Goal: Task Accomplishment & Management: Manage account settings

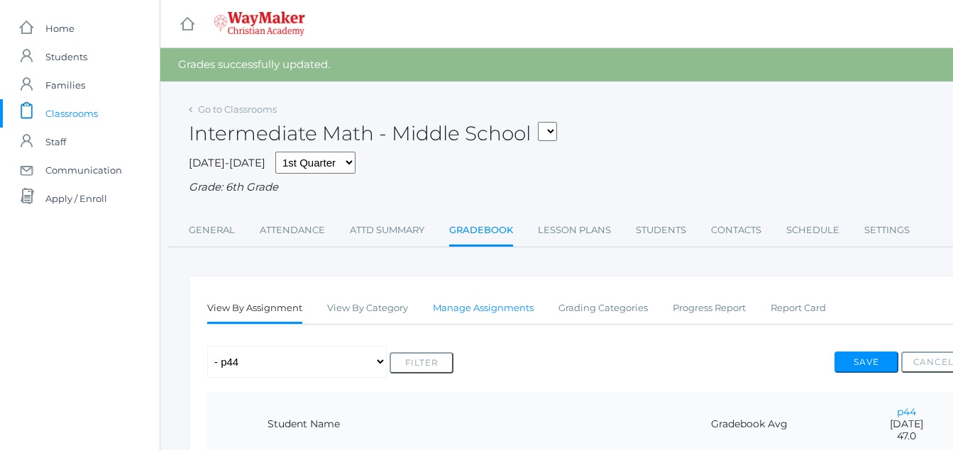
click at [482, 308] on link "Manage Assignments" at bounding box center [483, 308] width 101 height 28
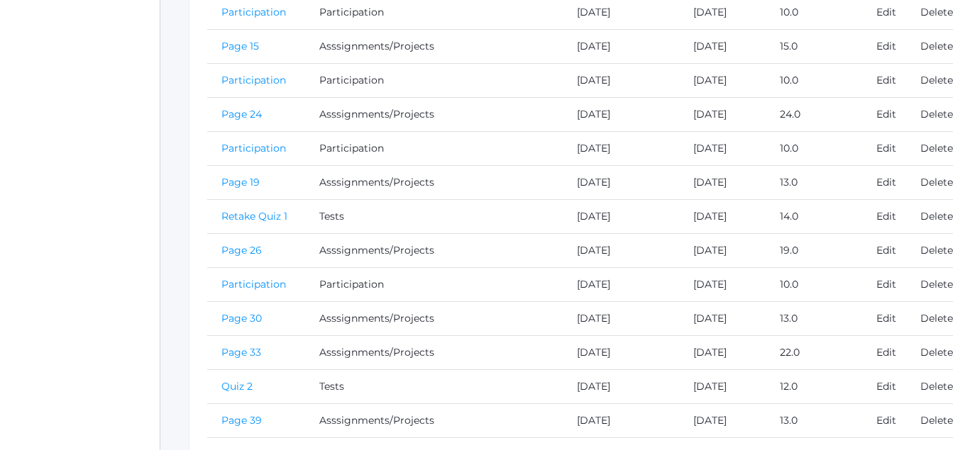
scroll to position [651, 0]
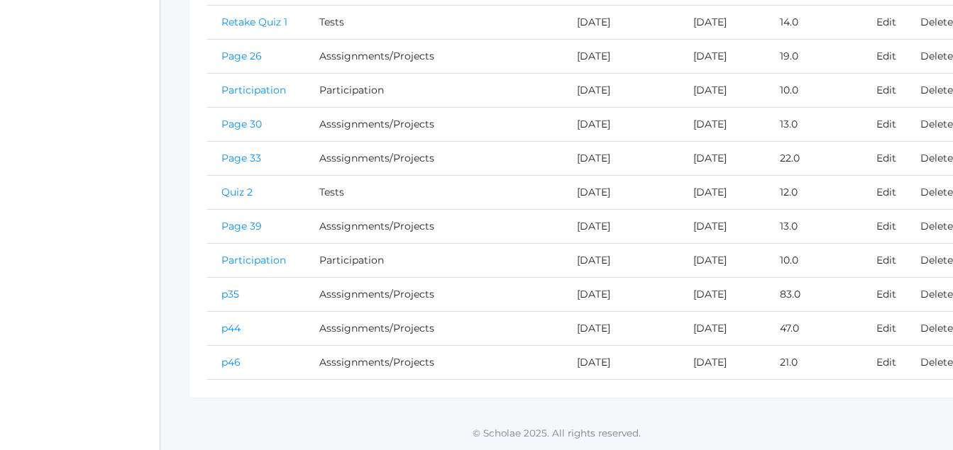
drag, startPoint x: 233, startPoint y: 362, endPoint x: 243, endPoint y: 362, distance: 9.2
click at [248, 361] on td "p46" at bounding box center [256, 363] width 98 height 34
click at [231, 360] on link "p46" at bounding box center [230, 362] width 19 height 13
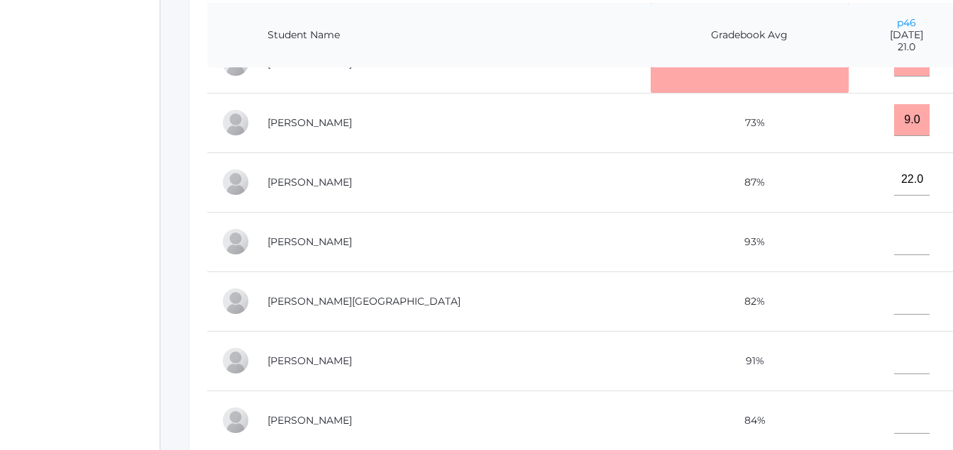
scroll to position [164, 0]
click at [894, 343] on input"] "text" at bounding box center [911, 359] width 35 height 32
type input"] "23"
click at [878, 272] on td at bounding box center [906, 302] width 116 height 60
drag, startPoint x: 878, startPoint y: 272, endPoint x: 855, endPoint y: 292, distance: 29.7
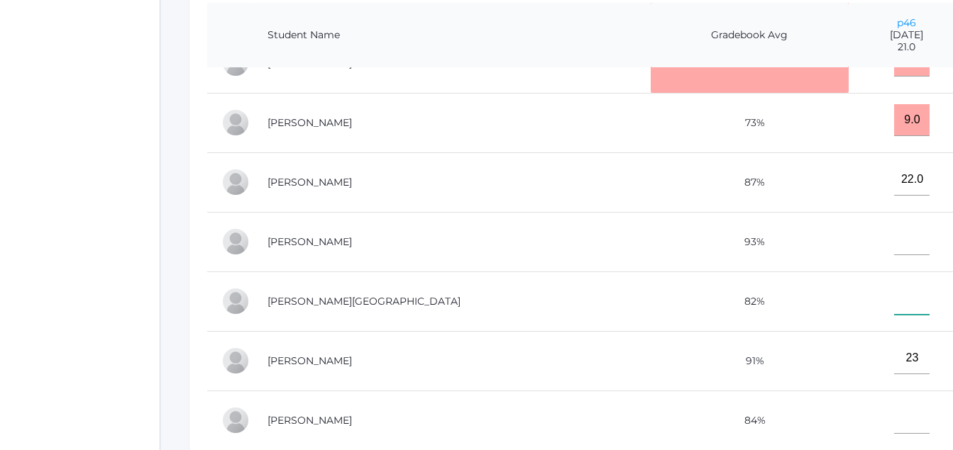
click at [894, 292] on input"] "text" at bounding box center [911, 299] width 35 height 32
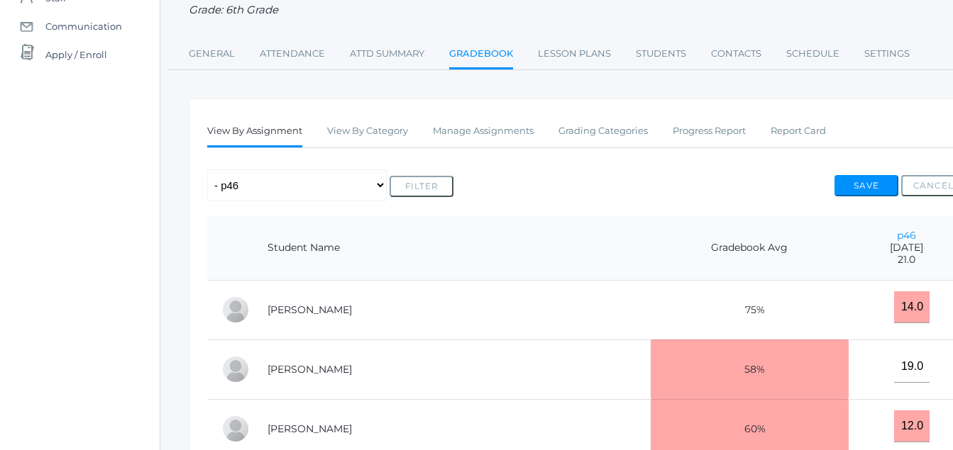
scroll to position [132, 0]
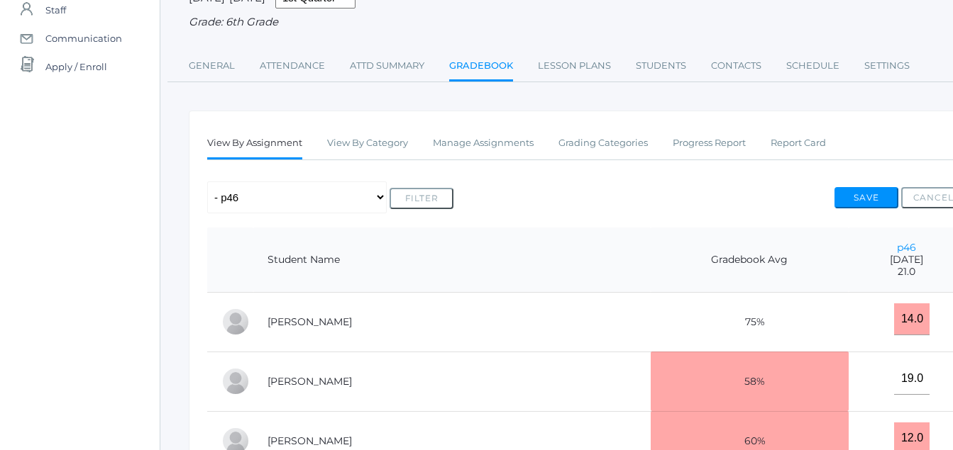
type input"] "21"
click at [870, 184] on div "Any Assignment Category: Asssignments/Projects - Page 10 - p44 - p35 - Page 39 …" at bounding box center [586, 198] width 758 height 32
click at [856, 194] on button "Save" at bounding box center [866, 197] width 64 height 21
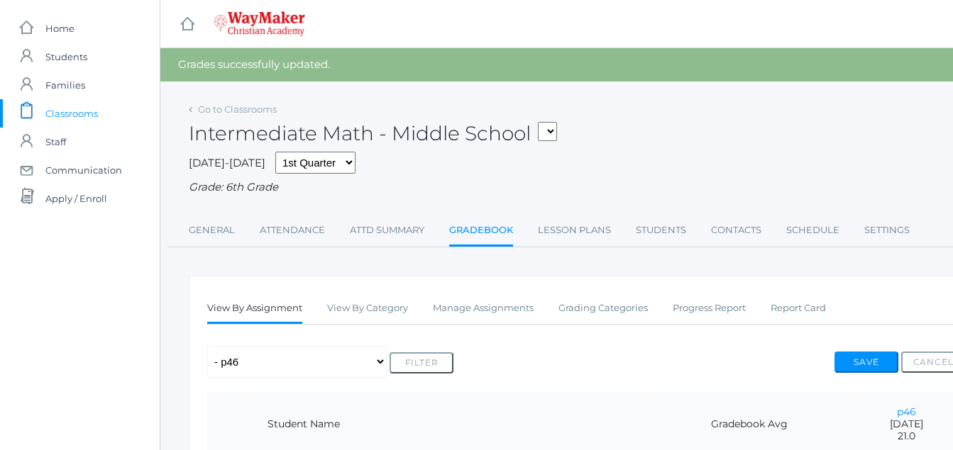
click at [494, 229] on link "Gradebook" at bounding box center [481, 231] width 64 height 31
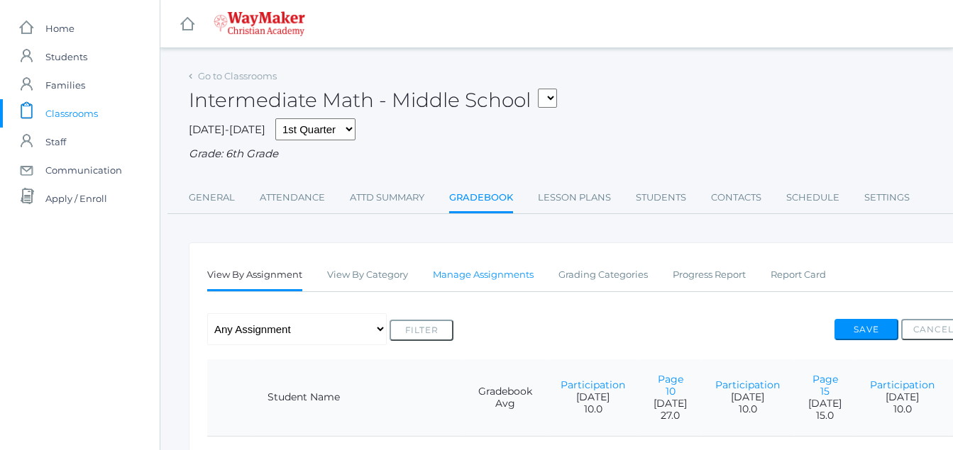
click at [488, 277] on link "Manage Assignments" at bounding box center [483, 275] width 101 height 28
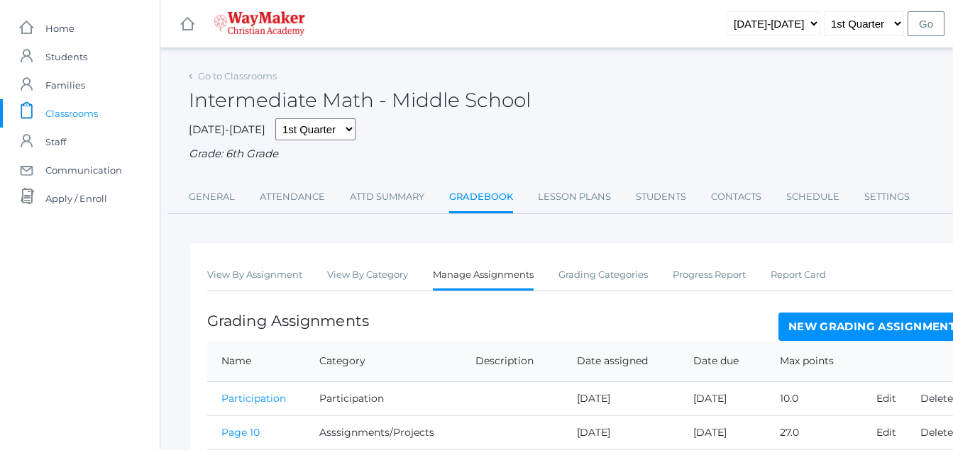
click at [839, 333] on link "New Grading Assignment" at bounding box center [871, 327] width 187 height 28
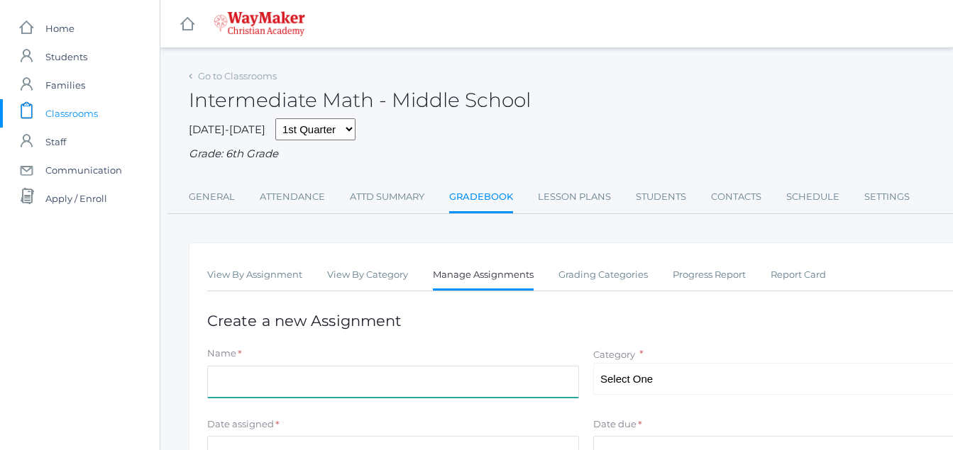
click at [211, 389] on input "Name" at bounding box center [393, 382] width 372 height 32
type input "p51"
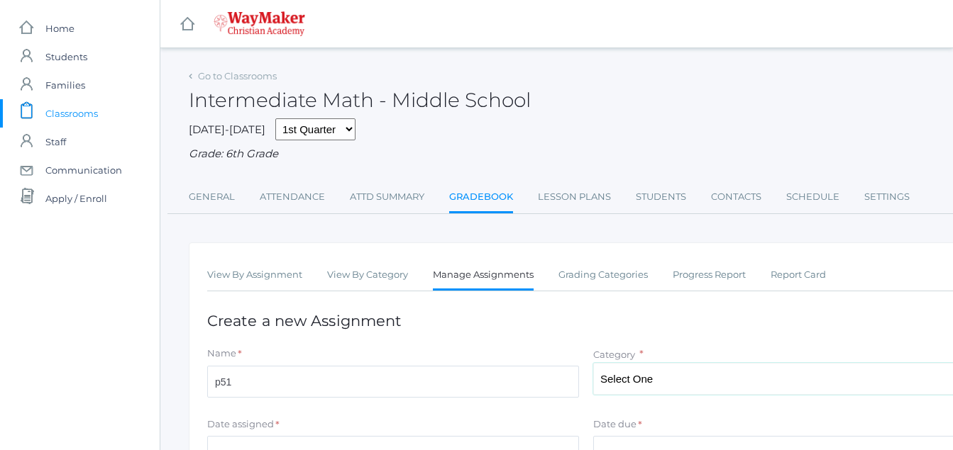
click at [654, 385] on select "Select One Participation Asssignments/Projects Tests" at bounding box center [779, 379] width 372 height 32
select select "1234"
click at [593, 365] on select "Select One Participation Asssignments/Projects Tests" at bounding box center [779, 379] width 372 height 32
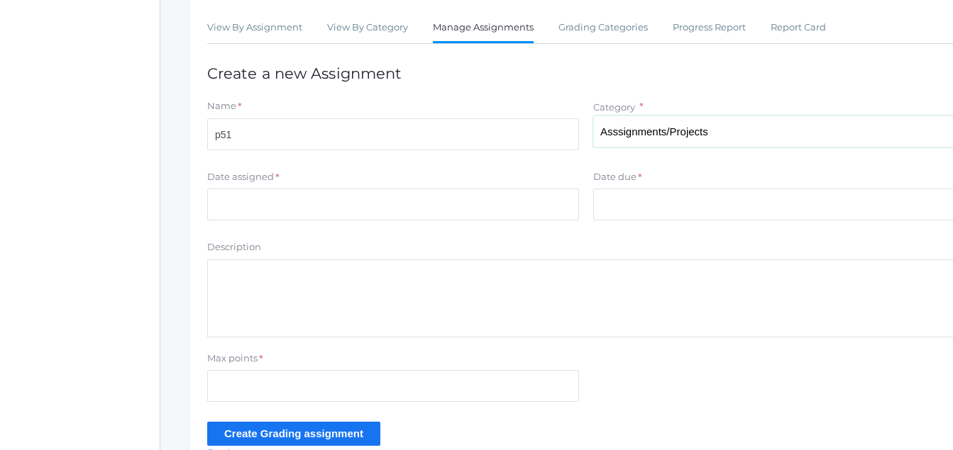
scroll to position [260, 0]
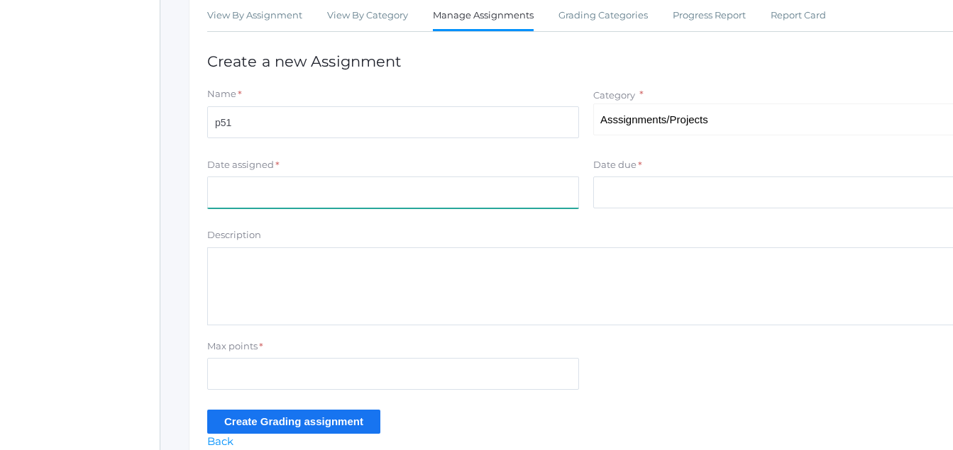
click at [222, 197] on input "Date assigned" at bounding box center [393, 193] width 372 height 32
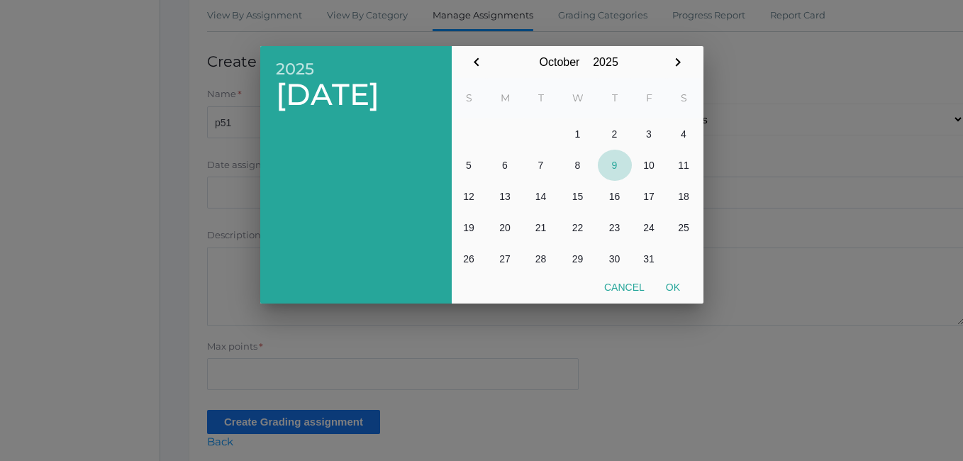
click at [618, 164] on button "9" at bounding box center [615, 165] width 34 height 31
click at [677, 291] on button "Ok" at bounding box center [673, 288] width 35 height 26
type input "[DATE]"
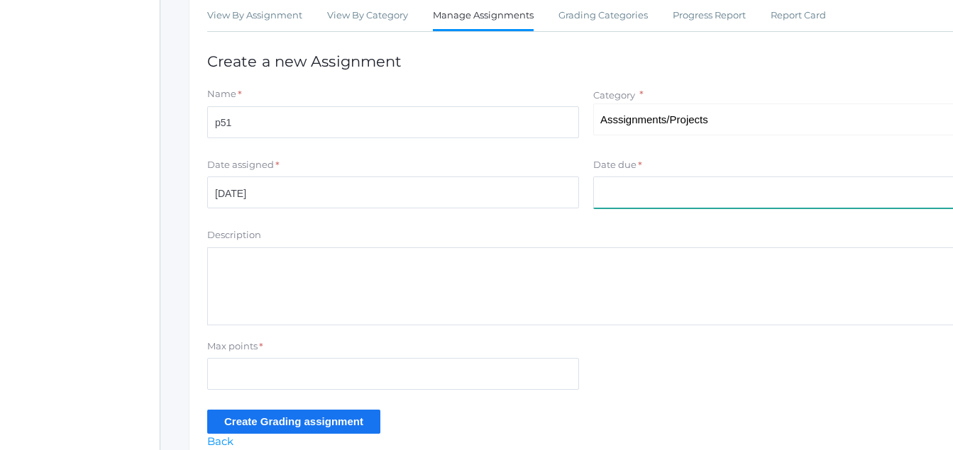
click at [604, 200] on input "Date due" at bounding box center [779, 193] width 372 height 32
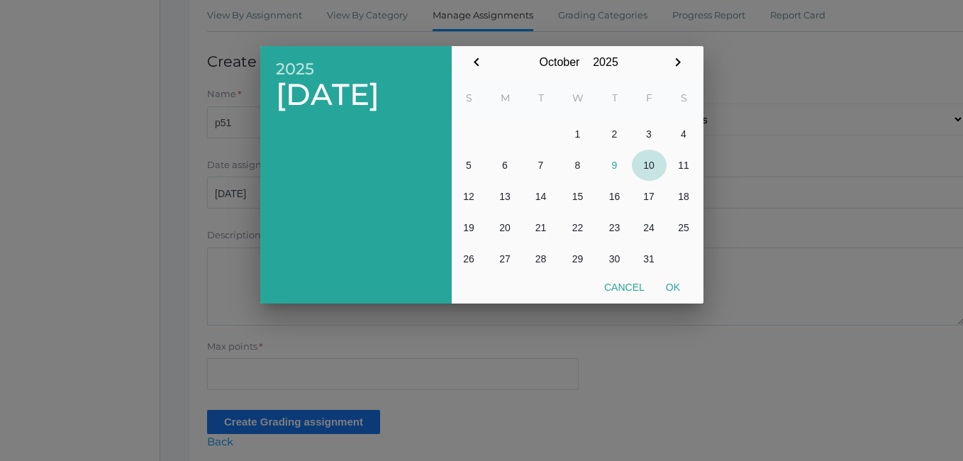
click at [647, 166] on button "10" at bounding box center [649, 165] width 35 height 31
click at [673, 287] on button "Ok" at bounding box center [673, 288] width 35 height 26
type input "[DATE]"
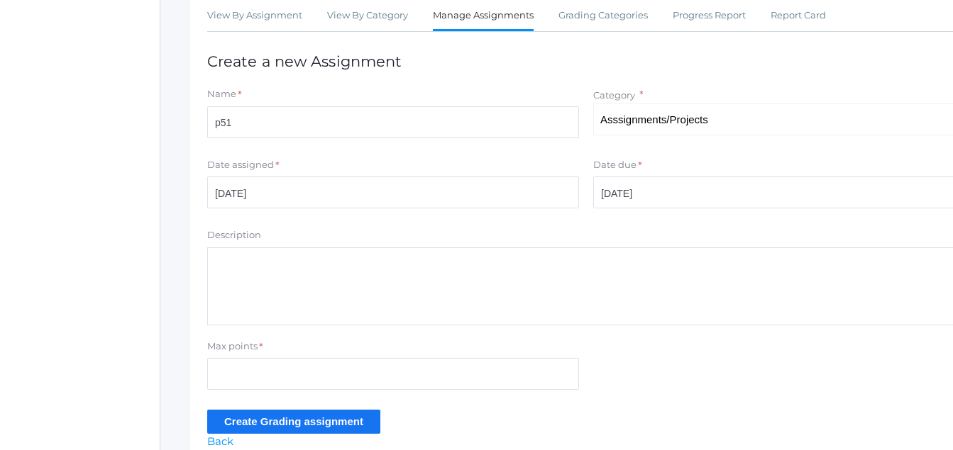
drag, startPoint x: 253, startPoint y: 402, endPoint x: 184, endPoint y: 348, distance: 87.0
click at [252, 399] on form "Name * p51 Category * Select One Participation Asssignments/Projects Tests Date…" at bounding box center [586, 260] width 758 height 346
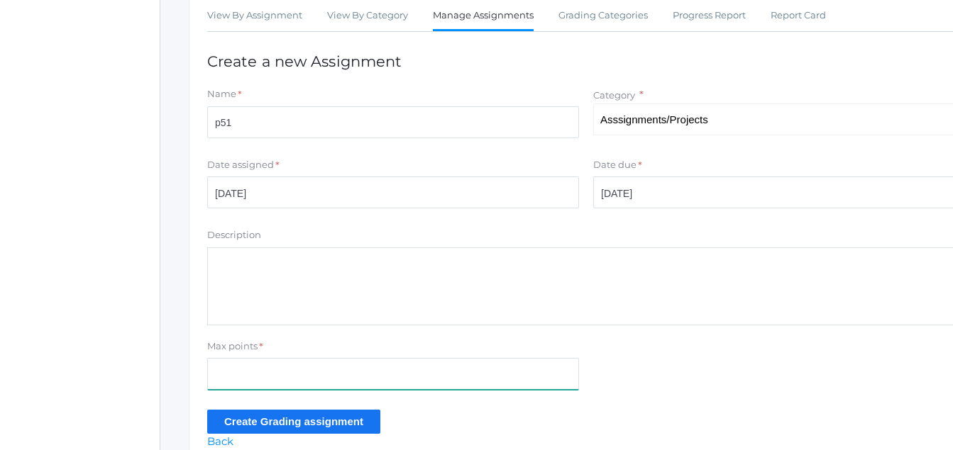
drag, startPoint x: 250, startPoint y: 386, endPoint x: 191, endPoint y: 323, distance: 86.3
click at [237, 373] on input "Max points" at bounding box center [393, 374] width 372 height 32
type input "19"
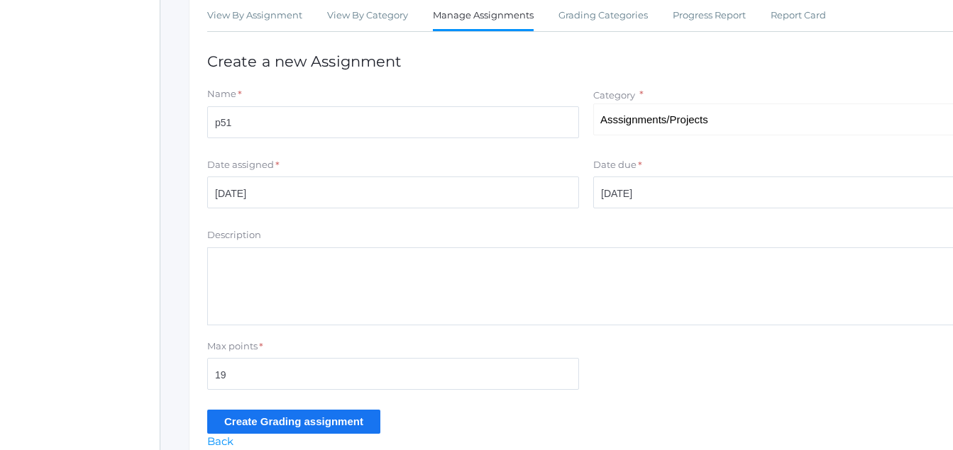
drag, startPoint x: 324, startPoint y: 425, endPoint x: 312, endPoint y: 424, distance: 12.1
click at [325, 426] on input "Create Grading assignment" at bounding box center [293, 421] width 173 height 23
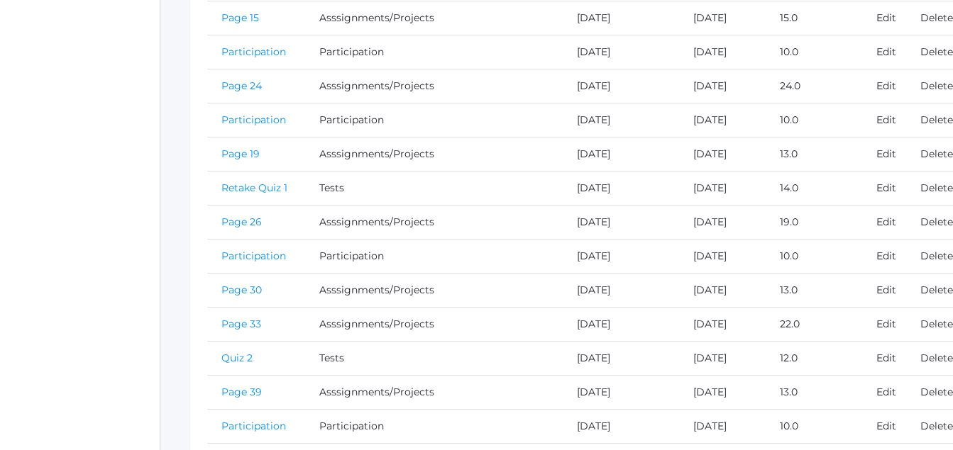
scroll to position [718, 0]
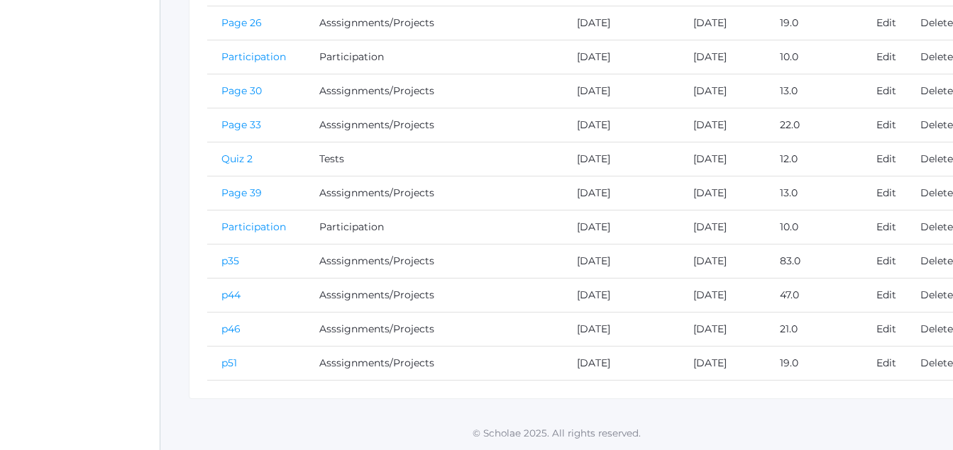
click at [237, 363] on link "p51" at bounding box center [229, 363] width 16 height 13
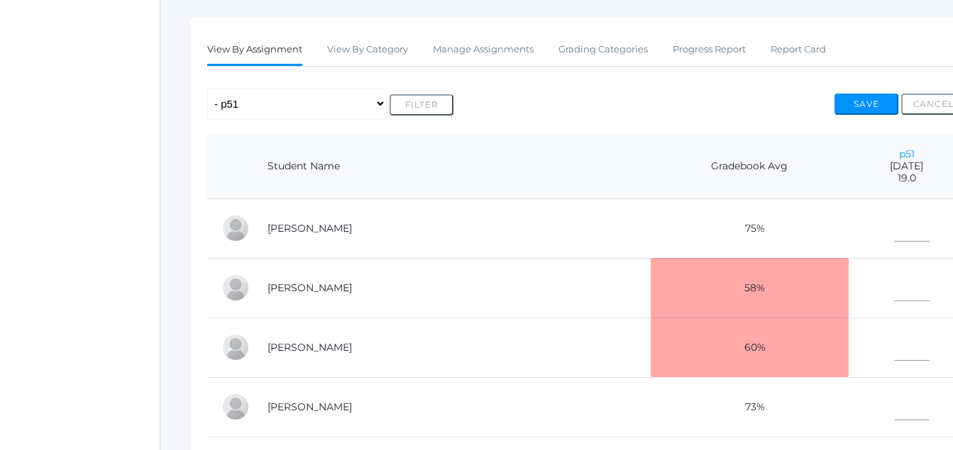
scroll to position [221, 0]
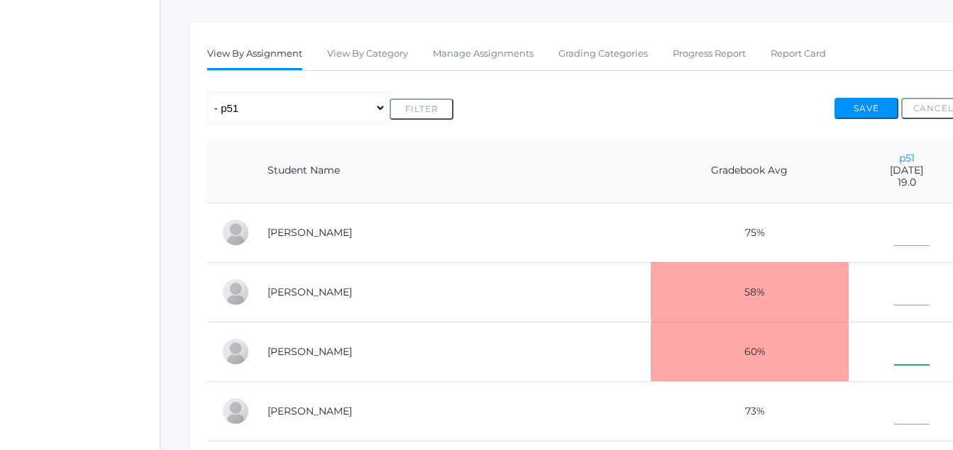
click at [894, 351] on input"] "text" at bounding box center [911, 349] width 35 height 32
click at [894, 356] on input"] "text" at bounding box center [911, 349] width 35 height 32
type input"] "10"
click at [871, 108] on button "Save" at bounding box center [866, 108] width 64 height 21
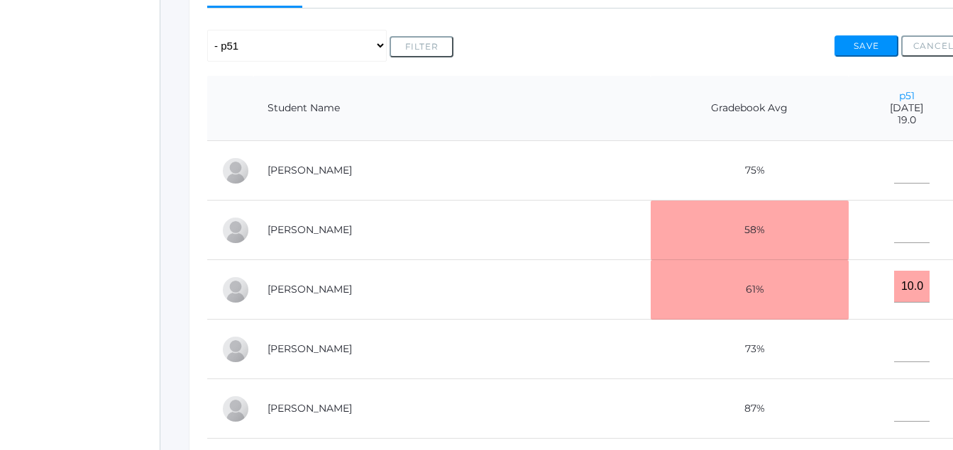
scroll to position [316, 0]
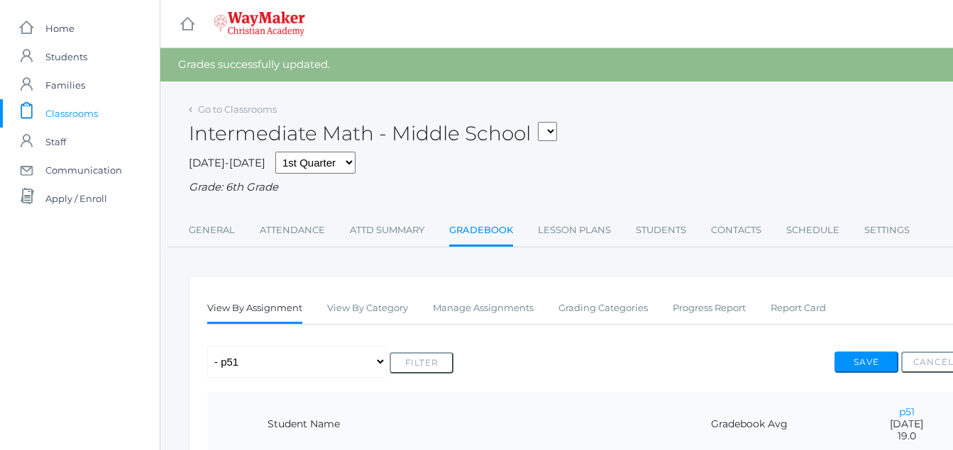
scroll to position [221, 0]
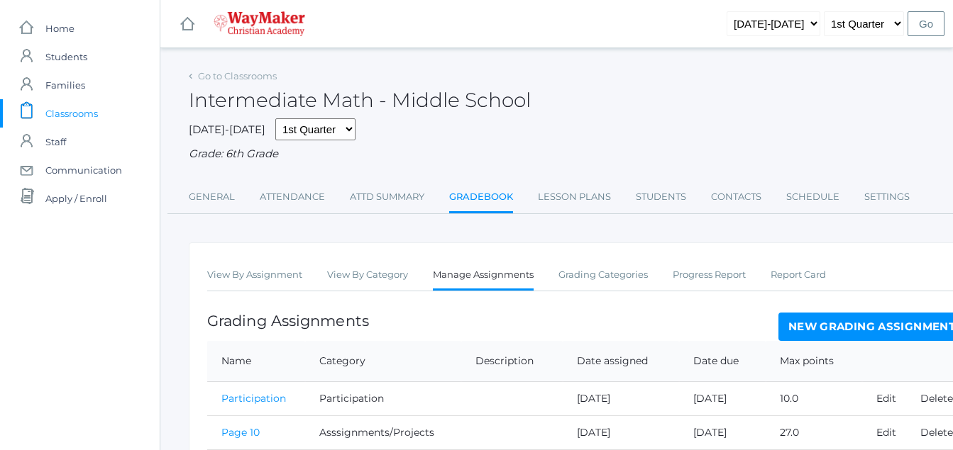
click at [92, 107] on span "Classrooms" at bounding box center [71, 113] width 52 height 28
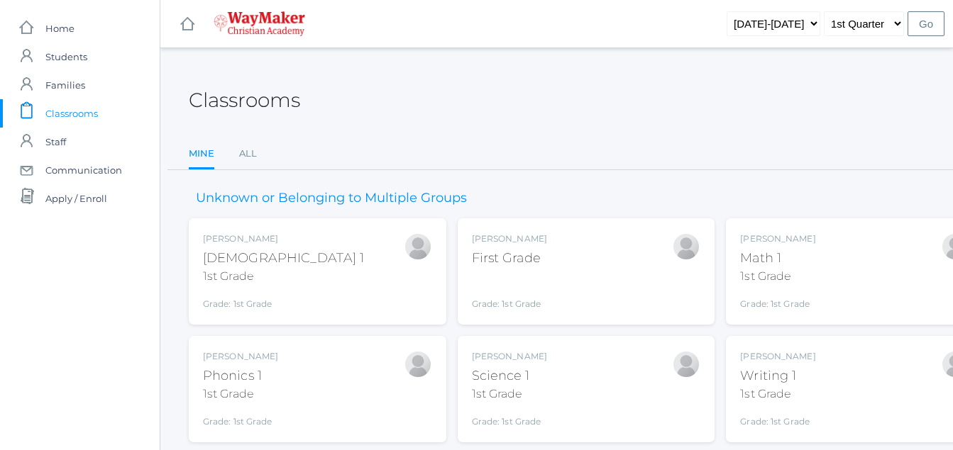
click at [292, 258] on div "[PERSON_NAME][DEMOGRAPHIC_DATA] 1 1st Grade Grade: 1st Grade 01ELEM" at bounding box center [317, 272] width 229 height 78
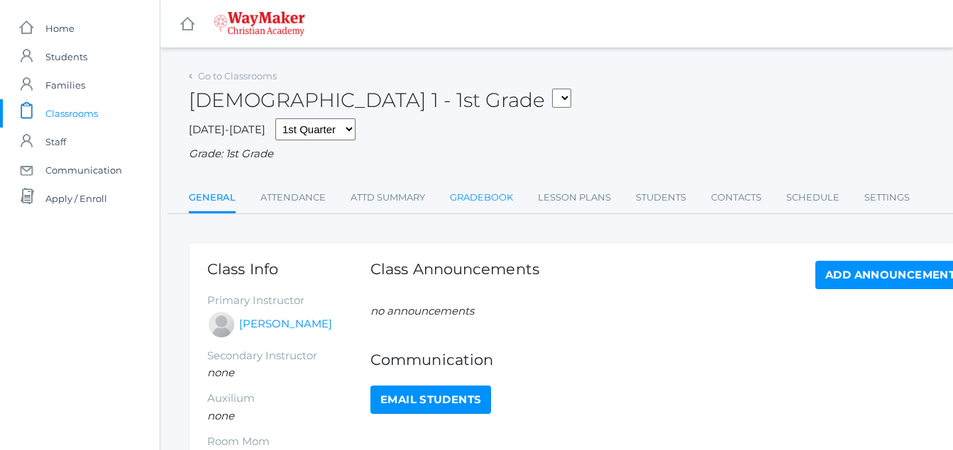
click at [497, 195] on link "Gradebook" at bounding box center [481, 198] width 63 height 28
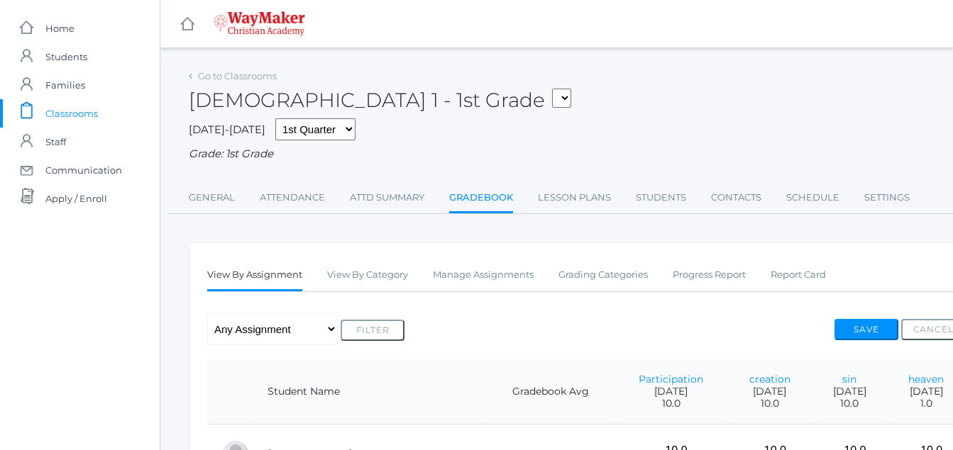
click at [497, 195] on link "Gradebook" at bounding box center [481, 199] width 64 height 31
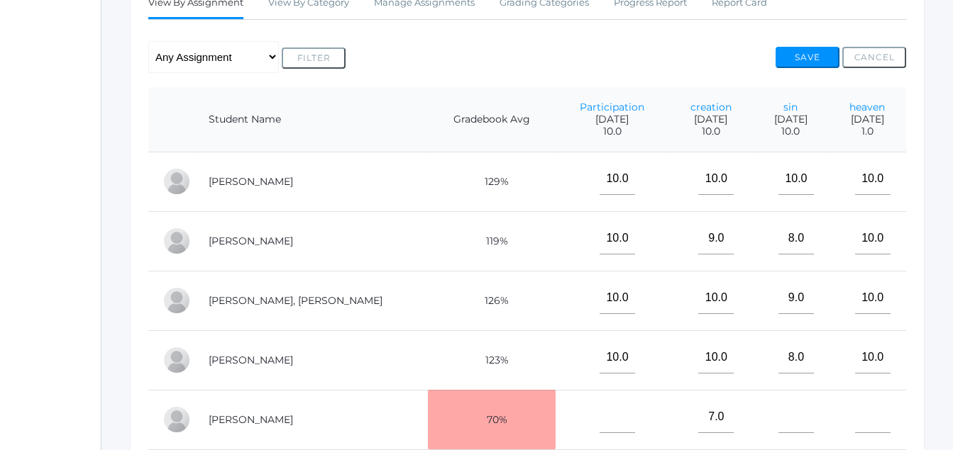
scroll to position [248, 59]
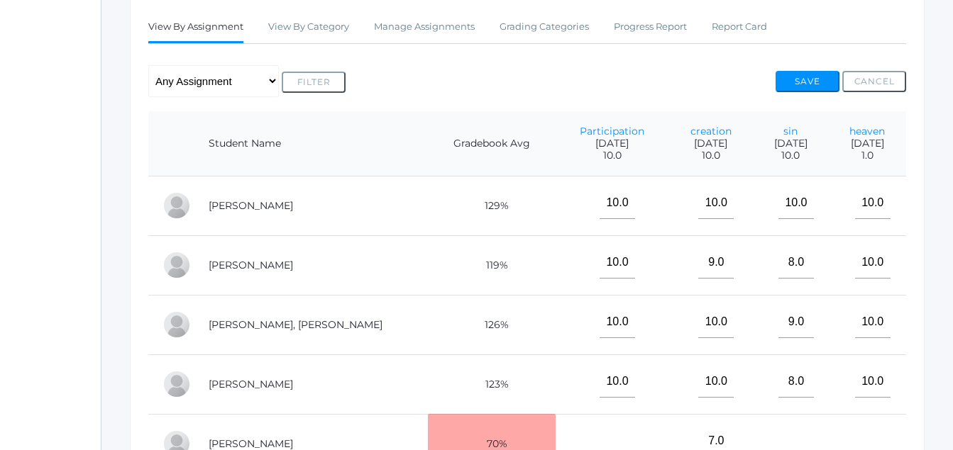
click at [555, 219] on td "10.0" at bounding box center [611, 206] width 113 height 60
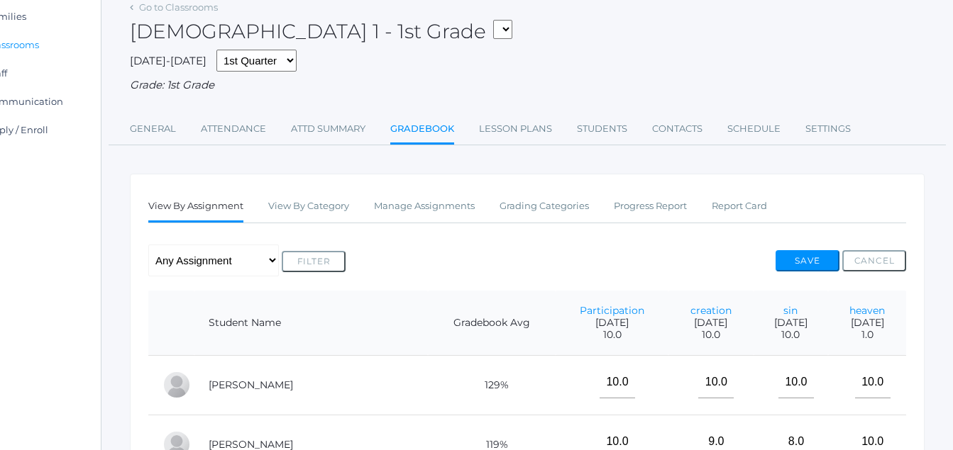
scroll to position [47, 59]
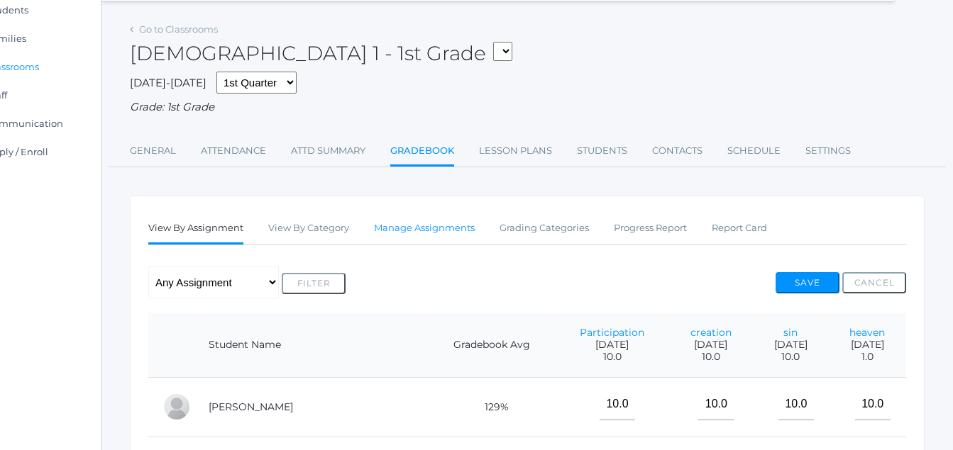
click at [419, 233] on link "Manage Assignments" at bounding box center [424, 228] width 101 height 28
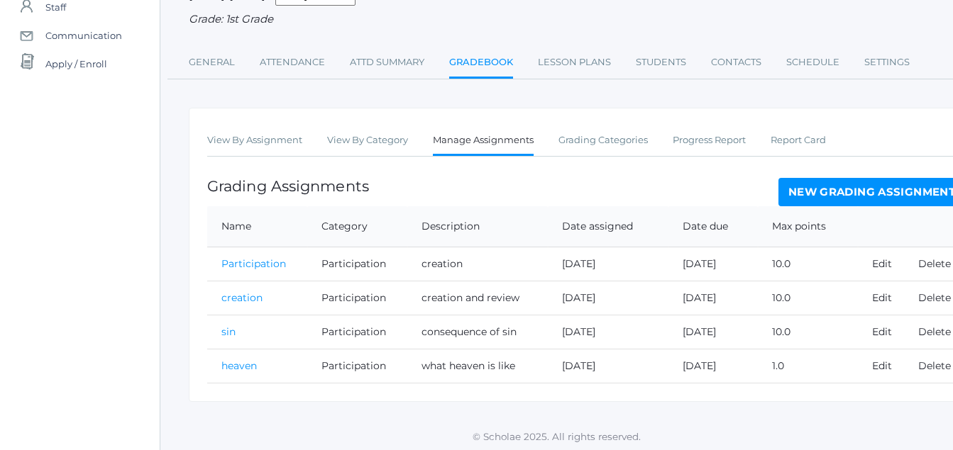
scroll to position [140, 0]
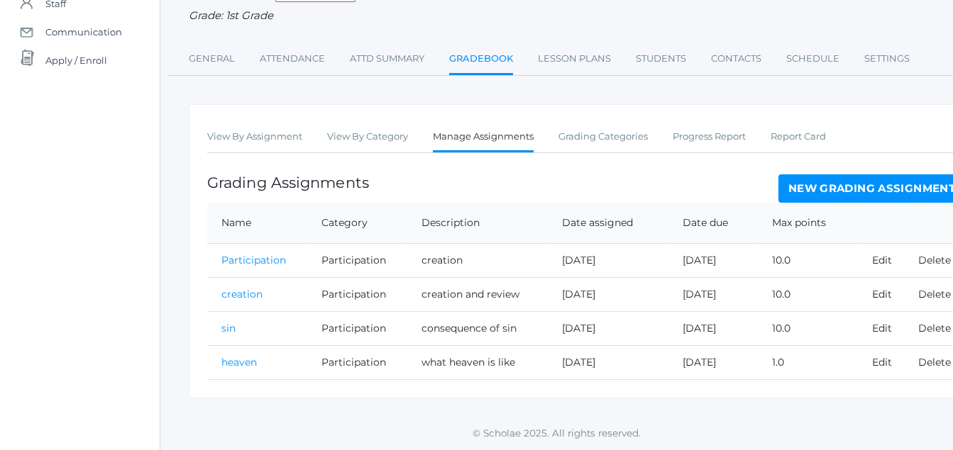
click at [874, 187] on link "New Grading Assignment" at bounding box center [871, 189] width 187 height 28
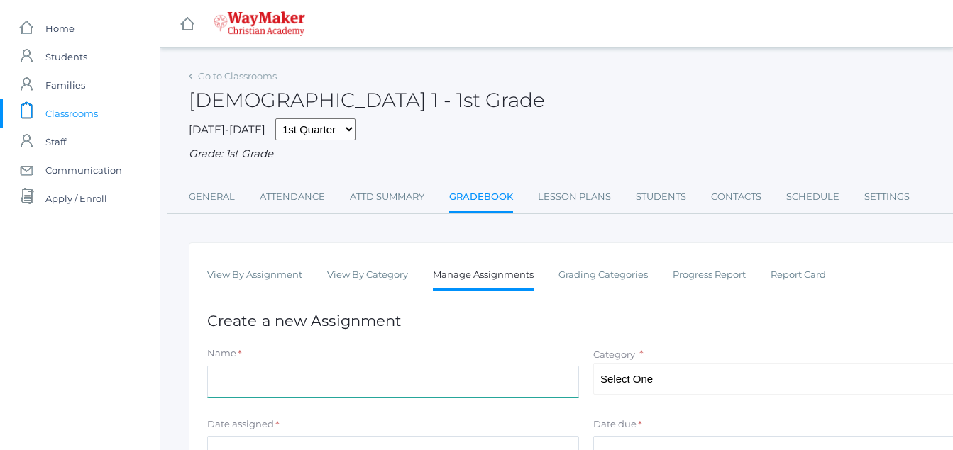
click at [235, 381] on input "Name" at bounding box center [393, 382] width 372 height 32
type input "[PERSON_NAME] comes to earth"
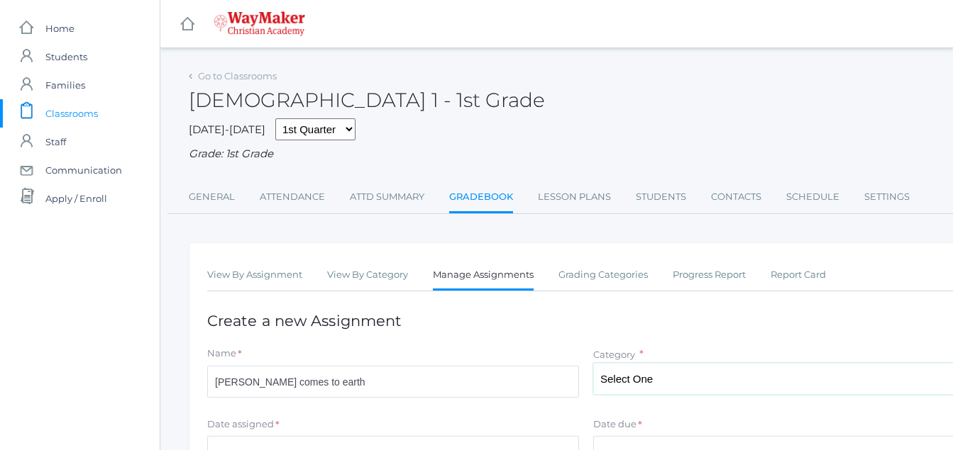
click at [646, 378] on select "Select One Participation Asssignments/Projects Tests" at bounding box center [779, 379] width 372 height 32
select select "1218"
click at [593, 365] on select "Select One Participation Asssignments/Projects Tests" at bounding box center [779, 379] width 372 height 32
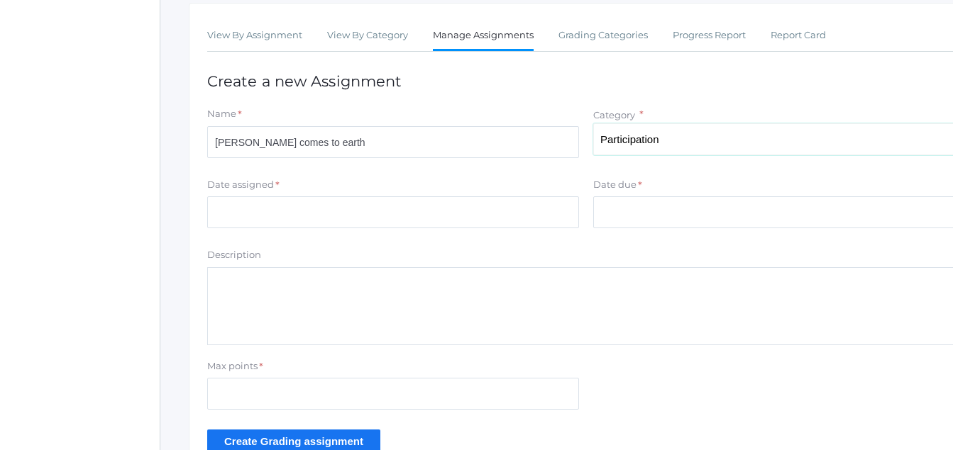
scroll to position [236, 0]
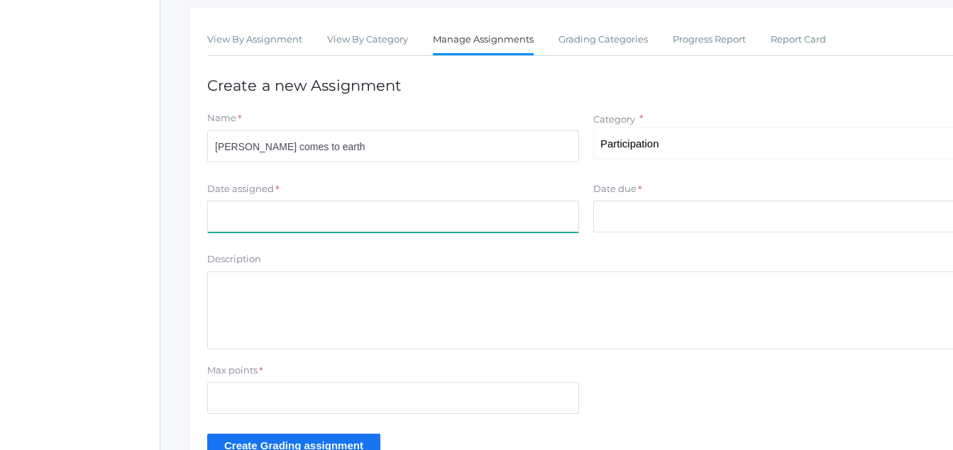
click at [226, 216] on input "Date assigned" at bounding box center [393, 217] width 372 height 32
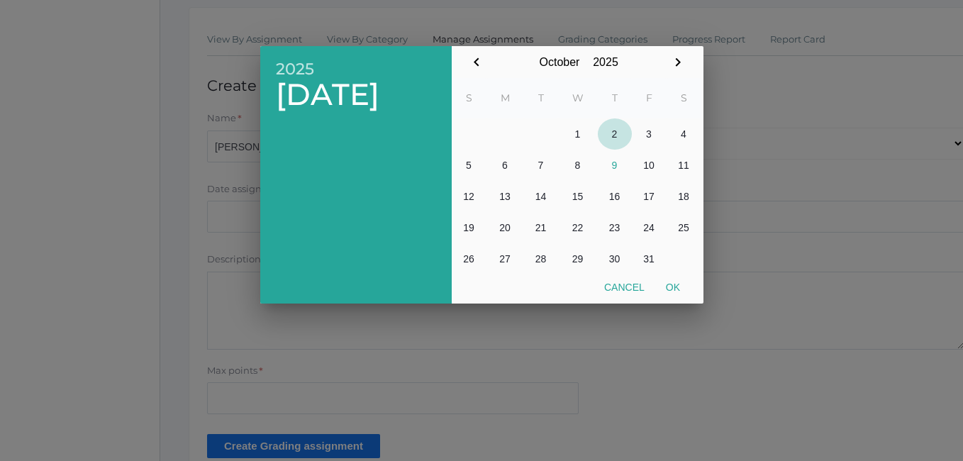
click at [620, 134] on button "2" at bounding box center [615, 133] width 34 height 31
click at [673, 285] on button "Ok" at bounding box center [673, 288] width 35 height 26
type input "2025-10-02"
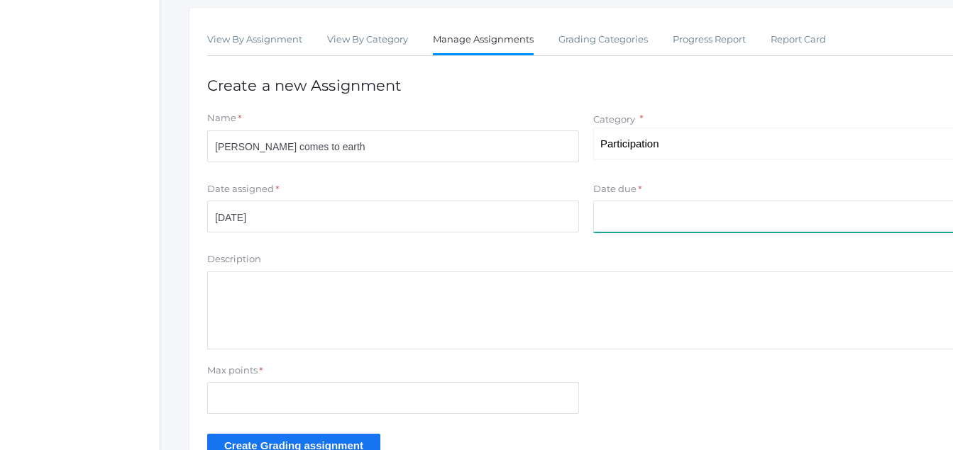
click at [599, 220] on input "Date due" at bounding box center [779, 217] width 372 height 32
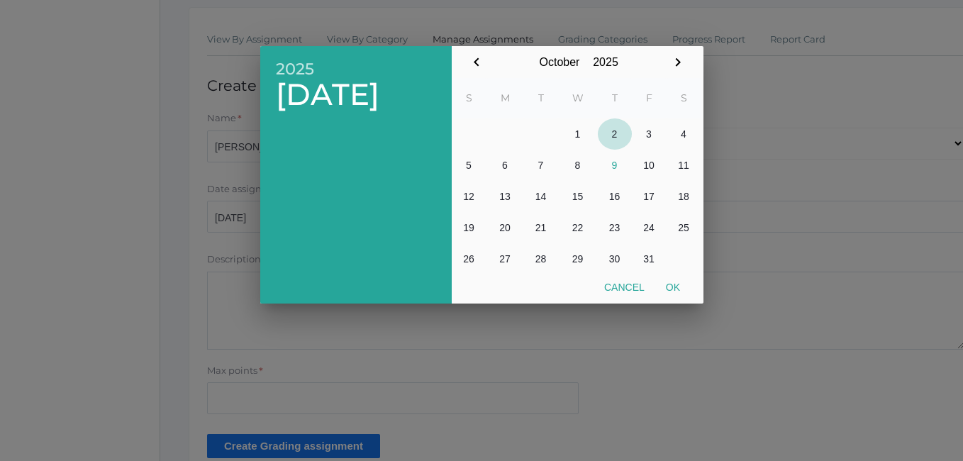
click at [615, 133] on button "2" at bounding box center [615, 133] width 34 height 31
click at [675, 284] on button "Ok" at bounding box center [673, 288] width 35 height 26
type input "2025-10-02"
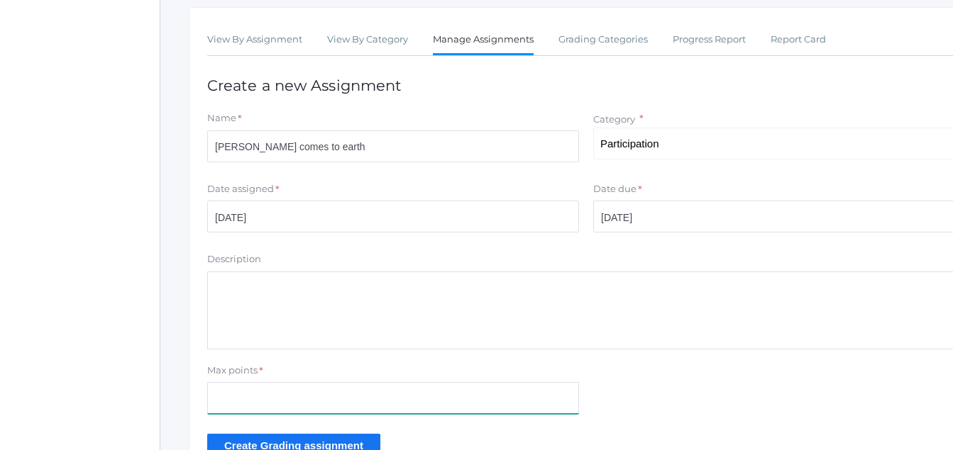
click at [216, 399] on input "Max points" at bounding box center [393, 398] width 372 height 32
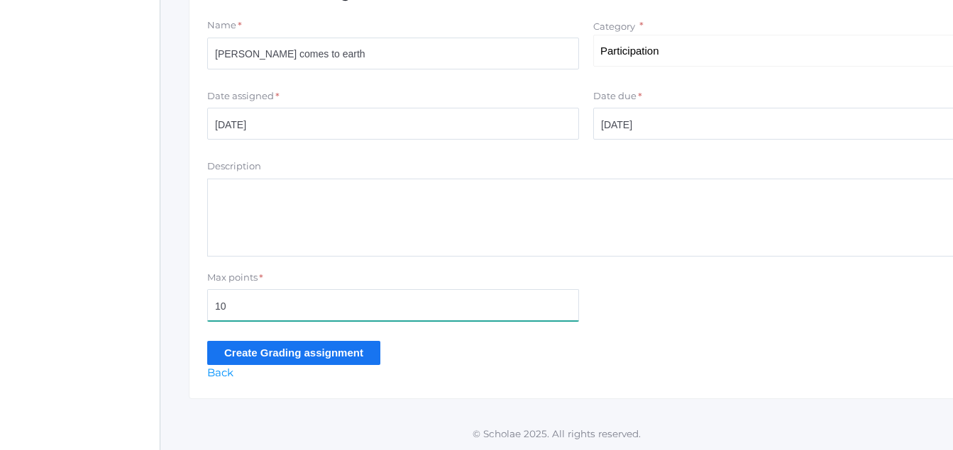
scroll to position [331, 0]
type input "10"
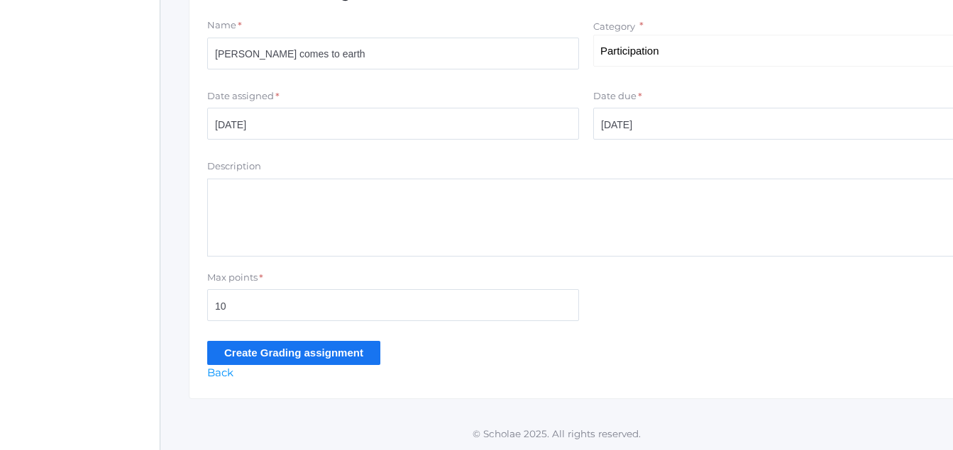
click at [290, 367] on div "View By Assignment View By Category Manage Assignments Grading Categories Progr…" at bounding box center [586, 156] width 795 height 485
drag, startPoint x: 277, startPoint y: 349, endPoint x: 263, endPoint y: 350, distance: 14.2
click at [279, 350] on input "Create Grading assignment" at bounding box center [293, 352] width 173 height 23
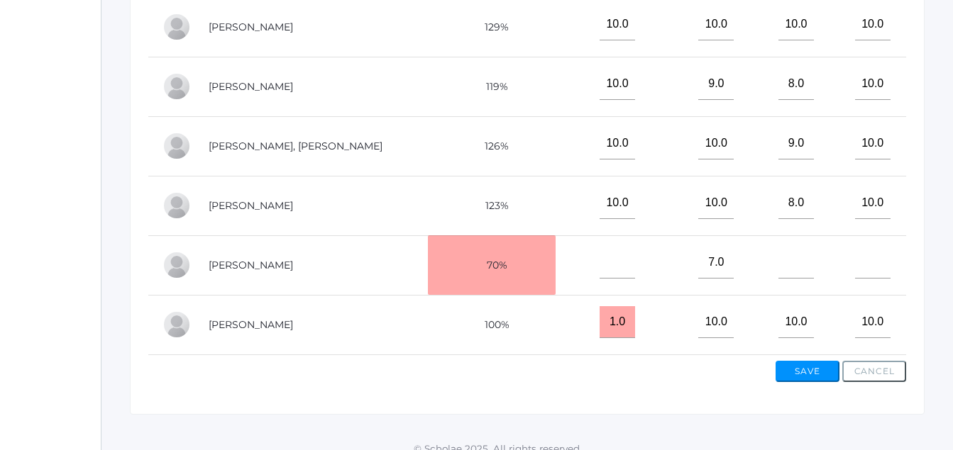
scroll to position [426, 59]
click at [698, 201] on input"] "10.0" at bounding box center [715, 204] width 35 height 32
type input"] "8.0"
click at [778, 270] on input"] "text" at bounding box center [795, 264] width 35 height 32
type input"] "7.0"
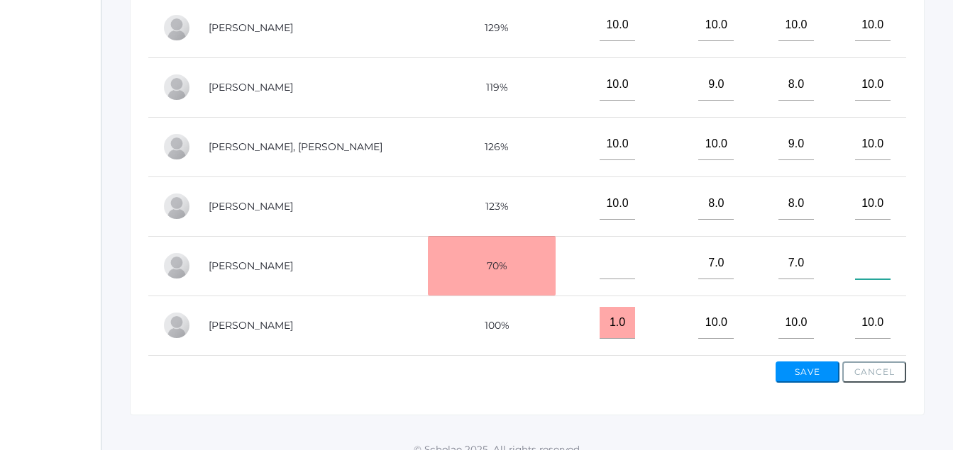
click at [855, 271] on input"] "text" at bounding box center [872, 264] width 35 height 32
type input"] "6.0"
click at [599, 262] on input"] "text" at bounding box center [616, 264] width 35 height 32
type input"] "7.0"
click at [812, 383] on button "Save" at bounding box center [807, 372] width 64 height 21
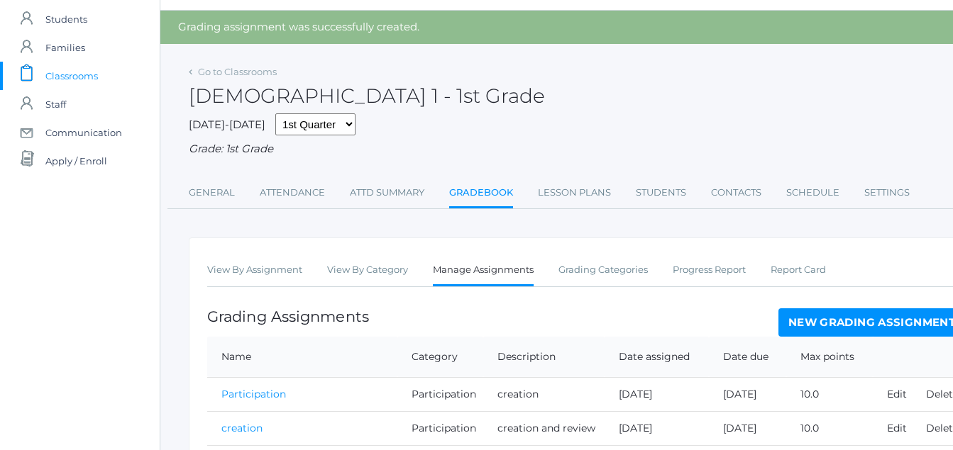
scroll to position [207, 0]
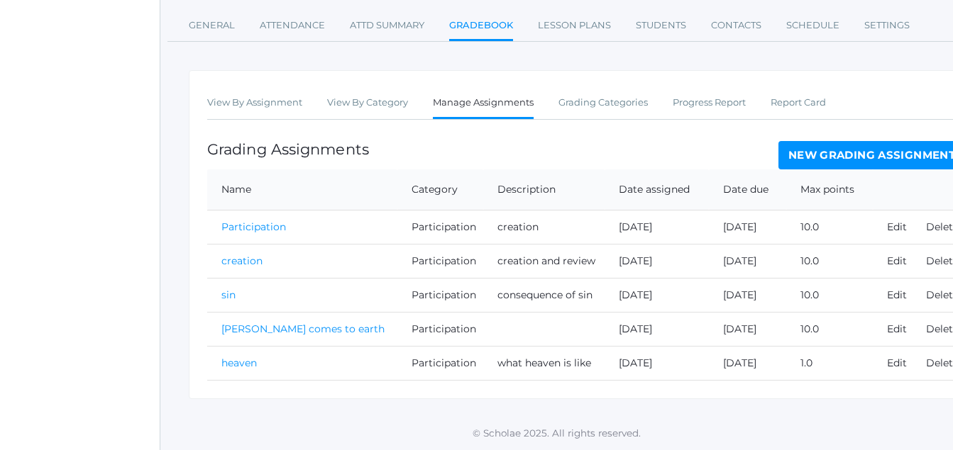
click at [245, 365] on link "heaven" at bounding box center [238, 363] width 35 height 13
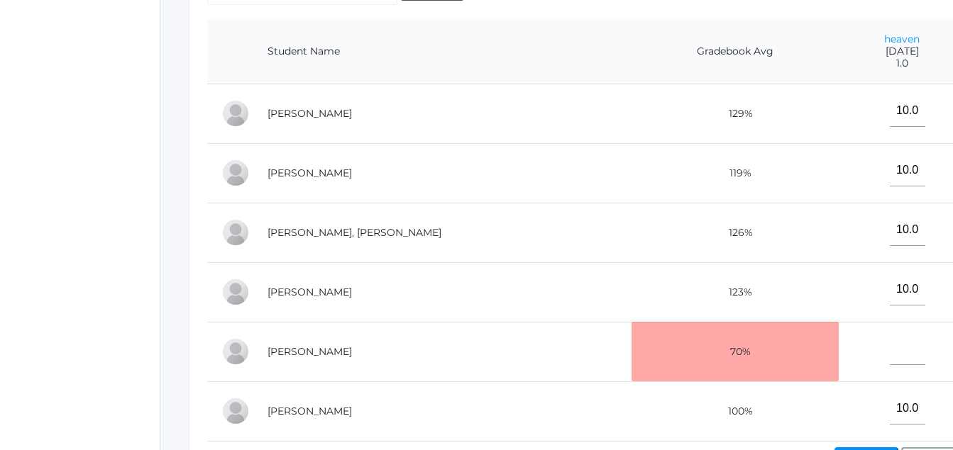
scroll to position [349, 0]
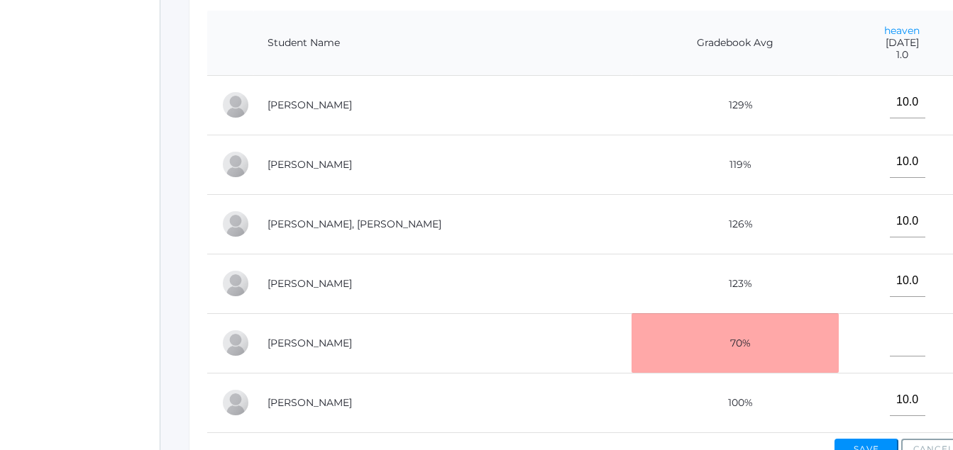
scroll to position [207, 0]
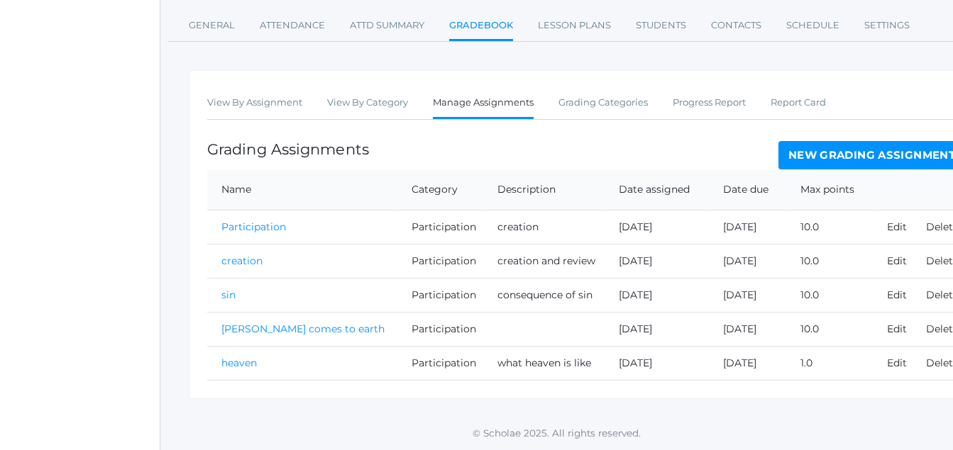
click at [478, 102] on link "Manage Assignments" at bounding box center [483, 104] width 101 height 31
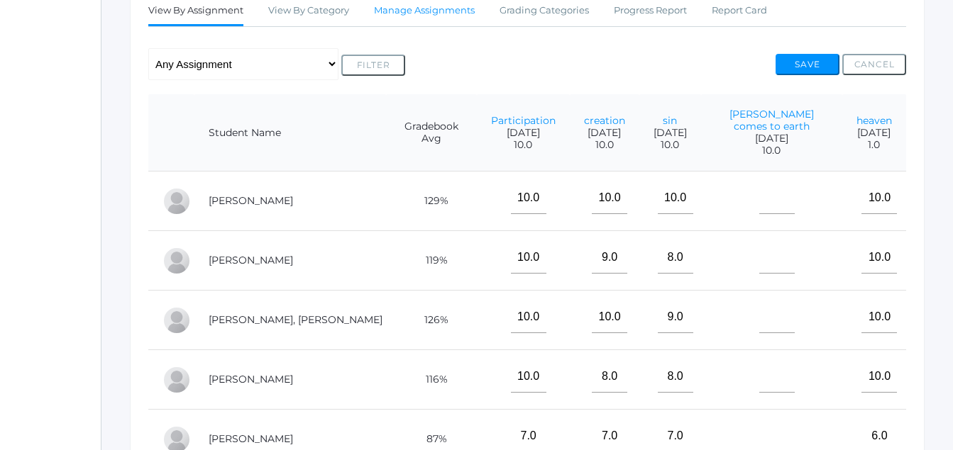
scroll to position [299, 59]
click at [743, 144] on span "10.0" at bounding box center [771, 150] width 113 height 12
click at [759, 189] on input"] "text" at bounding box center [776, 198] width 35 height 32
type input"] "10"
drag, startPoint x: 751, startPoint y: 250, endPoint x: 762, endPoint y: 248, distance: 11.0
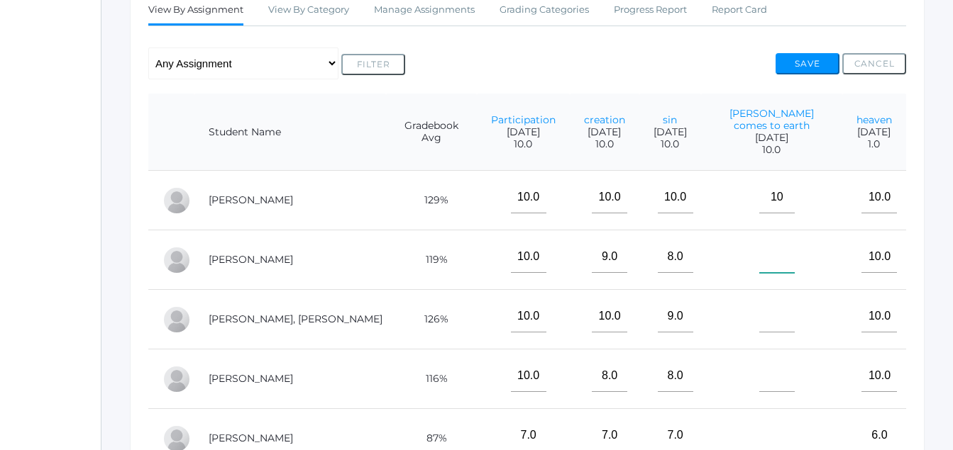
click at [762, 248] on input"] "text" at bounding box center [776, 257] width 35 height 32
type input"] "9"
click at [759, 310] on input"] "text" at bounding box center [776, 317] width 35 height 32
type input"] "9"
click at [759, 367] on input"] "text" at bounding box center [776, 376] width 35 height 32
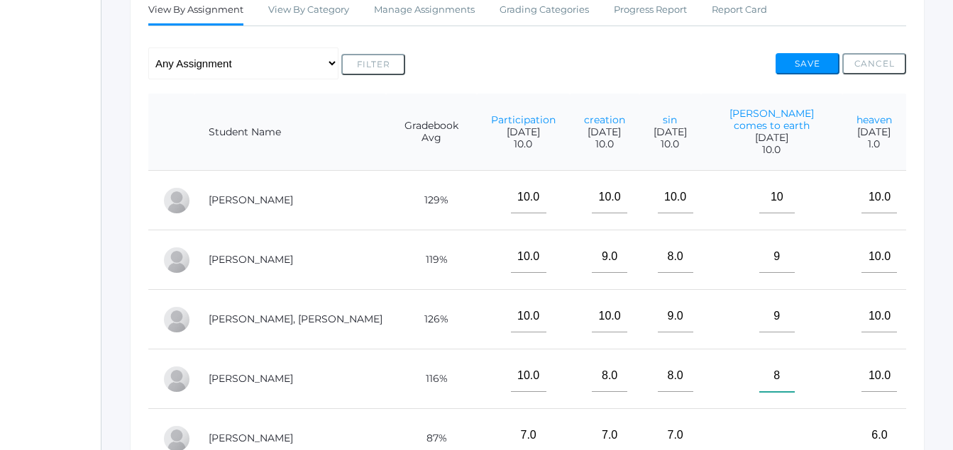
type input"] "8"
click at [759, 426] on input"] "text" at bounding box center [776, 436] width 35 height 32
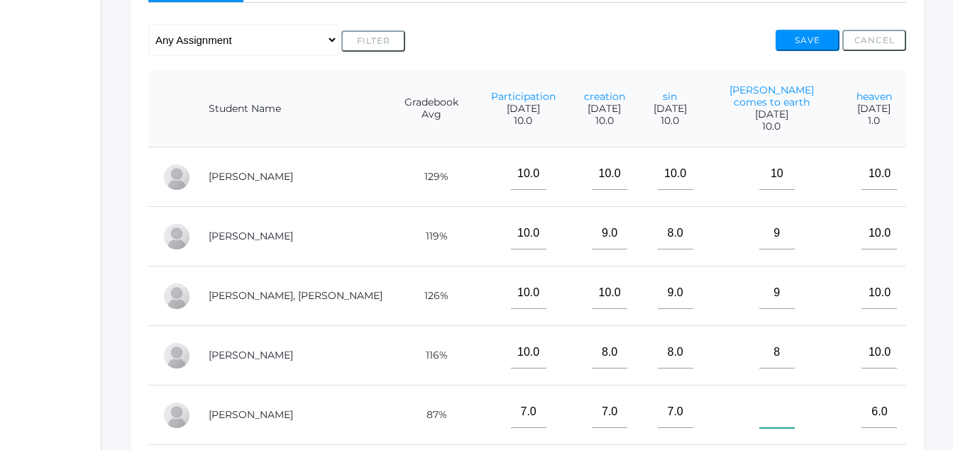
scroll to position [488, 59]
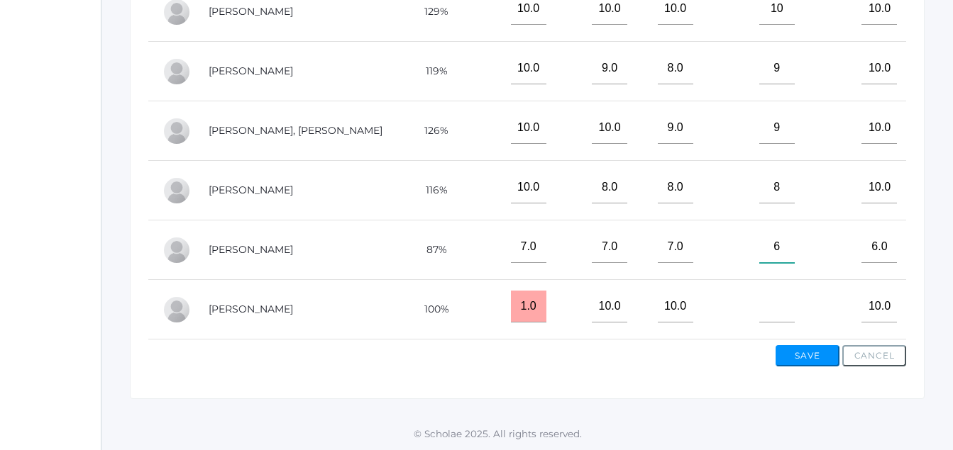
type input"] "6"
drag, startPoint x: 746, startPoint y: 299, endPoint x: 761, endPoint y: 314, distance: 20.6
click at [769, 314] on td at bounding box center [771, 310] width 141 height 60
type input"] "9"
click at [806, 358] on button "Save" at bounding box center [807, 355] width 64 height 21
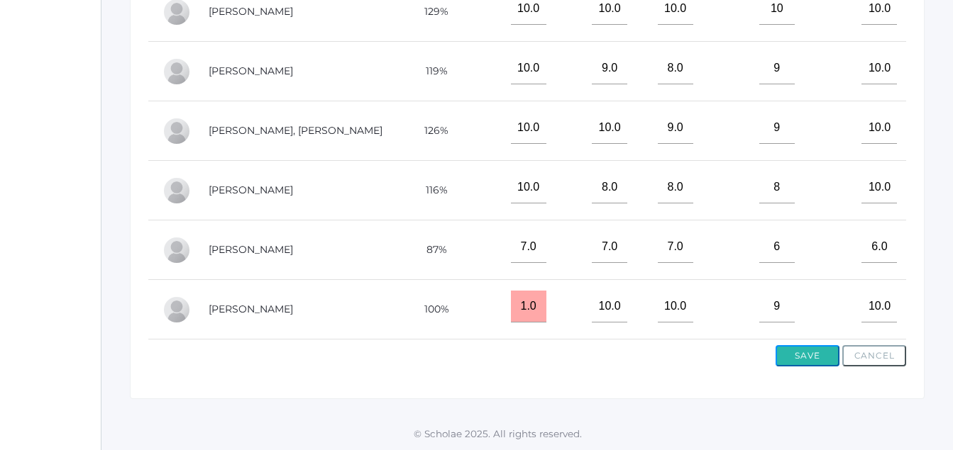
click at [805, 358] on button "Save" at bounding box center [807, 355] width 64 height 21
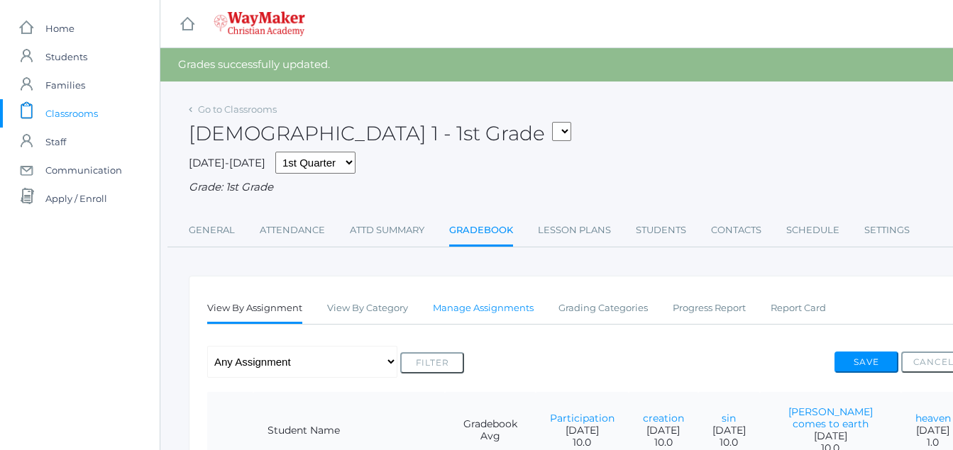
click at [482, 312] on link "Manage Assignments" at bounding box center [483, 308] width 101 height 28
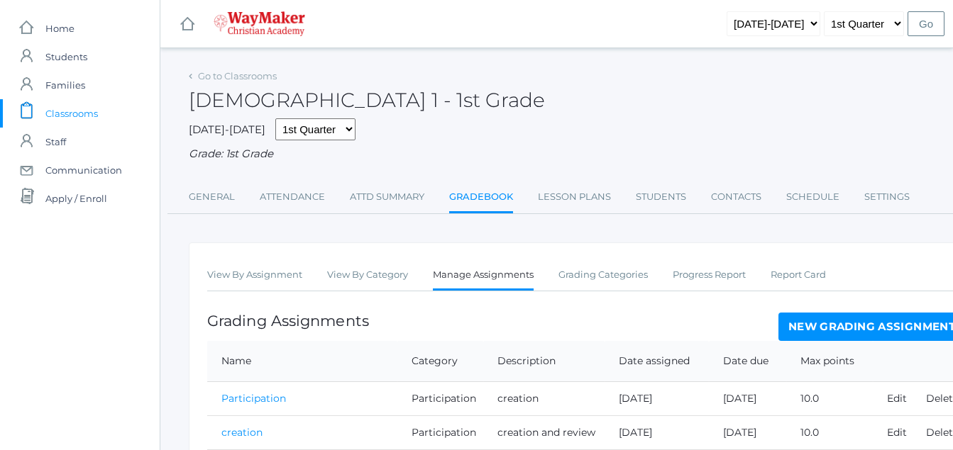
click at [878, 327] on link "New Grading Assignment" at bounding box center [871, 327] width 187 height 28
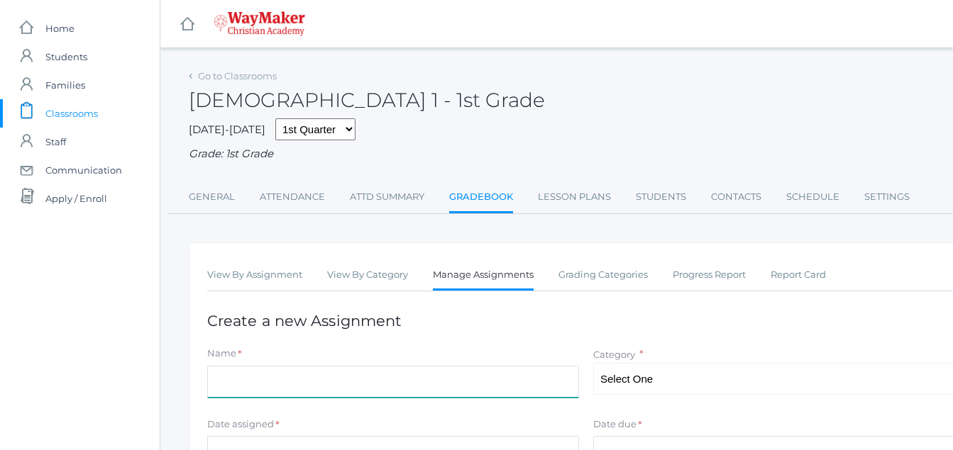
click at [211, 385] on input "Name" at bounding box center [393, 382] width 372 height 32
type input "[DEMOGRAPHIC_DATA] life"
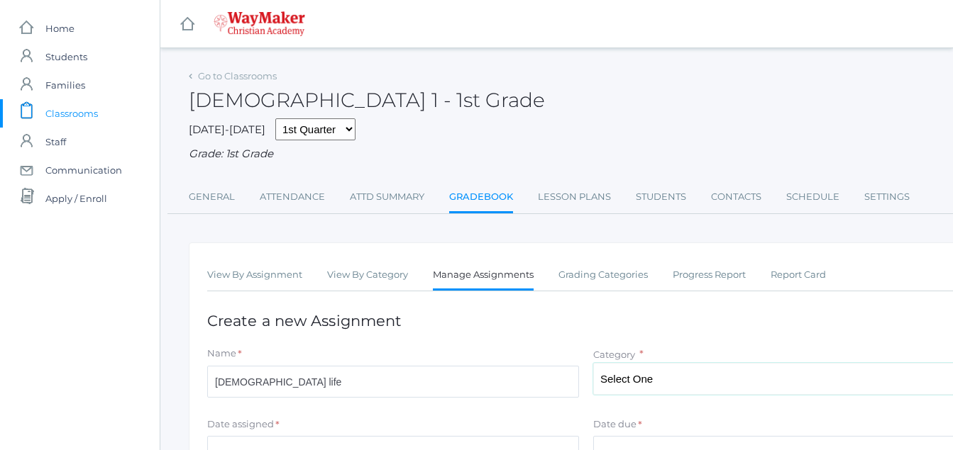
click at [642, 382] on select "Select One Participation Asssignments/Projects Tests" at bounding box center [779, 379] width 372 height 32
select select "1218"
click at [593, 365] on select "Select One Participation Asssignments/Projects Tests" at bounding box center [779, 379] width 372 height 32
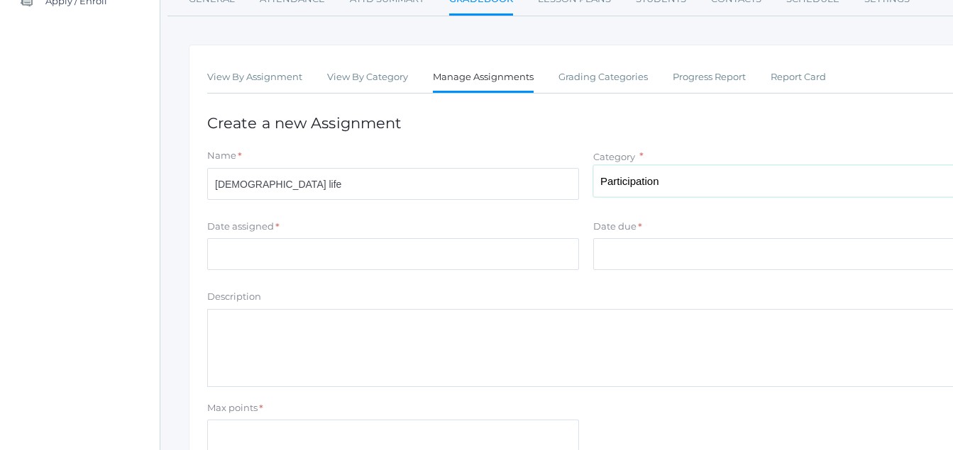
scroll to position [200, 0]
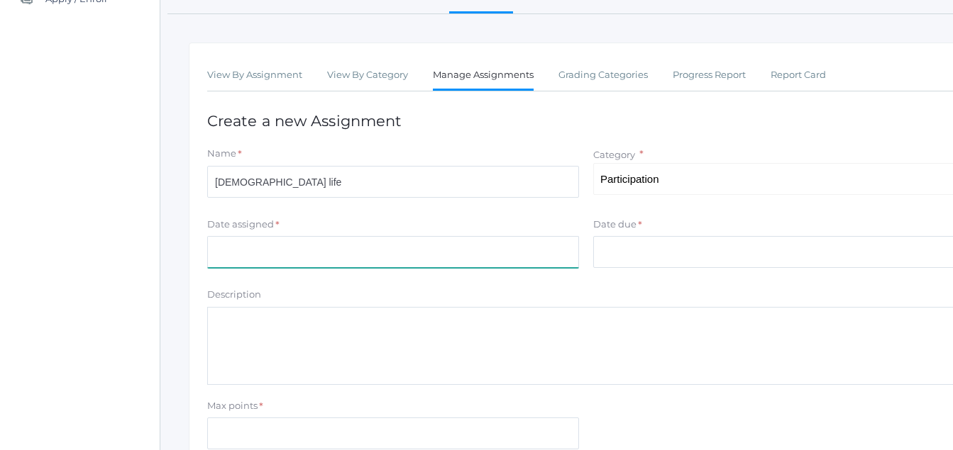
click at [213, 262] on input "Date assigned" at bounding box center [393, 252] width 372 height 32
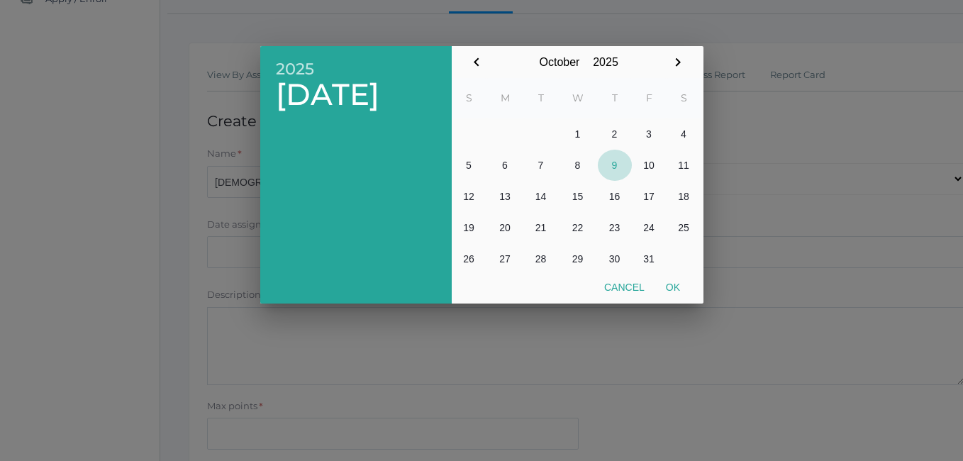
click at [612, 165] on button "9" at bounding box center [615, 165] width 34 height 31
click at [673, 289] on button "Ok" at bounding box center [673, 288] width 35 height 26
type input "[DATE]"
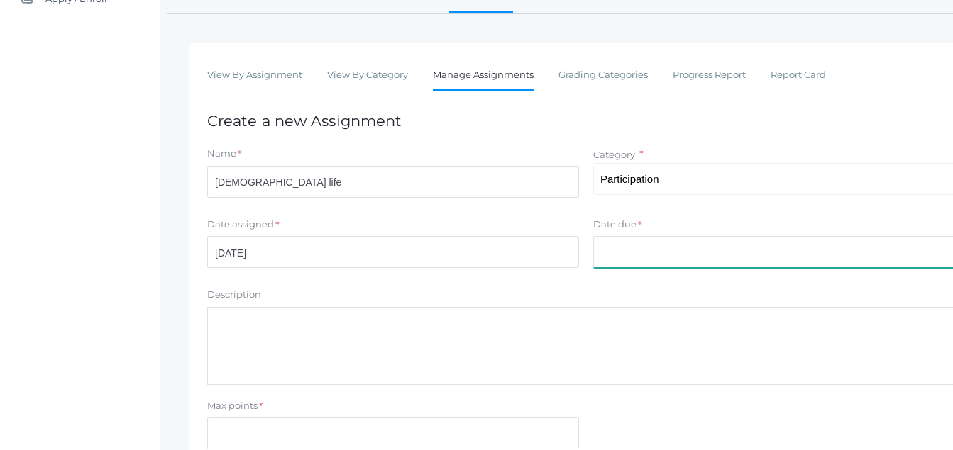
click at [624, 255] on input "Date due" at bounding box center [779, 252] width 372 height 32
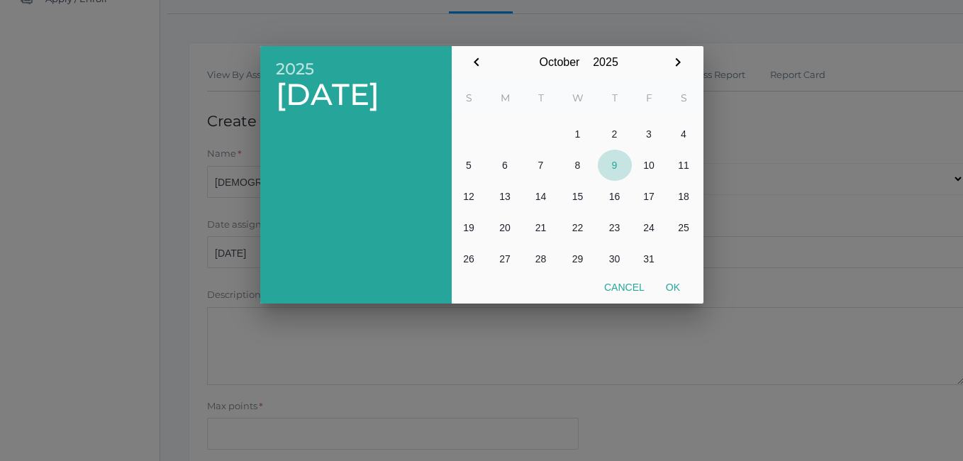
click at [614, 163] on button "9" at bounding box center [615, 165] width 34 height 31
click at [674, 288] on button "Ok" at bounding box center [673, 288] width 35 height 26
type input "[DATE]"
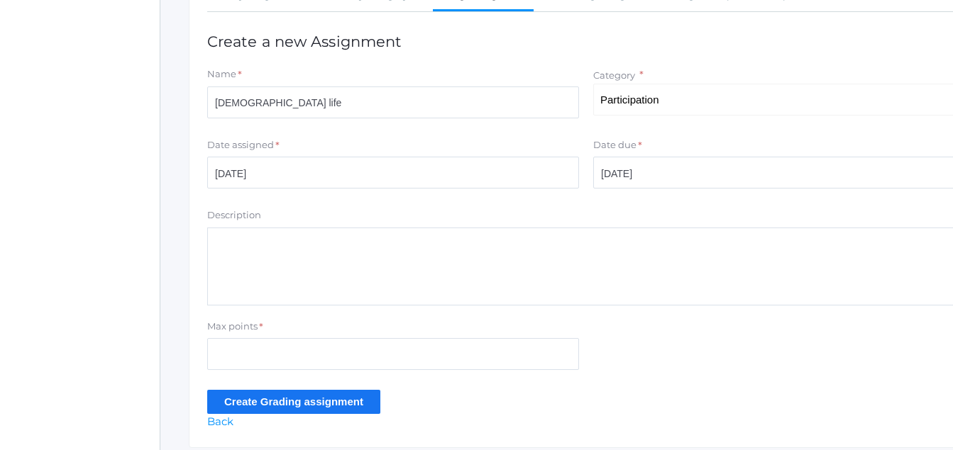
scroll to position [331, 0]
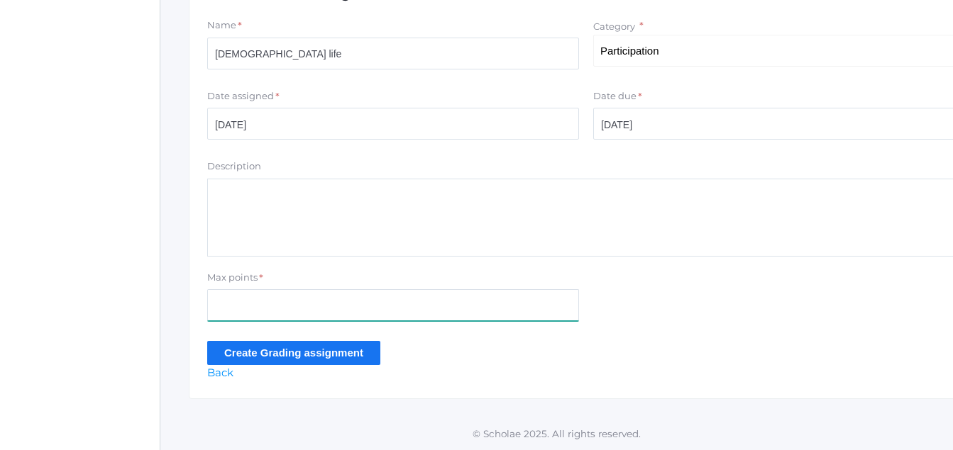
click at [217, 306] on input "Max points" at bounding box center [393, 305] width 372 height 32
type input "10"
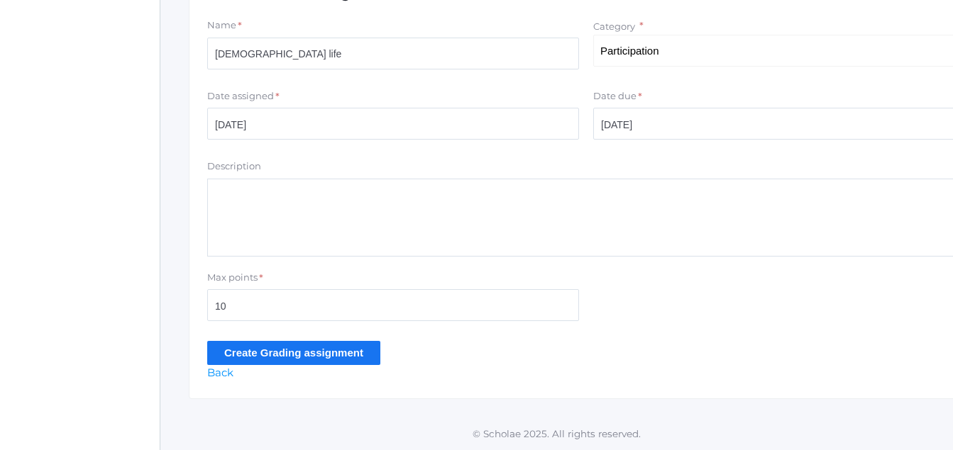
drag, startPoint x: 266, startPoint y: 344, endPoint x: 230, endPoint y: 357, distance: 38.4
click at [230, 357] on input "Create Grading assignment" at bounding box center [293, 352] width 173 height 23
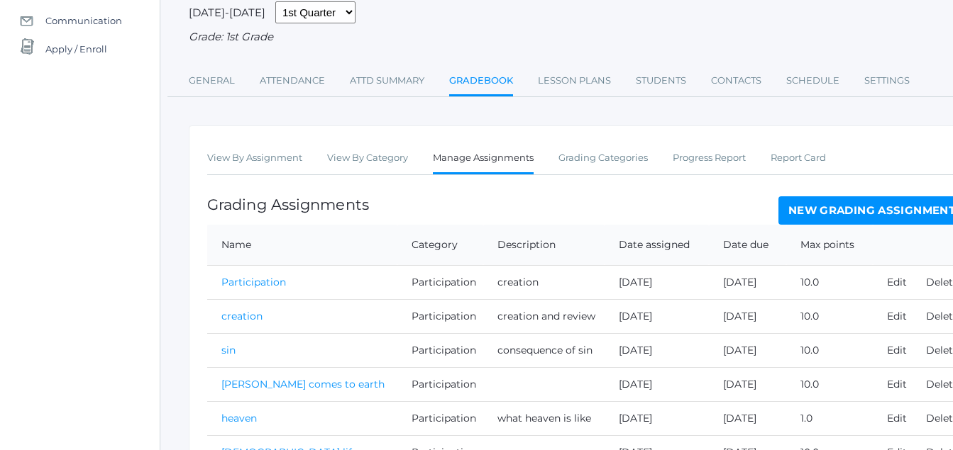
scroll to position [241, 0]
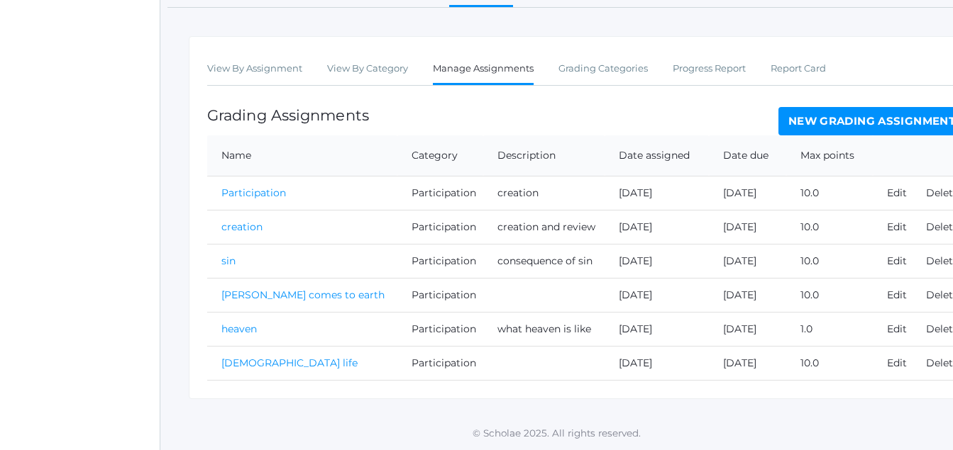
click at [245, 363] on link "[DEMOGRAPHIC_DATA] life" at bounding box center [289, 363] width 136 height 13
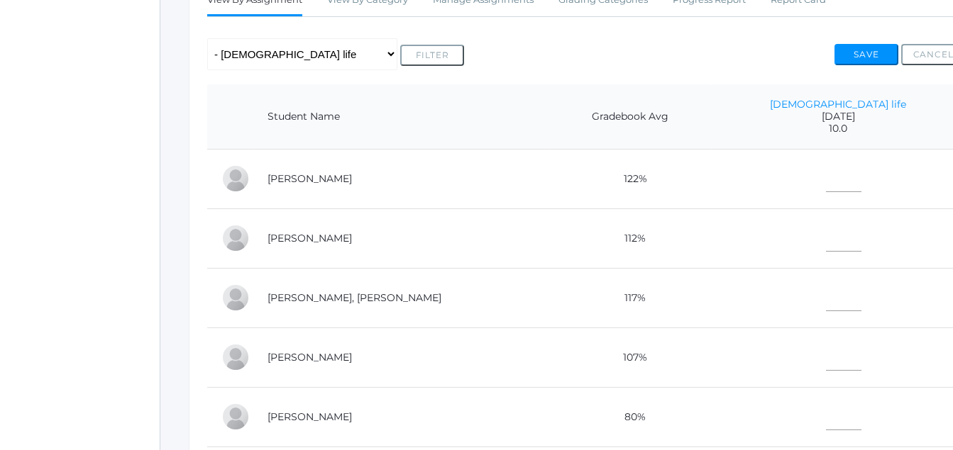
scroll to position [281, 0]
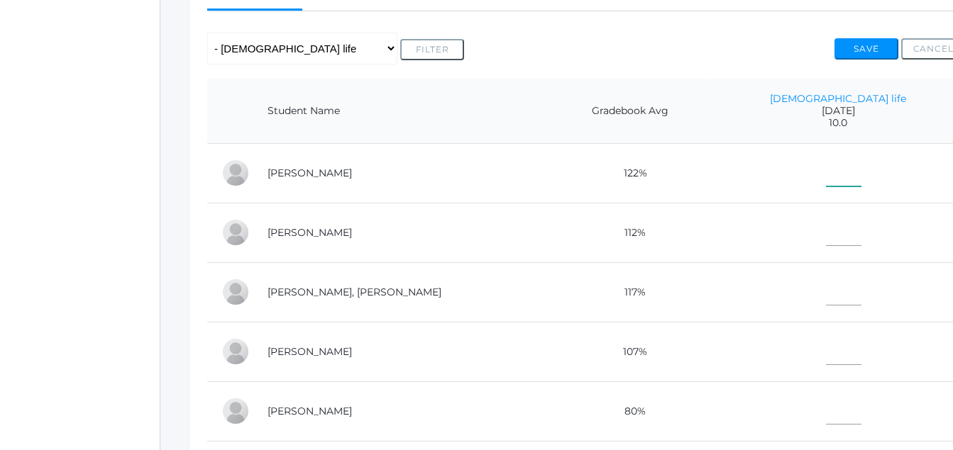
click at [850, 171] on input"] "text" at bounding box center [843, 171] width 35 height 32
type input"] "9"
click at [861, 235] on input"] "text" at bounding box center [843, 230] width 35 height 32
type input"] "9"
click at [861, 302] on input"] "text" at bounding box center [843, 290] width 35 height 32
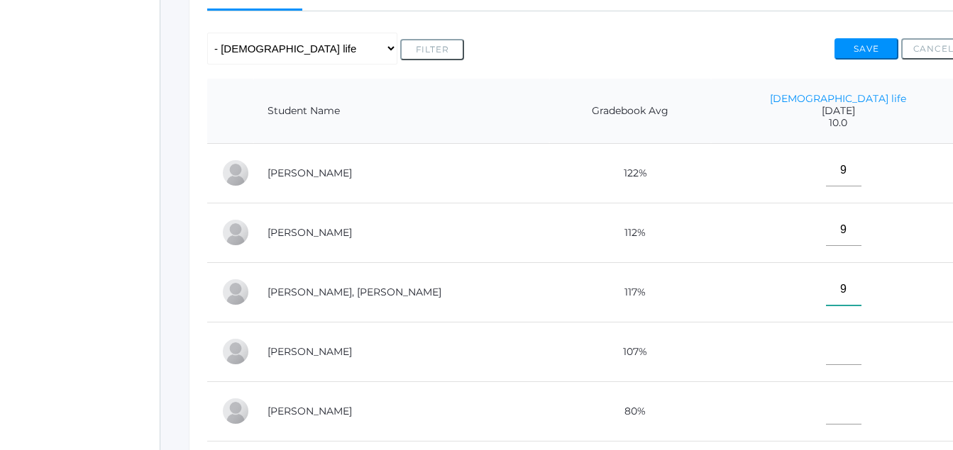
type input"] "9"
click at [861, 353] on input"] "text" at bounding box center [843, 349] width 35 height 32
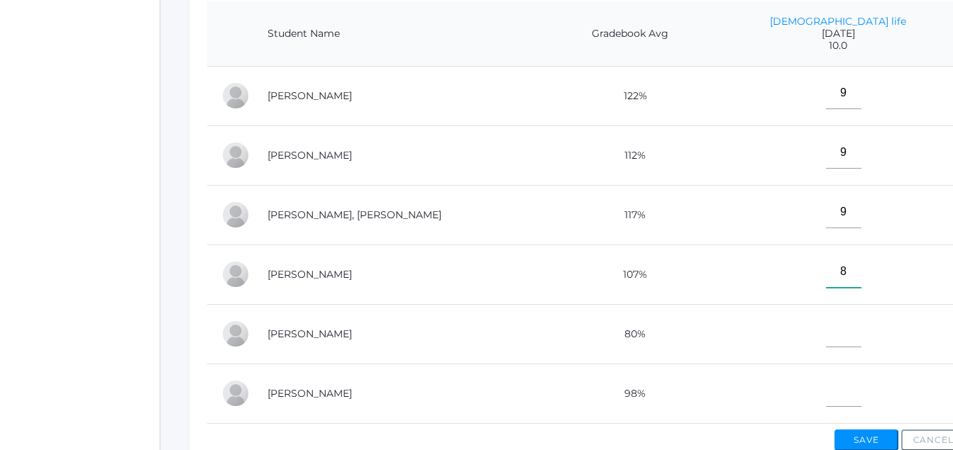
scroll to position [455, 0]
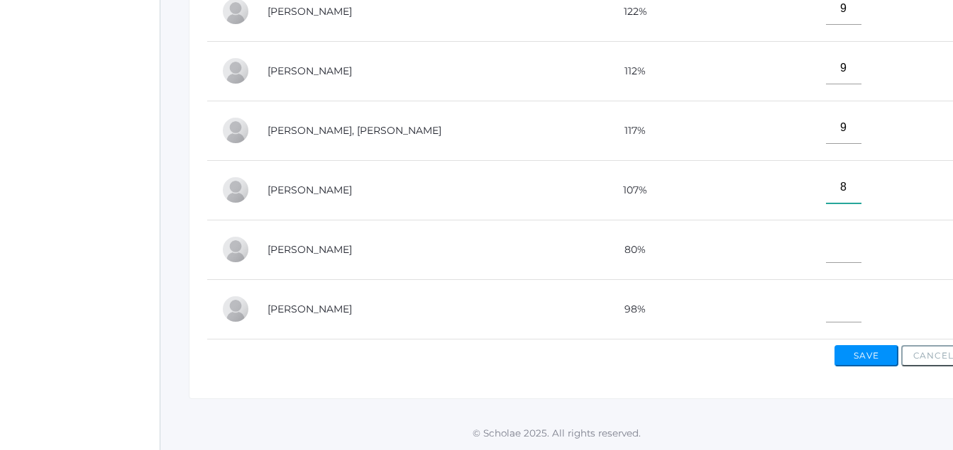
type input"] "8"
click at [861, 242] on input"] "text" at bounding box center [843, 247] width 35 height 32
type input"] "A"
drag, startPoint x: 873, startPoint y: 281, endPoint x: 889, endPoint y: 280, distance: 15.6
click at [890, 280] on td at bounding box center [838, 310] width 254 height 60
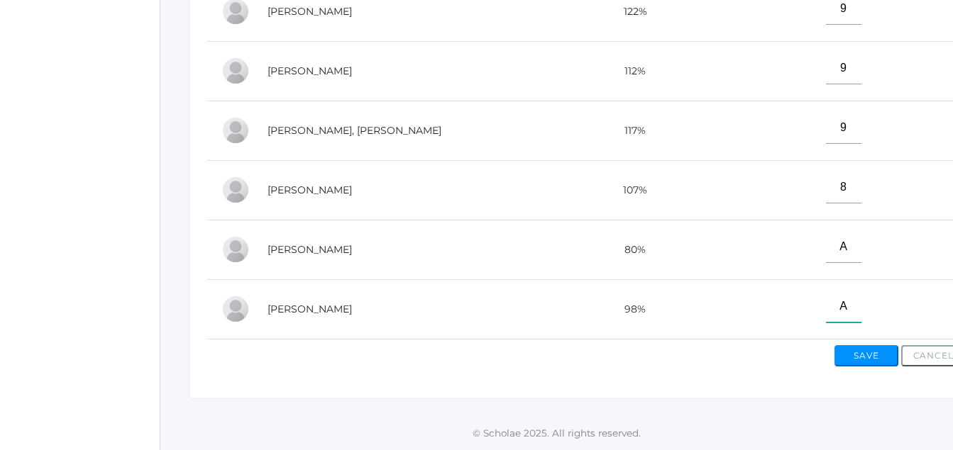
type input"] "A"
click at [880, 355] on button "Save" at bounding box center [866, 355] width 64 height 21
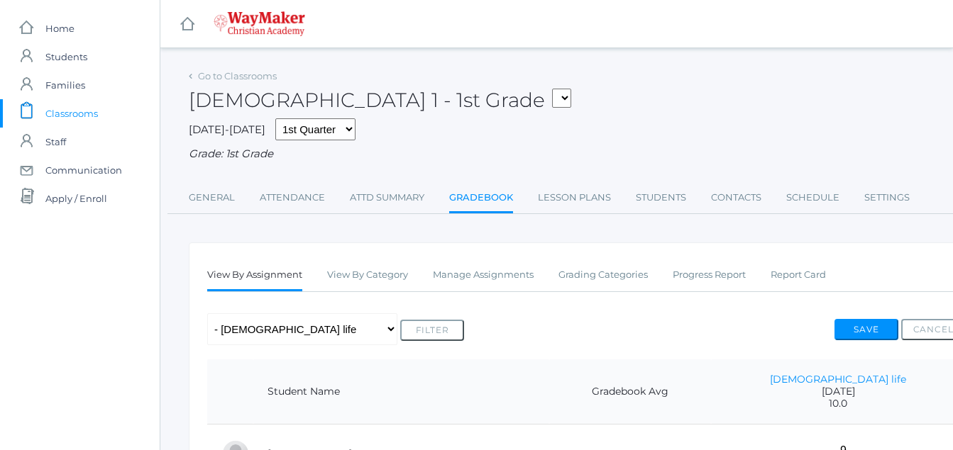
scroll to position [455, 0]
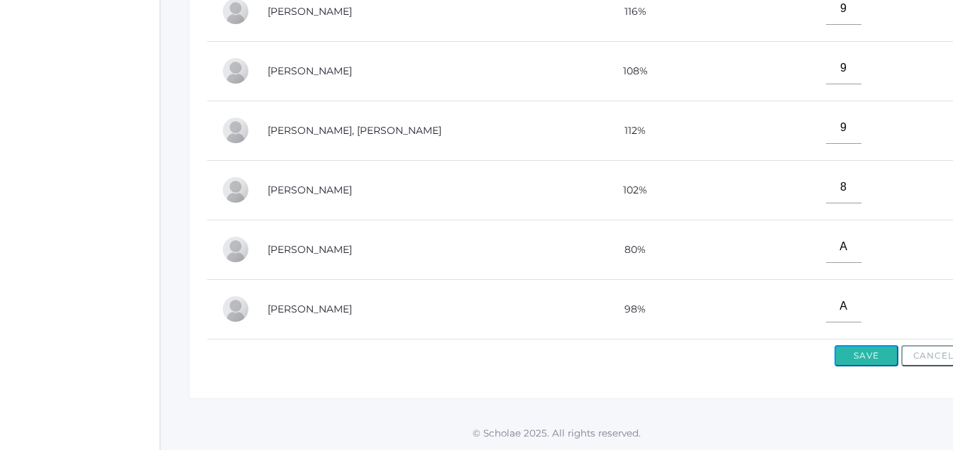
click at [870, 354] on button "Save" at bounding box center [866, 355] width 64 height 21
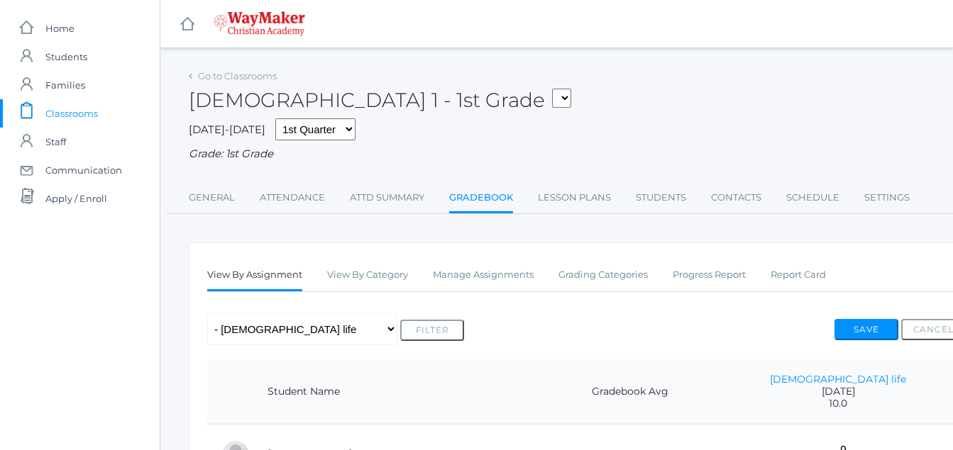
scroll to position [455, 0]
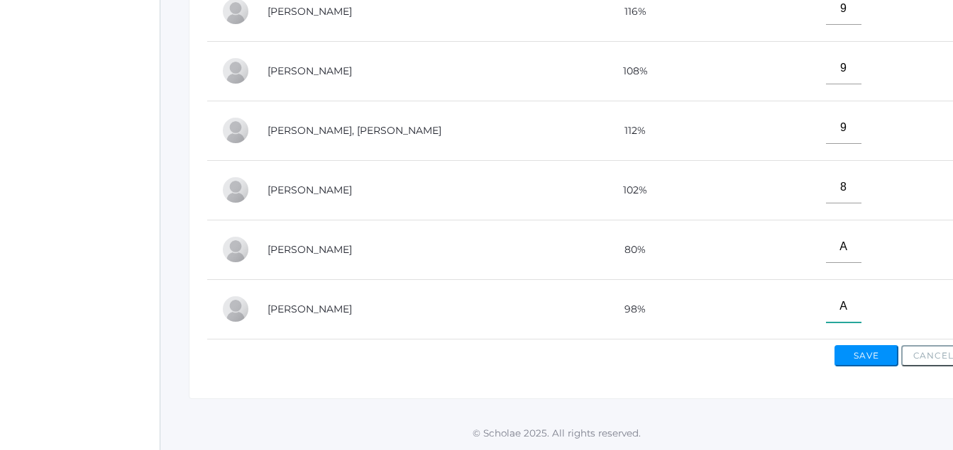
drag, startPoint x: 866, startPoint y: 289, endPoint x: 869, endPoint y: 283, distance: 7.3
click at [861, 291] on input"] "A" at bounding box center [843, 307] width 35 height 32
type input"] "9"
click at [861, 234] on input"] "A" at bounding box center [843, 247] width 35 height 32
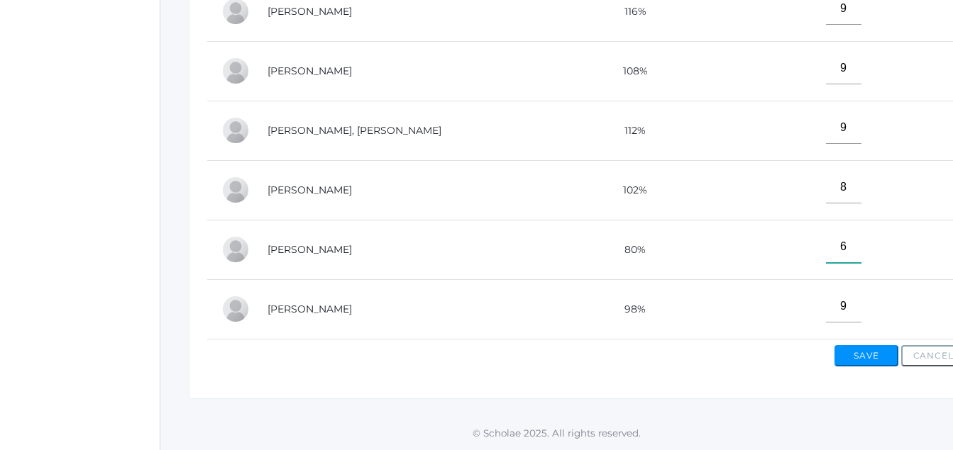
type input"] "6"
click at [886, 345] on button "Save" at bounding box center [866, 355] width 64 height 21
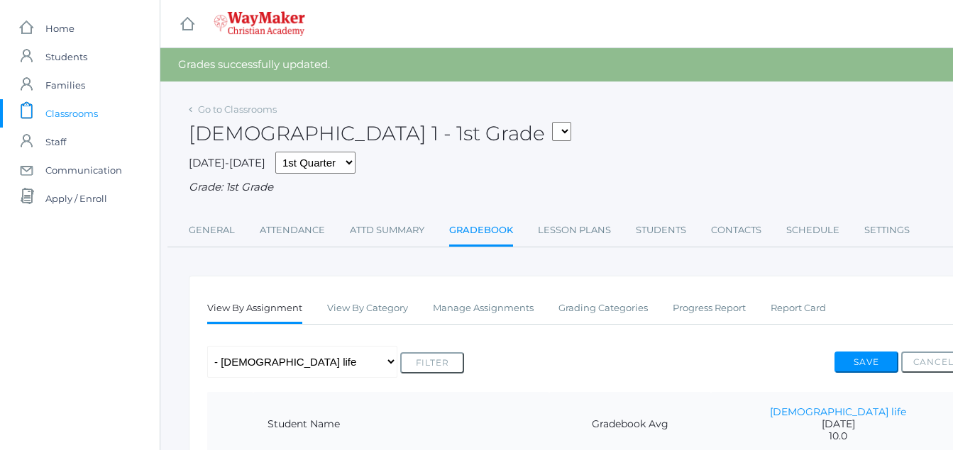
click at [94, 114] on span "Classrooms" at bounding box center [71, 113] width 52 height 28
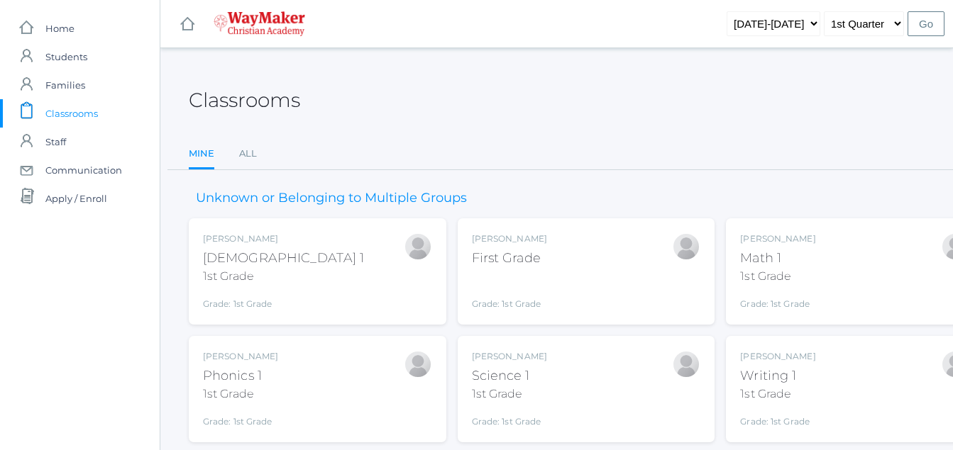
click at [752, 253] on div "Math 1" at bounding box center [777, 258] width 75 height 19
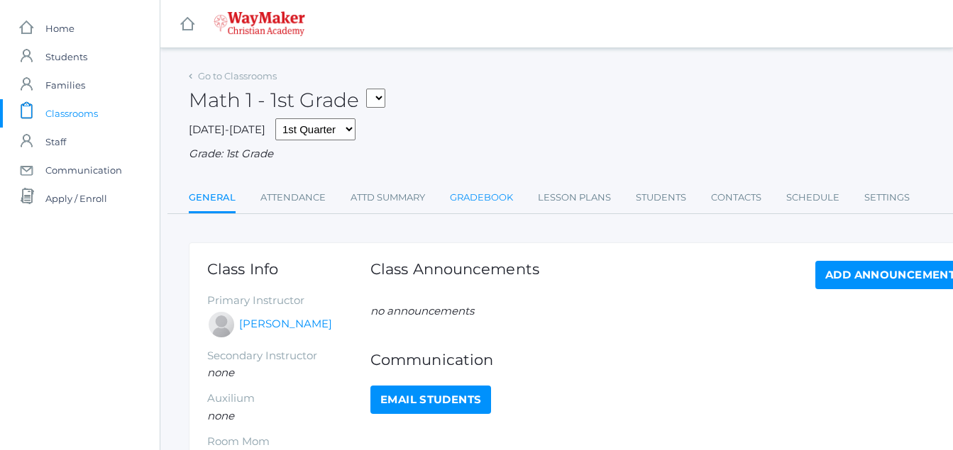
click at [497, 200] on link "Gradebook" at bounding box center [481, 198] width 63 height 28
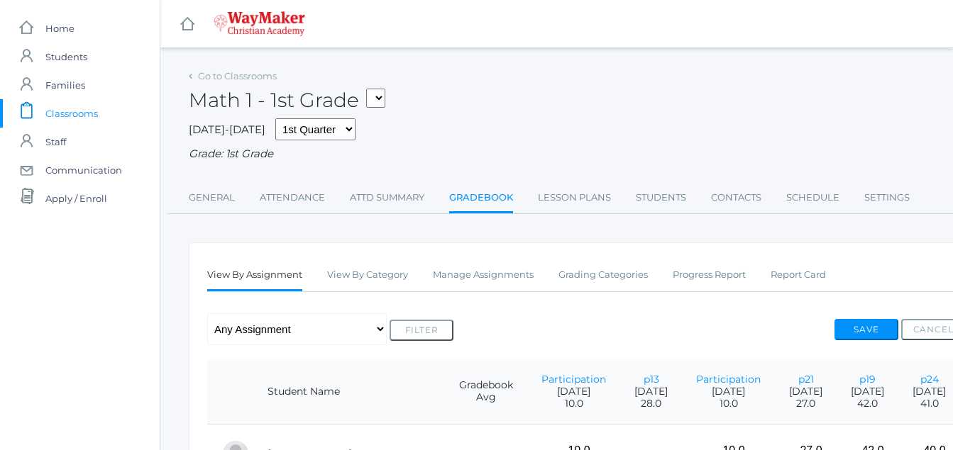
click at [68, 111] on span "Classrooms" at bounding box center [71, 113] width 52 height 28
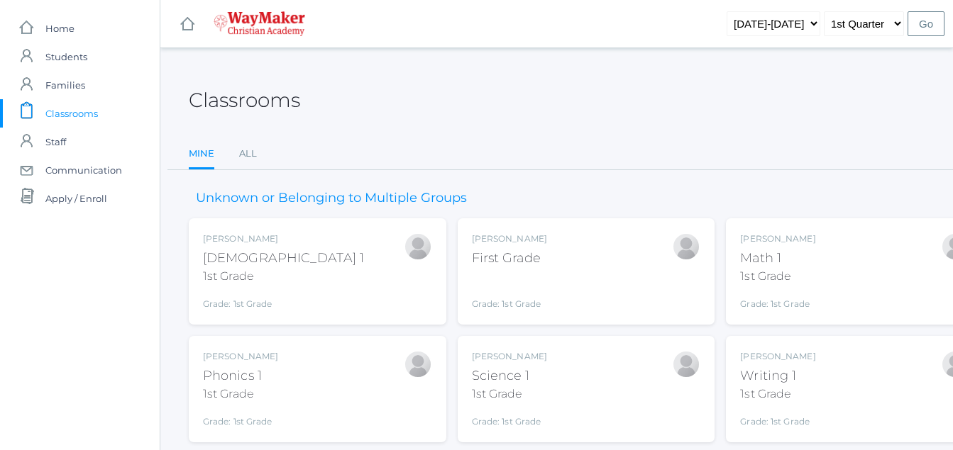
click at [231, 385] on div "Phonics 1" at bounding box center [240, 376] width 75 height 19
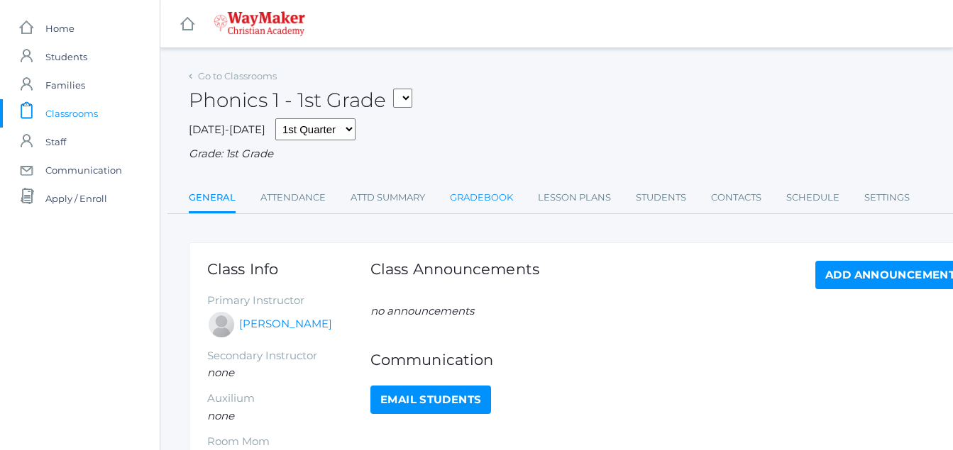
click at [503, 201] on link "Gradebook" at bounding box center [481, 198] width 63 height 28
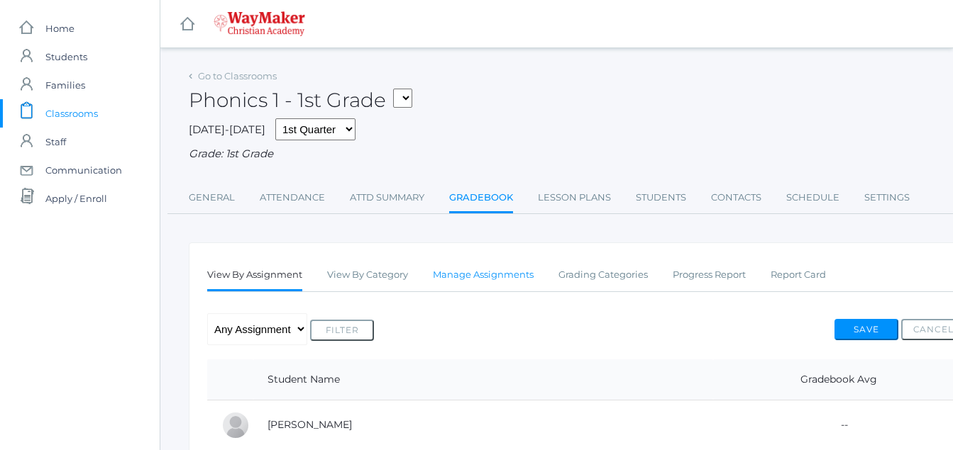
click at [498, 267] on link "Manage Assignments" at bounding box center [483, 275] width 101 height 28
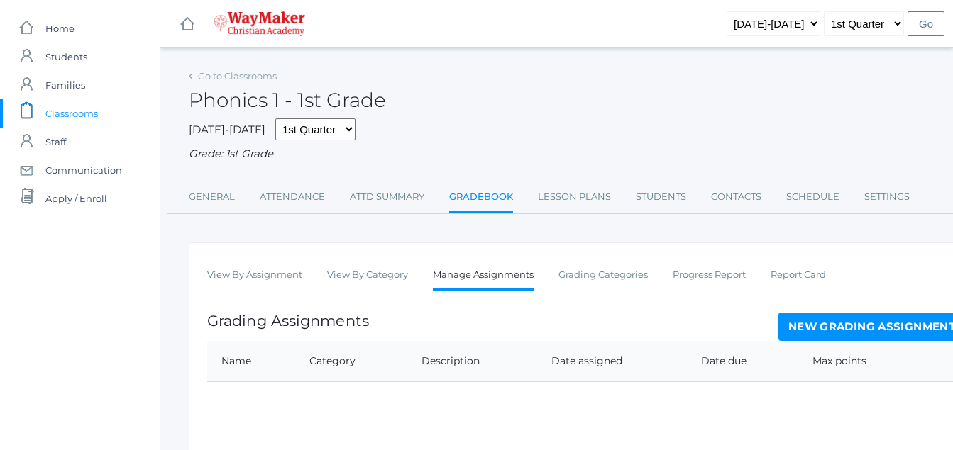
click at [849, 327] on link "New Grading Assignment" at bounding box center [871, 327] width 187 height 28
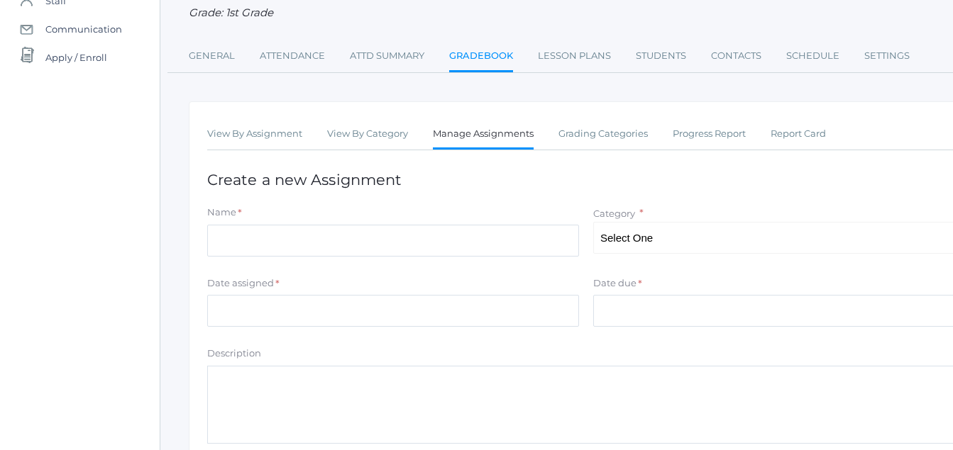
scroll to position [145, 0]
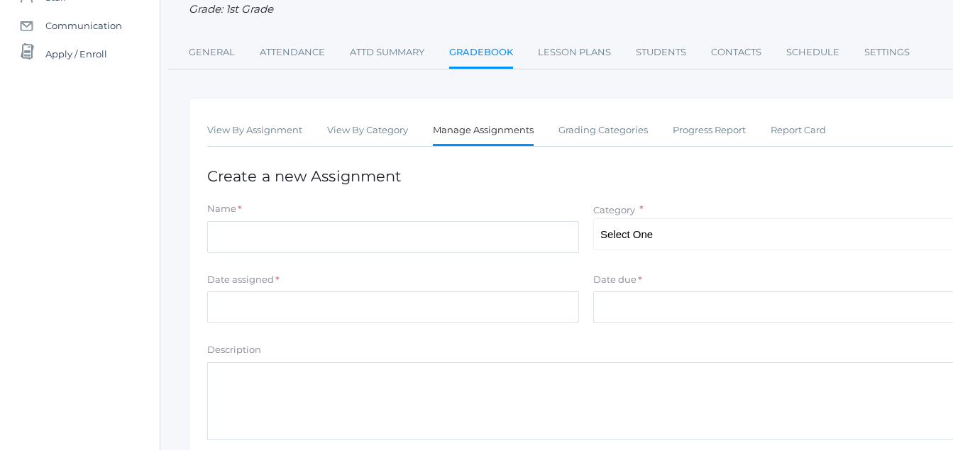
click at [232, 221] on div "Name *" at bounding box center [393, 211] width 372 height 19
click at [233, 233] on input "Name" at bounding box center [393, 237] width 372 height 32
type input "p11-12"
click at [660, 231] on select "Select One Participation Tests Asssignments/Projects" at bounding box center [779, 235] width 372 height 32
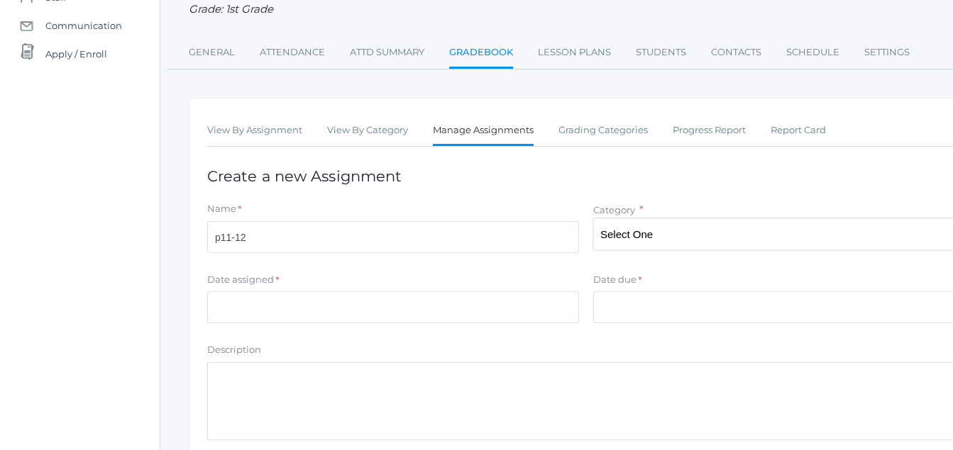
select select "1223"
click at [593, 220] on select "Select One Participation Tests Asssignments/Projects" at bounding box center [779, 235] width 372 height 32
click at [221, 304] on input "Date assigned" at bounding box center [393, 308] width 372 height 32
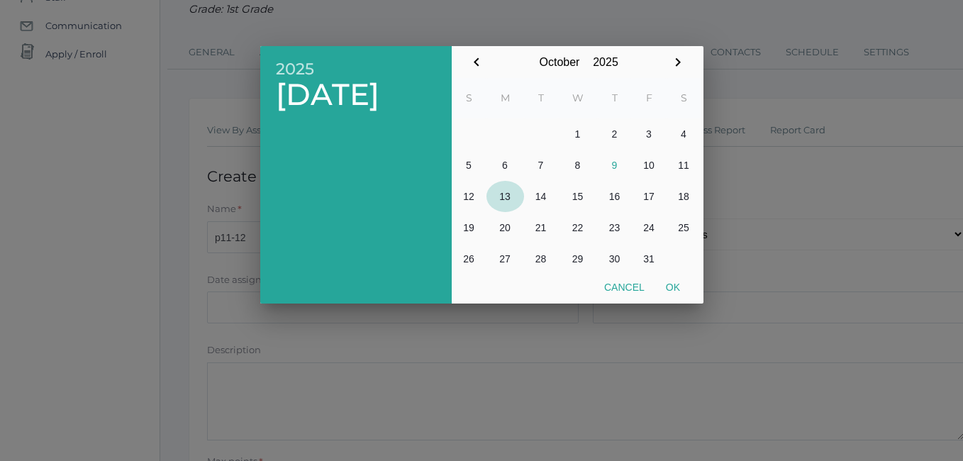
click at [514, 199] on button "13" at bounding box center [506, 196] width 38 height 31
click at [692, 297] on div "October January February March April May June July August September October Nov…" at bounding box center [578, 175] width 252 height 258
click at [678, 285] on button "Ok" at bounding box center [673, 288] width 35 height 26
type input "2025-10-13"
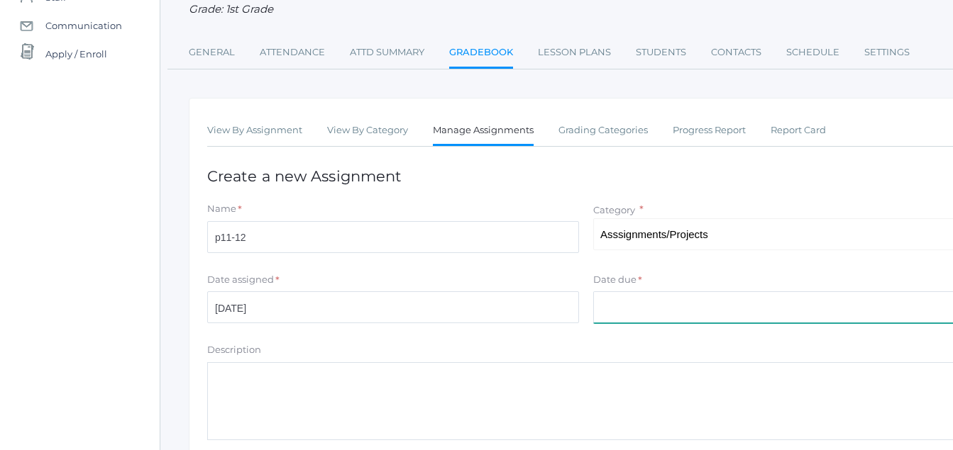
click at [615, 314] on input "Date due" at bounding box center [779, 308] width 372 height 32
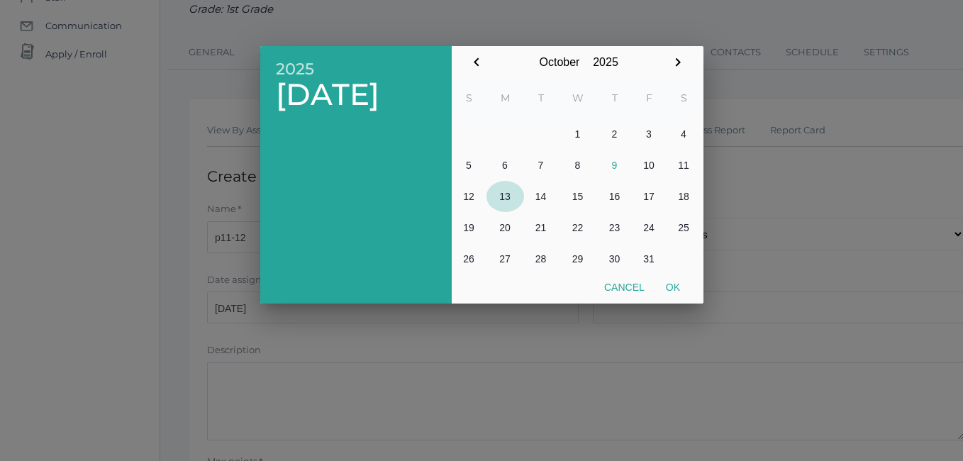
click at [513, 199] on button "13" at bounding box center [506, 196] width 38 height 31
click at [673, 288] on button "Ok" at bounding box center [673, 288] width 35 height 26
type input "2025-10-13"
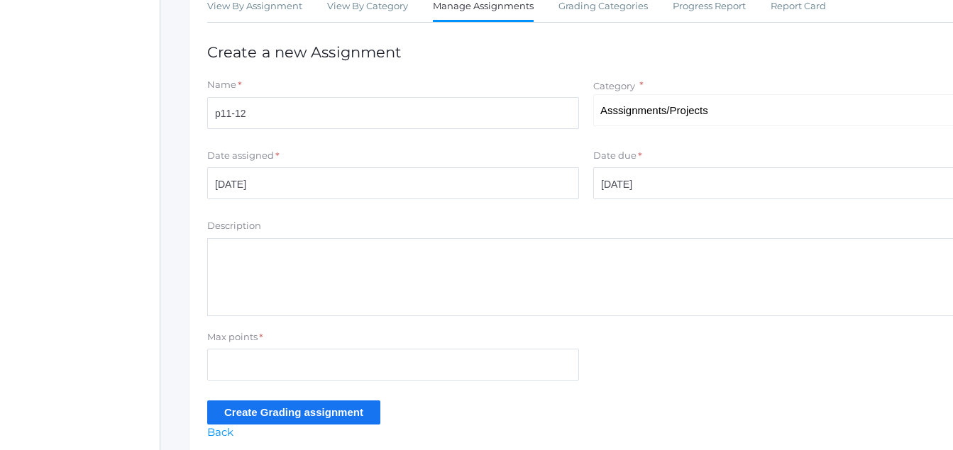
scroll to position [284, 0]
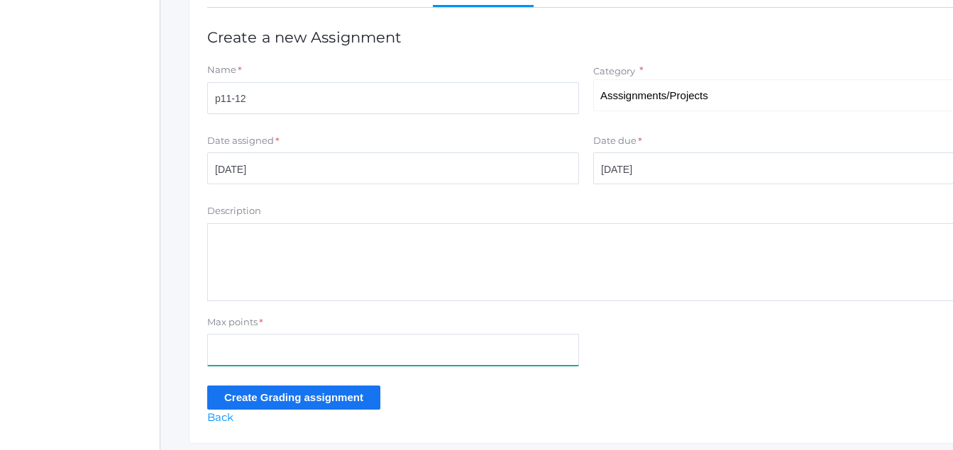
click at [247, 365] on input "Max points" at bounding box center [393, 350] width 372 height 32
type input "38"
click at [283, 409] on input "Create Grading assignment" at bounding box center [293, 397] width 173 height 23
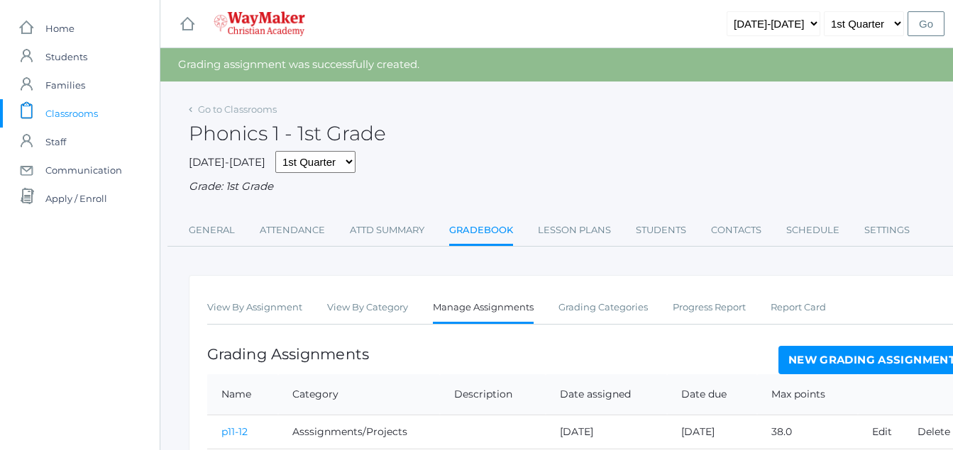
click at [879, 363] on link "New Grading Assignment" at bounding box center [871, 360] width 187 height 28
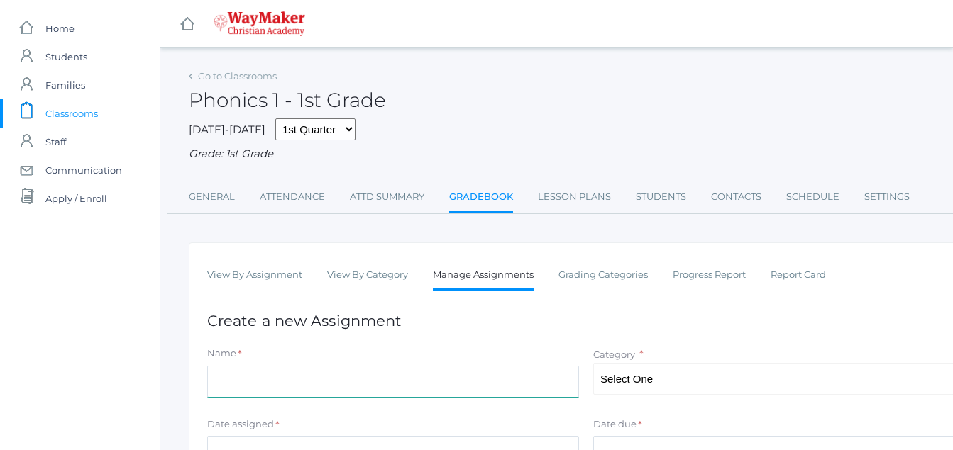
click at [222, 384] on input "Name" at bounding box center [393, 382] width 372 height 32
type input "p19"
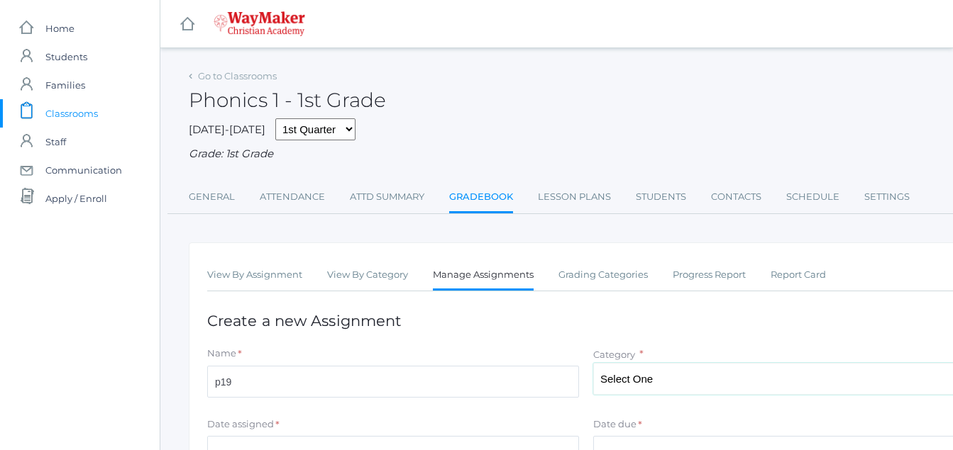
click at [660, 382] on select "Select One Participation Tests Asssignments/Projects" at bounding box center [779, 379] width 372 height 32
select select "1223"
click at [593, 365] on select "Select One Participation Tests Asssignments/Projects" at bounding box center [779, 379] width 372 height 32
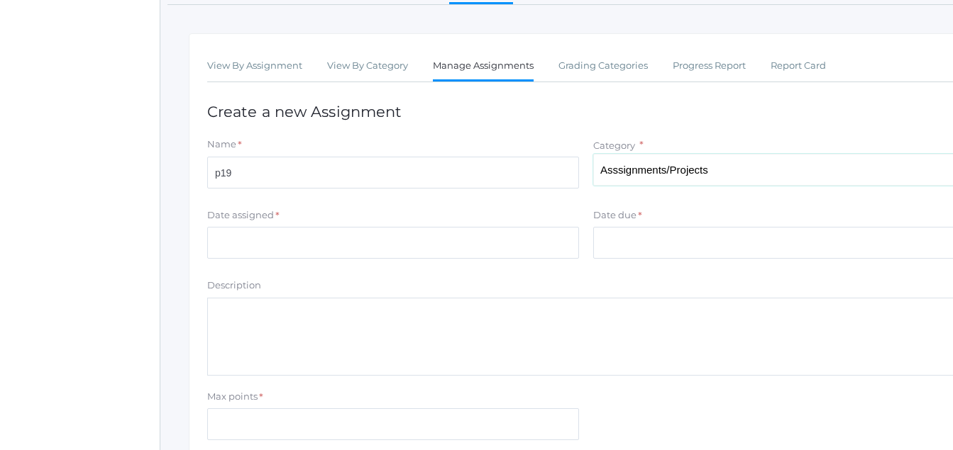
scroll to position [204, 0]
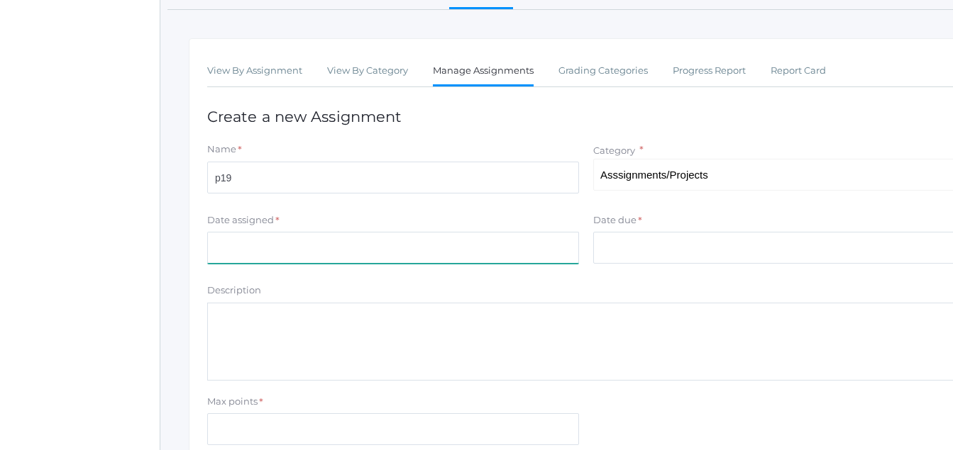
click at [223, 250] on input "Date assigned" at bounding box center [393, 248] width 372 height 32
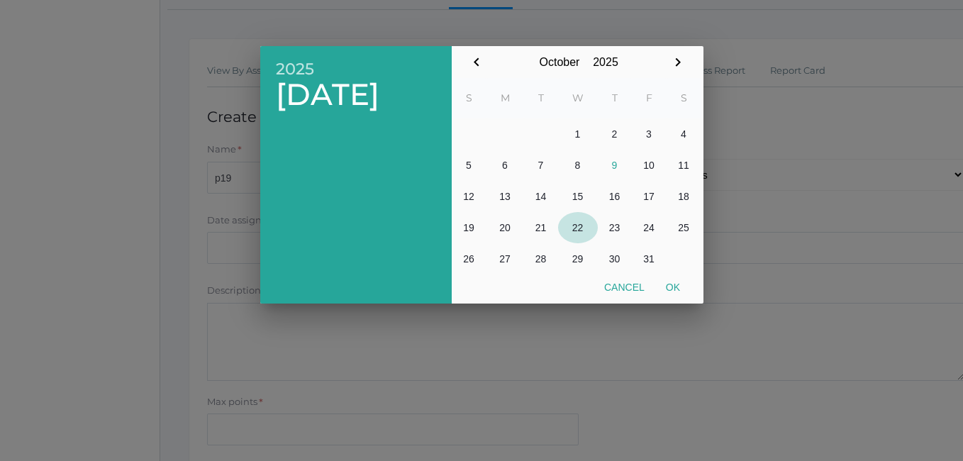
click at [579, 229] on button "22" at bounding box center [578, 227] width 40 height 31
click at [494, 43] on div at bounding box center [481, 173] width 963 height 577
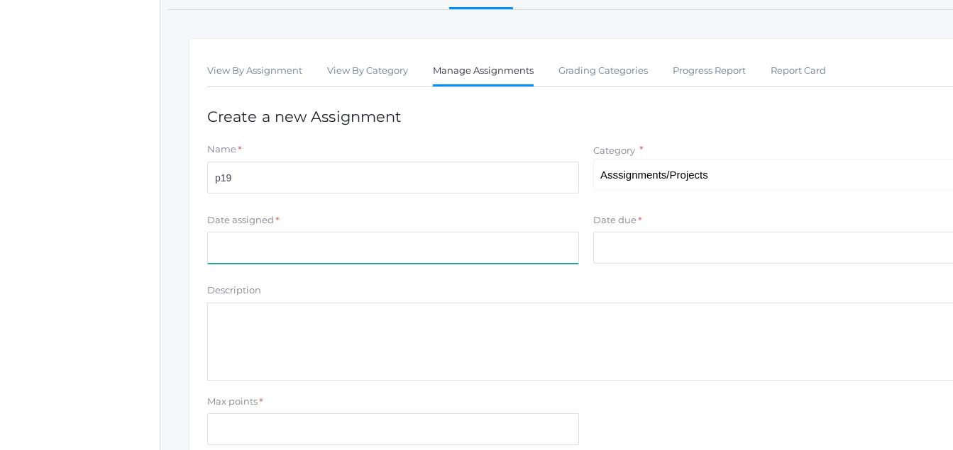
click at [232, 250] on input "Date assigned" at bounding box center [393, 248] width 372 height 32
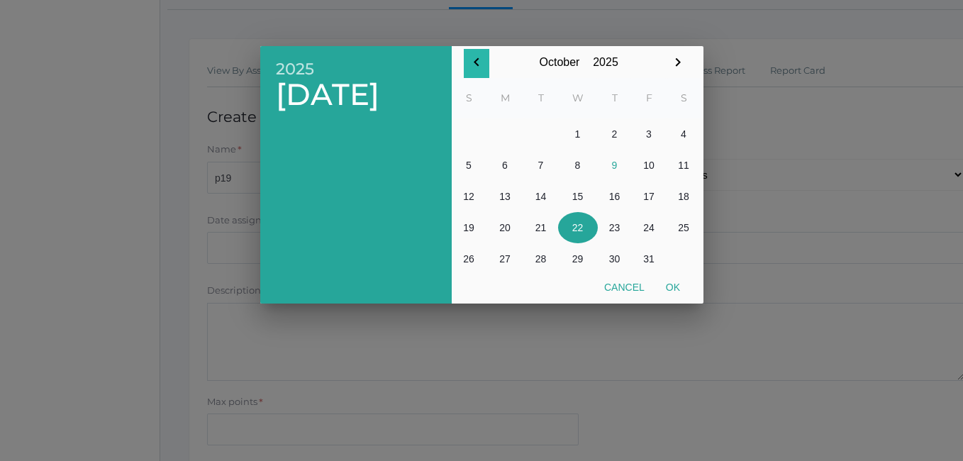
click at [480, 63] on icon "button" at bounding box center [476, 62] width 17 height 17
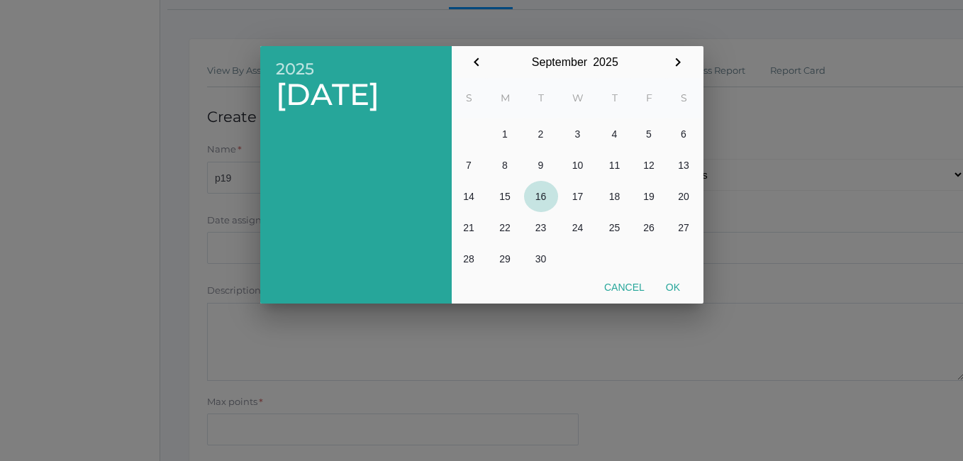
click at [543, 194] on button "16" at bounding box center [541, 196] width 34 height 31
click at [671, 287] on button "Ok" at bounding box center [673, 288] width 35 height 26
type input "[DATE]"
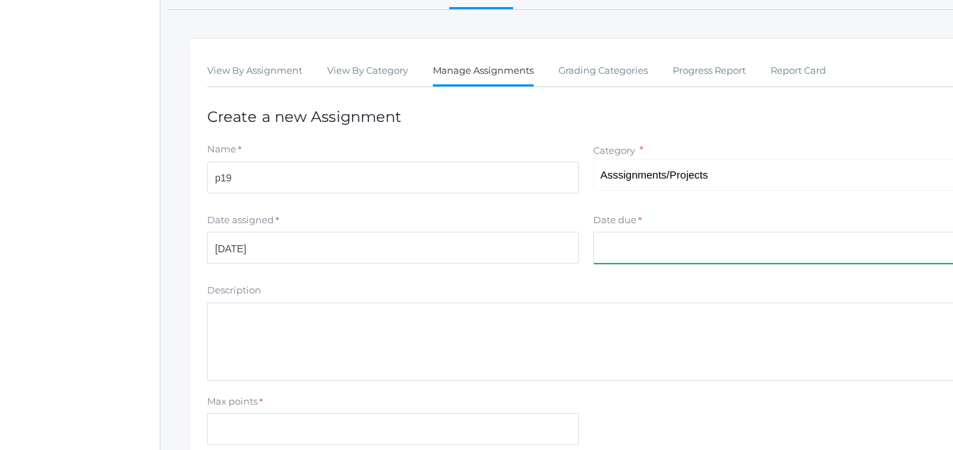
click at [613, 248] on input "Date due" at bounding box center [779, 248] width 372 height 32
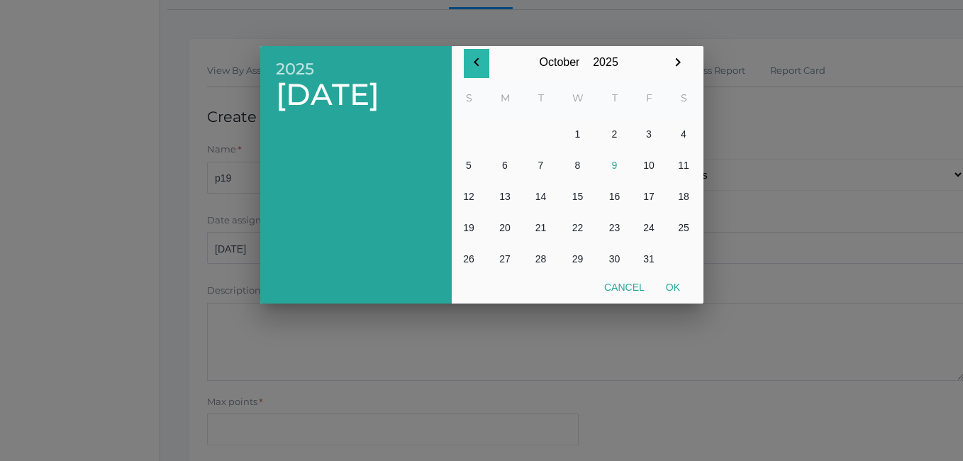
click at [481, 62] on icon "button" at bounding box center [476, 62] width 17 height 17
click at [544, 196] on button "16" at bounding box center [541, 196] width 34 height 31
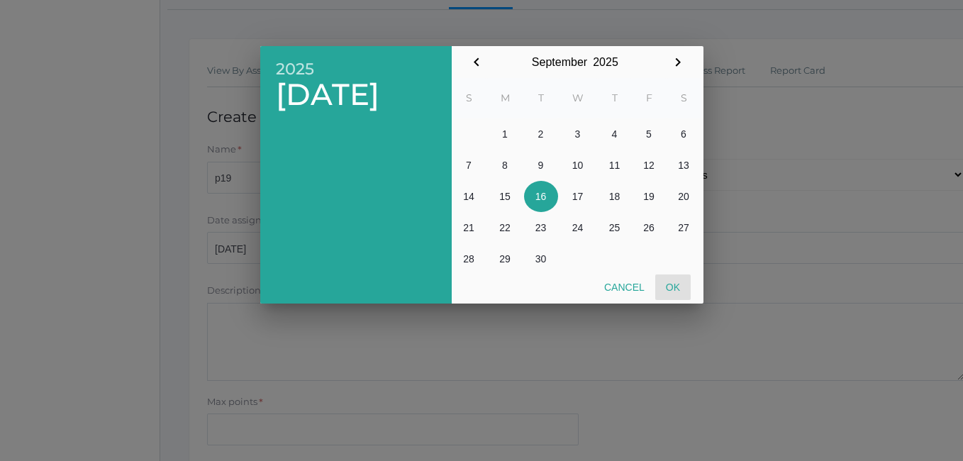
click at [678, 284] on button "Ok" at bounding box center [673, 288] width 35 height 26
type input "2025-09-16"
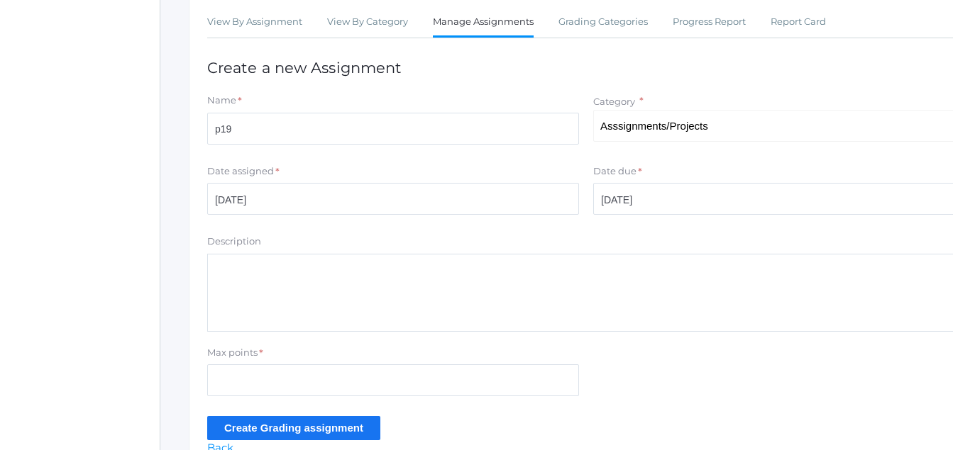
scroll to position [319, 0]
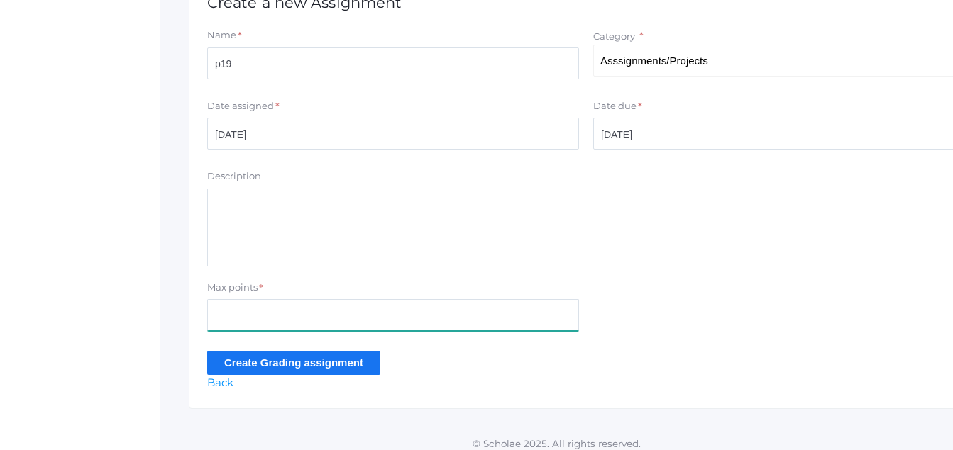
click at [219, 313] on input "Max points" at bounding box center [393, 315] width 372 height 32
type input "10"
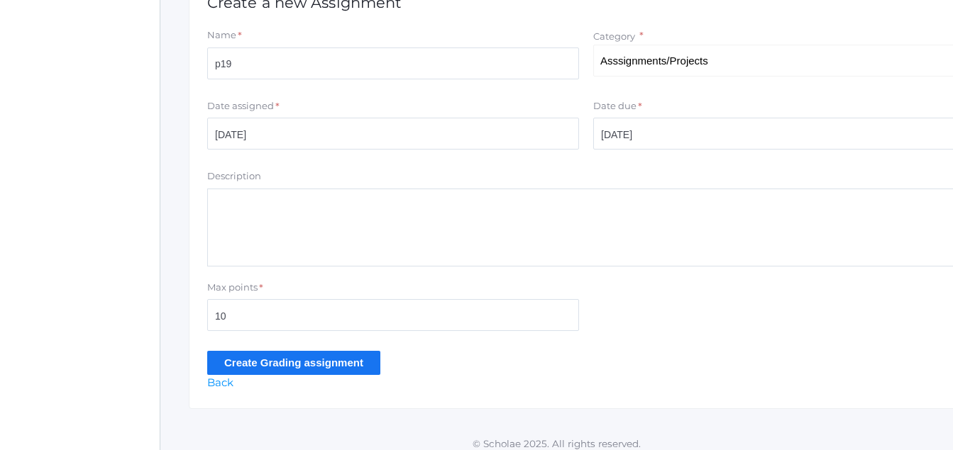
click at [327, 363] on input "Create Grading assignment" at bounding box center [293, 362] width 173 height 23
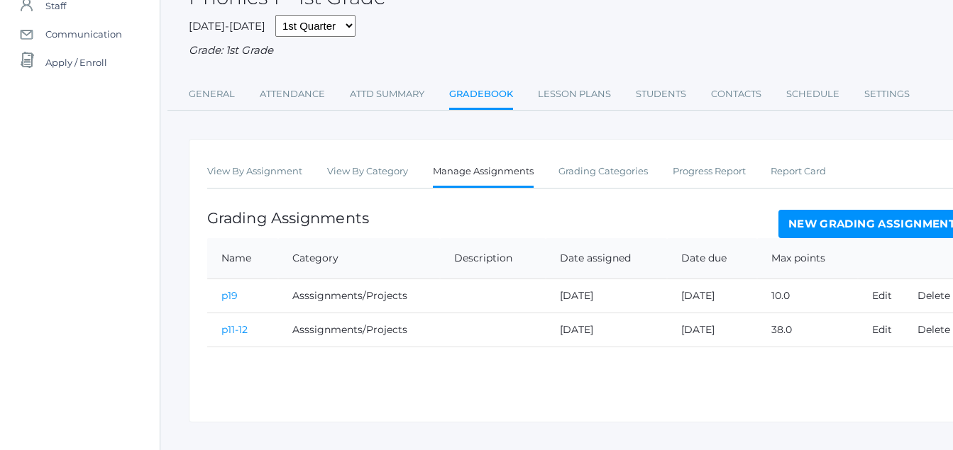
scroll to position [137, 0]
click at [901, 317] on td "Edit" at bounding box center [881, 329] width 46 height 34
drag, startPoint x: 885, startPoint y: 331, endPoint x: 879, endPoint y: 336, distance: 7.5
click at [595, 332] on td "[DATE]" at bounding box center [606, 329] width 121 height 34
drag, startPoint x: 595, startPoint y: 332, endPoint x: 620, endPoint y: 329, distance: 25.7
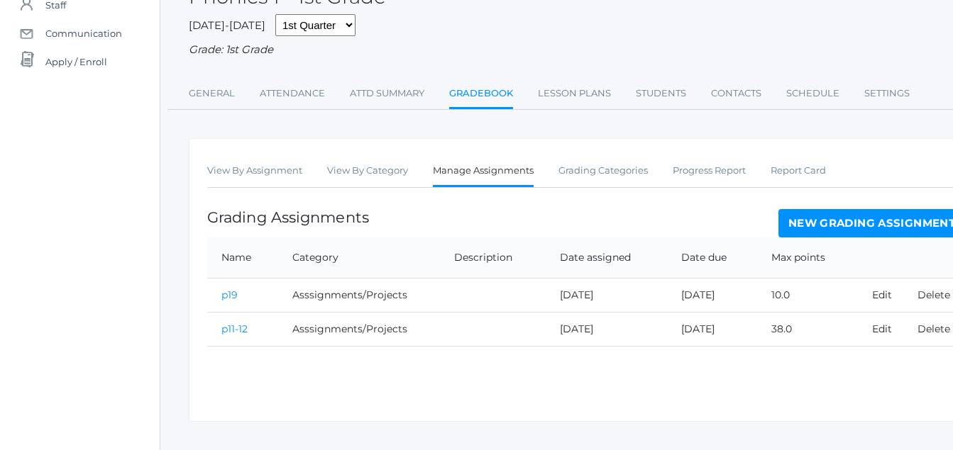
click at [620, 329] on td "[DATE]" at bounding box center [606, 329] width 121 height 34
click at [615, 327] on td "[DATE]" at bounding box center [606, 329] width 121 height 34
click at [238, 316] on td "p11-12" at bounding box center [242, 329] width 71 height 34
click at [238, 314] on td "p11-12" at bounding box center [242, 329] width 71 height 34
drag, startPoint x: 230, startPoint y: 333, endPoint x: 237, endPoint y: 341, distance: 10.5
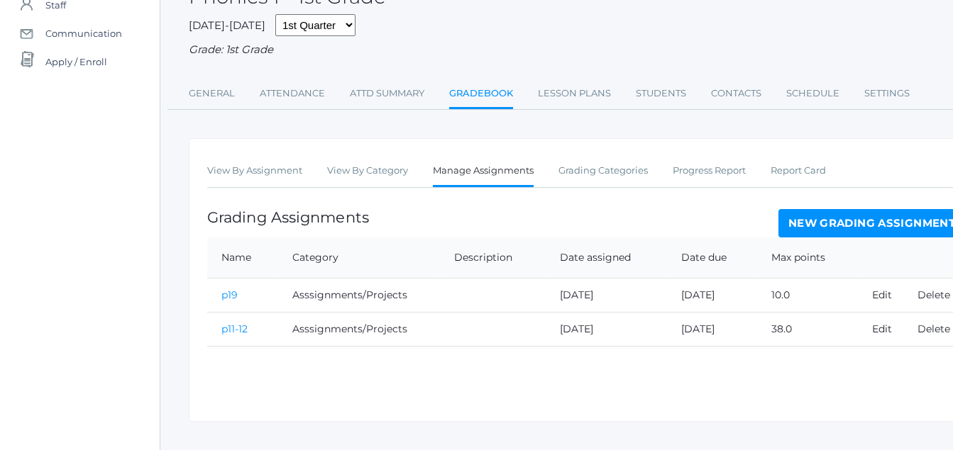
click at [232, 332] on link "p11-12" at bounding box center [234, 329] width 26 height 13
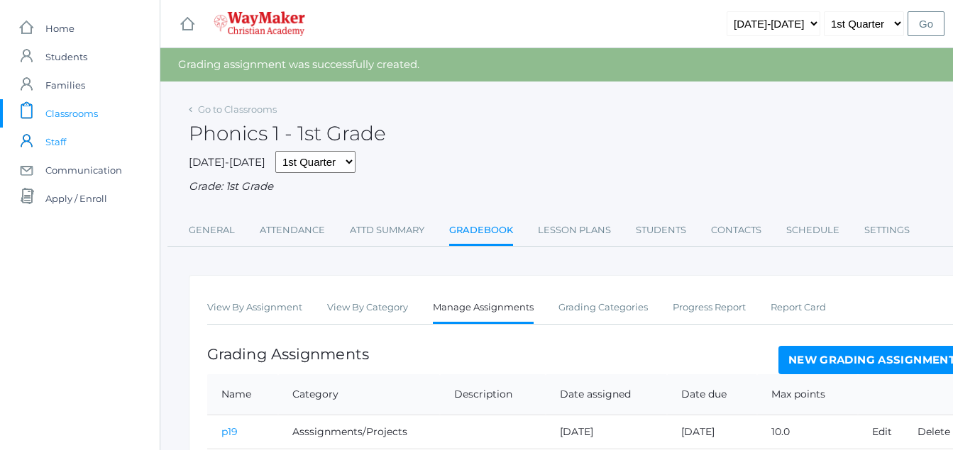
scroll to position [137, 0]
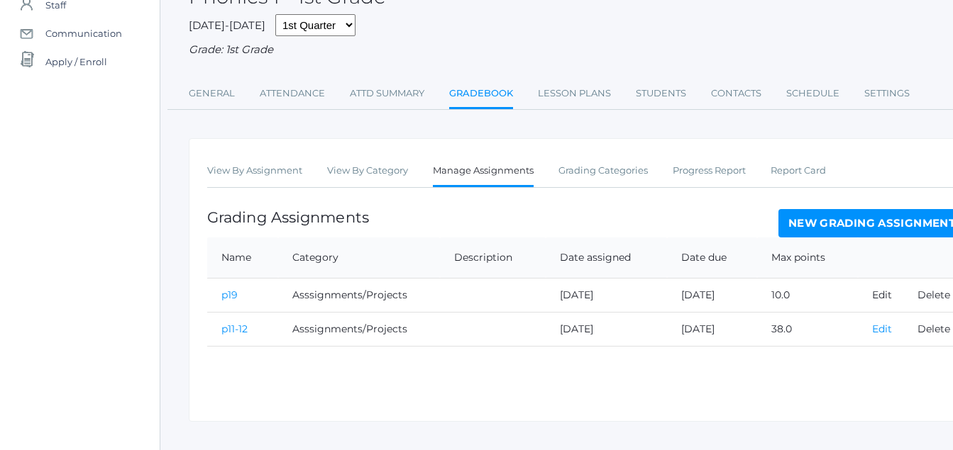
click at [888, 330] on link "Edit" at bounding box center [882, 329] width 20 height 13
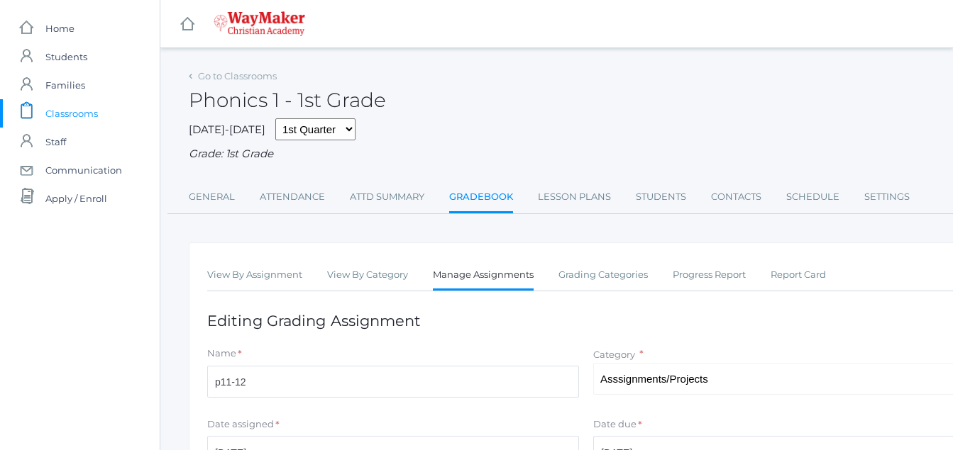
click at [885, 329] on h1 "Editing Grading Assignment" at bounding box center [586, 321] width 758 height 16
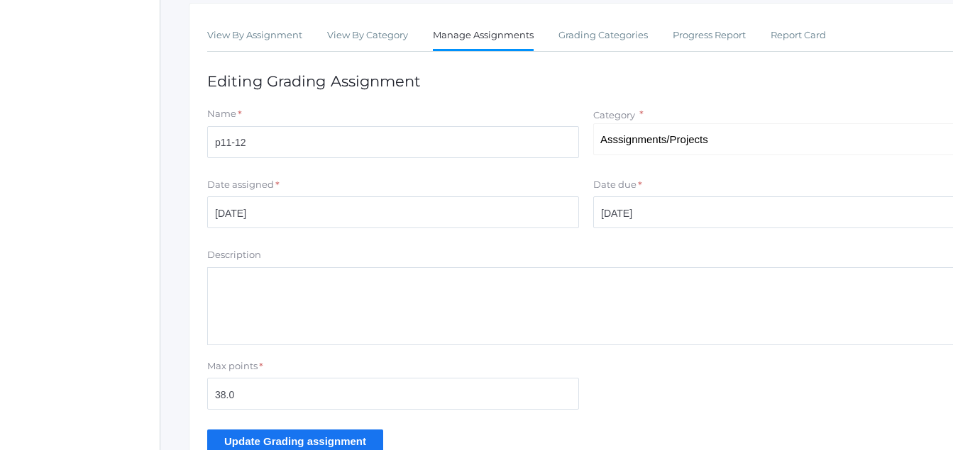
scroll to position [243, 0]
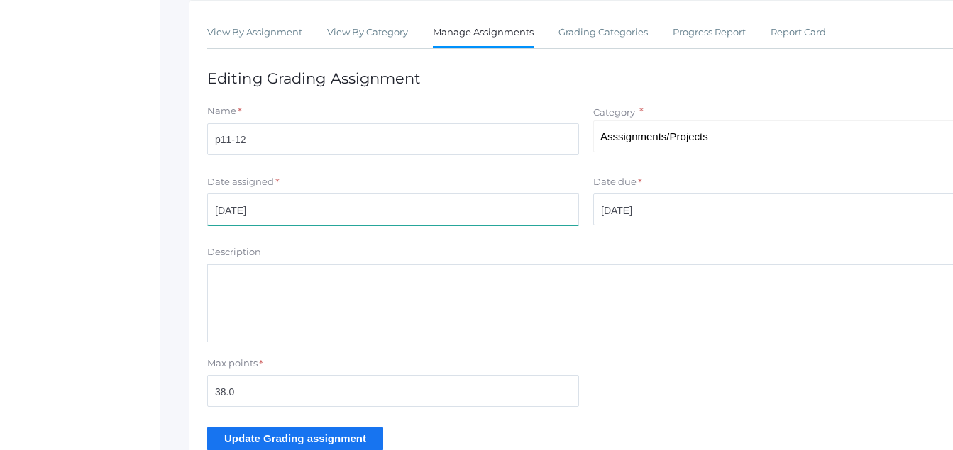
click at [275, 214] on input "2025-10-13" at bounding box center [393, 210] width 372 height 32
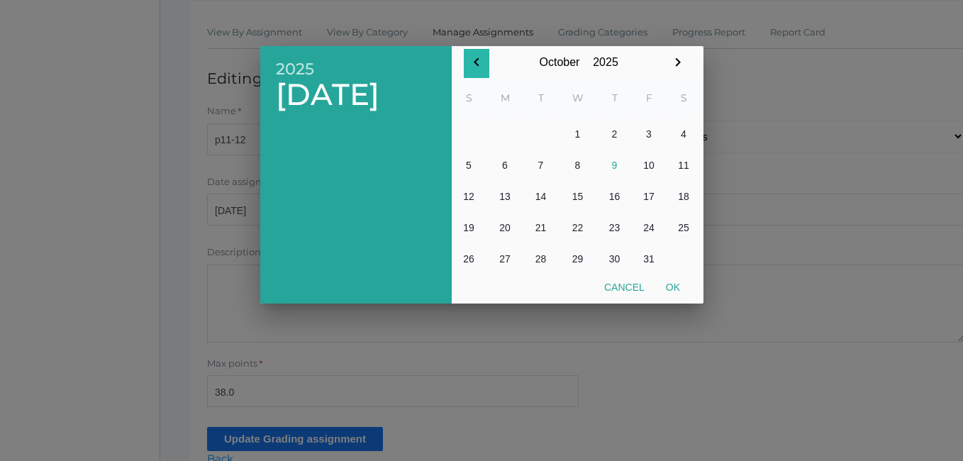
click at [481, 59] on icon "button" at bounding box center [476, 62] width 17 height 17
click at [612, 165] on button "11" at bounding box center [615, 165] width 34 height 31
click at [672, 283] on button "Ok" at bounding box center [673, 288] width 35 height 26
type input "[DATE]"
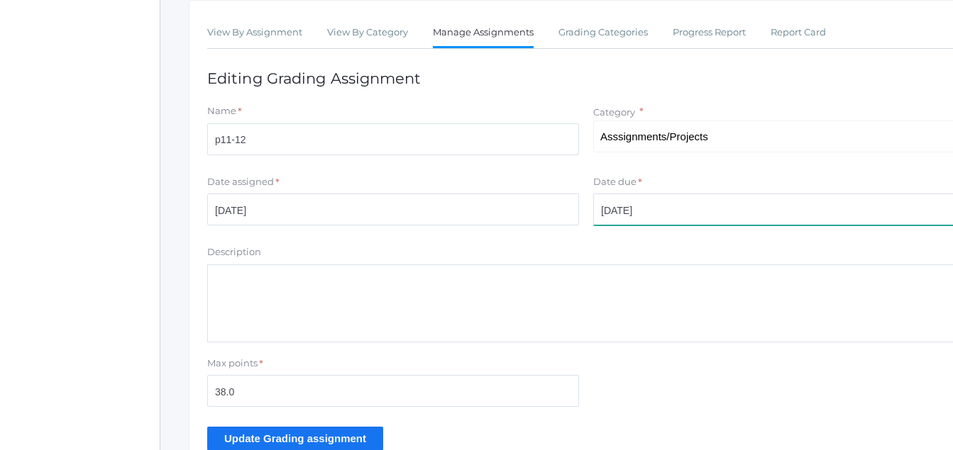
click at [644, 213] on input "2025-10-13" at bounding box center [779, 210] width 372 height 32
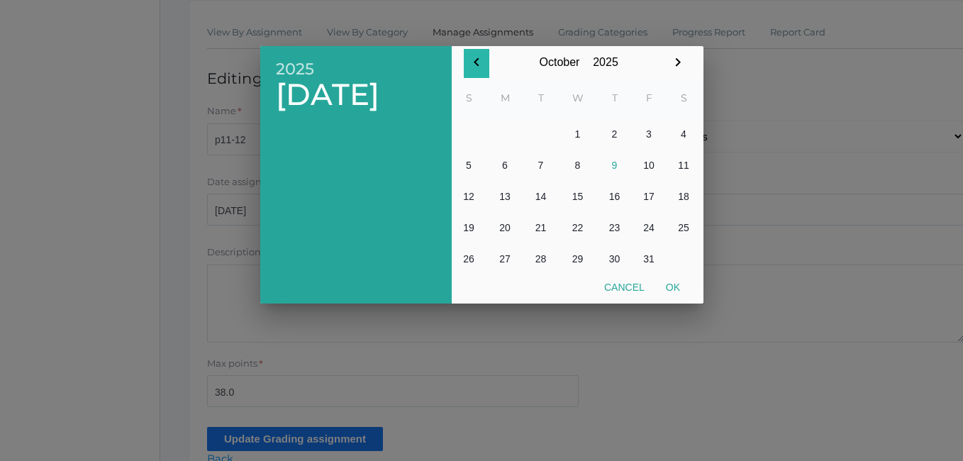
click at [476, 65] on icon "button" at bounding box center [476, 62] width 17 height 17
click at [612, 160] on button "11" at bounding box center [615, 165] width 34 height 31
click at [670, 287] on button "Ok" at bounding box center [673, 288] width 35 height 26
type input "[DATE]"
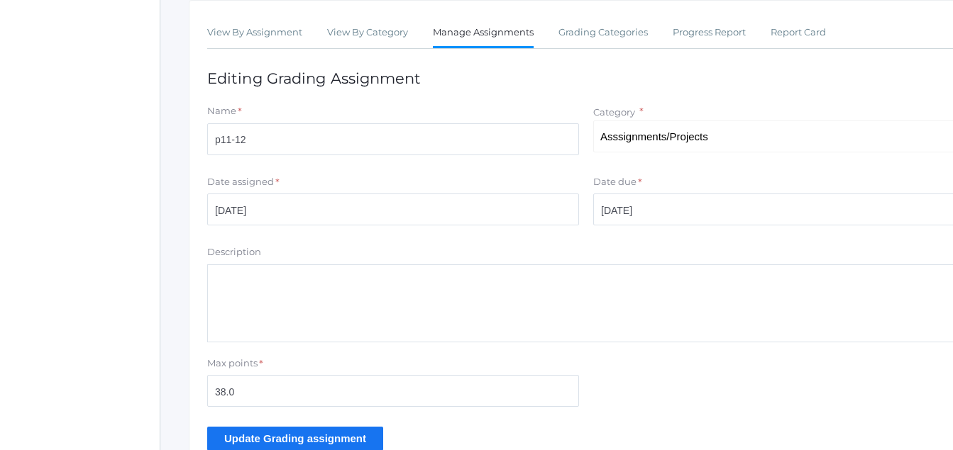
click at [279, 441] on input "Update Grading assignment" at bounding box center [295, 438] width 176 height 23
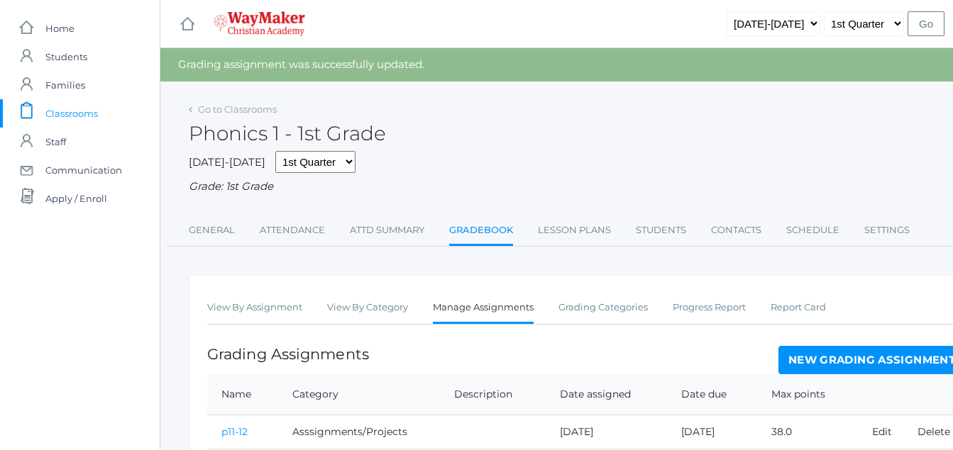
click at [894, 362] on link "New Grading Assignment" at bounding box center [871, 360] width 187 height 28
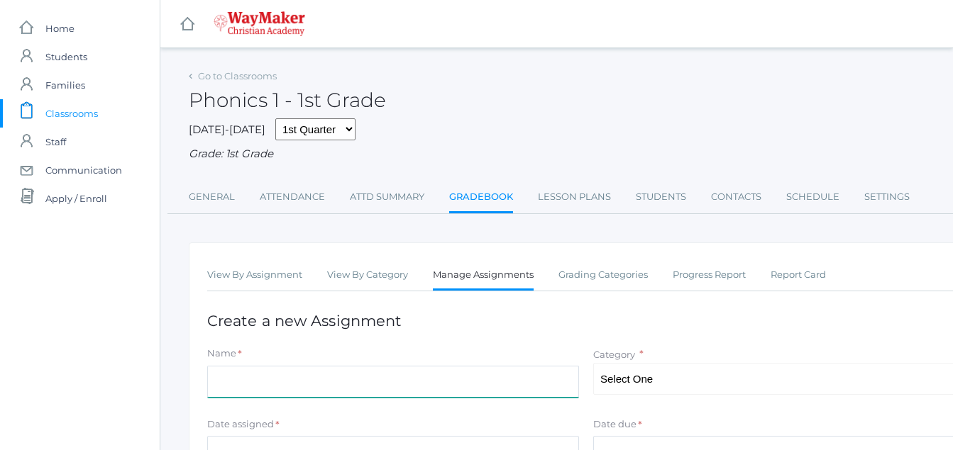
click at [214, 382] on input "Name" at bounding box center [393, 382] width 372 height 32
type input "phonics test"
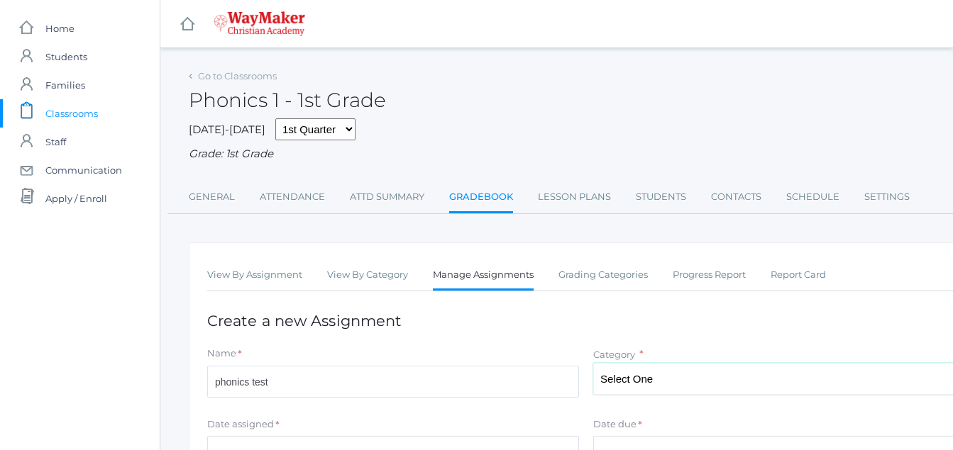
click at [667, 380] on select "Select One Participation Tests Asssignments/Projects" at bounding box center [779, 379] width 372 height 32
select select "1221"
click at [593, 365] on select "Select One Participation Tests Asssignments/Projects" at bounding box center [779, 379] width 372 height 32
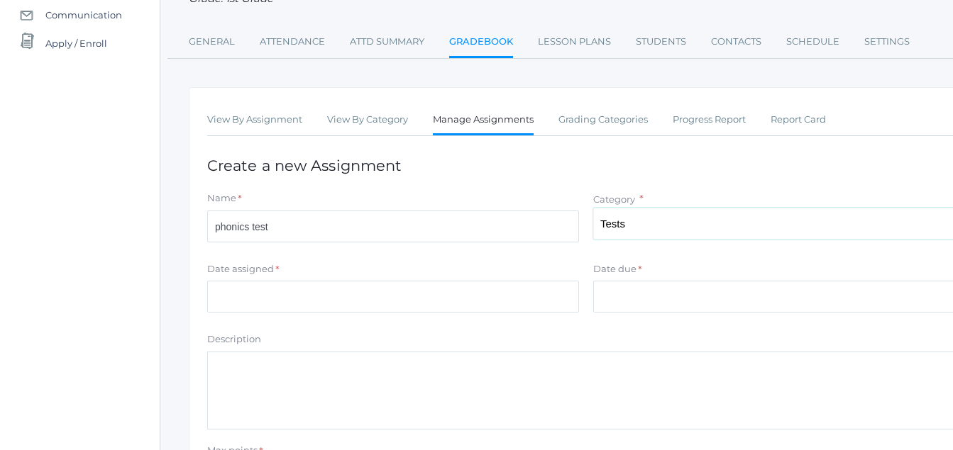
scroll to position [160, 0]
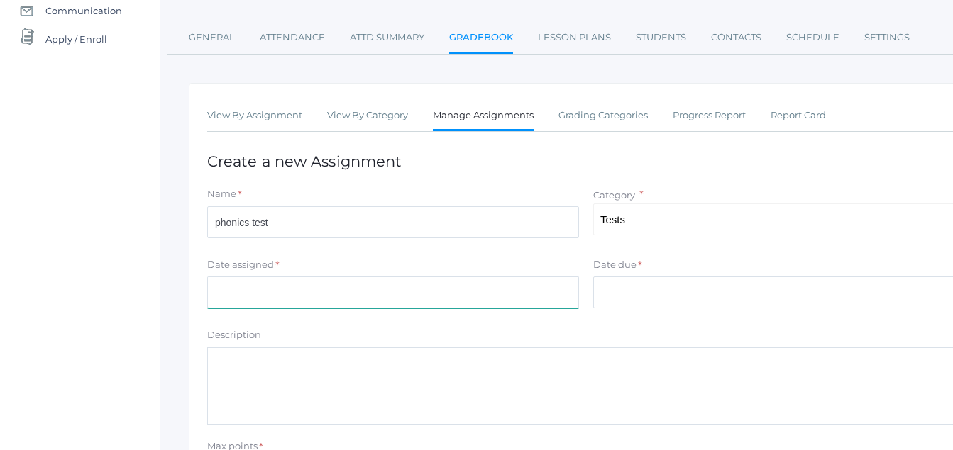
click at [217, 299] on input "Date assigned" at bounding box center [393, 293] width 372 height 32
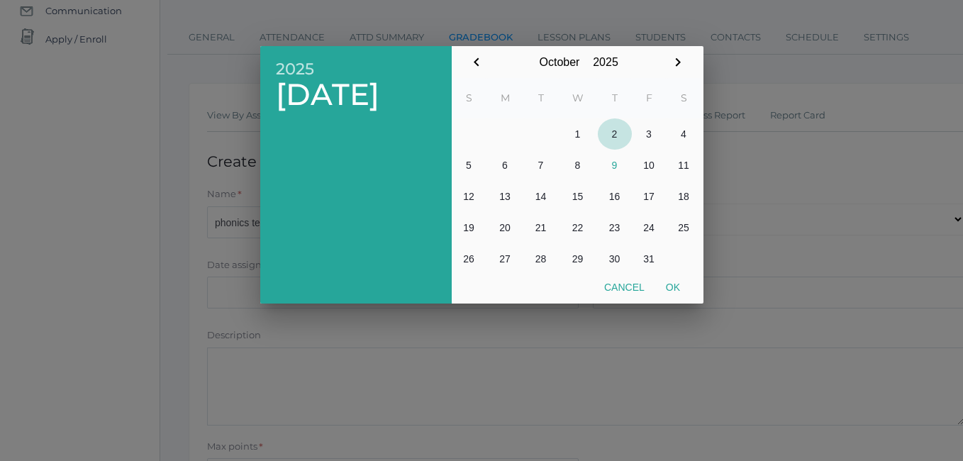
click at [618, 135] on button "2" at bounding box center [615, 133] width 34 height 31
click at [675, 287] on button "Ok" at bounding box center [673, 288] width 35 height 26
type input "[DATE]"
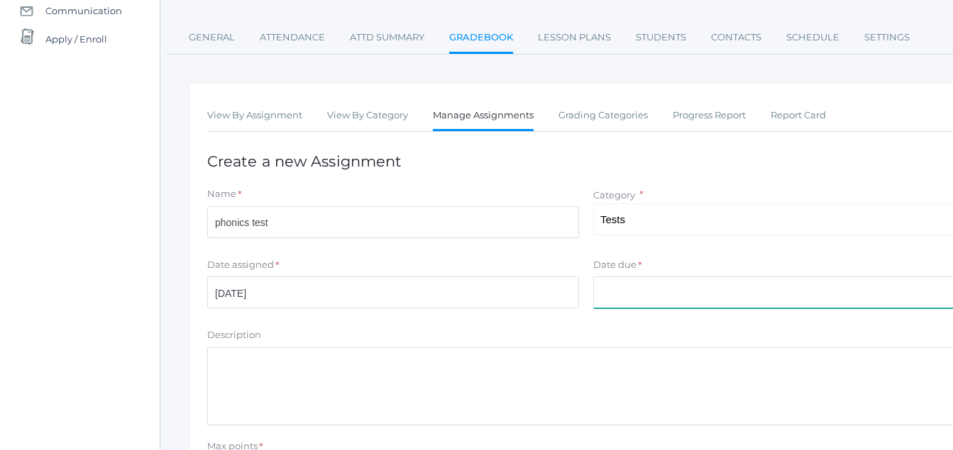
click at [604, 297] on input "Date due" at bounding box center [779, 293] width 372 height 32
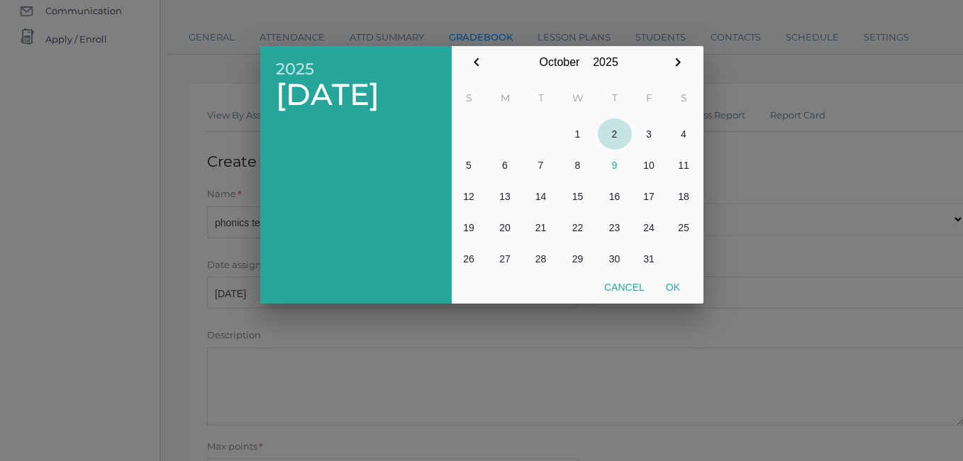
click at [616, 130] on button "2" at bounding box center [615, 133] width 34 height 31
click at [668, 284] on button "Ok" at bounding box center [673, 288] width 35 height 26
type input "[DATE]"
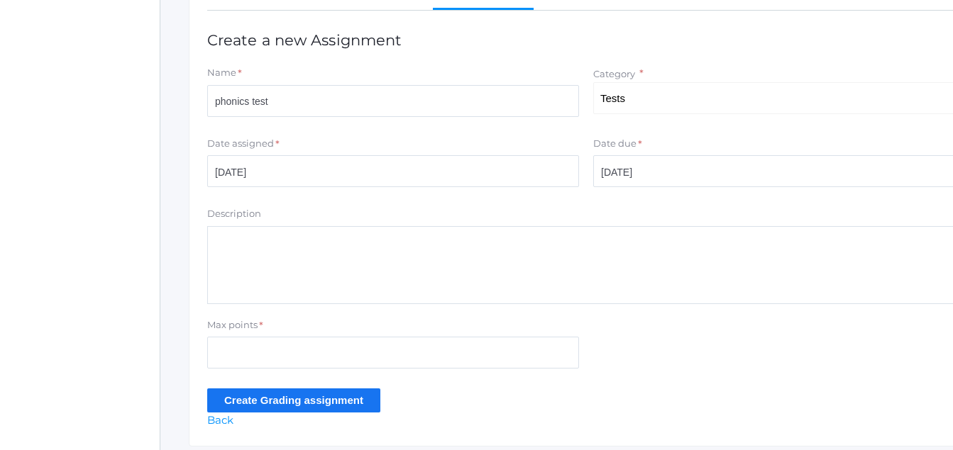
scroll to position [287, 0]
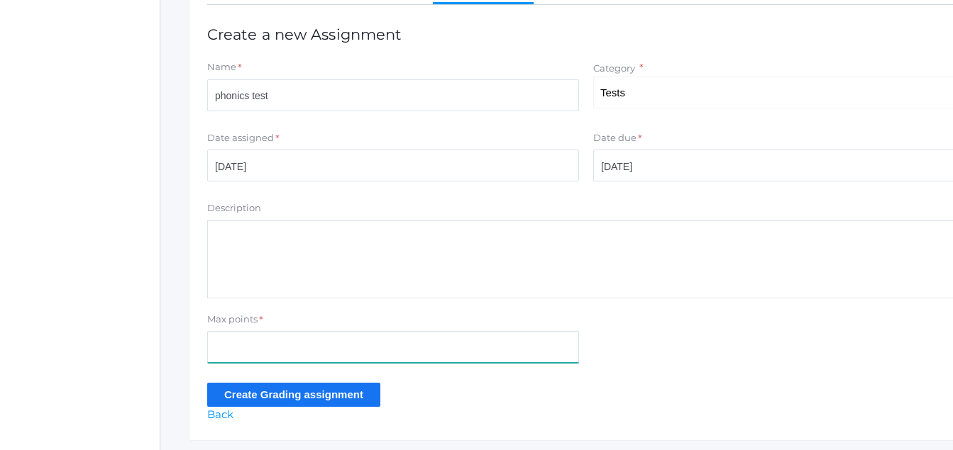
drag, startPoint x: 230, startPoint y: 360, endPoint x: 207, endPoint y: 345, distance: 26.8
click at [230, 360] on input "Max points" at bounding box center [393, 347] width 372 height 32
type input "25"
click at [255, 397] on input "Create Grading assignment" at bounding box center [293, 394] width 173 height 23
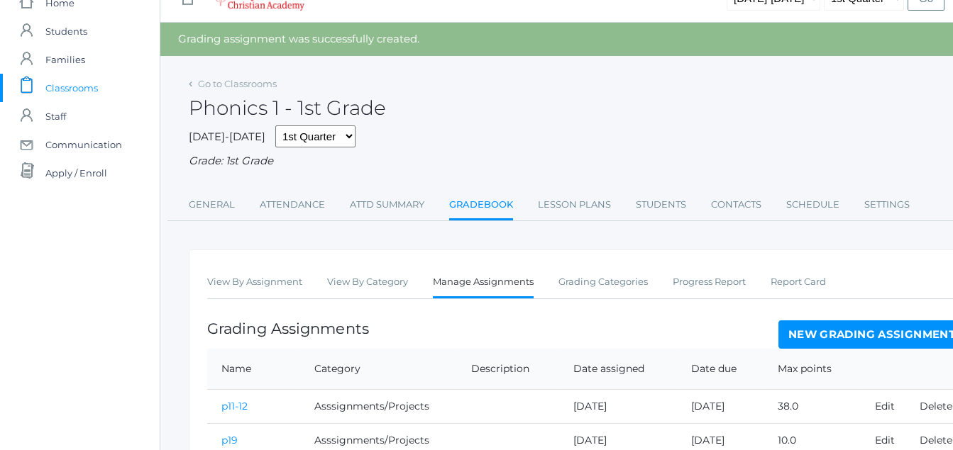
scroll to position [162, 0]
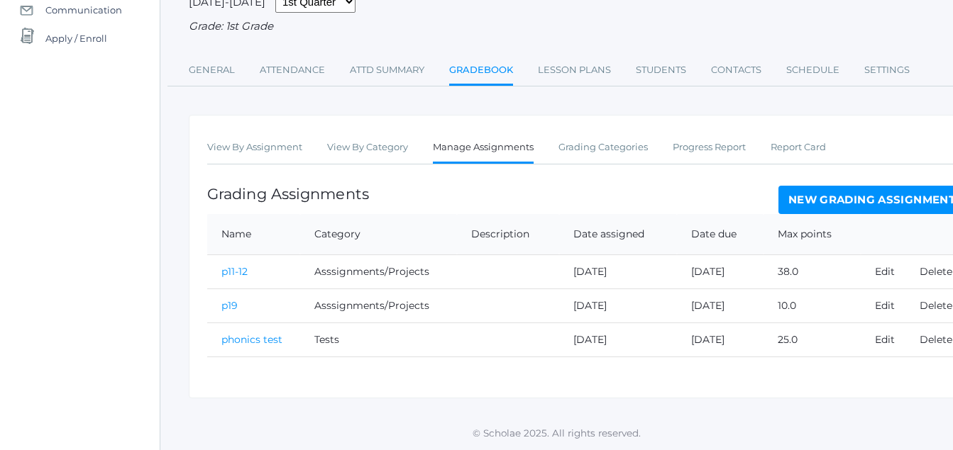
click at [492, 150] on link "Manage Assignments" at bounding box center [483, 148] width 101 height 31
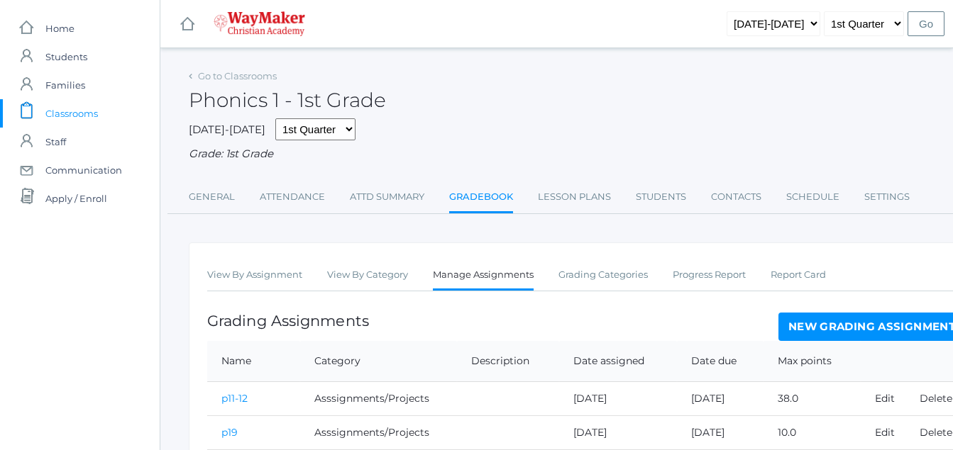
click at [242, 400] on link "p11-12" at bounding box center [234, 398] width 26 height 13
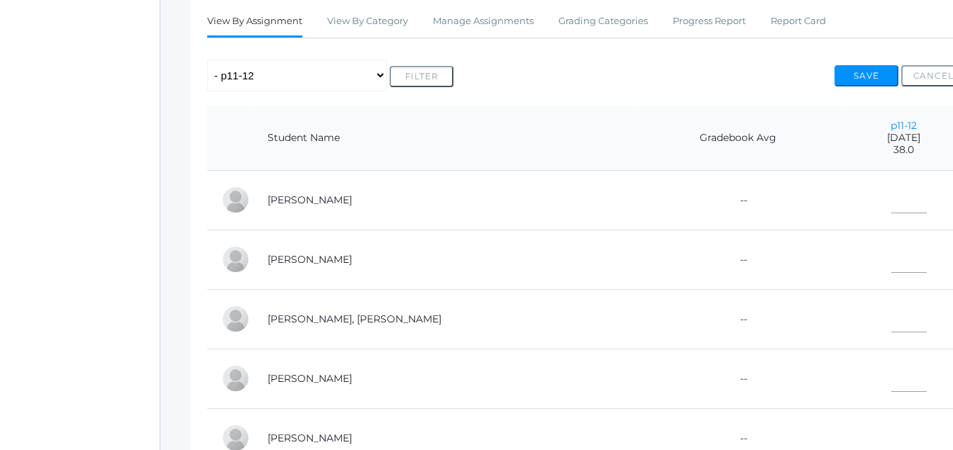
scroll to position [255, 0]
click at [891, 193] on input"] "text" at bounding box center [908, 196] width 35 height 32
type input"] "38"
click at [891, 260] on input"] "text" at bounding box center [908, 256] width 35 height 32
type input"] "38"
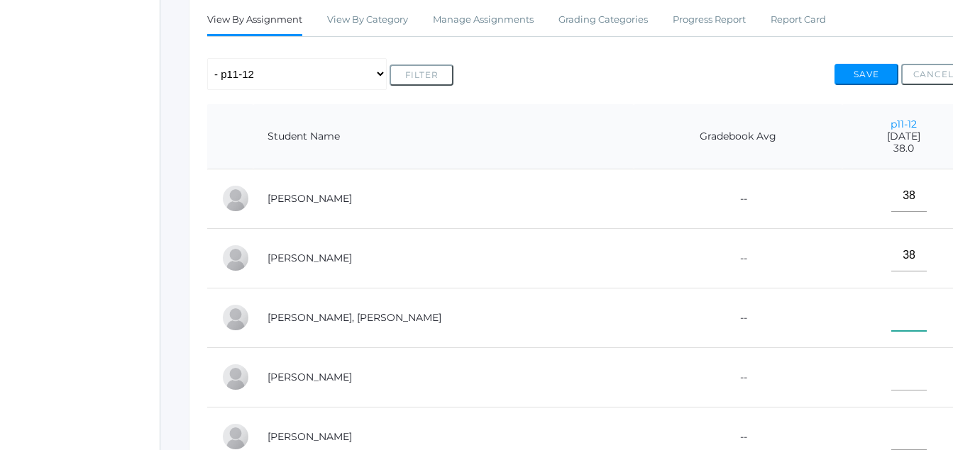
click at [891, 321] on input"] "text" at bounding box center [908, 315] width 35 height 32
type input"] "38"
click at [891, 372] on input"] "text" at bounding box center [908, 375] width 35 height 32
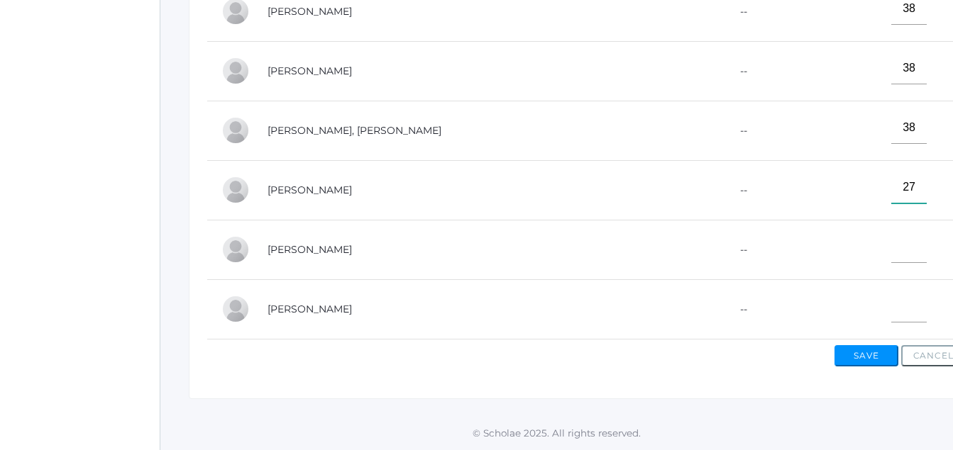
scroll to position [455, 0]
type input"] "27"
click at [891, 298] on input"] "text" at bounding box center [908, 307] width 35 height 32
type input"] "38"
drag, startPoint x: 877, startPoint y: 352, endPoint x: 894, endPoint y: 368, distance: 23.6
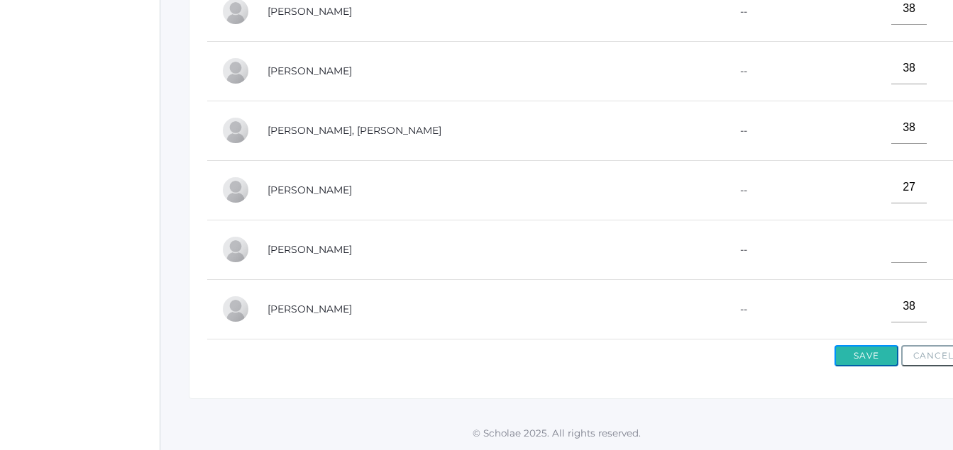
click at [880, 354] on button "Save" at bounding box center [866, 355] width 64 height 21
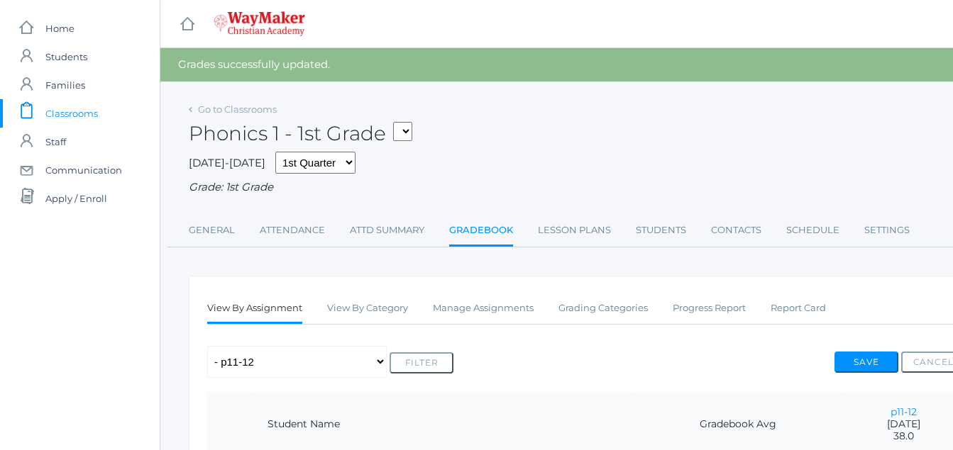
click at [855, 366] on button "Save" at bounding box center [866, 362] width 64 height 21
drag, startPoint x: 0, startPoint y: 0, endPoint x: 861, endPoint y: 369, distance: 936.9
click at [861, 369] on button "Save" at bounding box center [866, 362] width 64 height 21
click at [476, 230] on link "Gradebook" at bounding box center [481, 231] width 64 height 31
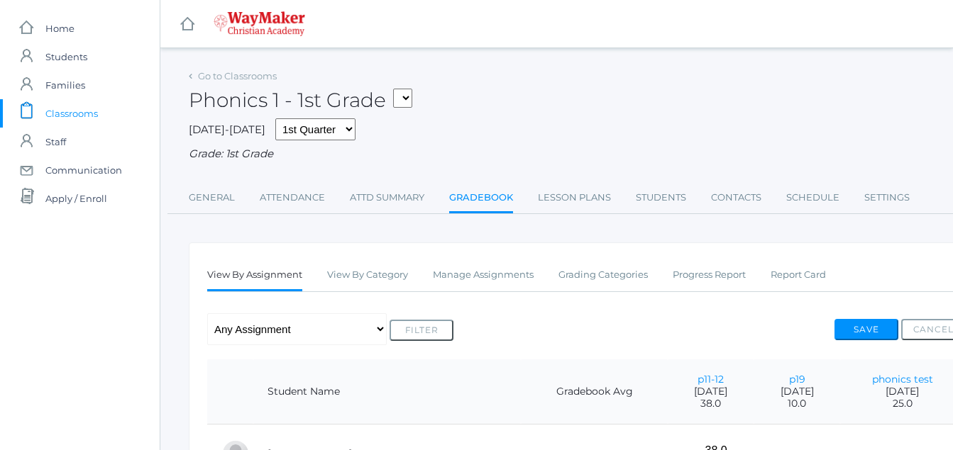
drag, startPoint x: 476, startPoint y: 194, endPoint x: 469, endPoint y: 202, distance: 11.1
click at [476, 193] on link "Gradebook" at bounding box center [481, 199] width 64 height 31
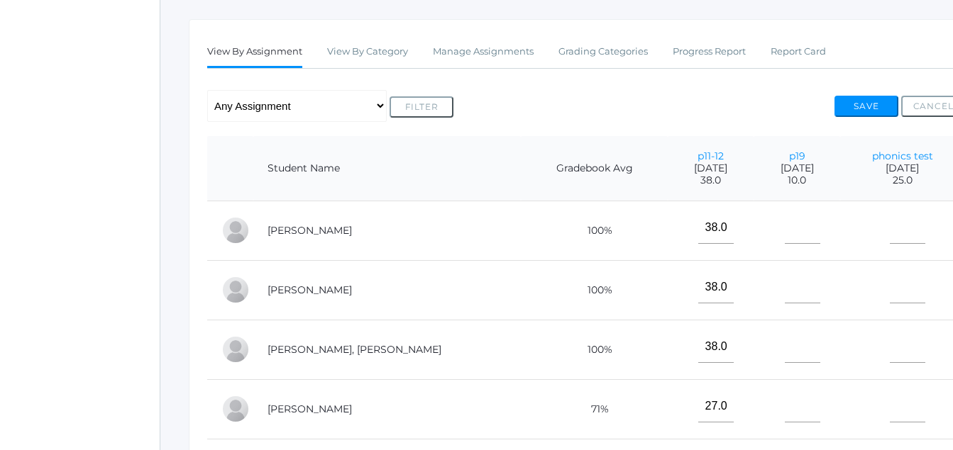
scroll to position [225, 0]
click at [785, 228] on input"] "text" at bounding box center [802, 227] width 35 height 32
type input"] "41"
type input"] "21"
click at [785, 281] on input"] "text" at bounding box center [802, 286] width 35 height 32
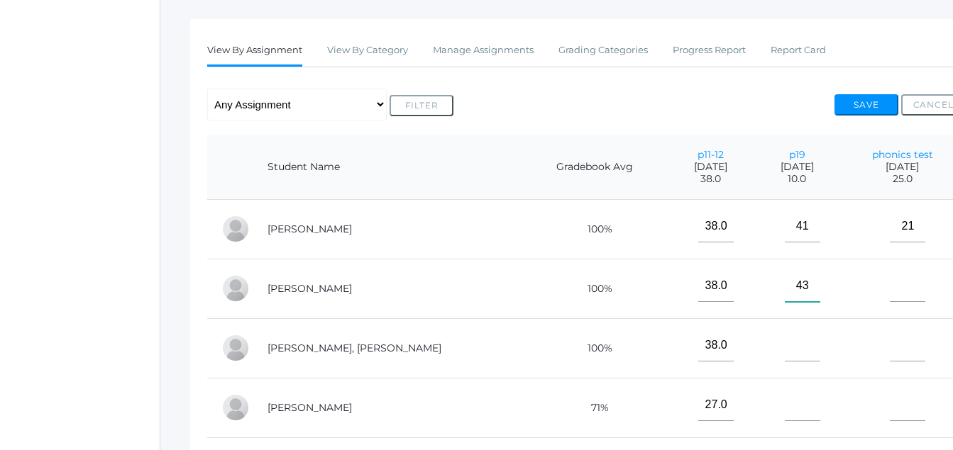
type input"] "43"
type input"] "23"
drag, startPoint x: 749, startPoint y: 343, endPoint x: 762, endPoint y: 338, distance: 14.0
click at [785, 338] on input"] "text" at bounding box center [802, 346] width 35 height 32
type input"] "44"
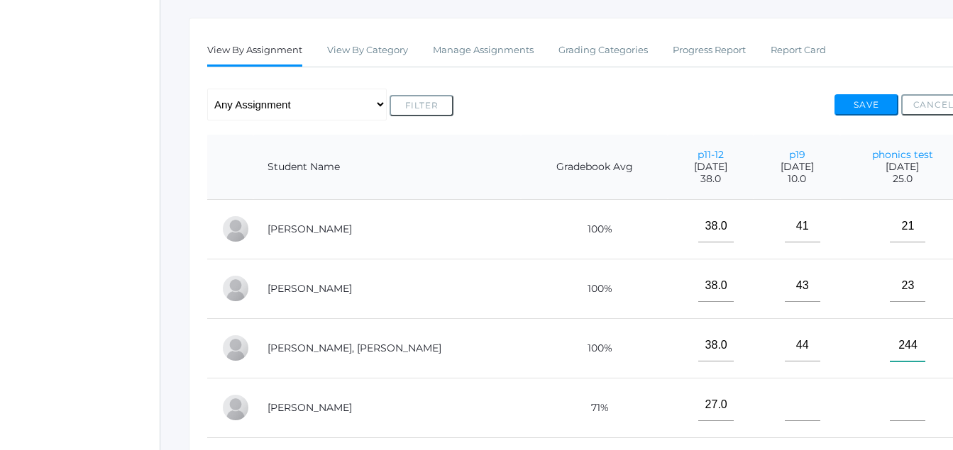
click at [903, 341] on input"] "244" at bounding box center [907, 346] width 35 height 32
type input"] "24"
click at [785, 409] on input"] "text" at bounding box center [802, 405] width 35 height 32
type input"] "4"
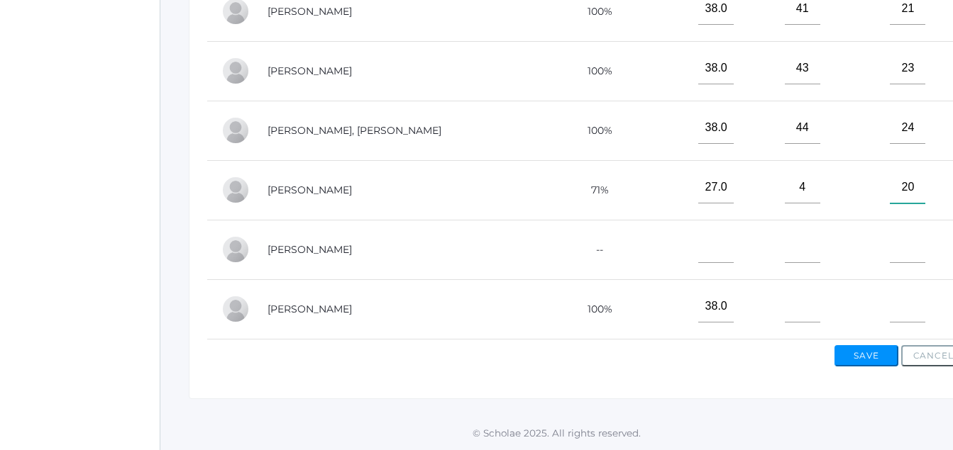
scroll to position [455, 0]
type input"] "20"
click at [521, 241] on td "--" at bounding box center [594, 250] width 147 height 60
click at [785, 302] on input"] "text" at bounding box center [802, 307] width 35 height 32
type input"] "39"
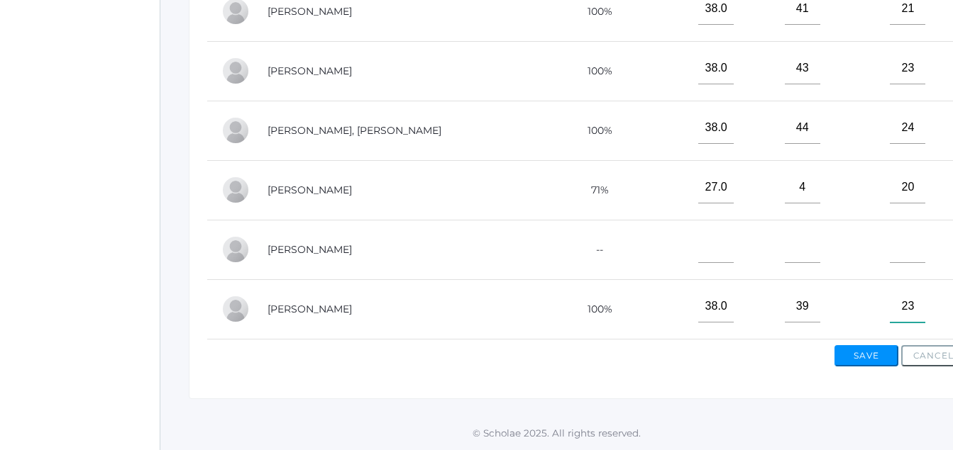
type input"] "23"
click at [866, 352] on button "Save" at bounding box center [866, 355] width 64 height 21
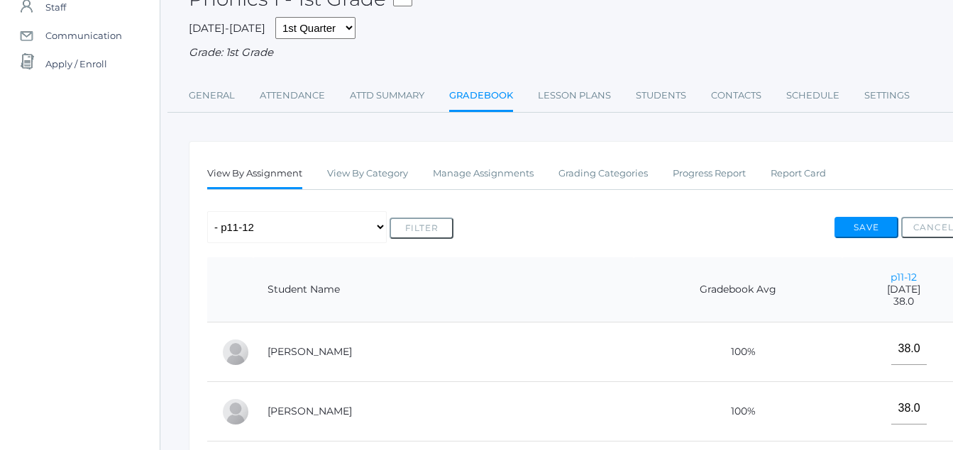
scroll to position [132, 0]
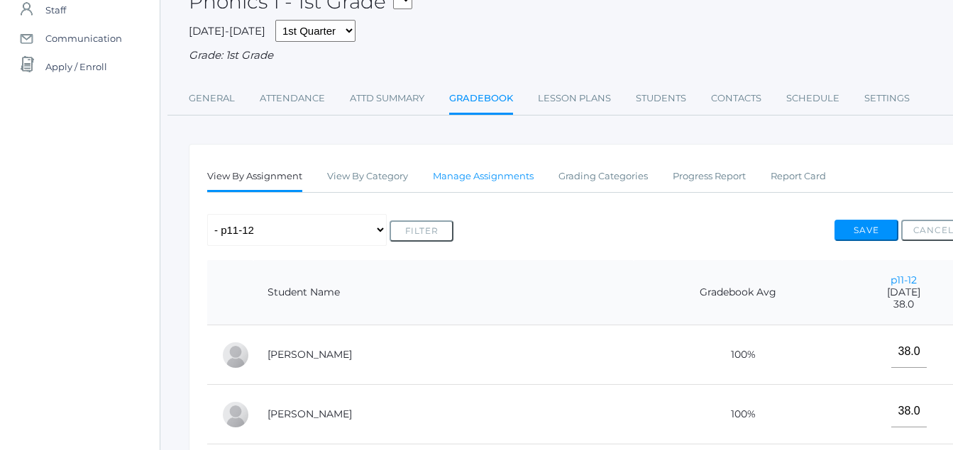
drag, startPoint x: 502, startPoint y: 175, endPoint x: 491, endPoint y: 164, distance: 16.1
click at [502, 178] on link "Manage Assignments" at bounding box center [483, 176] width 101 height 28
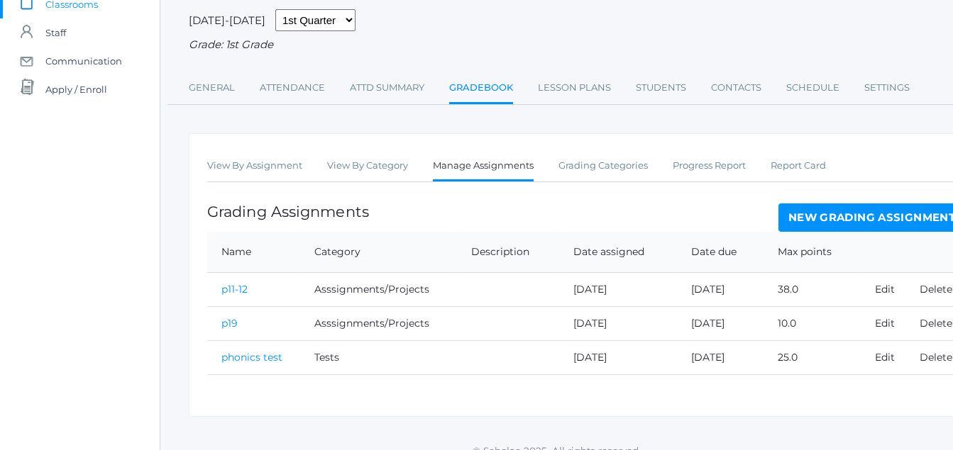
scroll to position [129, 0]
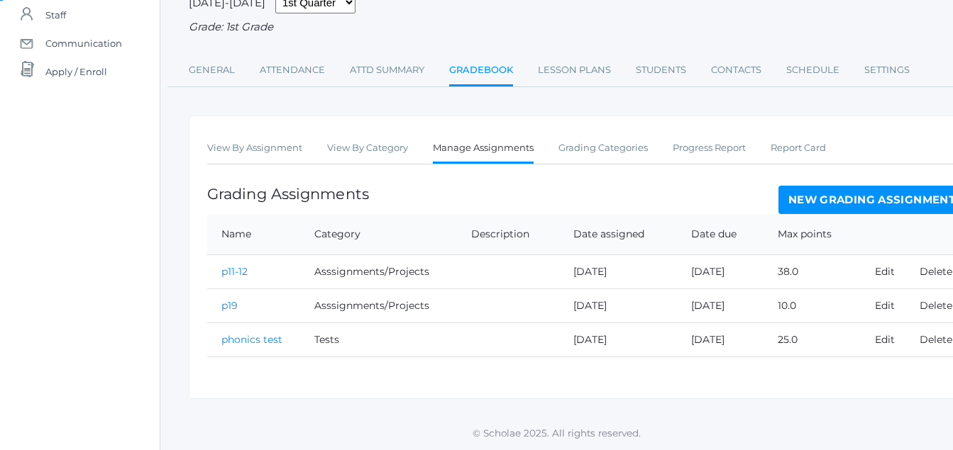
click at [800, 301] on td "10.0" at bounding box center [811, 306] width 97 height 34
click at [786, 308] on td "10.0" at bounding box center [811, 306] width 97 height 34
drag, startPoint x: 910, startPoint y: 310, endPoint x: 887, endPoint y: 302, distance: 24.2
click at [908, 310] on tr "p19 Asssignments/Projects [DATE] [DATE] 10.0 Edit Delete" at bounding box center [586, 306] width 758 height 34
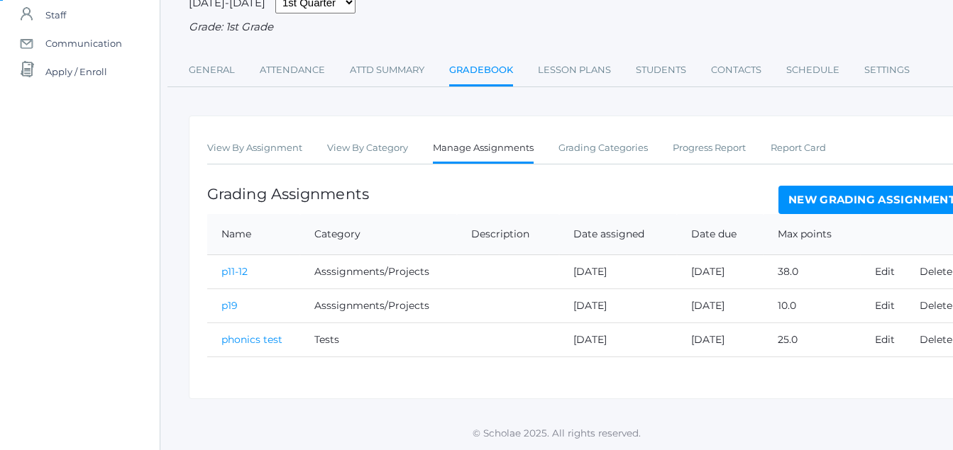
drag, startPoint x: 803, startPoint y: 314, endPoint x: 790, endPoint y: 309, distance: 14.4
click at [790, 309] on td "10.0" at bounding box center [811, 306] width 97 height 34
click at [783, 309] on td "10.0" at bounding box center [811, 306] width 97 height 34
drag, startPoint x: 780, startPoint y: 309, endPoint x: 233, endPoint y: 309, distance: 546.3
click at [233, 309] on tr "p19 Asssignments/Projects 2025-09-16 2025-09-16 10.0 Edit Delete" at bounding box center [586, 306] width 758 height 34
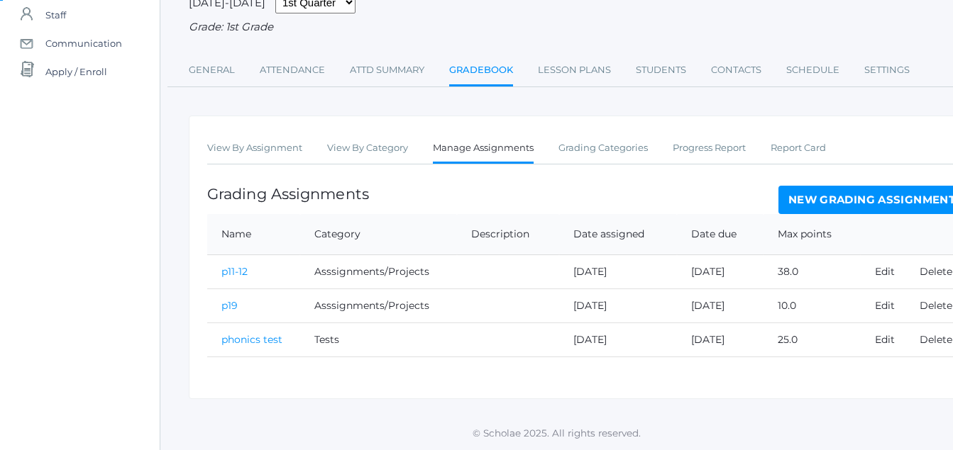
click at [464, 384] on div "View By Assignment View By Category Manage Assignments Grading Categories Progr…" at bounding box center [586, 258] width 795 height 284
click at [231, 303] on link "p19" at bounding box center [229, 305] width 16 height 13
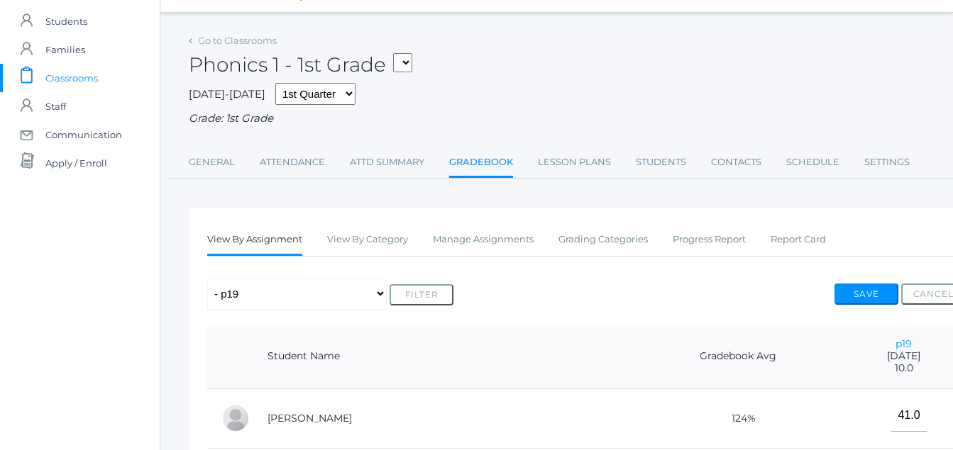
scroll to position [31, 0]
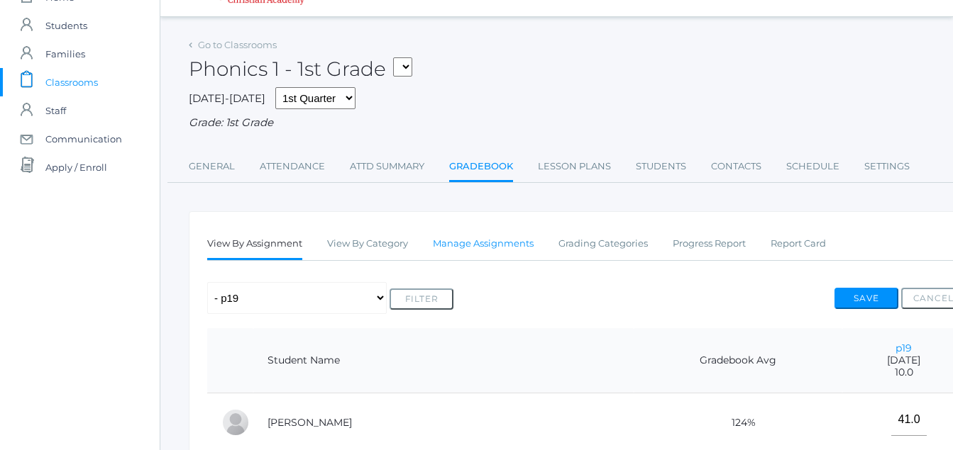
drag, startPoint x: 516, startPoint y: 232, endPoint x: 501, endPoint y: 233, distance: 15.7
drag, startPoint x: 494, startPoint y: 224, endPoint x: 482, endPoint y: 226, distance: 12.8
drag, startPoint x: 482, startPoint y: 226, endPoint x: 458, endPoint y: 247, distance: 32.2
click at [458, 247] on link "Manage Assignments" at bounding box center [483, 244] width 101 height 28
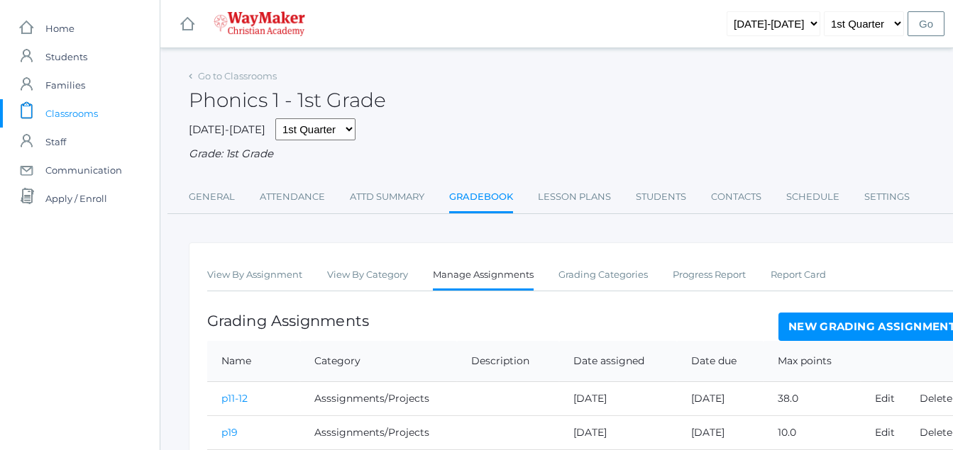
click at [457, 246] on div "View By Assignment View By Category Manage Assignments Grading Categories Progr…" at bounding box center [586, 385] width 795 height 284
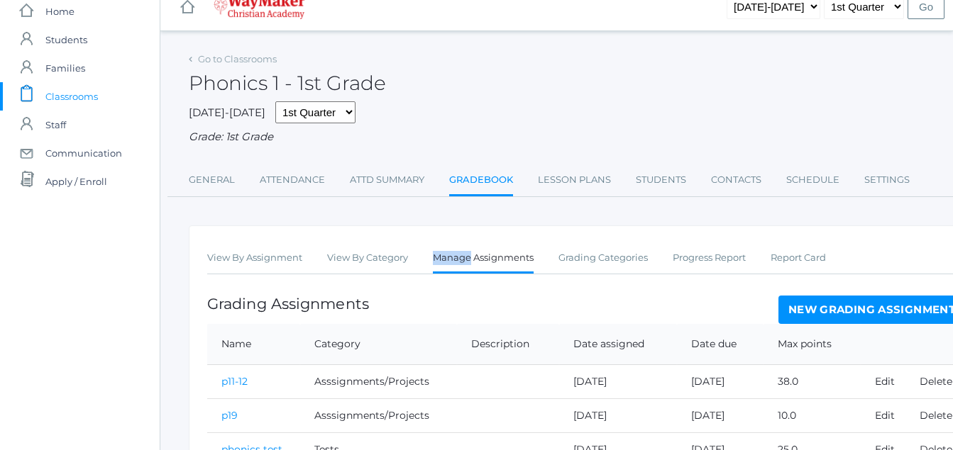
scroll to position [129, 0]
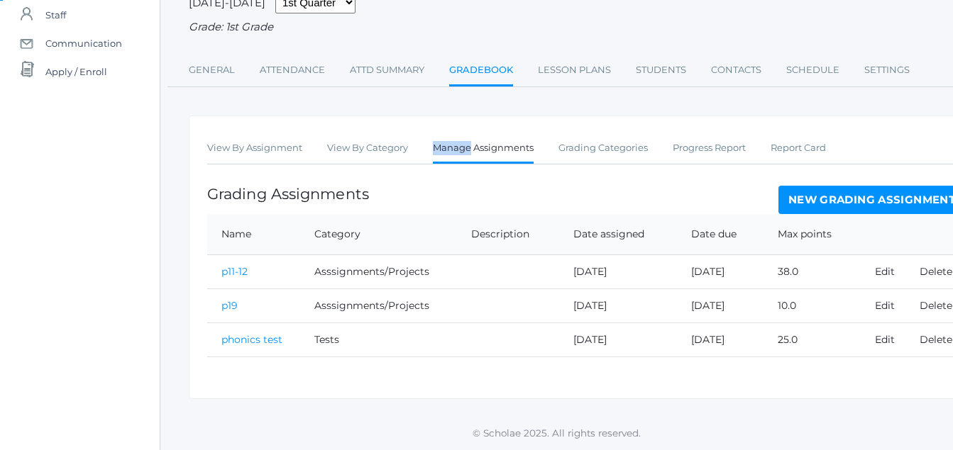
click at [227, 307] on link "p19" at bounding box center [229, 305] width 16 height 13
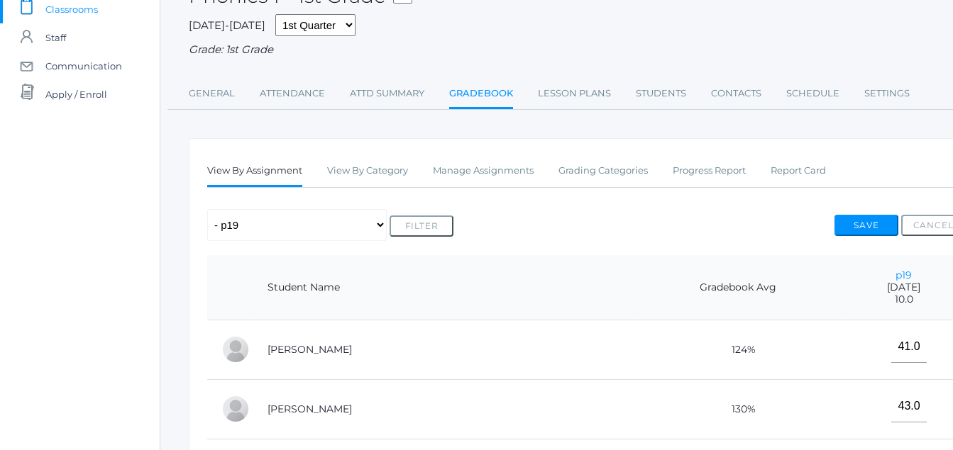
scroll to position [72, 0]
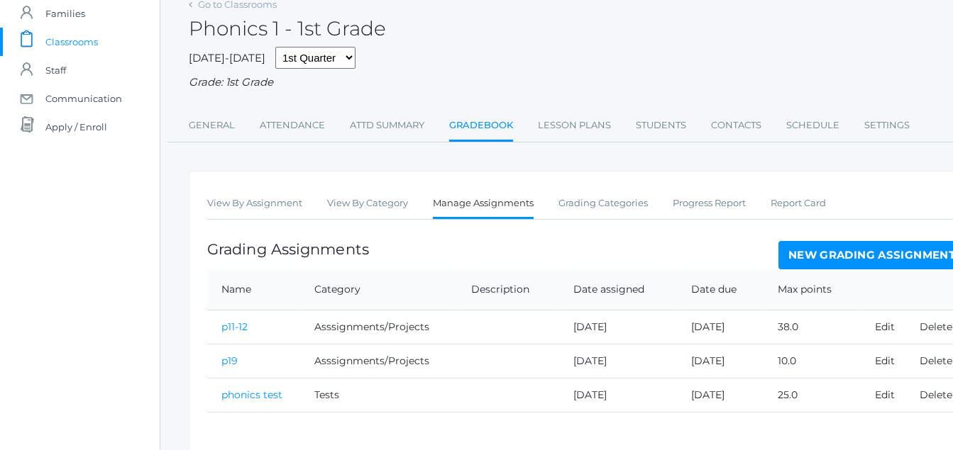
scroll to position [129, 0]
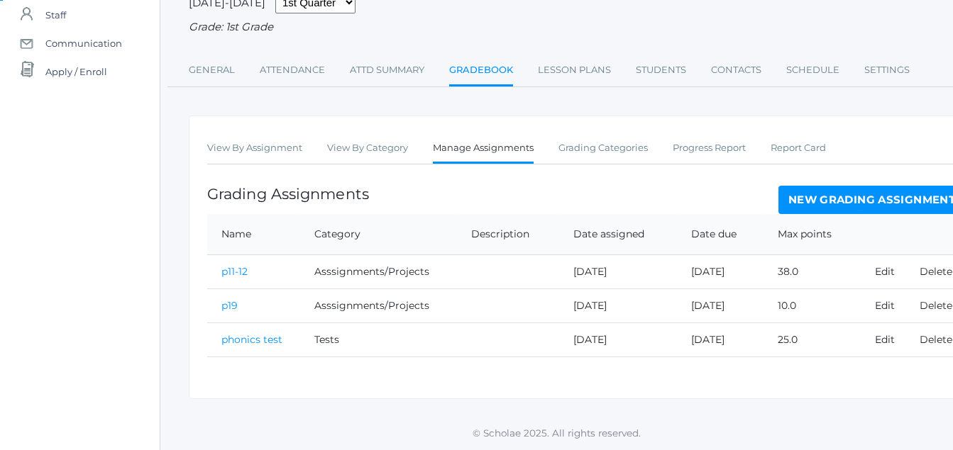
click at [790, 298] on td "10.0" at bounding box center [811, 306] width 97 height 34
click at [803, 306] on td "10.0" at bounding box center [811, 306] width 97 height 34
click at [797, 301] on td "10.0" at bounding box center [811, 306] width 97 height 34
click at [789, 306] on td "10.0" at bounding box center [811, 306] width 97 height 34
drag, startPoint x: 789, startPoint y: 306, endPoint x: 809, endPoint y: 306, distance: 19.9
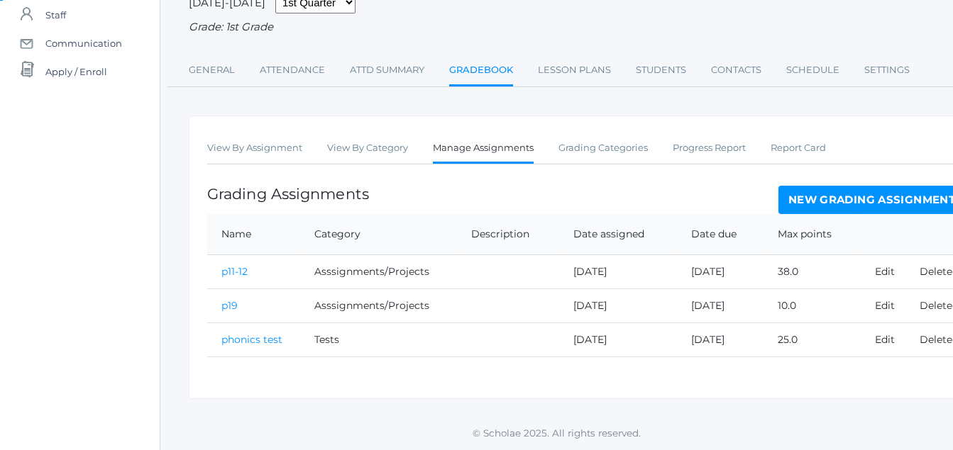
click at [814, 309] on td "10.0" at bounding box center [811, 306] width 97 height 34
click at [794, 309] on td "10.0" at bounding box center [811, 306] width 97 height 34
click at [789, 313] on td "10.0" at bounding box center [811, 306] width 97 height 34
click at [793, 309] on td "10.0" at bounding box center [811, 306] width 97 height 34
click at [789, 311] on td "10.0" at bounding box center [811, 306] width 97 height 34
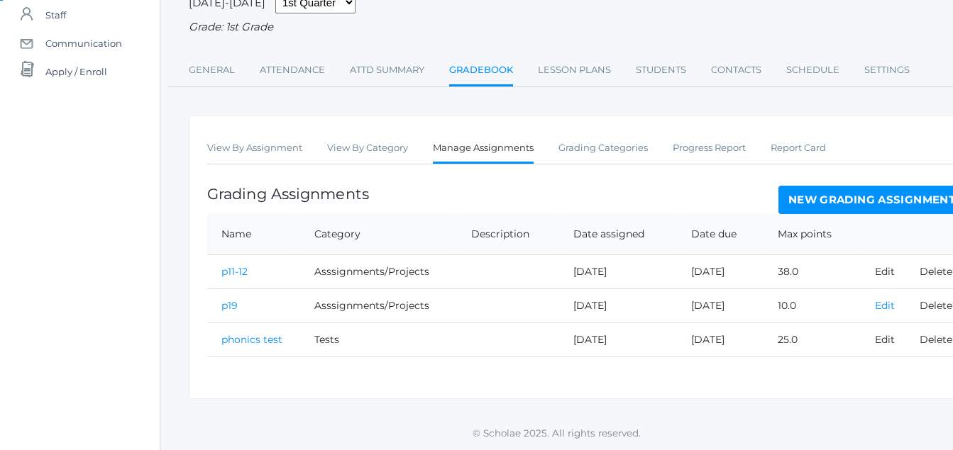
click at [885, 309] on link "Edit" at bounding box center [885, 305] width 20 height 13
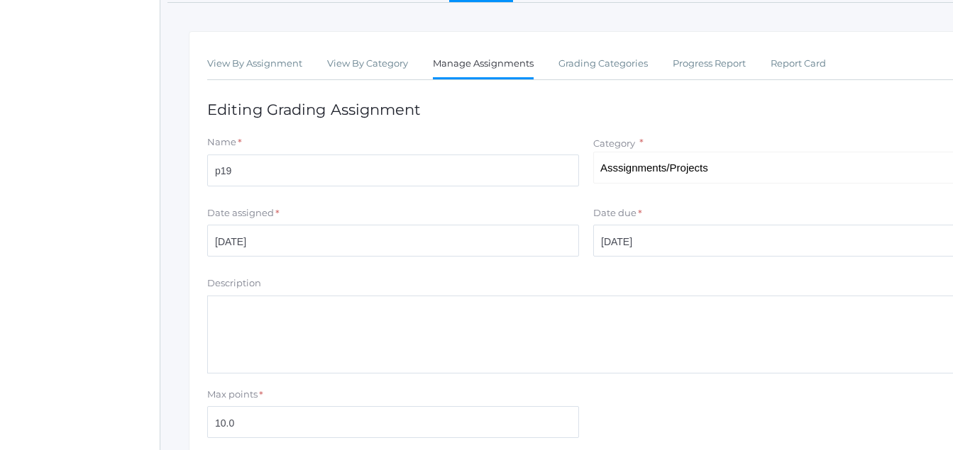
scroll to position [331, 0]
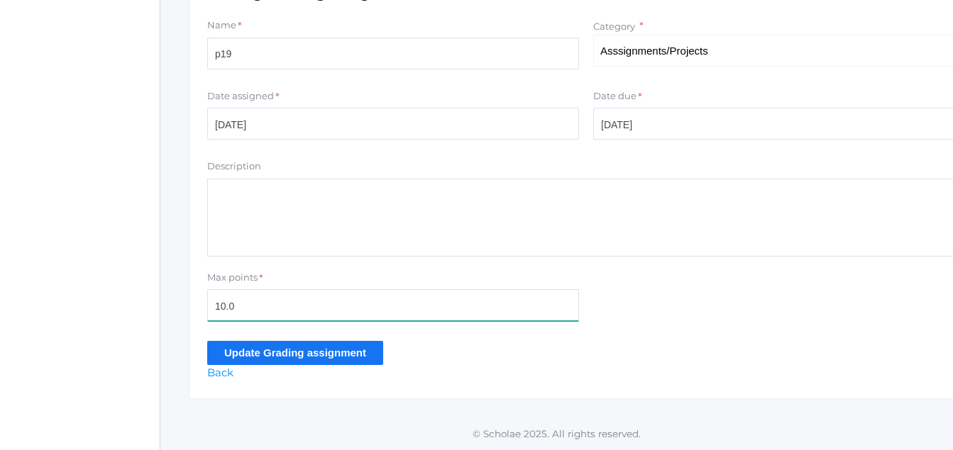
drag, startPoint x: 236, startPoint y: 310, endPoint x: 199, endPoint y: 287, distance: 43.9
click at [240, 309] on input "10.0" at bounding box center [393, 305] width 372 height 32
type input "19"
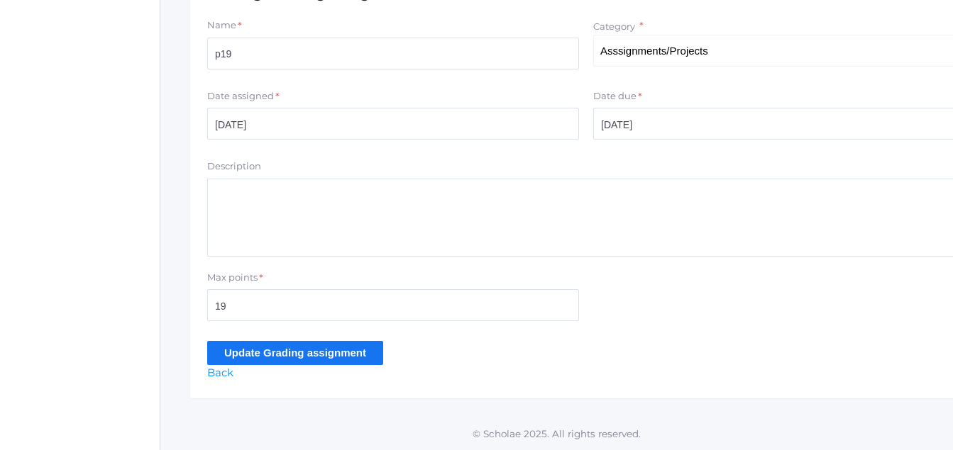
click at [288, 356] on input "Update Grading assignment" at bounding box center [295, 352] width 176 height 23
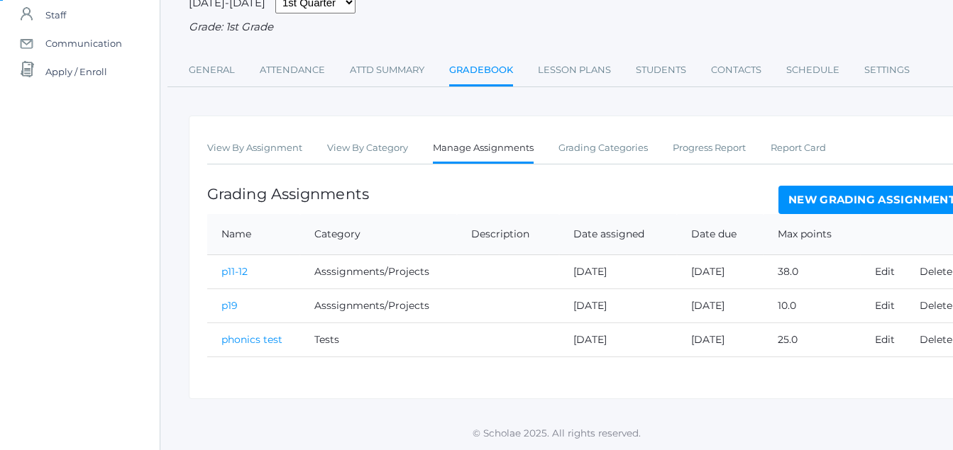
scroll to position [31, 0]
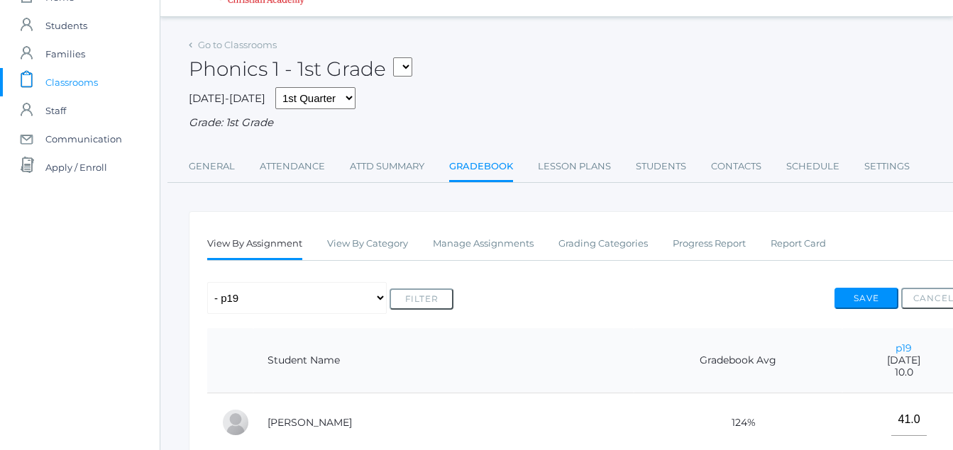
click at [75, 79] on span "Classrooms" at bounding box center [71, 82] width 52 height 28
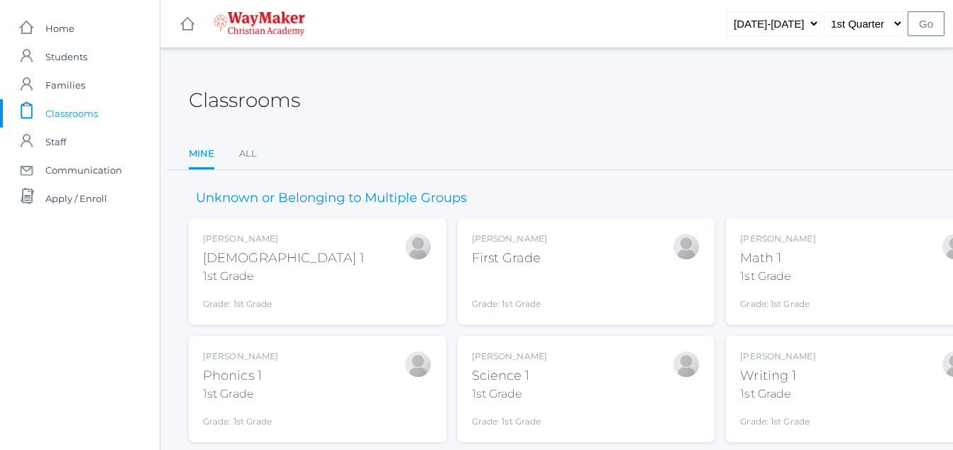
click at [796, 380] on div "Writing 1" at bounding box center [777, 376] width 75 height 19
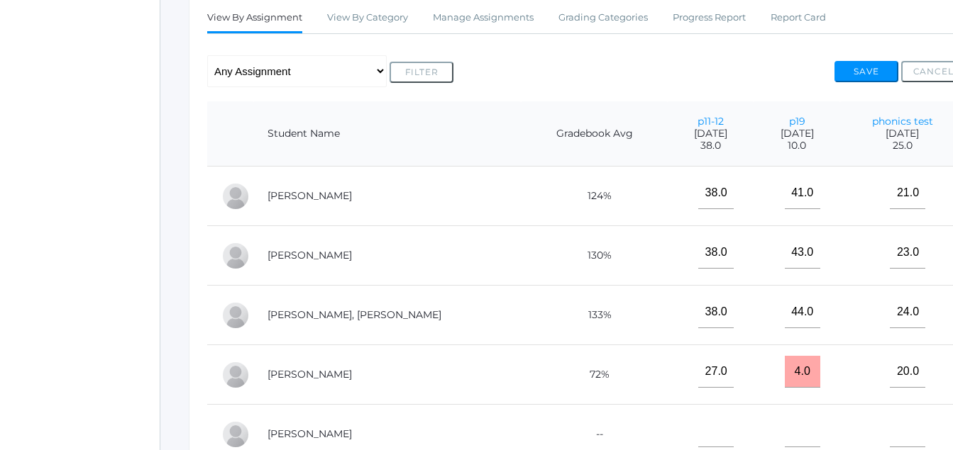
scroll to position [293, 0]
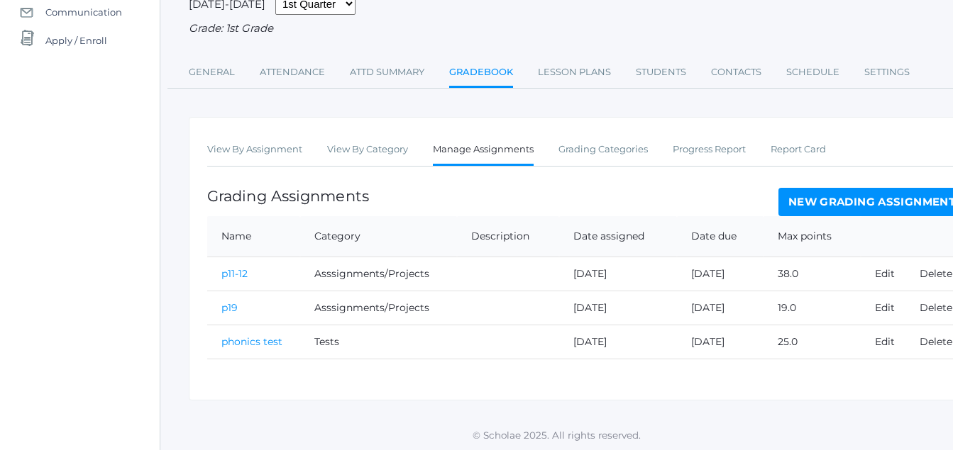
scroll to position [162, 0]
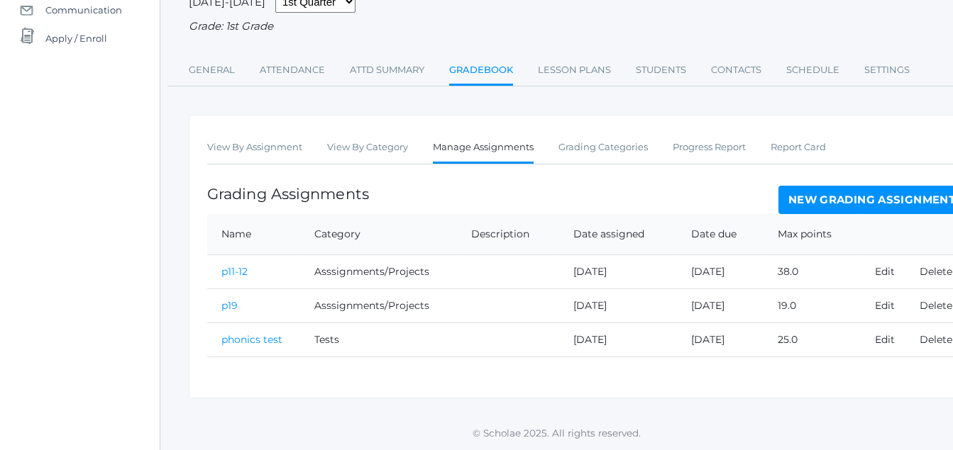
click at [468, 66] on link "Gradebook" at bounding box center [481, 71] width 64 height 31
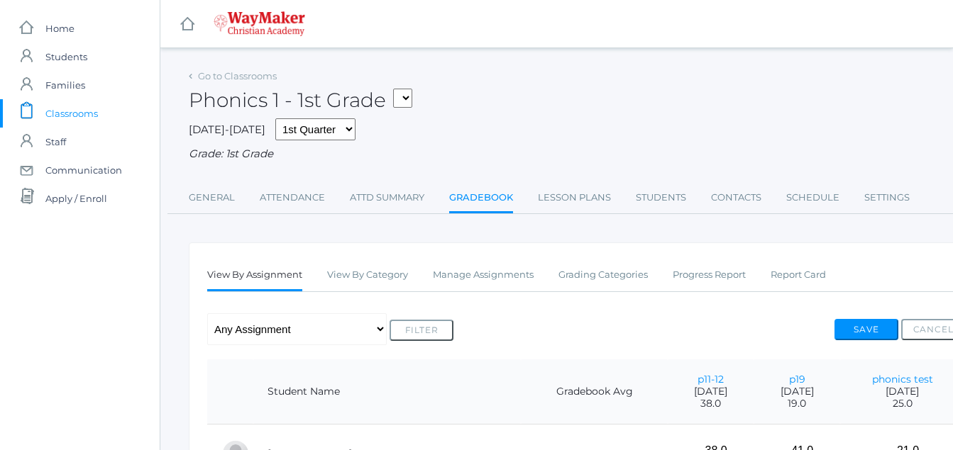
click at [467, 65] on div "icons/ui/navigation/hamburger Created with Sketch. icons/ui/navigation/home Cre…" at bounding box center [556, 446] width 793 height 893
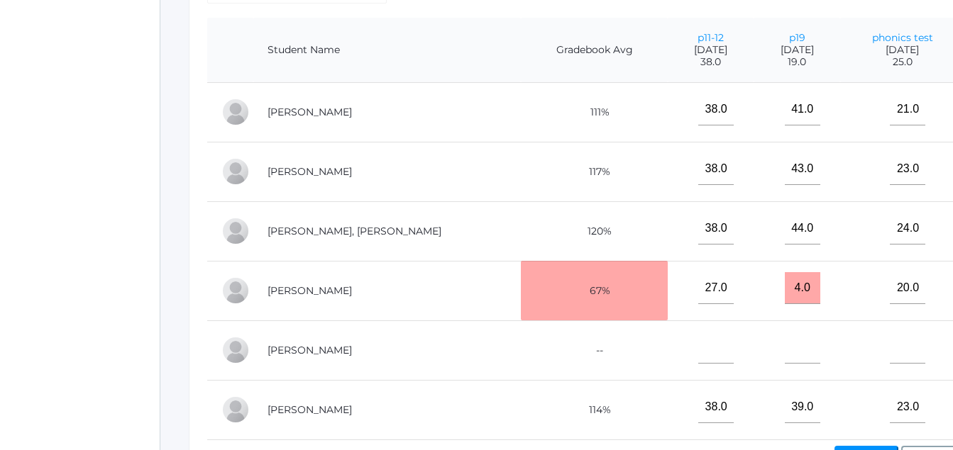
scroll to position [343, 0]
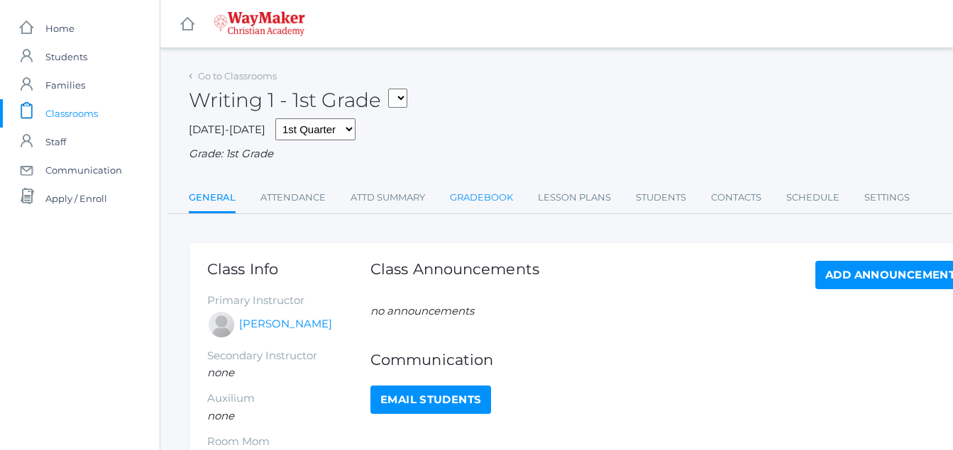
click at [490, 203] on link "Gradebook" at bounding box center [481, 198] width 63 height 28
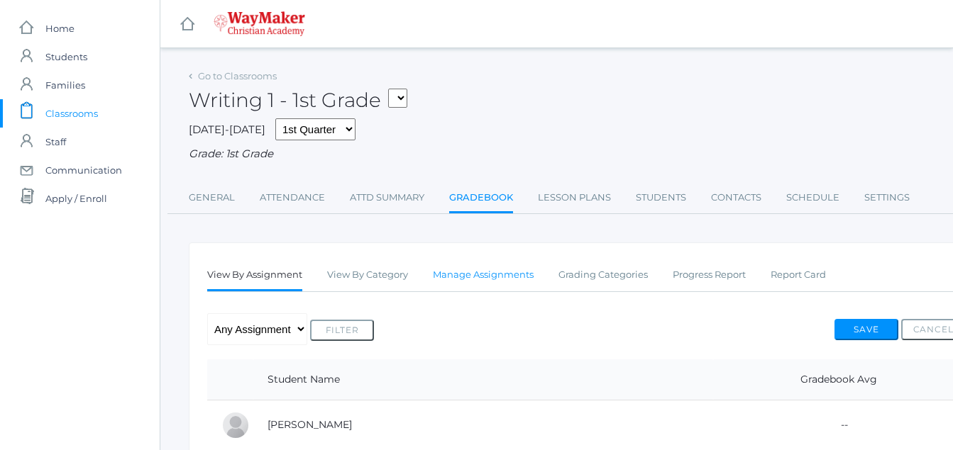
click at [507, 282] on link "Manage Assignments" at bounding box center [483, 275] width 101 height 28
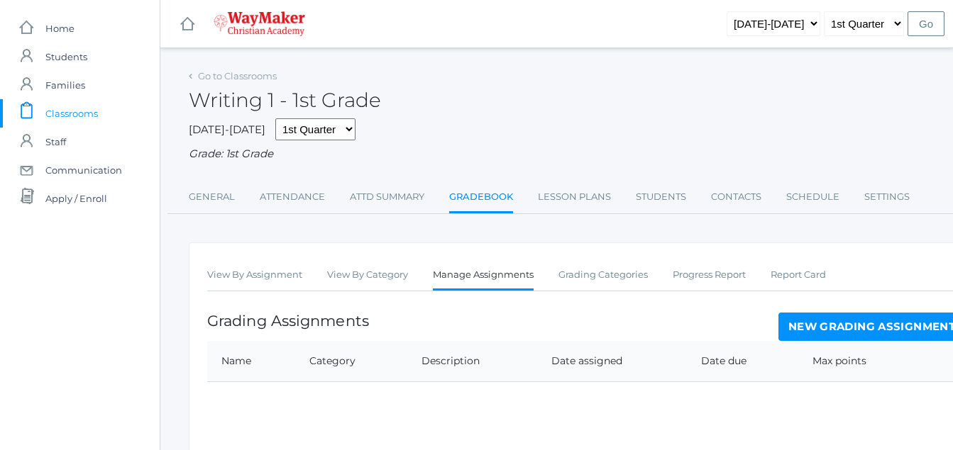
click at [809, 323] on link "New Grading Assignment" at bounding box center [871, 327] width 187 height 28
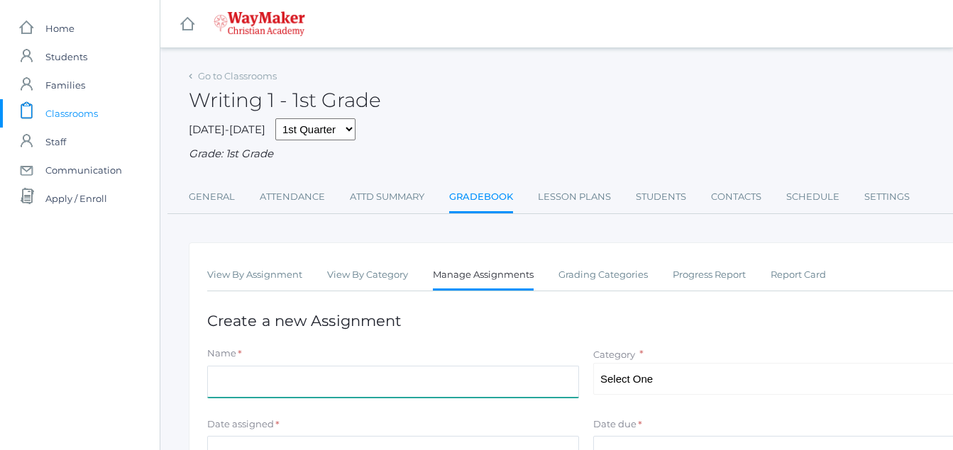
click at [225, 384] on input "Name" at bounding box center [393, 382] width 372 height 32
type input "p7"
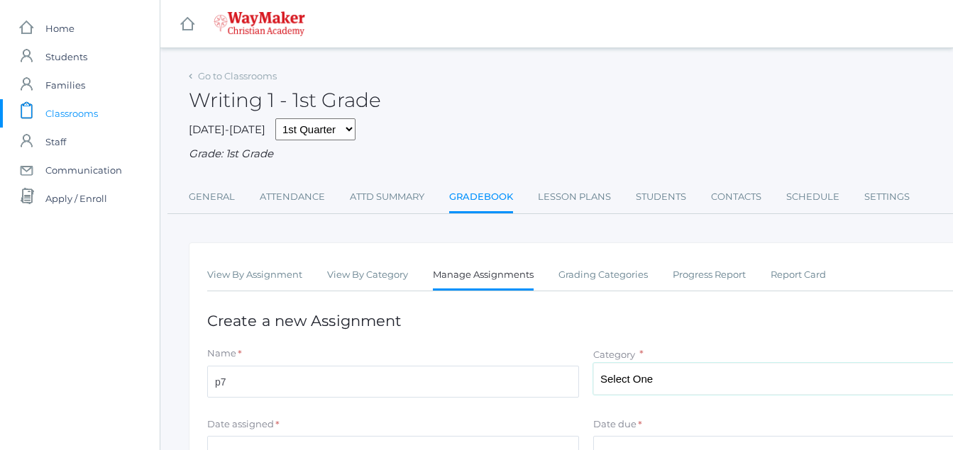
click at [642, 383] on select "Select One Participation Asssignments/Projects Tests" at bounding box center [779, 379] width 372 height 32
select select "1231"
click at [593, 365] on select "Select One Participation Asssignments/Projects Tests" at bounding box center [779, 379] width 372 height 32
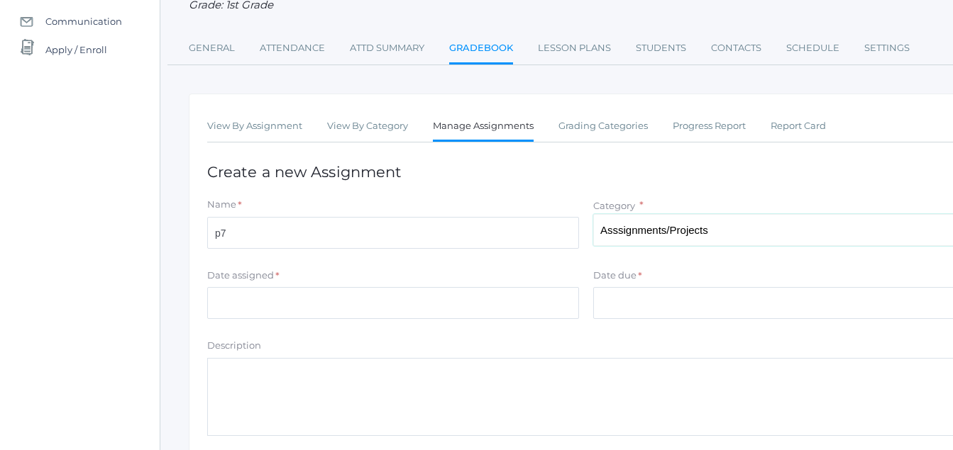
scroll to position [156, 0]
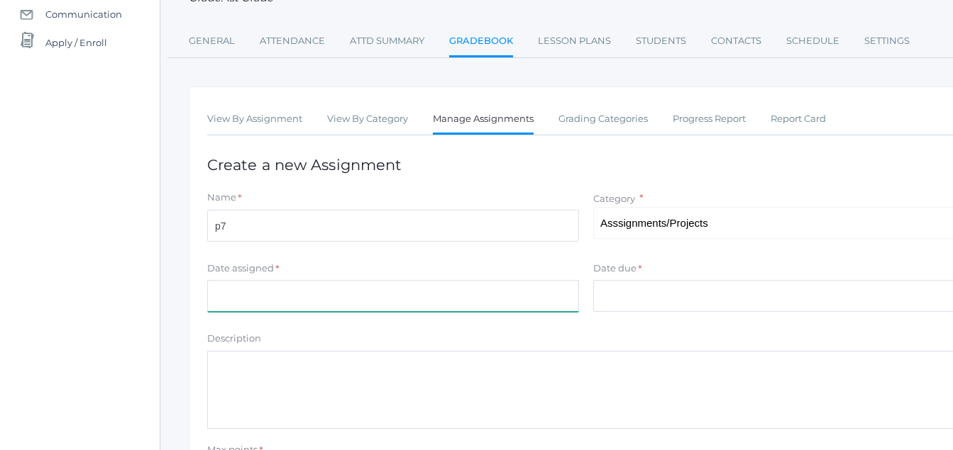
click at [223, 301] on input "Date assigned" at bounding box center [393, 296] width 372 height 32
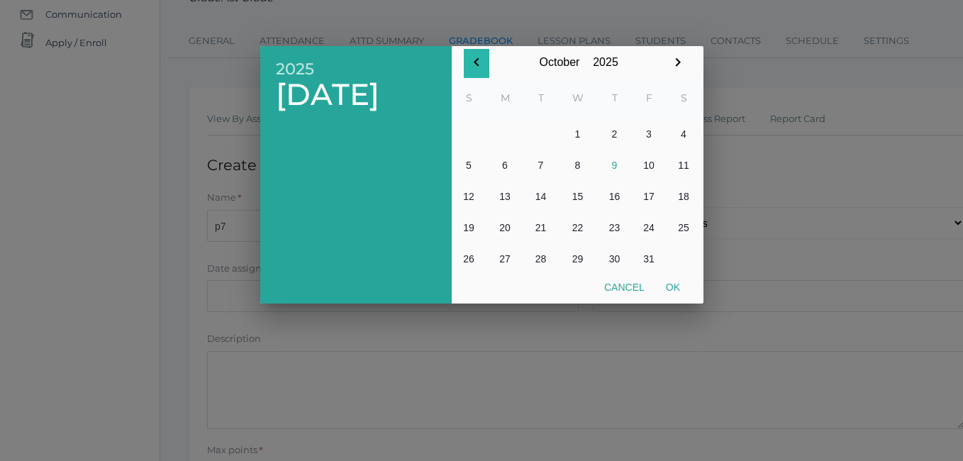
click at [482, 63] on icon "button" at bounding box center [476, 62] width 17 height 17
click at [582, 198] on button "17" at bounding box center [578, 196] width 40 height 31
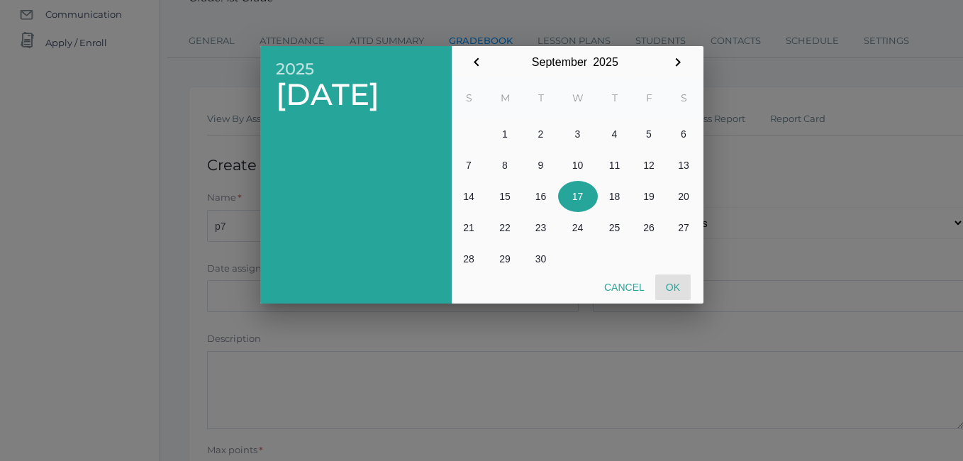
click at [678, 284] on button "Ok" at bounding box center [673, 288] width 35 height 26
type input "[DATE]"
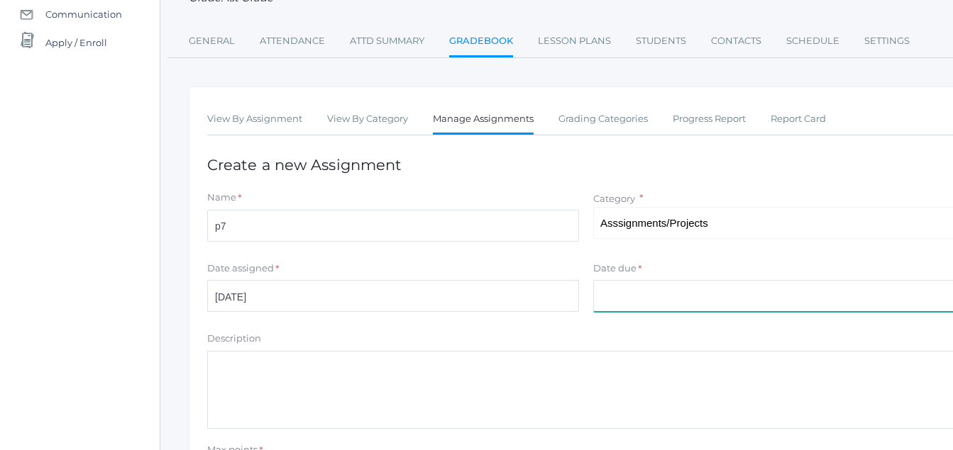
click at [609, 302] on input "Date due" at bounding box center [779, 296] width 372 height 32
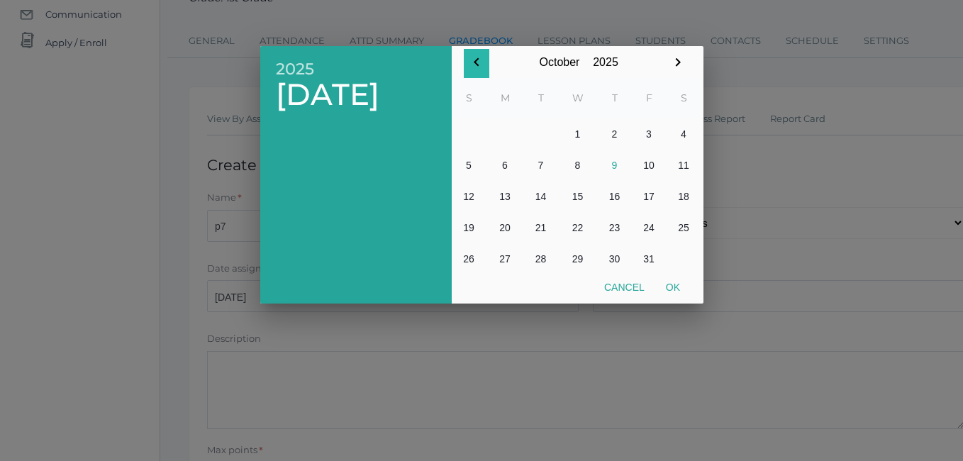
click at [481, 60] on icon "button" at bounding box center [476, 62] width 17 height 17
click at [573, 197] on button "17" at bounding box center [578, 196] width 40 height 31
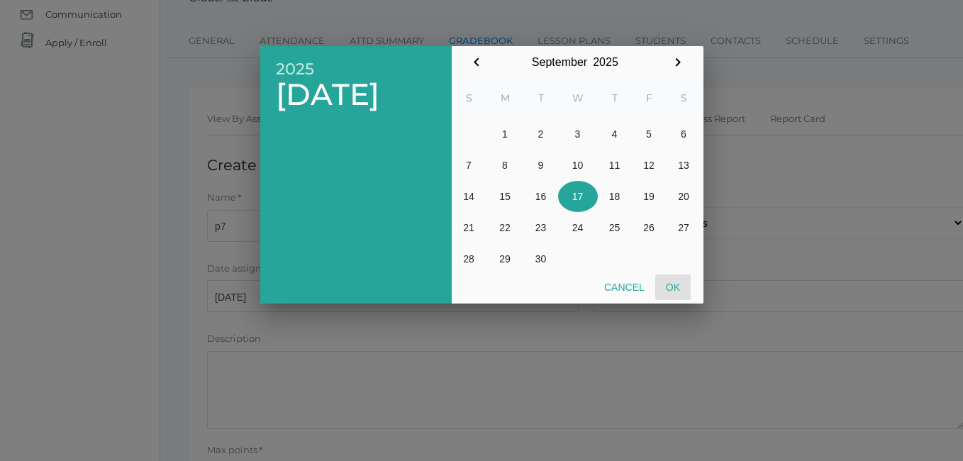
click at [672, 291] on button "Ok" at bounding box center [673, 288] width 35 height 26
type input "[DATE]"
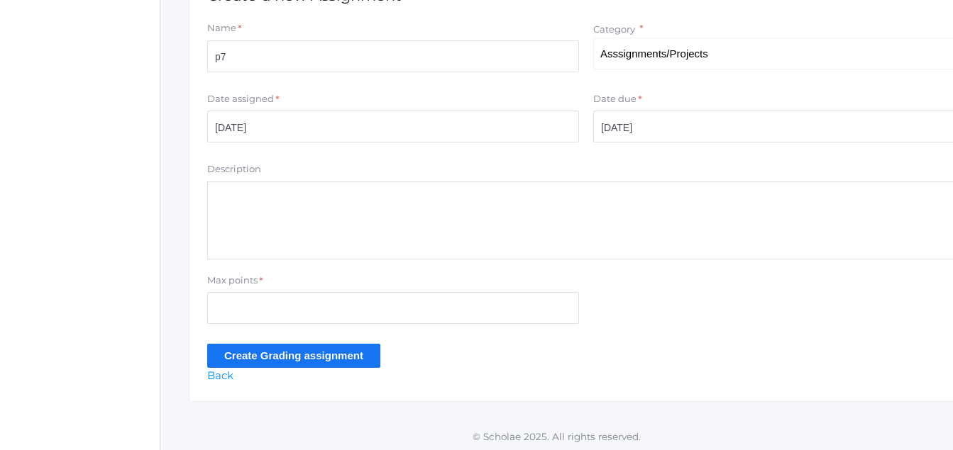
scroll to position [329, 0]
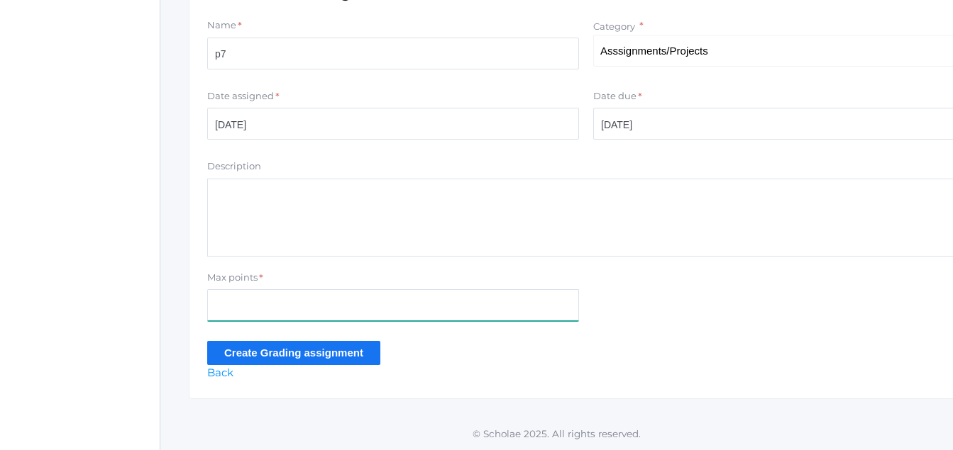
click at [228, 310] on input "Max points" at bounding box center [393, 305] width 372 height 32
type input "10.0"
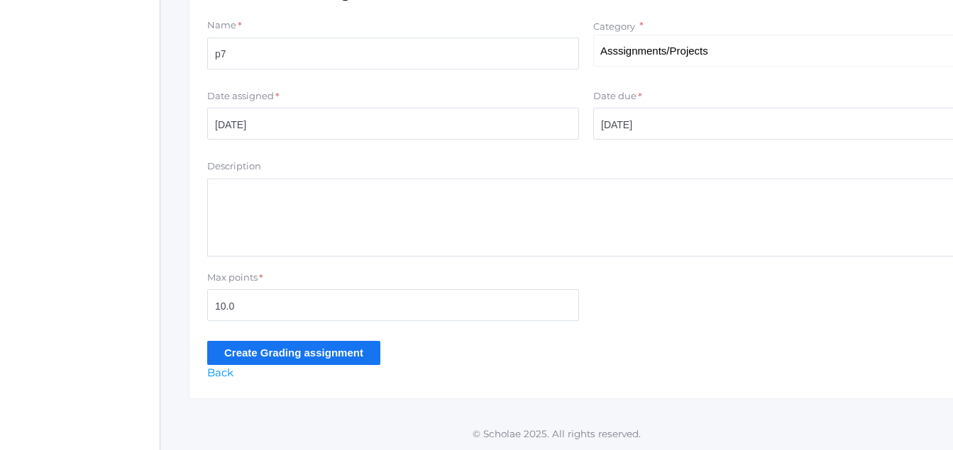
click at [293, 351] on input "Create Grading assignment" at bounding box center [293, 352] width 173 height 23
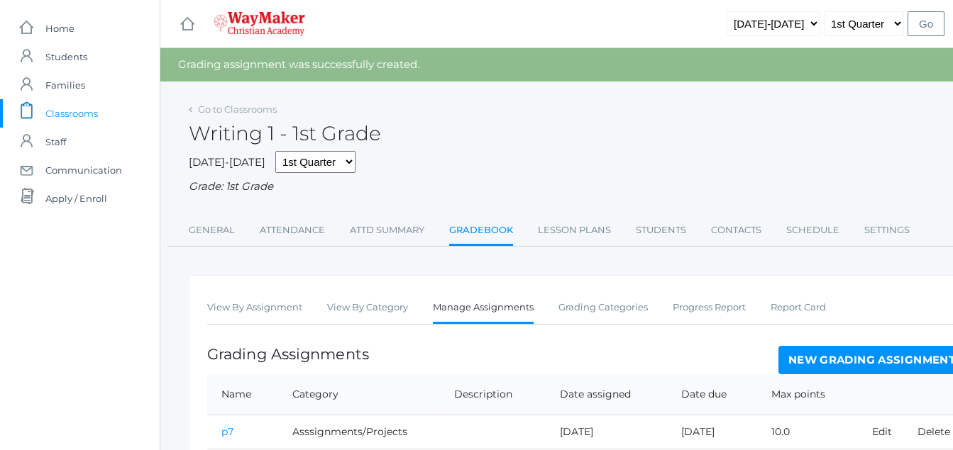
click at [844, 360] on link "New Grading Assignment" at bounding box center [871, 360] width 187 height 28
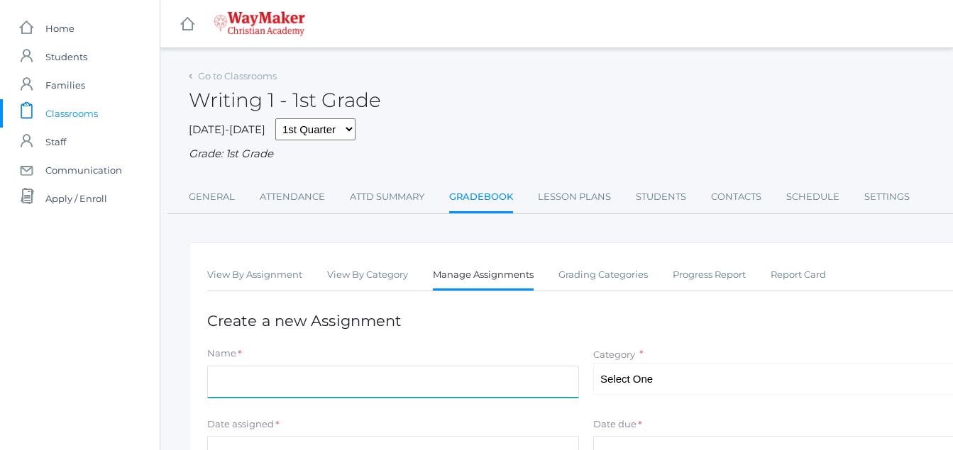
click at [226, 384] on input "Name" at bounding box center [393, 382] width 372 height 32
type input "p5"
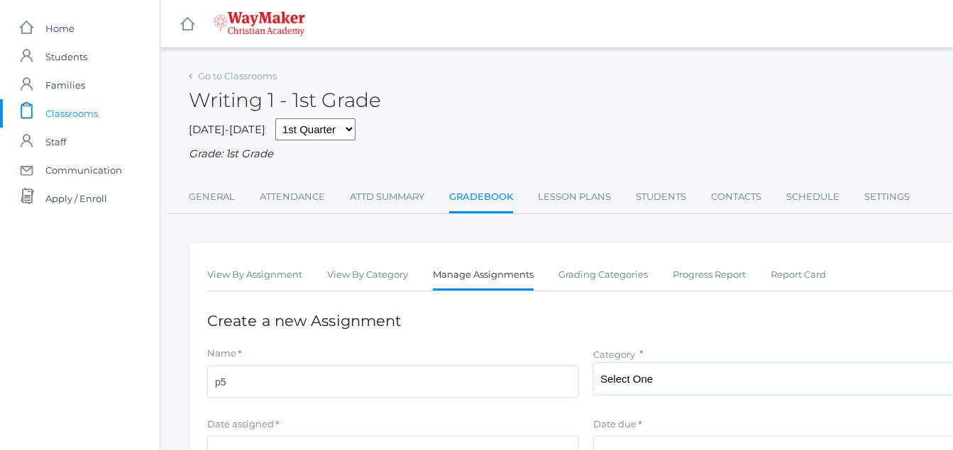
click at [660, 377] on select "Select One Participation Asssignments/Projects Tests" at bounding box center [779, 379] width 372 height 32
select select "1230"
click at [593, 365] on select "Select One Participation Asssignments/Projects Tests" at bounding box center [779, 379] width 372 height 32
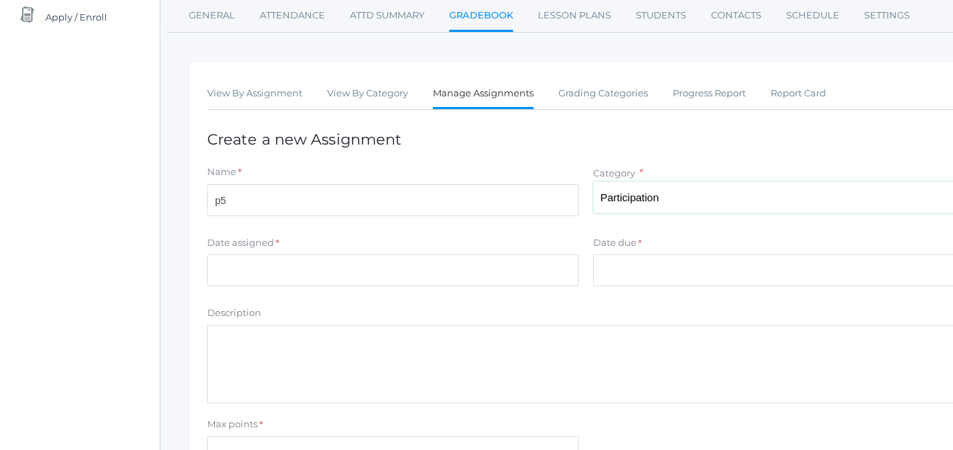
scroll to position [188, 0]
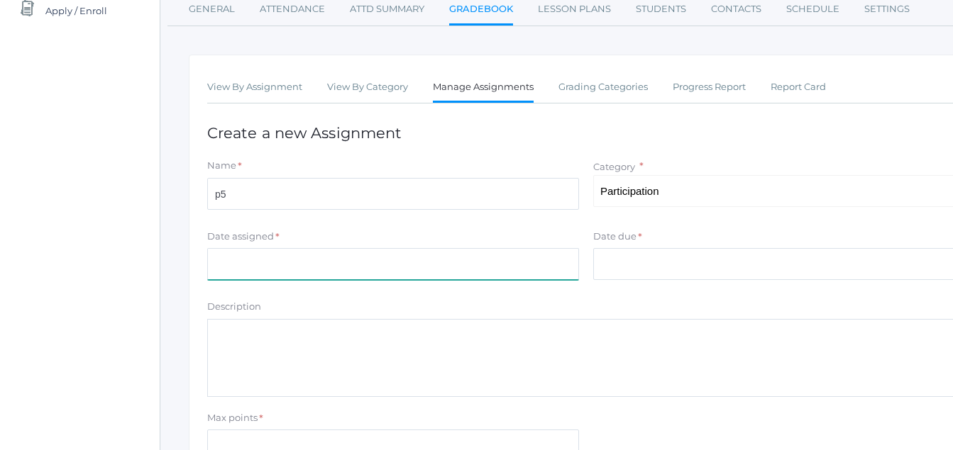
drag, startPoint x: 221, startPoint y: 265, endPoint x: 236, endPoint y: 260, distance: 16.4
click at [236, 260] on input "Date assigned" at bounding box center [393, 264] width 372 height 32
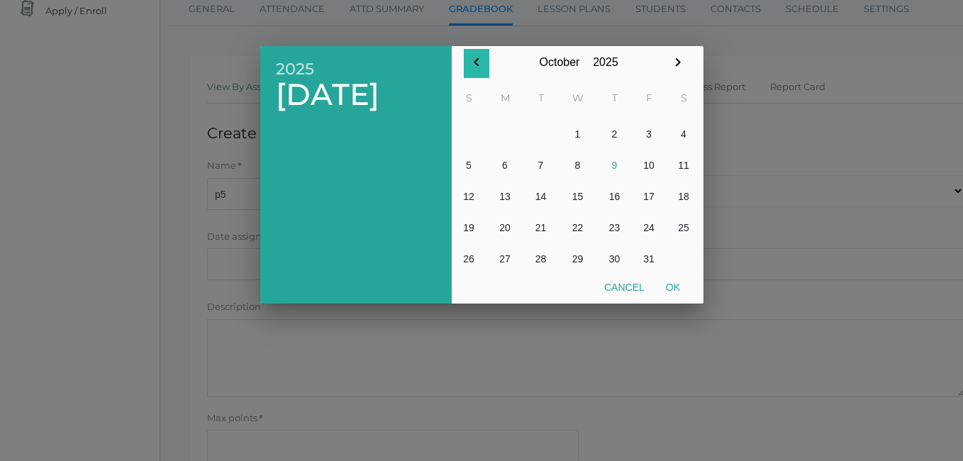
click at [475, 62] on icon "button" at bounding box center [476, 61] width 5 height 9
click at [542, 165] on button "9" at bounding box center [541, 165] width 34 height 31
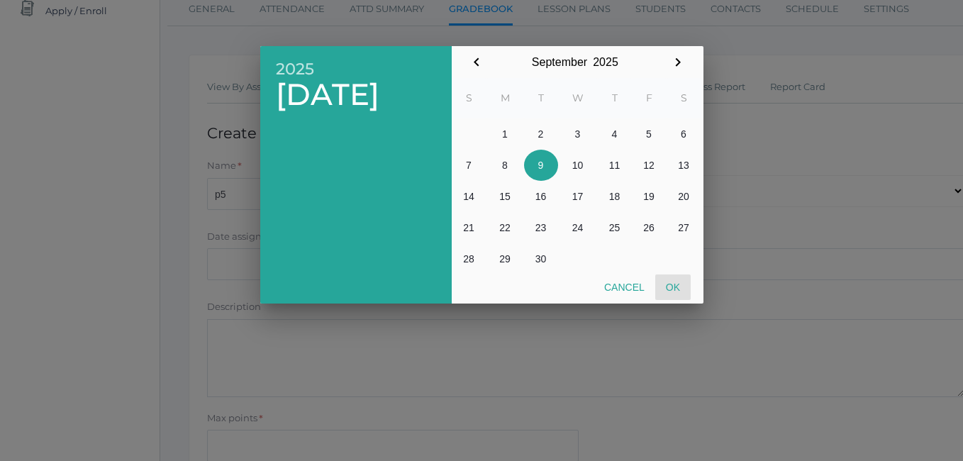
click at [672, 293] on button "Ok" at bounding box center [673, 288] width 35 height 26
type input "[DATE]"
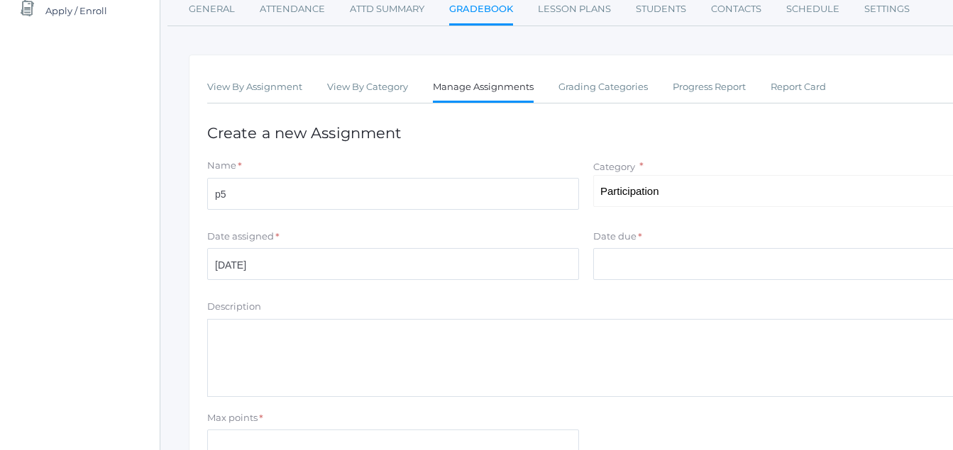
click at [645, 235] on div "Date due *" at bounding box center [779, 239] width 372 height 19
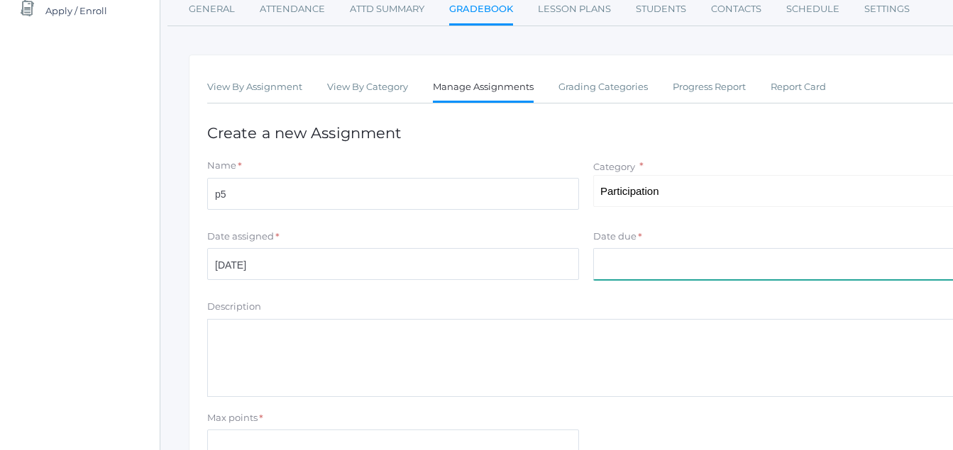
click at [622, 262] on input "Date due" at bounding box center [779, 264] width 372 height 32
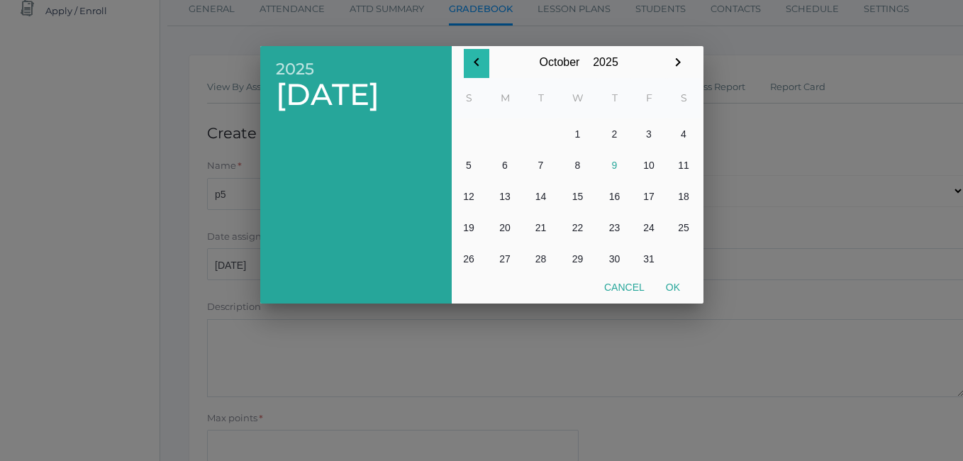
click at [478, 65] on icon "button" at bounding box center [476, 61] width 5 height 9
click at [542, 166] on button "9" at bounding box center [541, 165] width 34 height 31
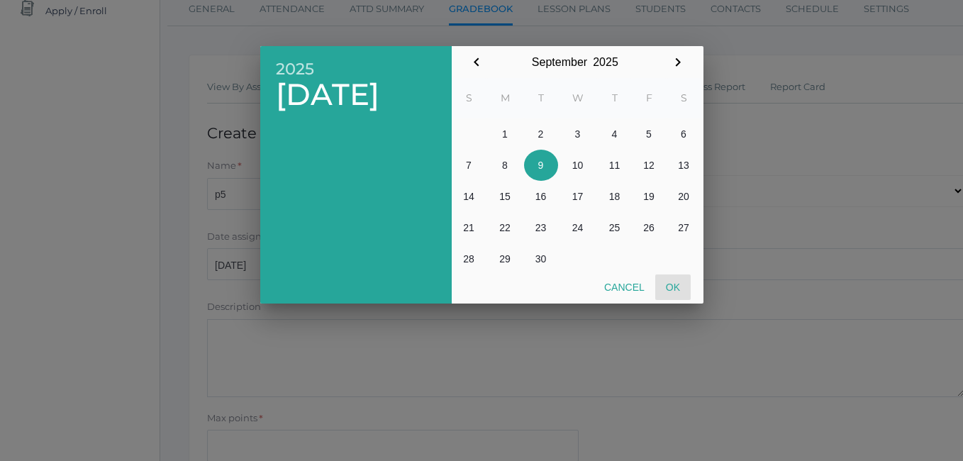
click at [675, 290] on button "Ok" at bounding box center [673, 288] width 35 height 26
type input "[DATE]"
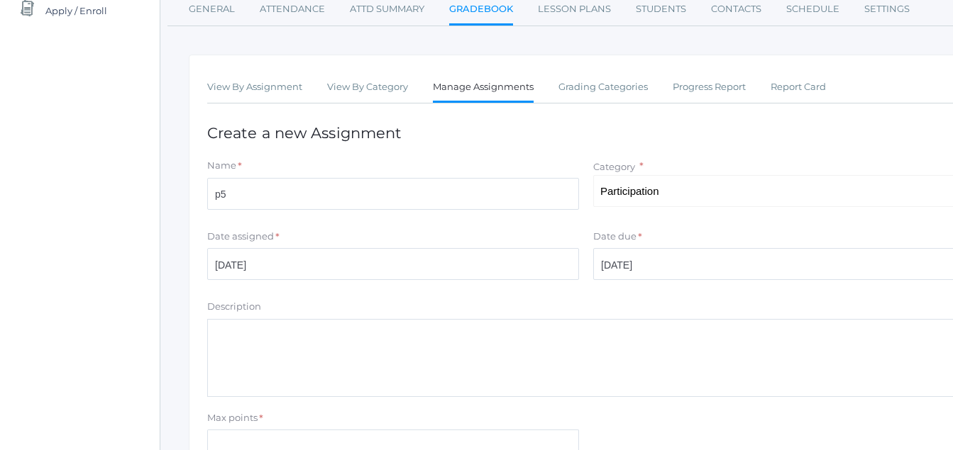
click at [222, 442] on input "Max points" at bounding box center [393, 446] width 372 height 32
type input "10.0"
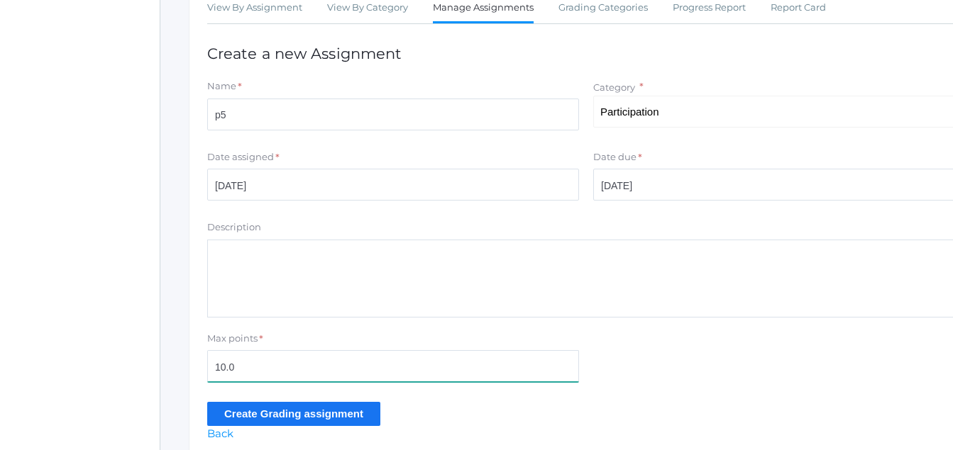
scroll to position [331, 0]
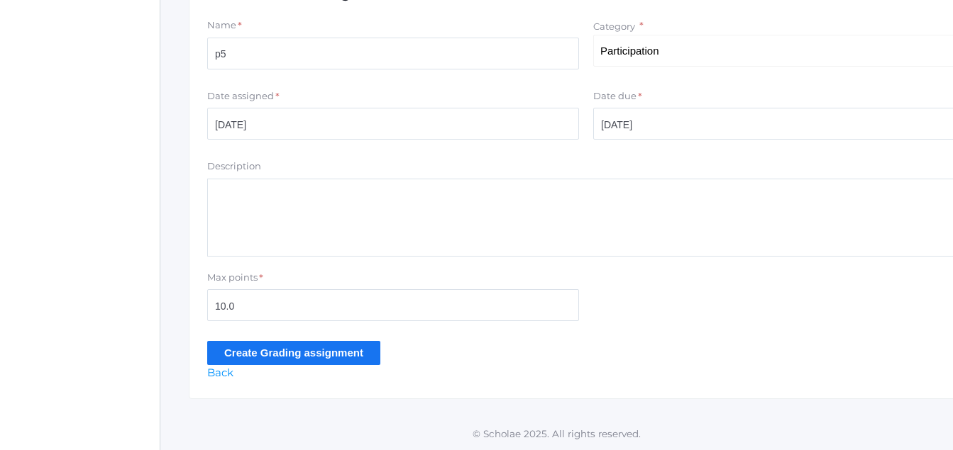
click at [318, 353] on input "Create Grading assignment" at bounding box center [293, 352] width 173 height 23
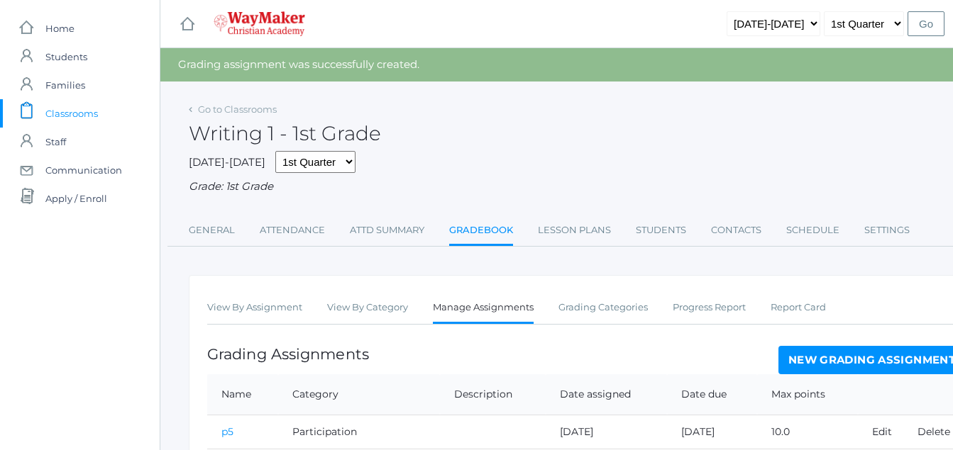
click at [885, 362] on link "New Grading Assignment" at bounding box center [871, 360] width 187 height 28
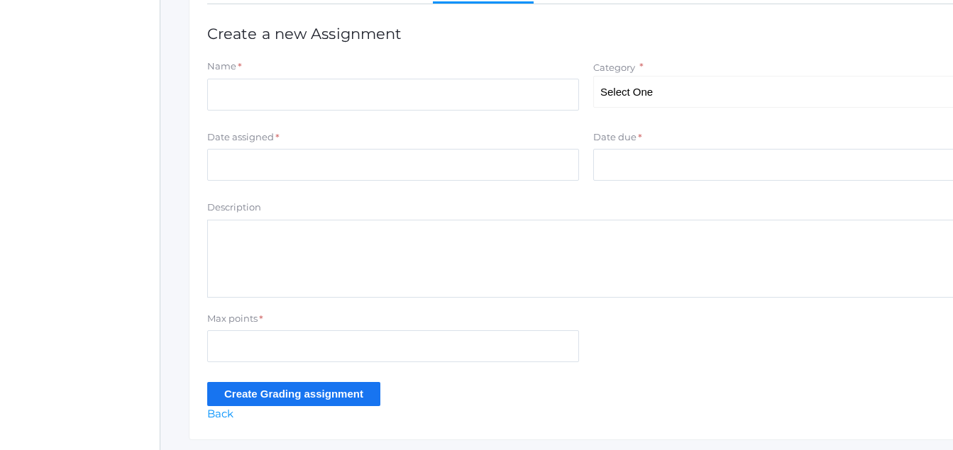
scroll to position [297, 0]
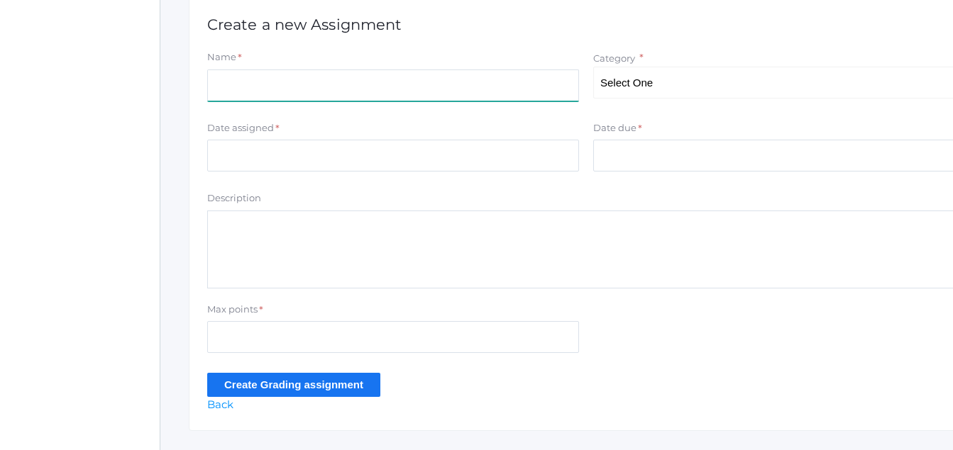
drag, startPoint x: 214, startPoint y: 87, endPoint x: 229, endPoint y: 84, distance: 15.2
click at [229, 84] on input "Name" at bounding box center [393, 86] width 372 height 32
type input "p13"
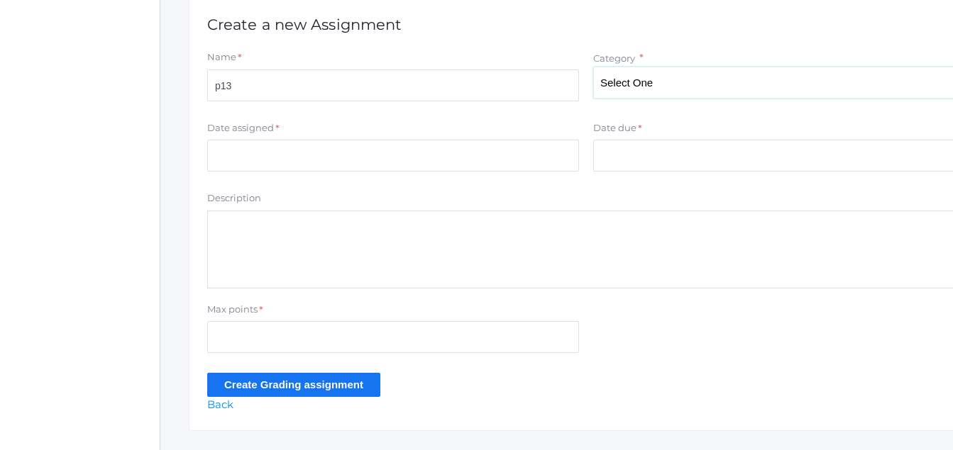
click at [641, 86] on select "Select One Participation Asssignments/Projects Tests" at bounding box center [779, 83] width 372 height 32
select select "1231"
click at [593, 68] on select "Select One Participation Asssignments/Projects Tests" at bounding box center [779, 83] width 372 height 32
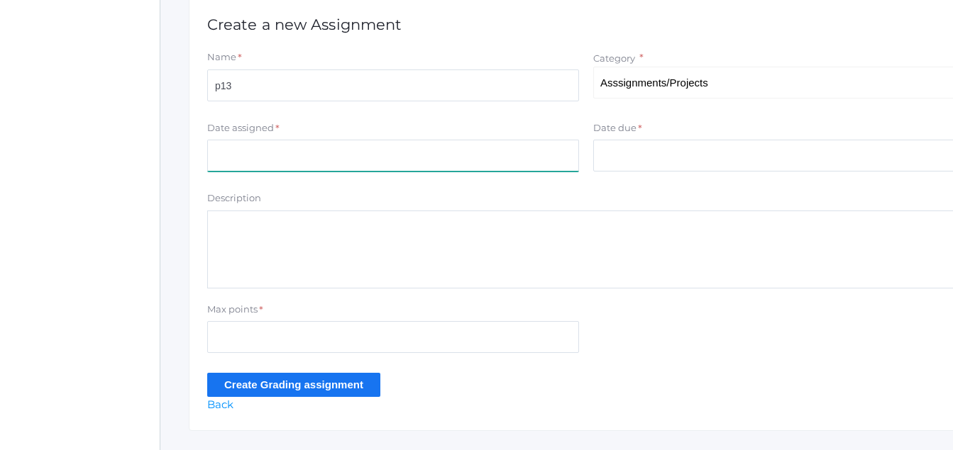
click at [222, 157] on input "Date assigned" at bounding box center [393, 156] width 372 height 32
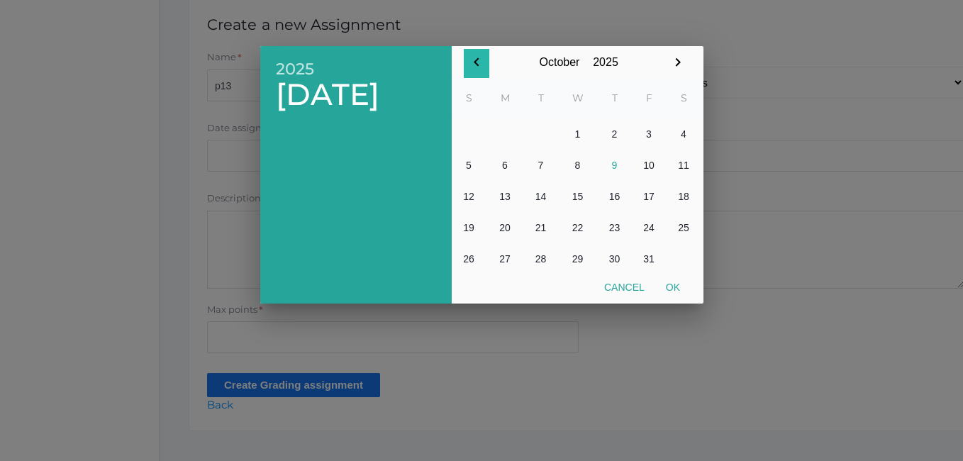
click at [477, 62] on icon "button" at bounding box center [476, 62] width 17 height 17
click at [579, 225] on button "24" at bounding box center [578, 227] width 40 height 31
click at [580, 223] on button "24" at bounding box center [578, 227] width 40 height 31
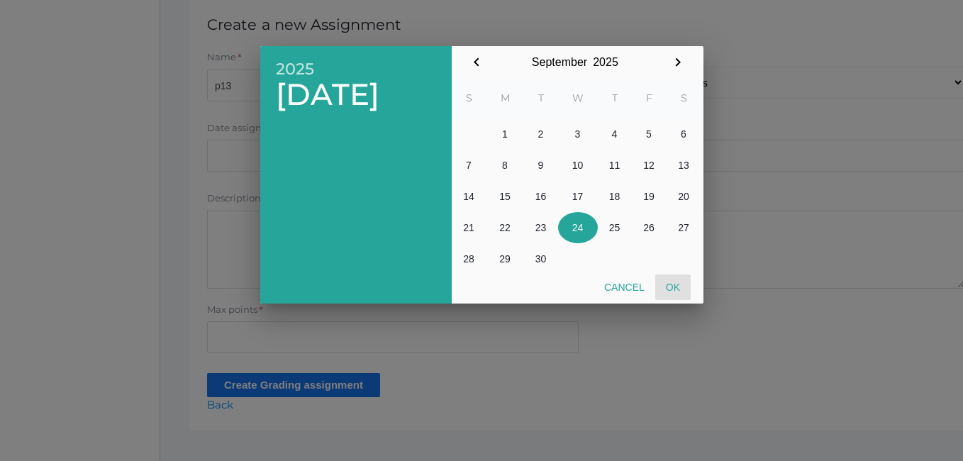
click at [678, 280] on button "Ok" at bounding box center [673, 288] width 35 height 26
type input "[DATE]"
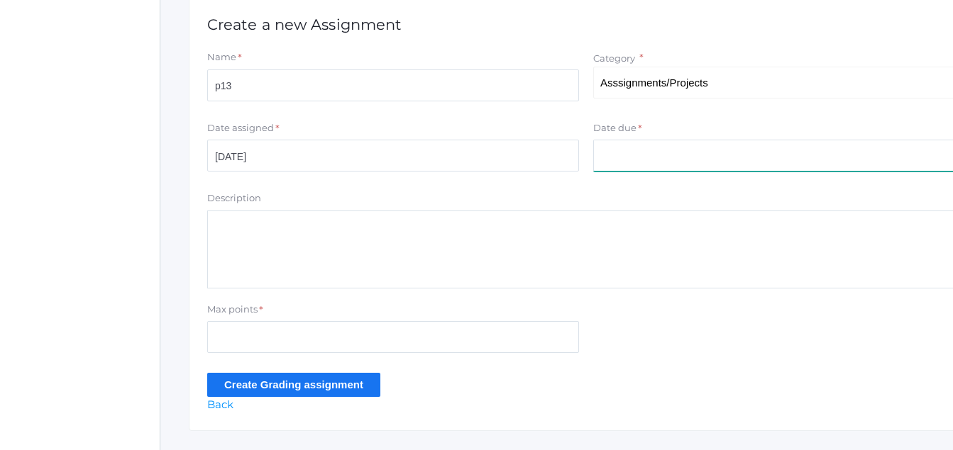
click at [609, 160] on input "Date due" at bounding box center [779, 156] width 372 height 32
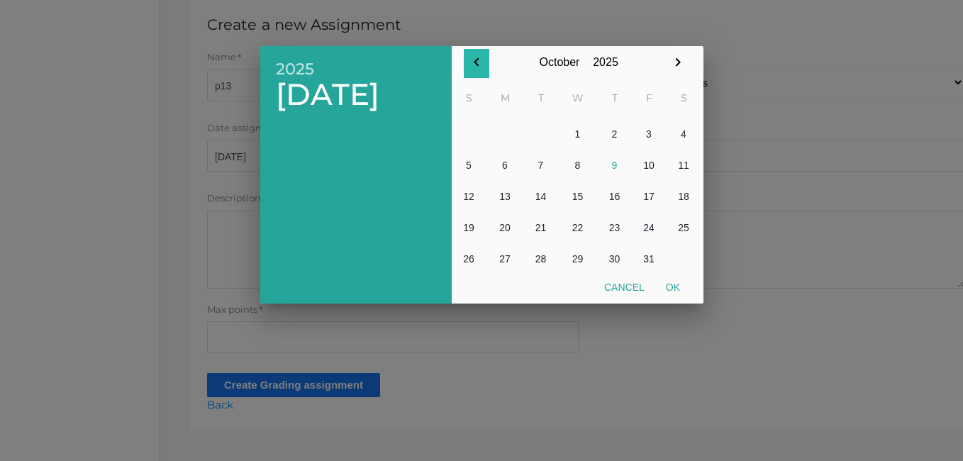
click at [477, 61] on icon "button" at bounding box center [476, 61] width 5 height 9
click at [579, 226] on button "24" at bounding box center [578, 227] width 40 height 31
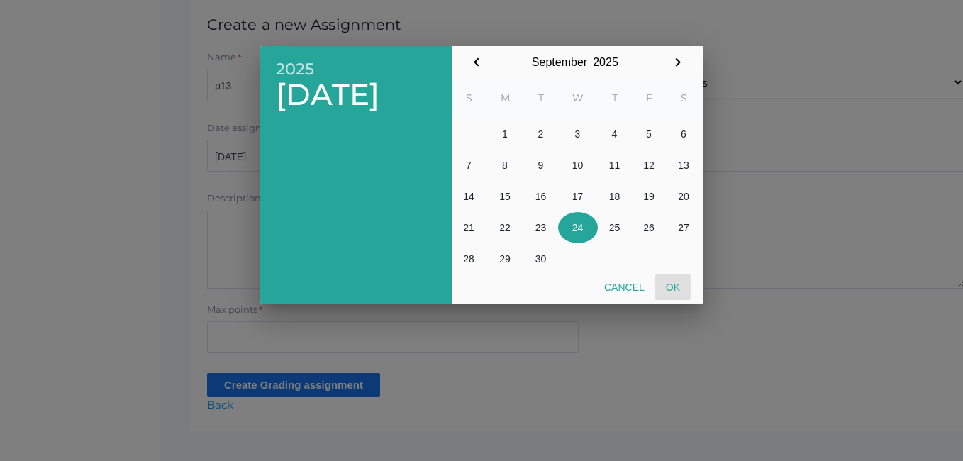
click at [680, 288] on button "Ok" at bounding box center [673, 288] width 35 height 26
type input "2025-09-24"
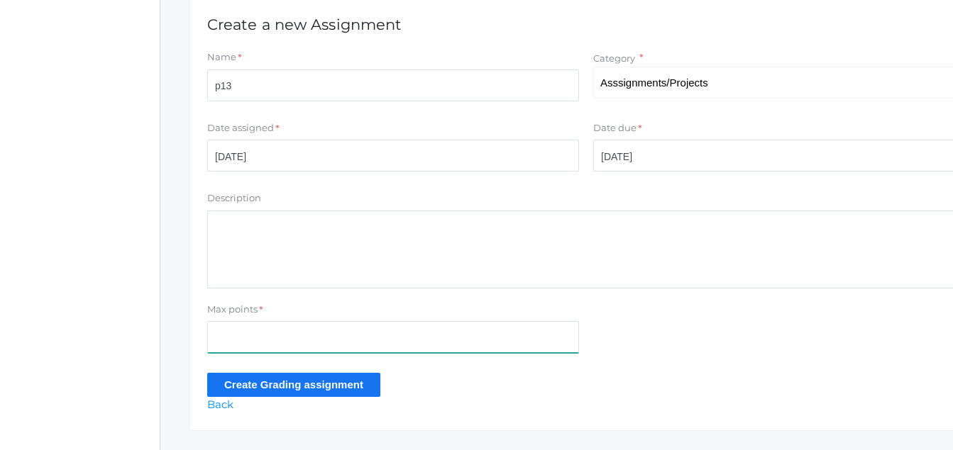
click at [228, 338] on input "Max points" at bounding box center [393, 337] width 372 height 32
type input "10.0"
click at [331, 377] on input "Create Grading assignment" at bounding box center [293, 384] width 173 height 23
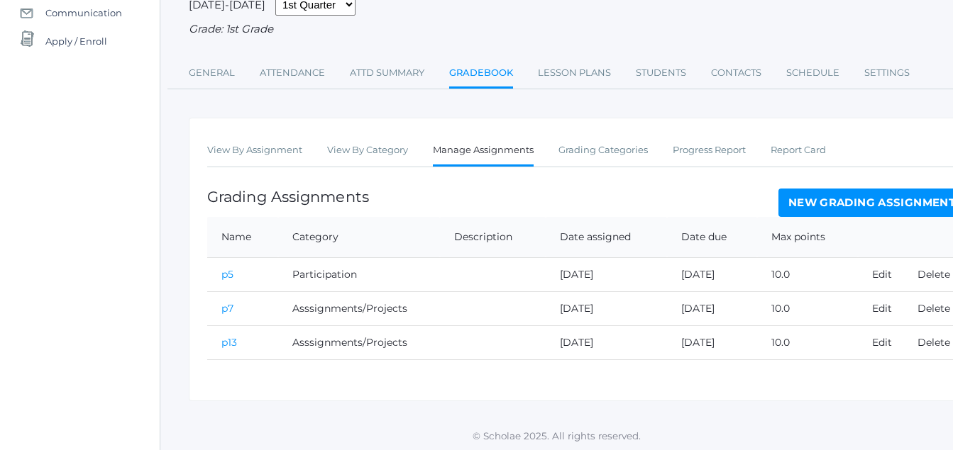
scroll to position [162, 0]
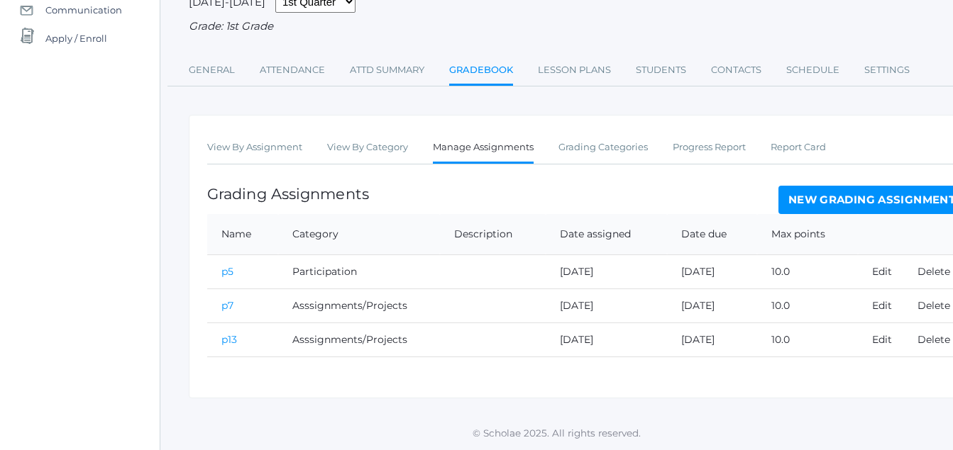
click at [840, 199] on link "New Grading Assignment" at bounding box center [871, 200] width 187 height 28
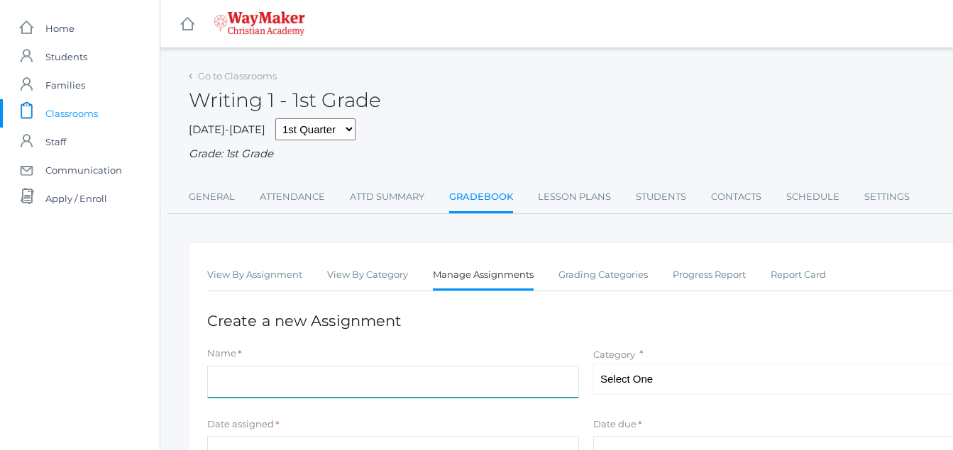
click at [222, 382] on input "Name" at bounding box center [393, 382] width 372 height 32
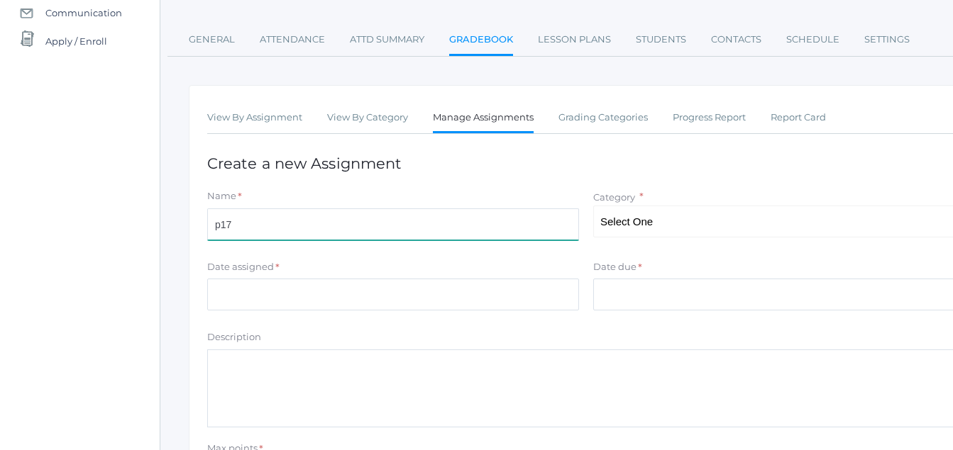
scroll to position [160, 0]
type input "p17"
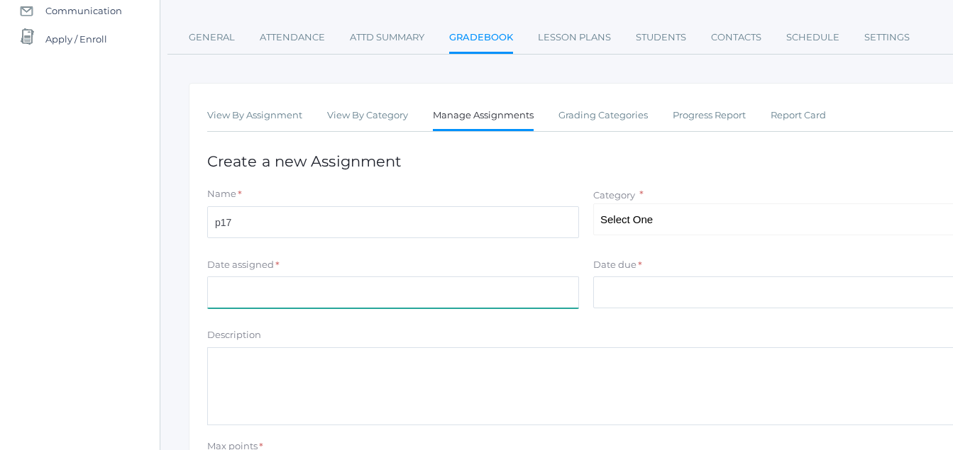
click at [250, 287] on input "Date assigned" at bounding box center [393, 293] width 372 height 32
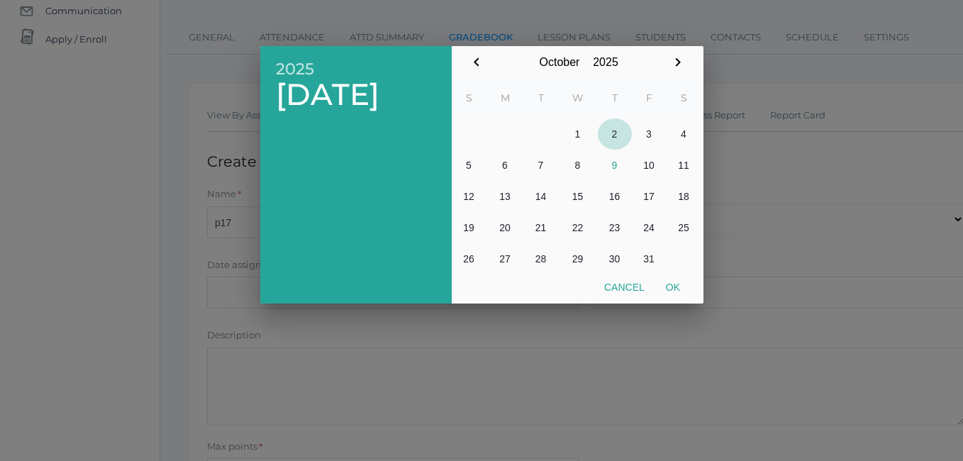
click at [616, 133] on button "2" at bounding box center [615, 133] width 34 height 31
drag, startPoint x: 690, startPoint y: 280, endPoint x: 677, endPoint y: 280, distance: 12.8
click at [677, 280] on button "Ok" at bounding box center [673, 288] width 35 height 26
type input "[DATE]"
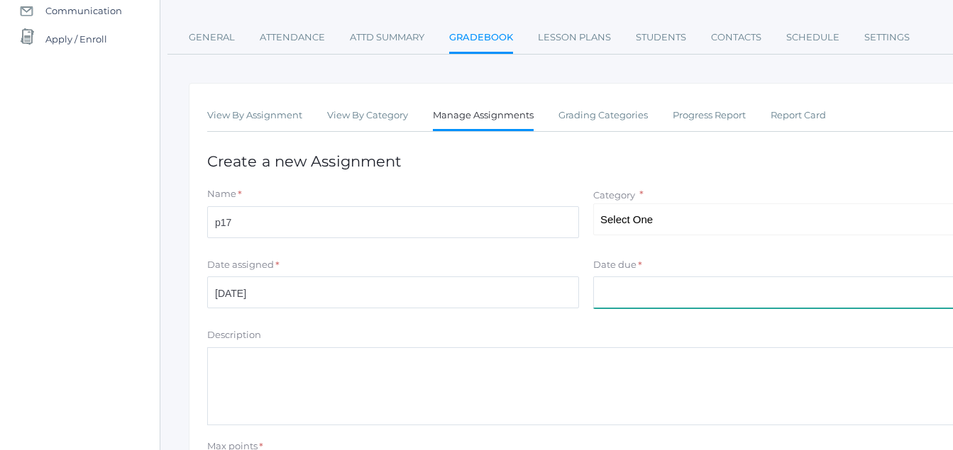
click at [611, 288] on input "Date due" at bounding box center [779, 293] width 372 height 32
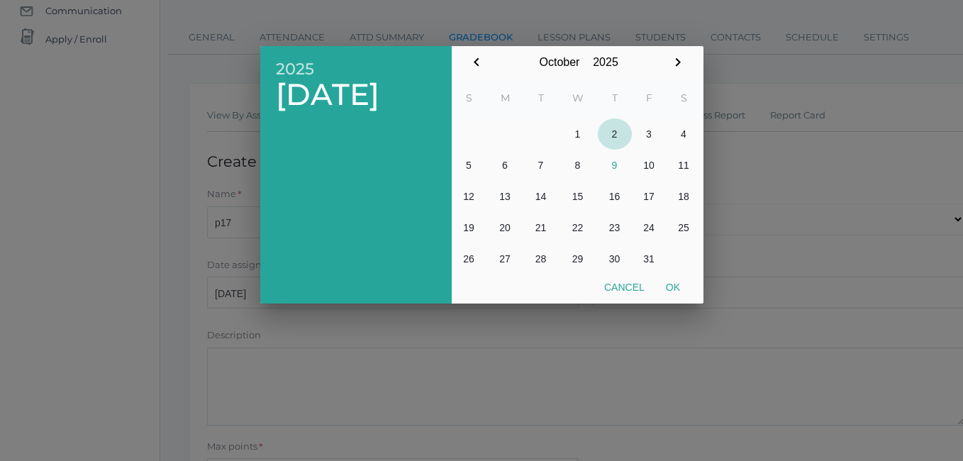
click at [617, 132] on button "2" at bounding box center [615, 133] width 34 height 31
click at [678, 285] on button "Ok" at bounding box center [673, 288] width 35 height 26
type input "[DATE]"
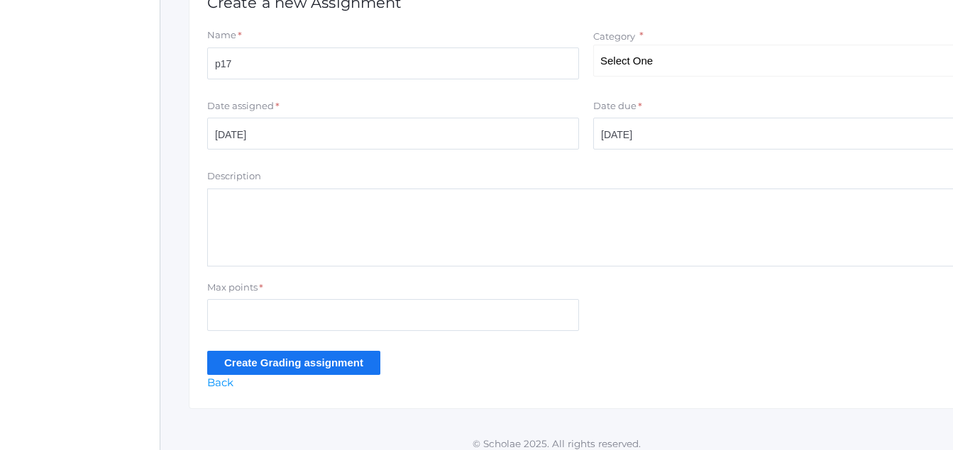
scroll to position [331, 0]
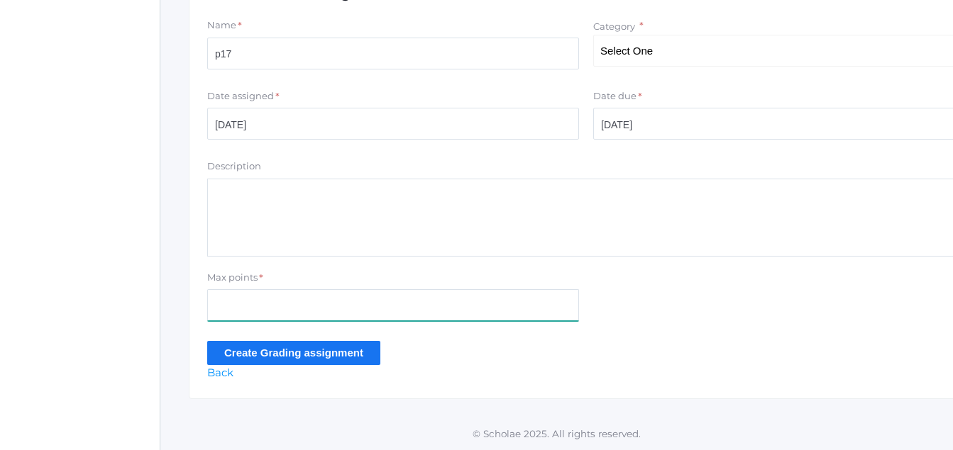
click at [221, 308] on input "Max points" at bounding box center [393, 305] width 372 height 32
type input "10.0"
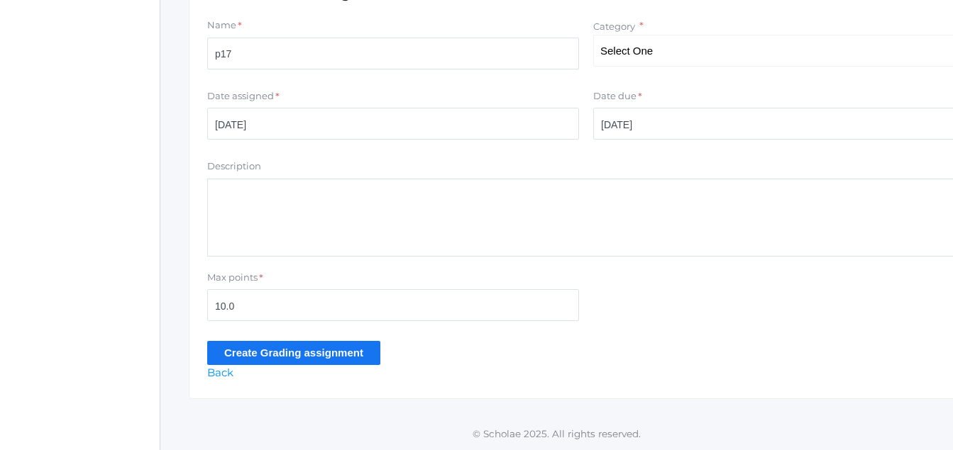
click at [325, 345] on input "Create Grading assignment" at bounding box center [293, 352] width 173 height 23
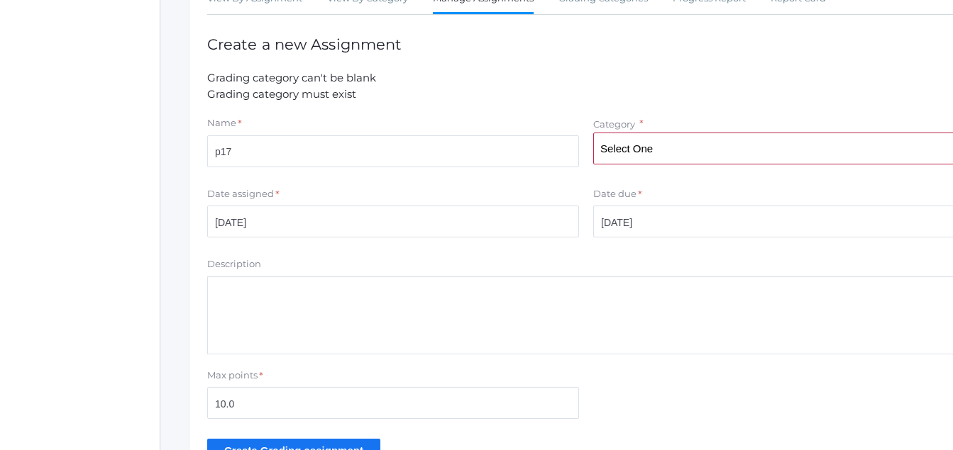
scroll to position [292, 0]
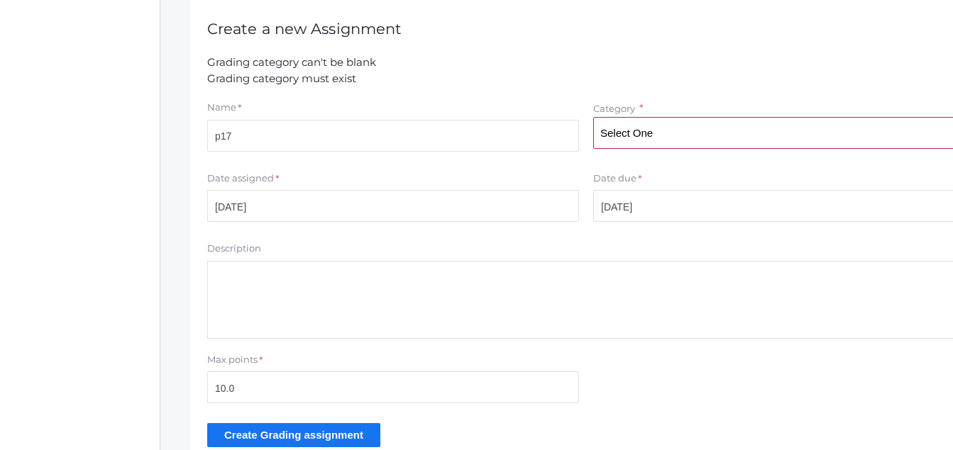
click at [292, 433] on input "Create Grading assignment" at bounding box center [293, 435] width 173 height 23
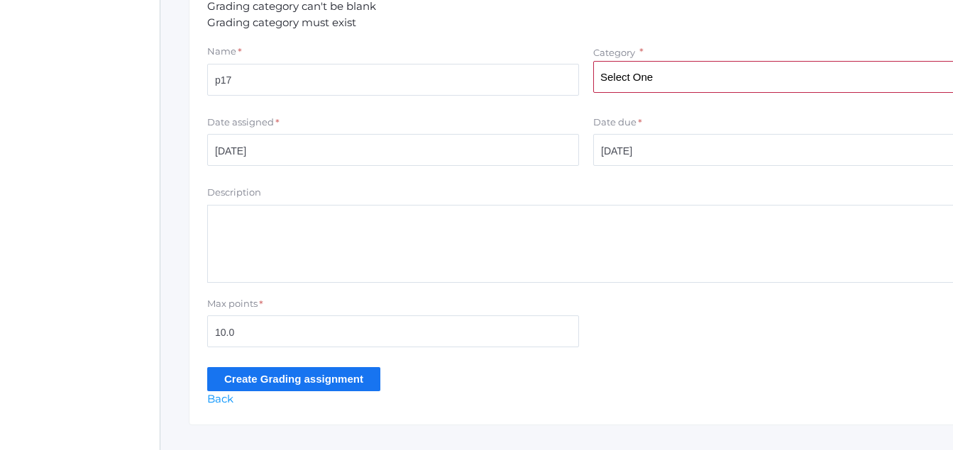
scroll to position [377, 0]
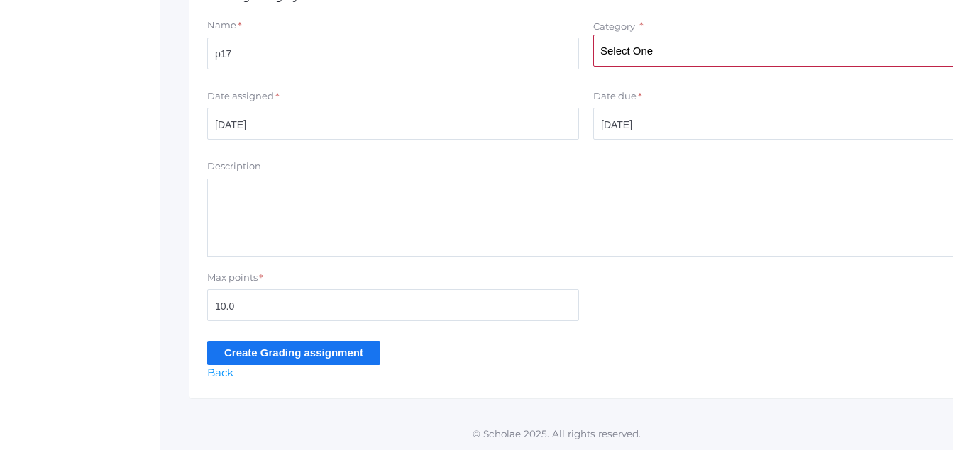
click at [311, 355] on input "Create Grading assignment" at bounding box center [293, 352] width 173 height 23
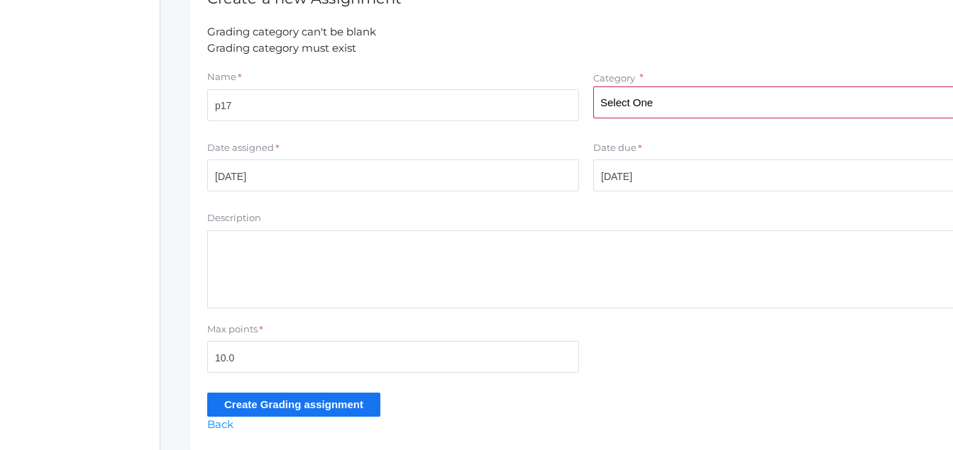
scroll to position [377, 0]
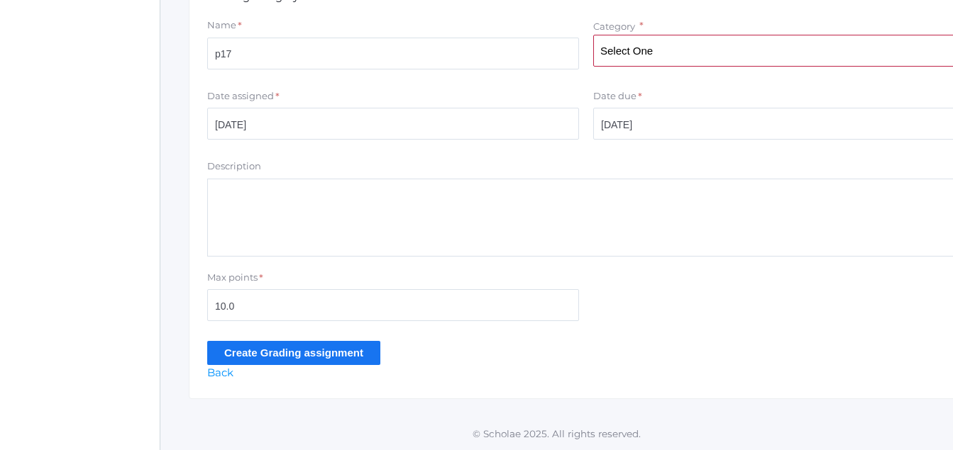
click at [309, 356] on input "Create Grading assignment" at bounding box center [293, 352] width 173 height 23
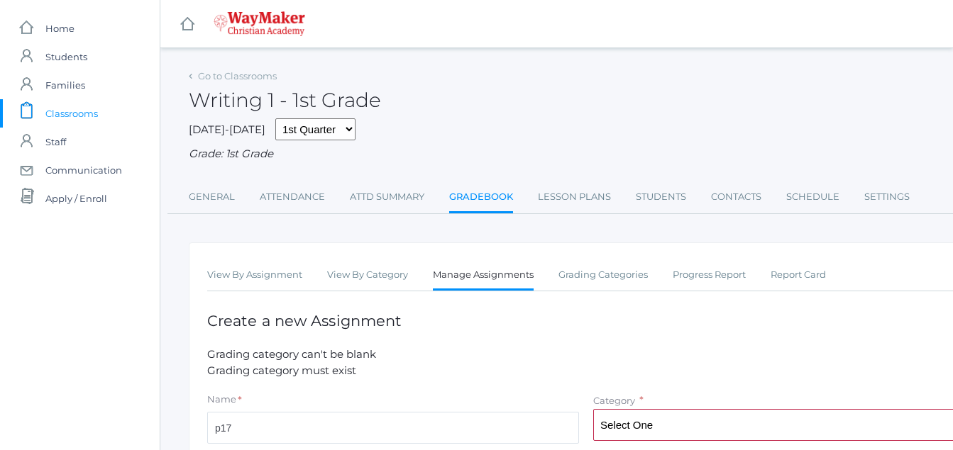
click at [489, 199] on link "Gradebook" at bounding box center [481, 198] width 64 height 31
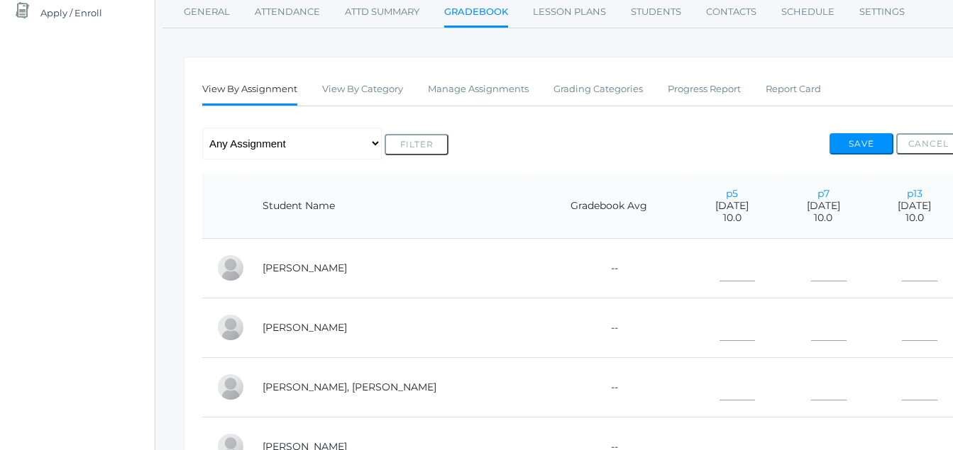
scroll to position [186, 1]
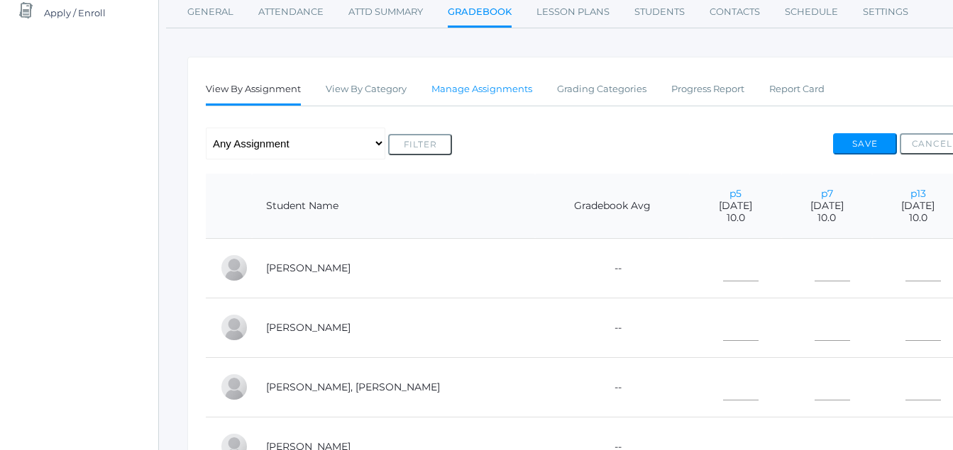
click at [494, 91] on link "Manage Assignments" at bounding box center [481, 89] width 101 height 28
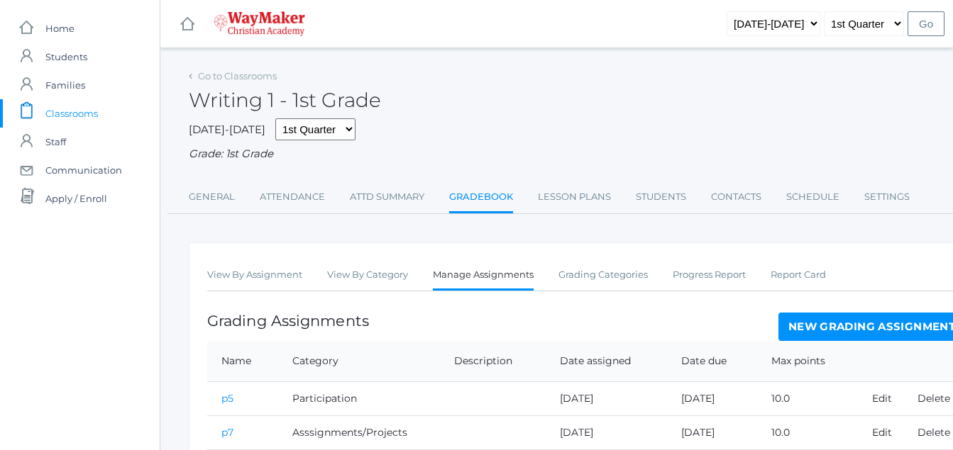
click at [851, 322] on link "New Grading Assignment" at bounding box center [871, 327] width 187 height 28
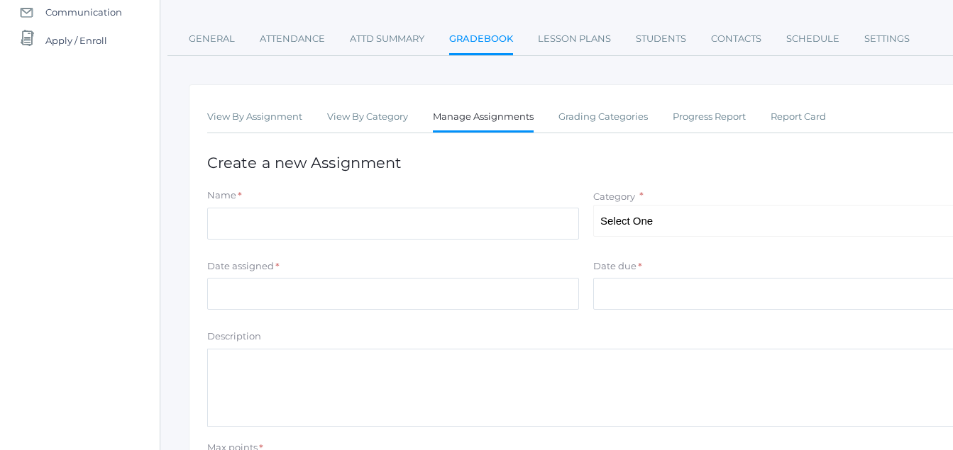
scroll to position [159, 0]
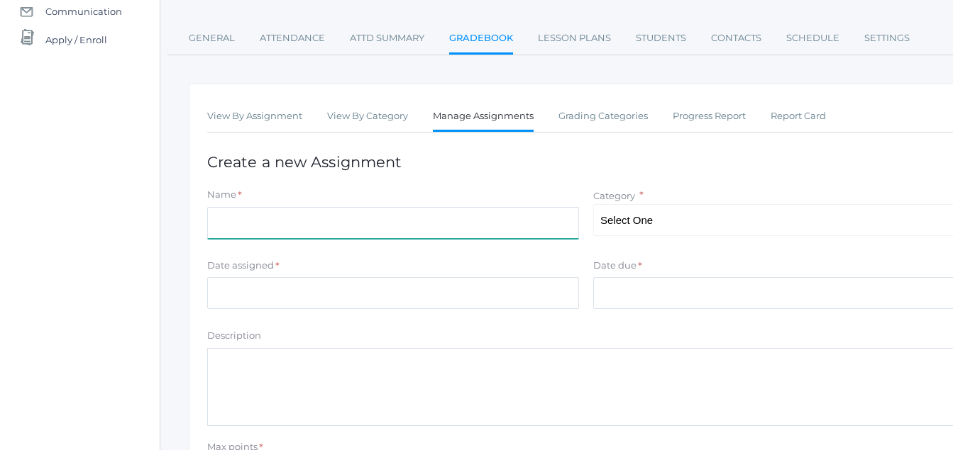
click at [222, 225] on input "Name" at bounding box center [393, 223] width 372 height 32
type input "p17"
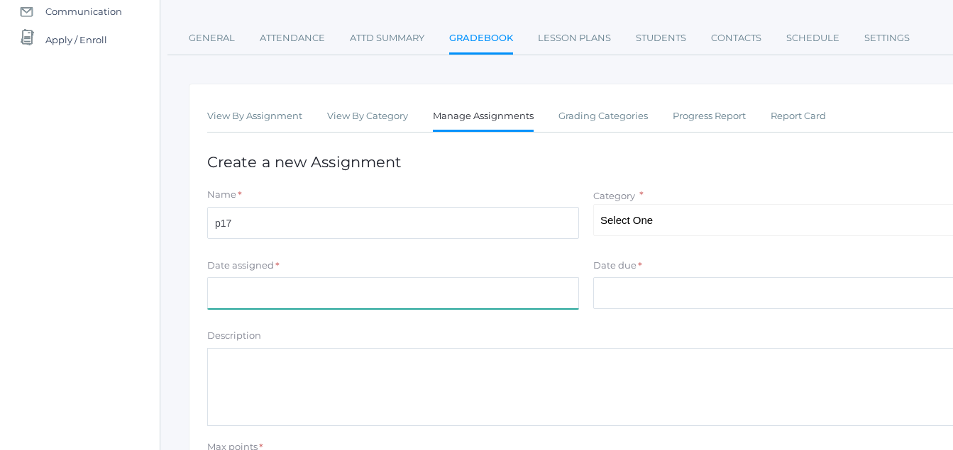
type input "[DATE]"
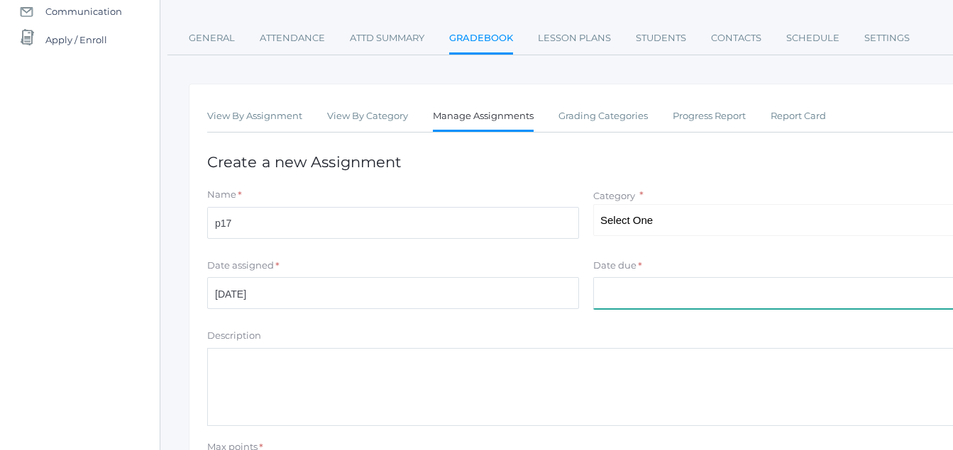
type input "[DATE]"
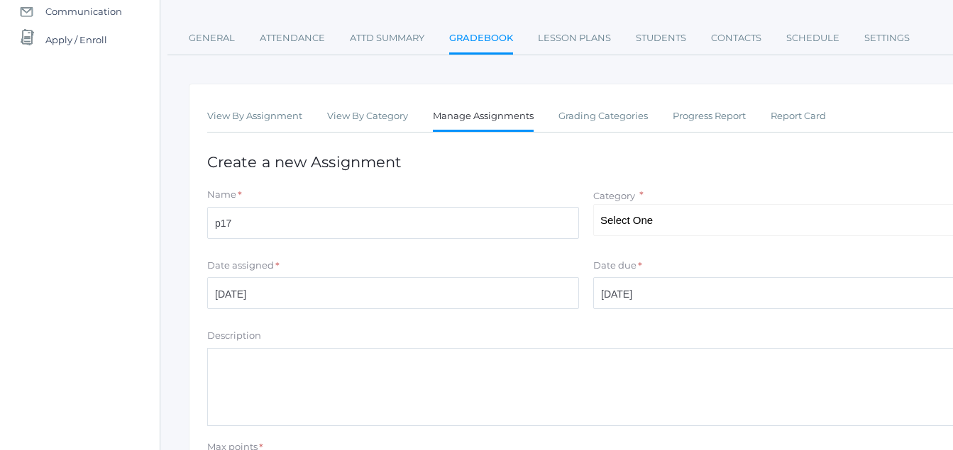
type input "10.0"
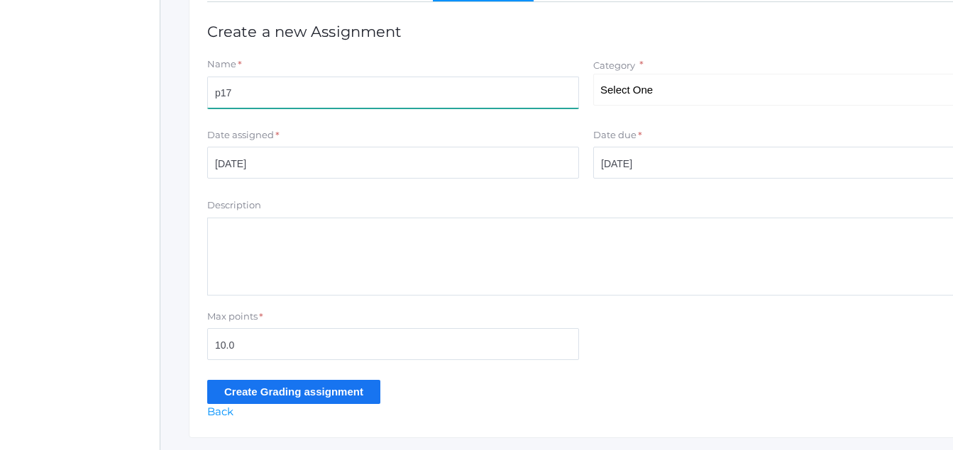
scroll to position [290, 0]
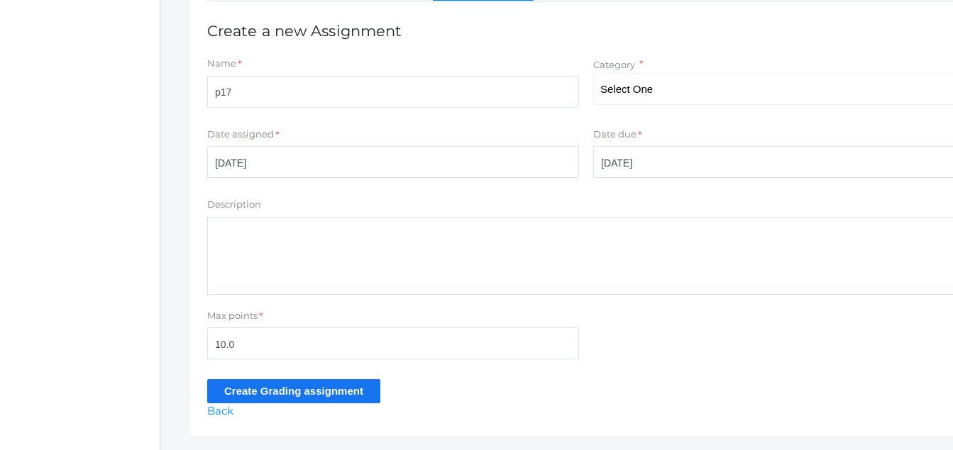
click at [316, 392] on input "Create Grading assignment" at bounding box center [293, 391] width 173 height 23
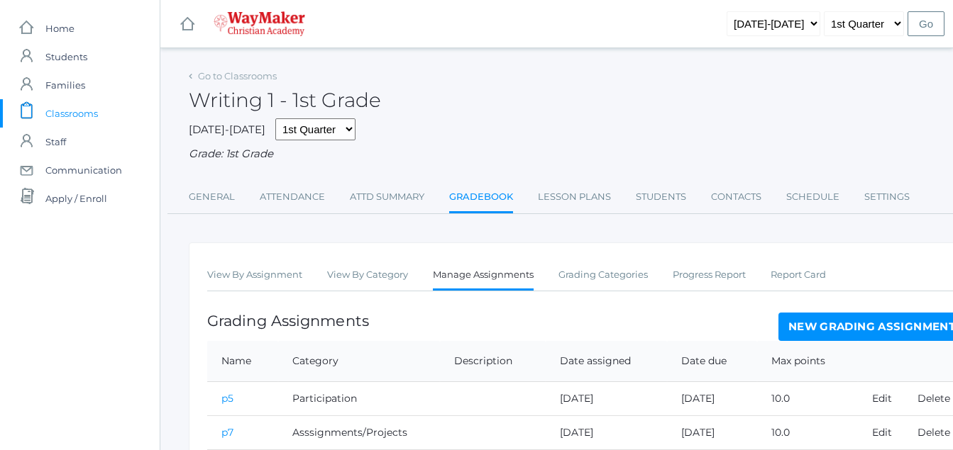
drag, startPoint x: 77, startPoint y: 123, endPoint x: 77, endPoint y: 103, distance: 20.6
drag, startPoint x: 77, startPoint y: 103, endPoint x: 58, endPoint y: 111, distance: 20.0
click at [58, 111] on span "Classrooms" at bounding box center [71, 113] width 52 height 28
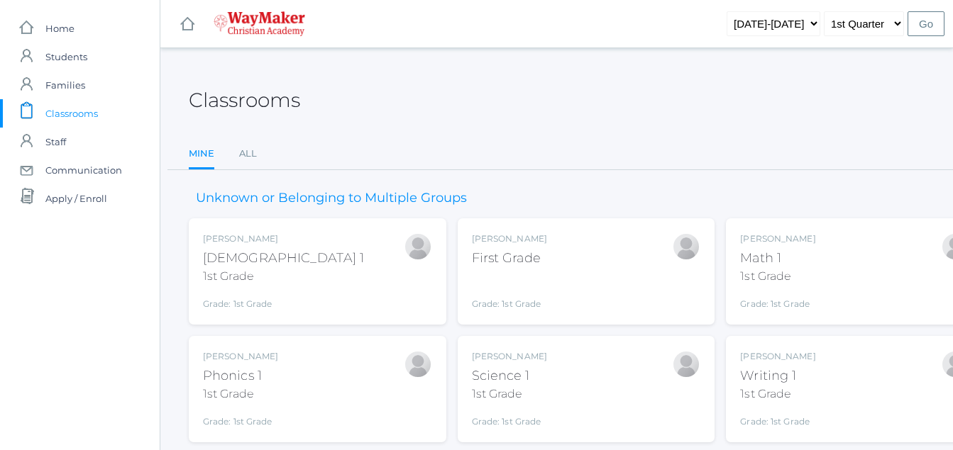
drag, startPoint x: 751, startPoint y: 363, endPoint x: 755, endPoint y: 392, distance: 28.6
drag, startPoint x: 755, startPoint y: 392, endPoint x: 692, endPoint y: 370, distance: 66.6
drag, startPoint x: 692, startPoint y: 370, endPoint x: 764, endPoint y: 387, distance: 74.3
drag, startPoint x: 764, startPoint y: 387, endPoint x: 788, endPoint y: 411, distance: 34.1
drag, startPoint x: 788, startPoint y: 411, endPoint x: 658, endPoint y: 63, distance: 372.0
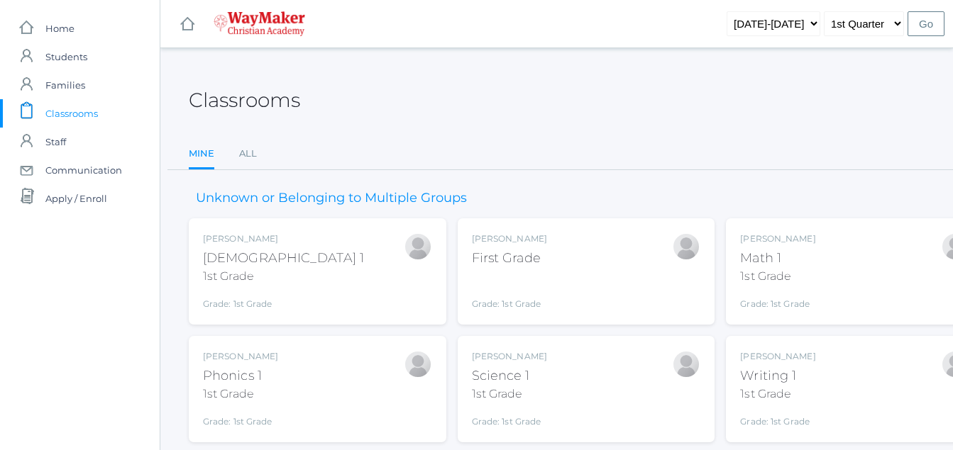
click at [658, 63] on div "icons/ui/navigation/hamburger Created with Sketch. icons/ui/navigation/home Cre…" at bounding box center [556, 306] width 793 height 612
drag, startPoint x: 885, startPoint y: 324, endPoint x: 851, endPoint y: 355, distance: 45.7
click at [879, 323] on div "Bonnie Posey Bible 1 1st Grade Grade: 1st Grade 01ELEM Bonnie Posey First Grade…" at bounding box center [586, 390] width 795 height 342
drag, startPoint x: 858, startPoint y: 369, endPoint x: 861, endPoint y: 355, distance: 13.8
click at [861, 355] on div "Bonnie Posey Writing 1 1st Grade Grade: 1st Grade 01ELEM" at bounding box center [854, 389] width 229 height 78
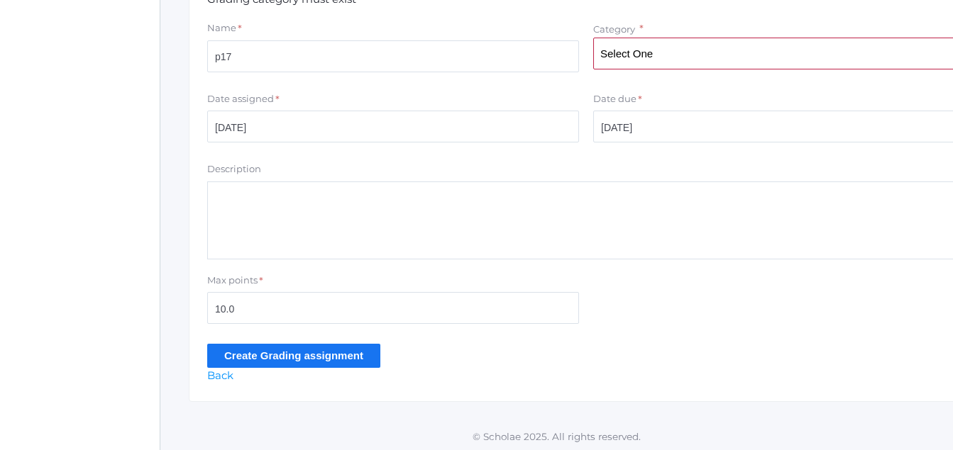
scroll to position [377, 0]
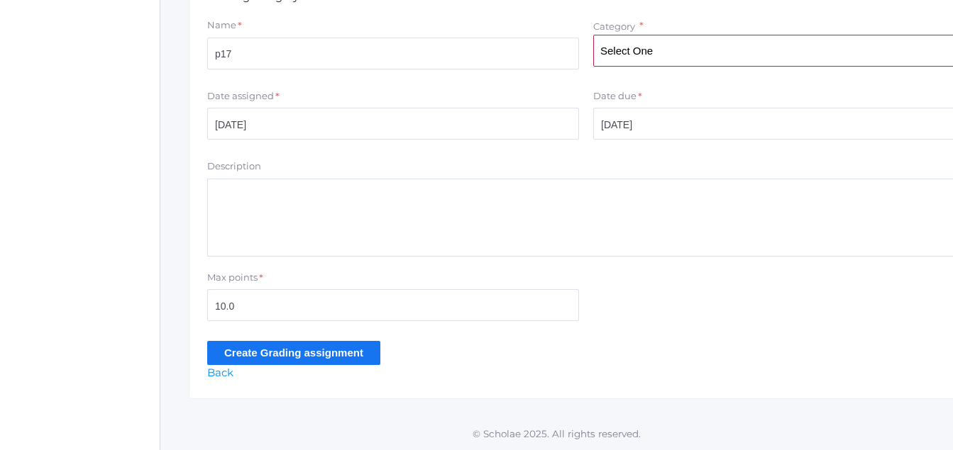
drag, startPoint x: 244, startPoint y: 354, endPoint x: 238, endPoint y: 345, distance: 10.2
click at [231, 333] on form "Grading category can't be blank Grading category must exist Name * p17 Category…" at bounding box center [586, 168] width 758 height 392
click at [219, 375] on link "Back" at bounding box center [220, 372] width 26 height 13
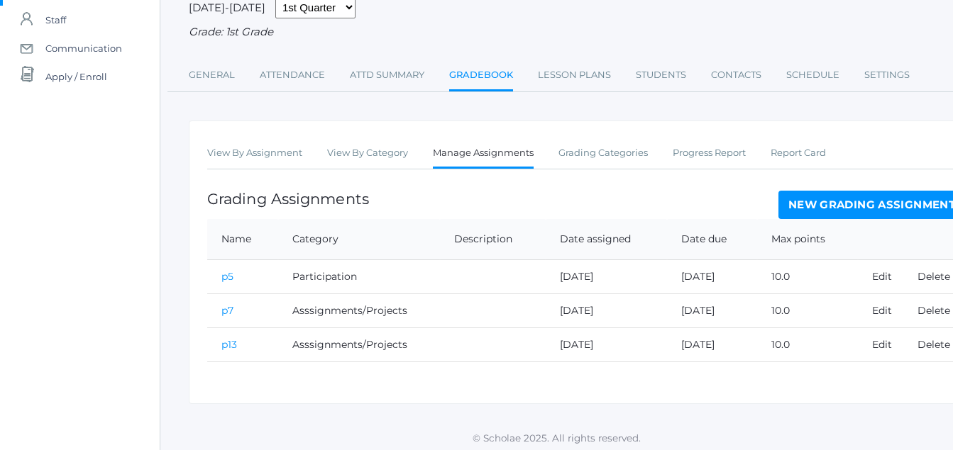
scroll to position [129, 0]
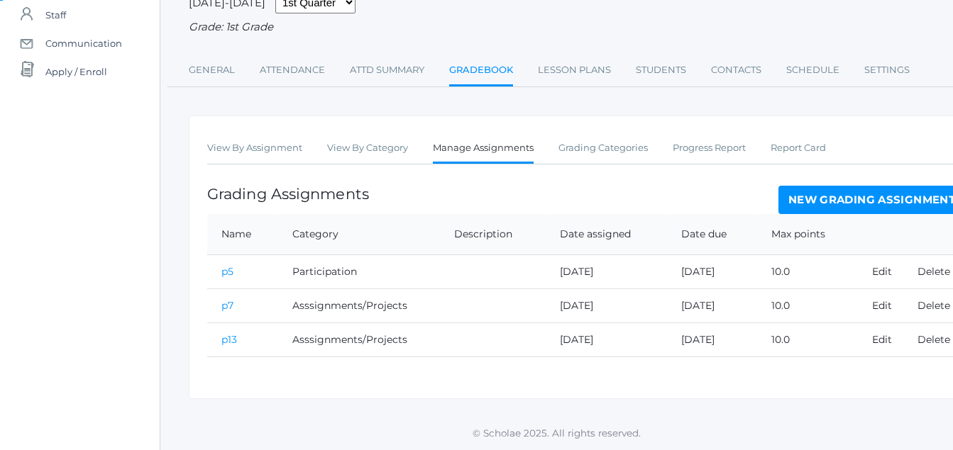
click at [924, 199] on link "New Grading Assignment" at bounding box center [871, 200] width 187 height 28
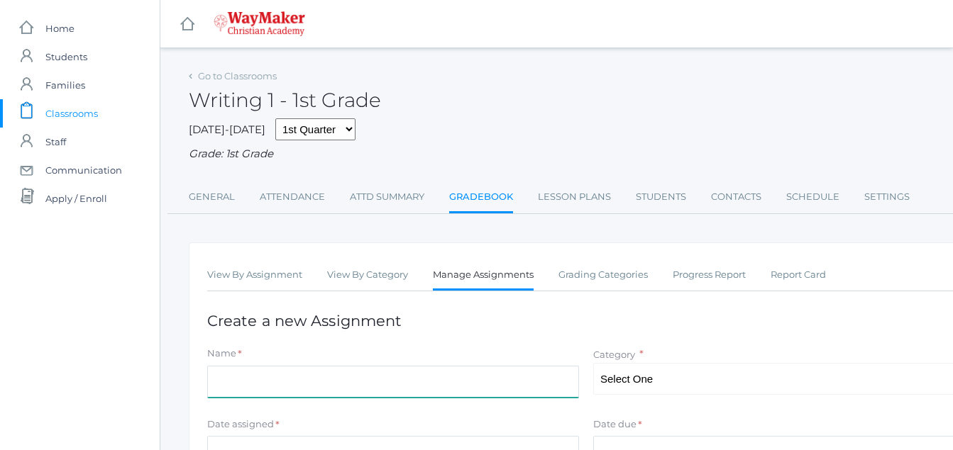
click at [218, 386] on input "Name" at bounding box center [393, 382] width 372 height 32
type input "p17"
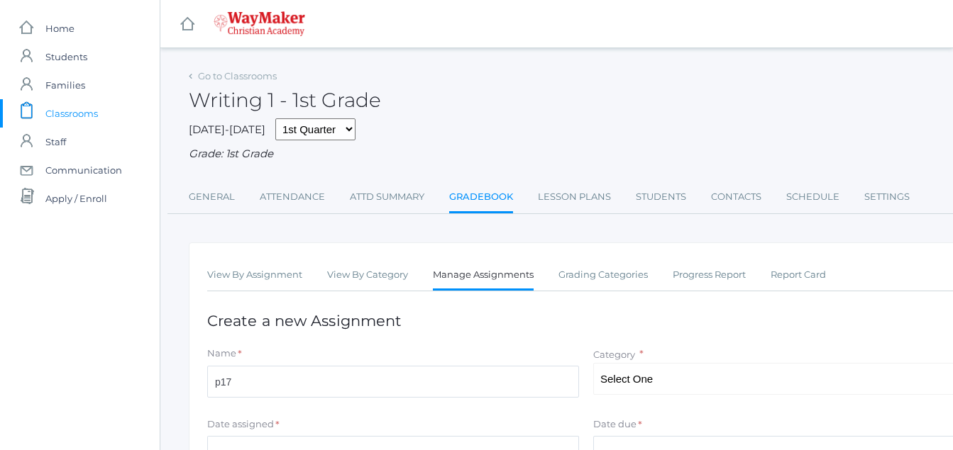
type input "[DATE]"
type input "10.0"
click at [634, 383] on select "Select One Participation Asssignments/Projects Tests" at bounding box center [779, 379] width 372 height 32
select select "1231"
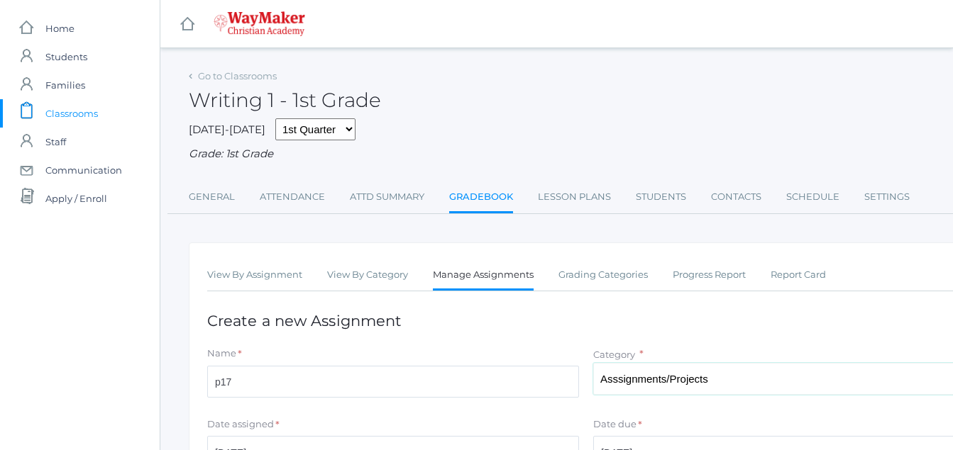
click at [593, 365] on select "Select One Participation Asssignments/Projects Tests" at bounding box center [779, 379] width 372 height 32
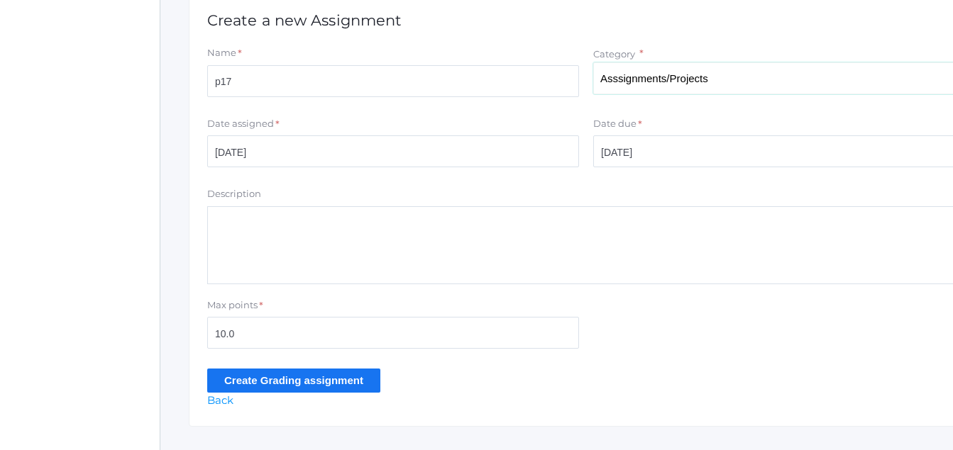
scroll to position [331, 0]
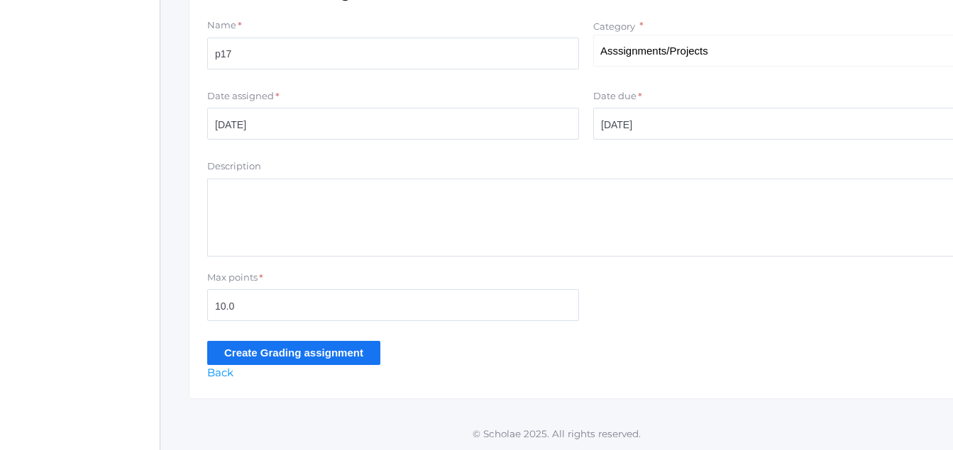
click at [317, 350] on input "Create Grading assignment" at bounding box center [293, 352] width 173 height 23
click at [7, 11] on div "icons/ui/navigation/home Created with Sketch. Home icons/user/plain Created wit…" at bounding box center [80, 61] width 160 height 779
click at [7, 18] on div "icons/ui/navigation/home Created with Sketch. Home icons/user/plain Created wit…" at bounding box center [80, 61] width 160 height 779
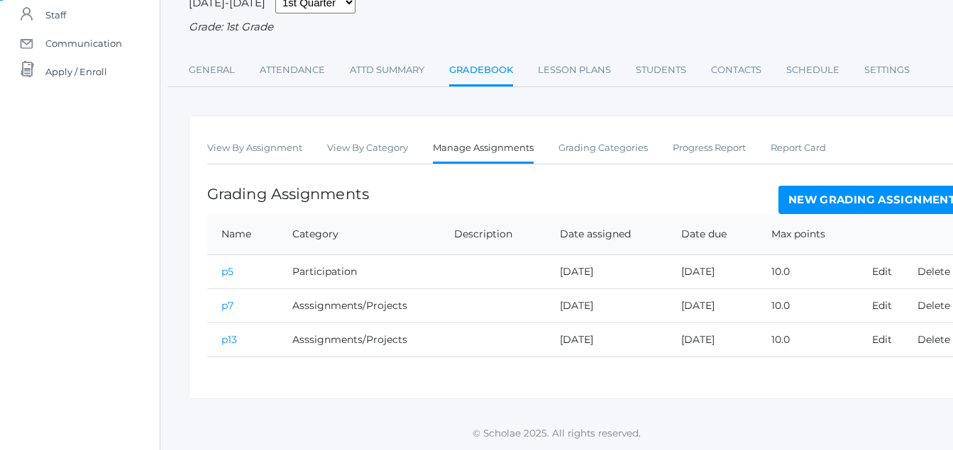
drag, startPoint x: 8, startPoint y: 1, endPoint x: 31, endPoint y: 363, distance: 361.8
drag, startPoint x: 31, startPoint y: 363, endPoint x: 404, endPoint y: 24, distance: 504.3
drag, startPoint x: 404, startPoint y: 24, endPoint x: 680, endPoint y: 27, distance: 275.3
drag, startPoint x: 680, startPoint y: 27, endPoint x: 492, endPoint y: 69, distance: 191.9
drag, startPoint x: 492, startPoint y: 69, endPoint x: 476, endPoint y: 66, distance: 16.6
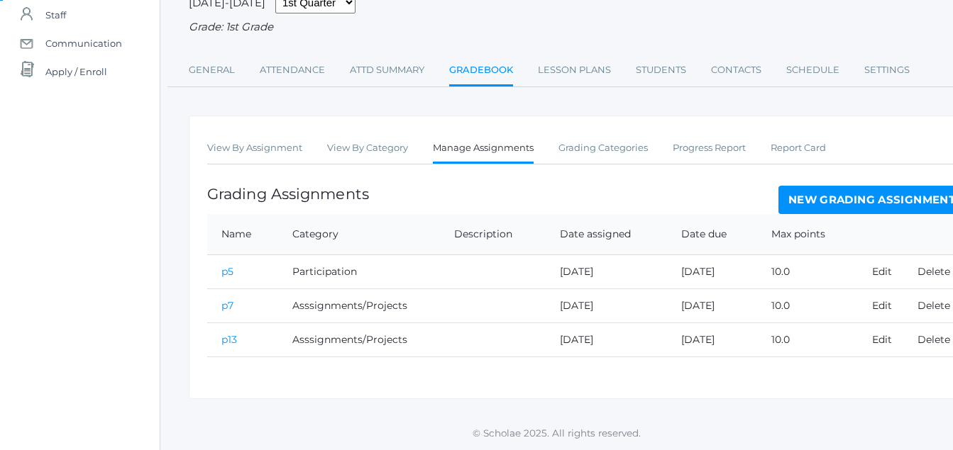
drag, startPoint x: 476, startPoint y: 66, endPoint x: 464, endPoint y: 59, distance: 14.0
drag, startPoint x: 464, startPoint y: 59, endPoint x: 101, endPoint y: 339, distance: 458.8
click at [511, 194] on div "Grading Assignments New Grading Assignment" at bounding box center [586, 200] width 758 height 28
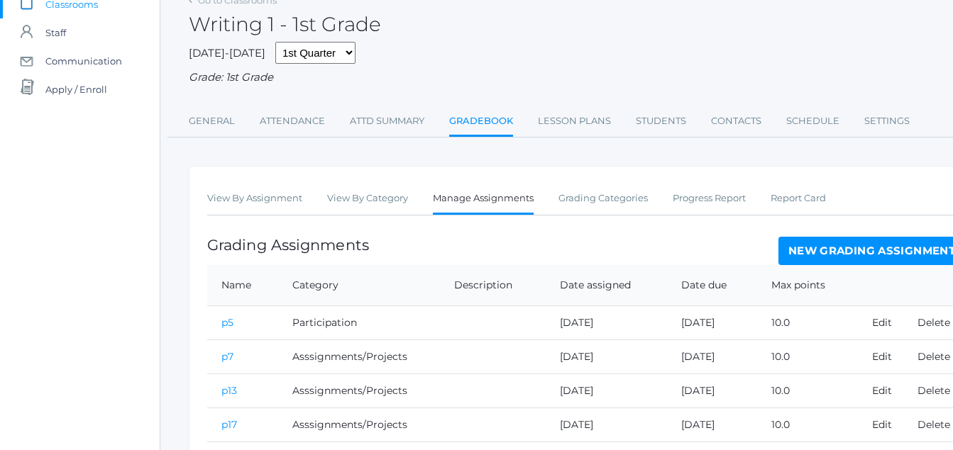
scroll to position [173, 0]
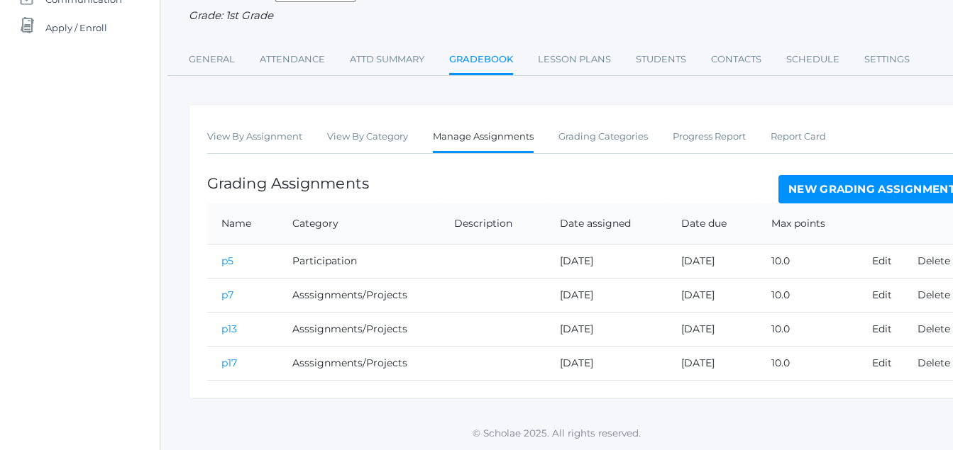
click at [856, 187] on link "New Grading Assignment" at bounding box center [871, 189] width 187 height 28
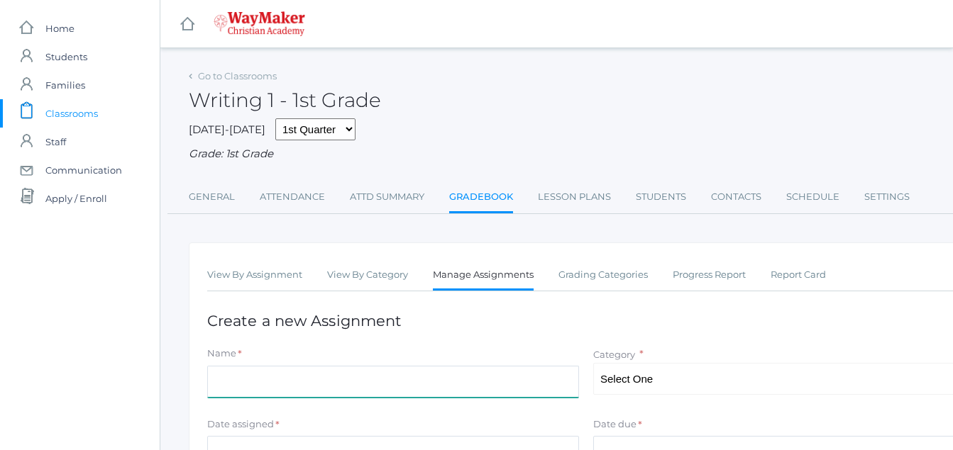
click at [220, 381] on input "Name" at bounding box center [393, 382] width 372 height 32
click at [232, 392] on input "Name" at bounding box center [393, 382] width 372 height 32
type input "p40"
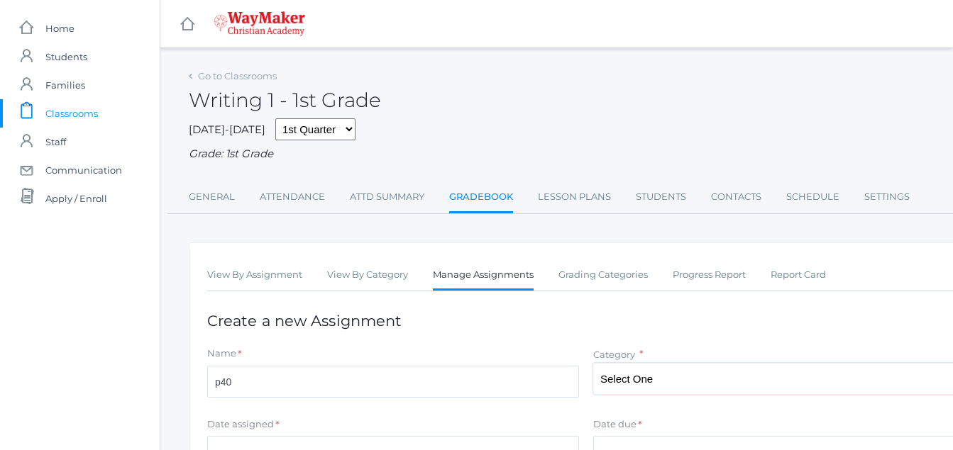
click at [648, 382] on select "Select One Participation Asssignments/Projects Tests" at bounding box center [779, 379] width 372 height 32
select select "1231"
click at [593, 365] on select "Select One Participation Asssignments/Projects Tests" at bounding box center [779, 379] width 372 height 32
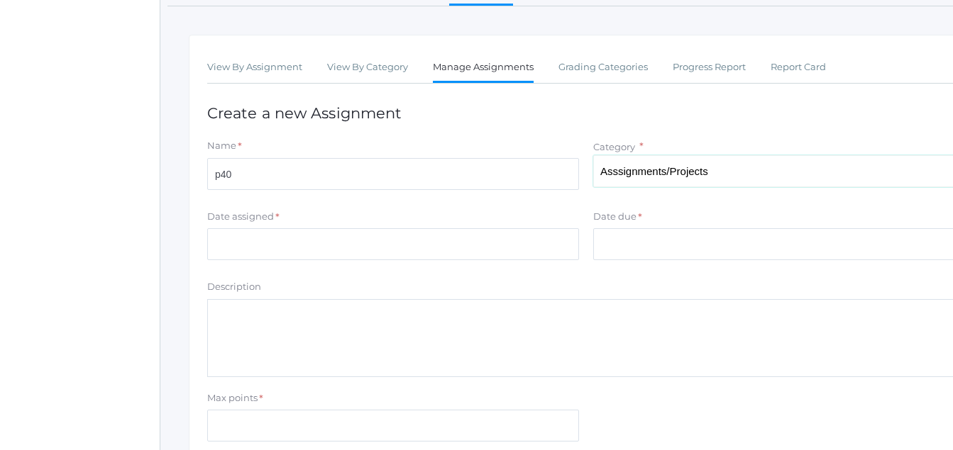
scroll to position [222, 0]
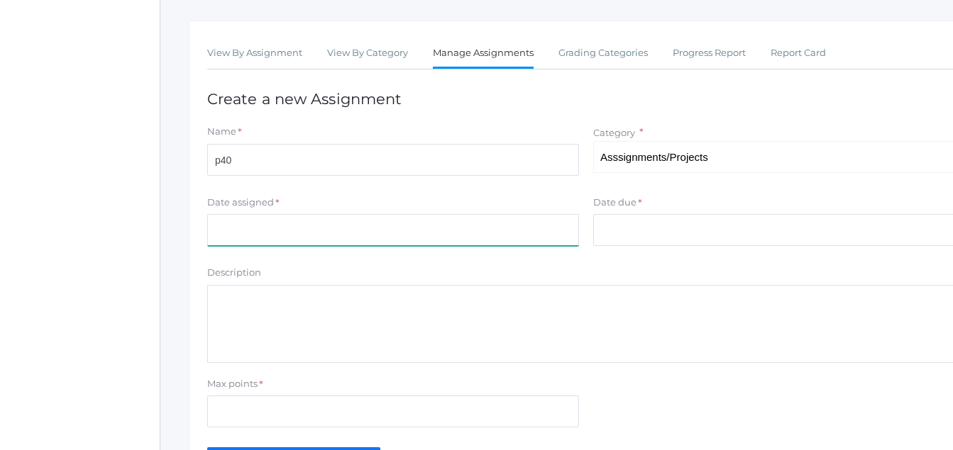
click at [215, 233] on input "Date assigned" at bounding box center [393, 230] width 372 height 32
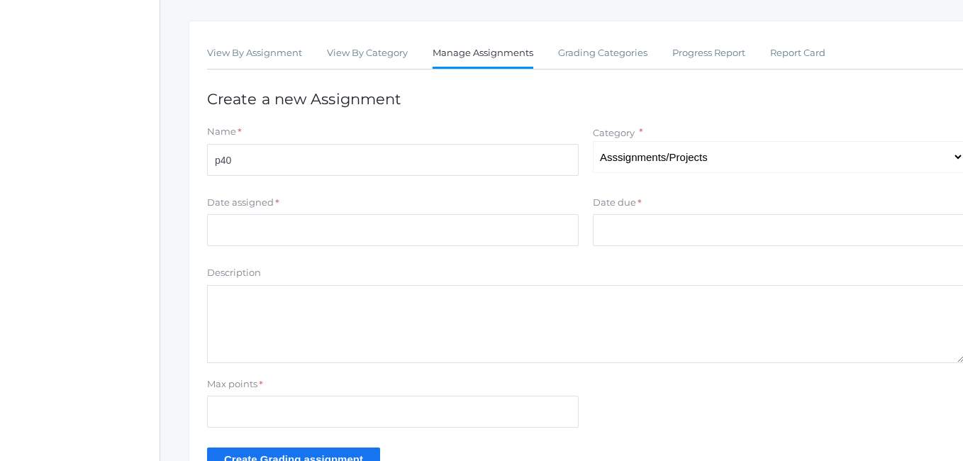
click at [215, 233] on div at bounding box center [481, 173] width 963 height 577
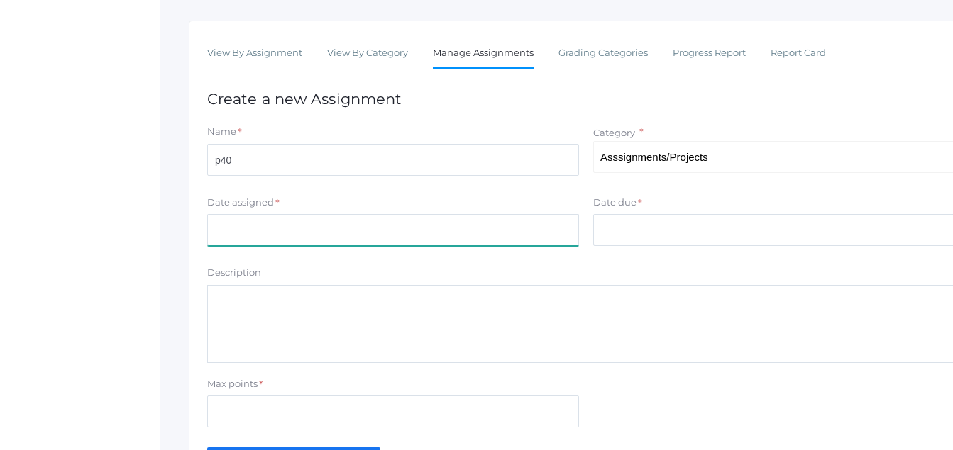
click at [222, 232] on input "Date assigned" at bounding box center [393, 230] width 372 height 32
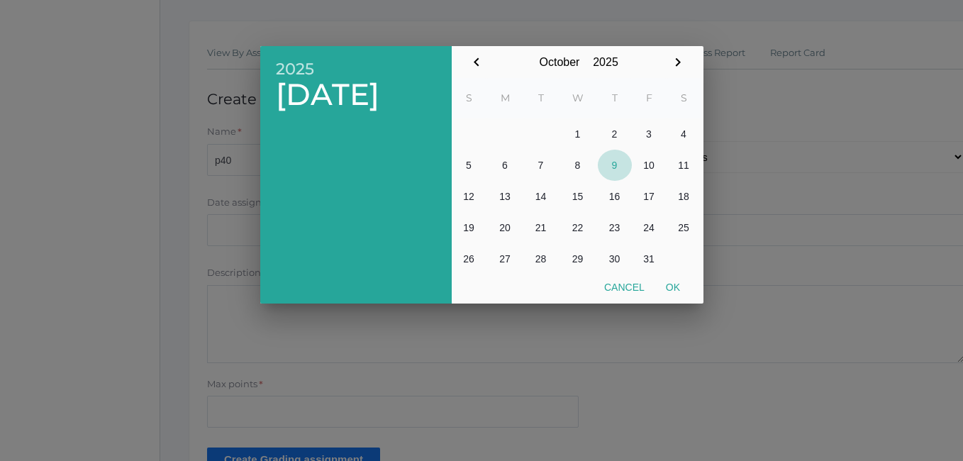
click at [614, 165] on button "9" at bounding box center [615, 165] width 34 height 31
click at [672, 287] on button "Ok" at bounding box center [673, 288] width 35 height 26
type input "[DATE]"
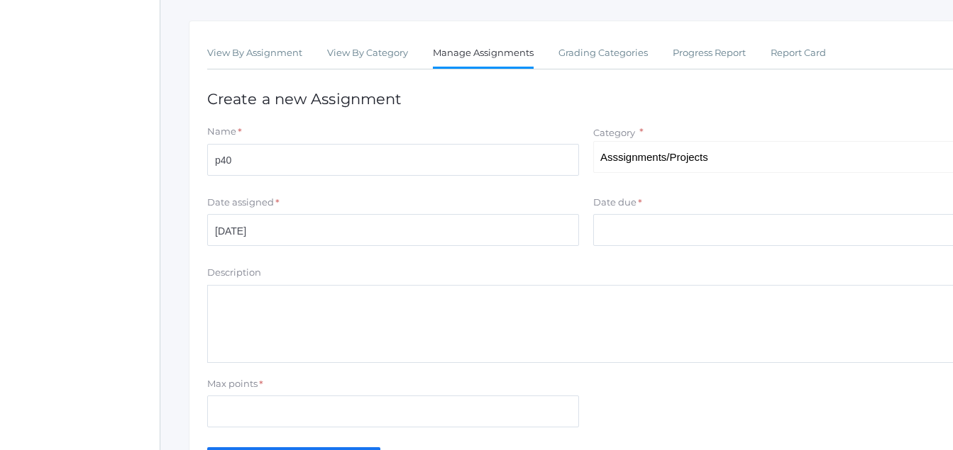
click at [631, 215] on div "Date due *" at bounding box center [779, 205] width 372 height 19
click at [606, 233] on input "Date due" at bounding box center [779, 230] width 372 height 32
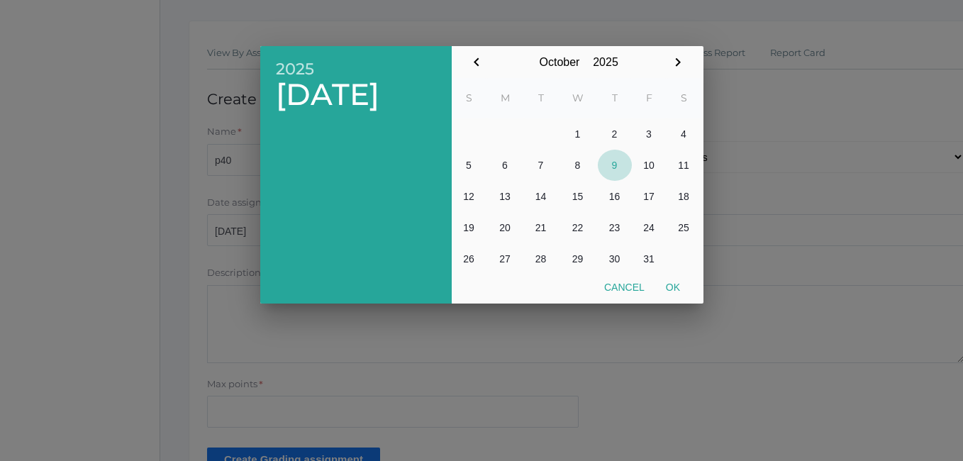
click at [610, 165] on button "9" at bounding box center [615, 165] width 34 height 31
click at [678, 285] on button "Ok" at bounding box center [673, 288] width 35 height 26
type input "[DATE]"
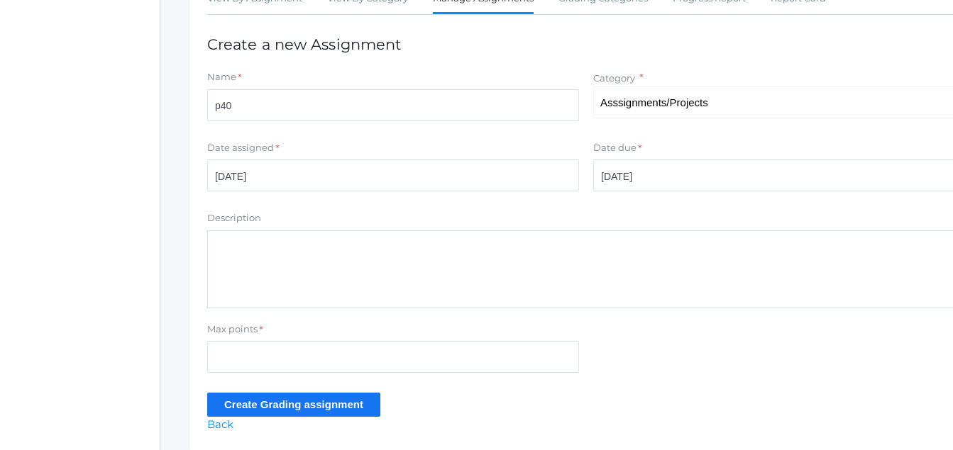
scroll to position [331, 0]
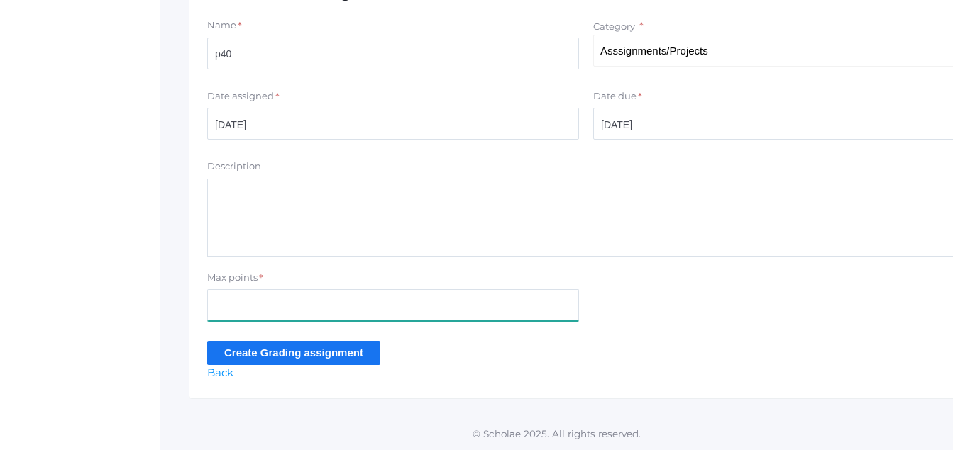
click at [245, 292] on input "Max points" at bounding box center [393, 305] width 372 height 32
type input "10.0"
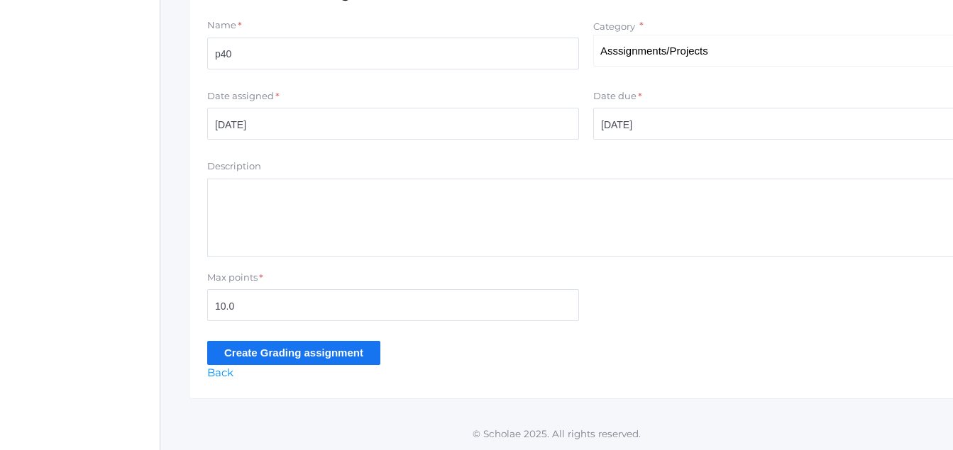
click at [333, 348] on input "Create Grading assignment" at bounding box center [293, 352] width 173 height 23
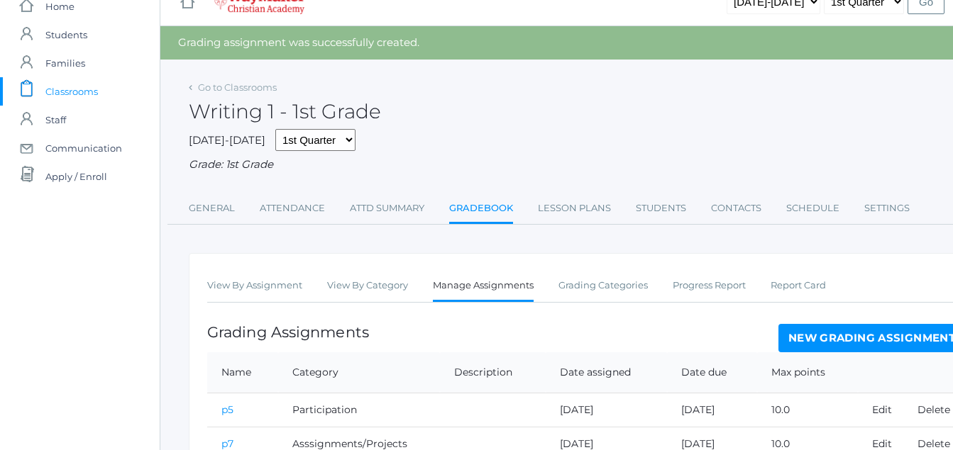
scroll to position [207, 0]
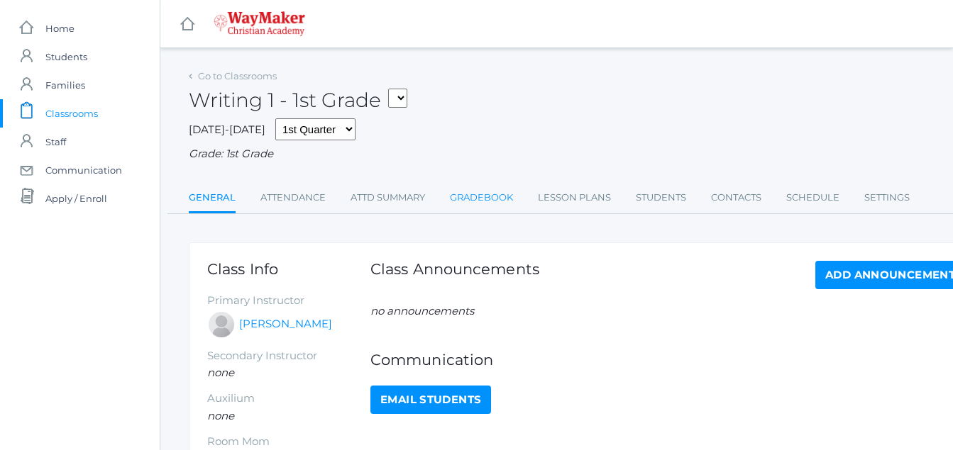
click at [488, 192] on link "Gradebook" at bounding box center [481, 198] width 63 height 28
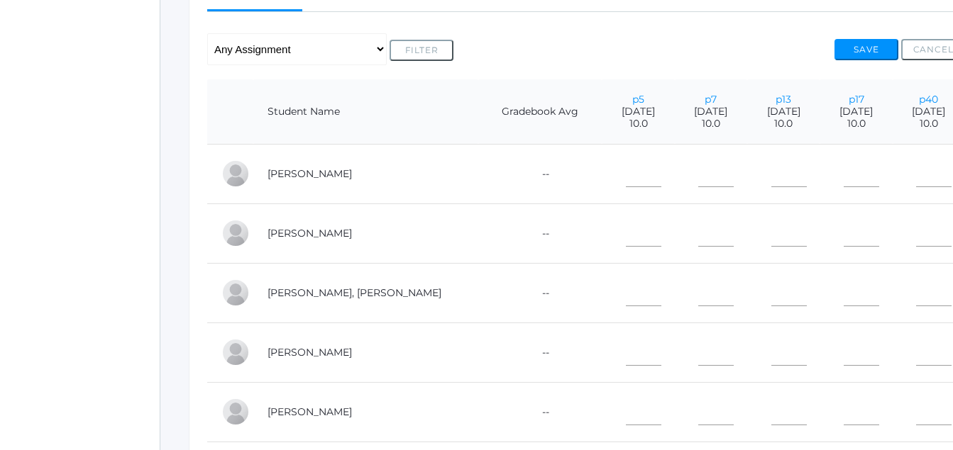
scroll to position [281, 0]
click at [626, 166] on input"] "text" at bounding box center [643, 171] width 35 height 32
type input"] "10"
type input"] "9"
type input"] "10"
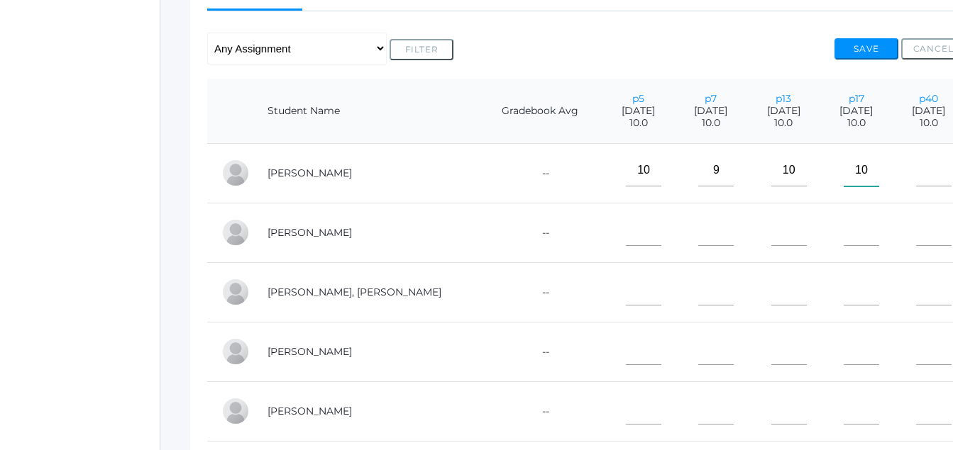
type input"] "10"
type input"] "9"
click at [626, 218] on input"] "text" at bounding box center [643, 230] width 35 height 32
type input"] "10"
type input"] "8"
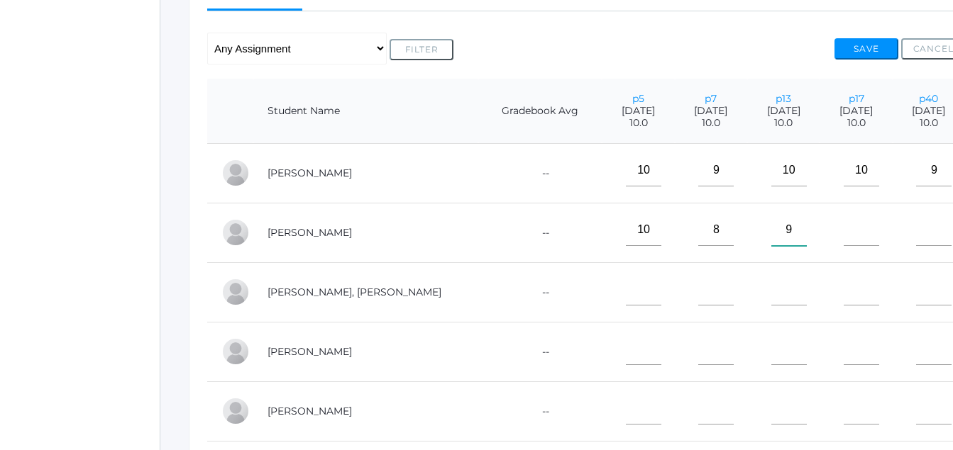
type input"] "9"
type input"] "10"
type input"] "9"
click at [626, 289] on input"] "text" at bounding box center [643, 290] width 35 height 32
type input"] "10"
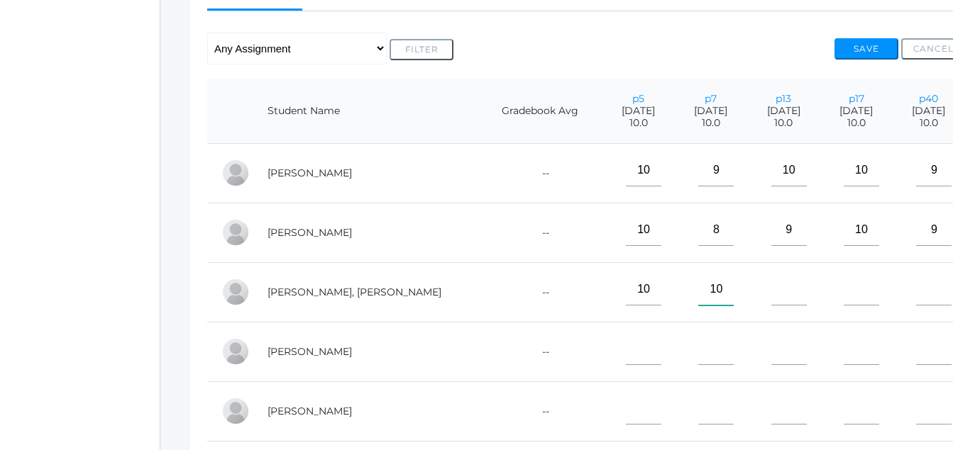
type input"] "10"
type input"] "9"
type input"] "10"
type input"] "9"
click at [626, 361] on input"] "text" at bounding box center [643, 349] width 35 height 32
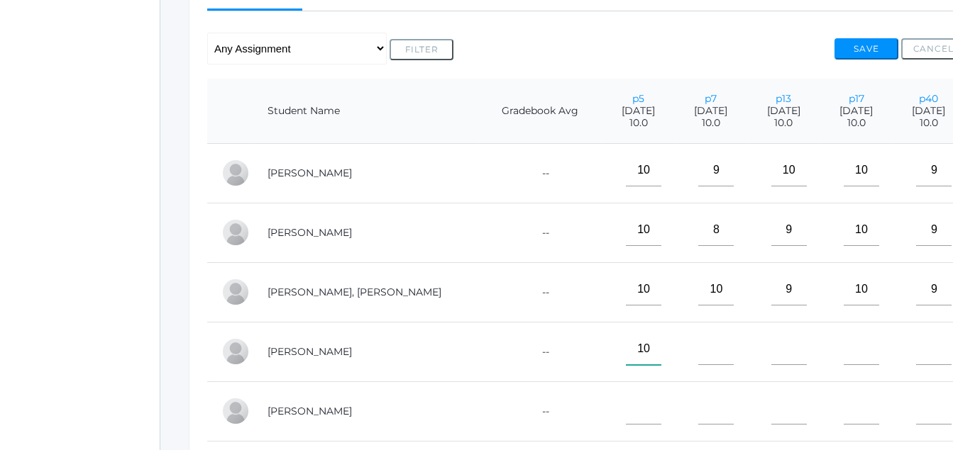
type input"] "10"
type input"] "7"
type input"] "4"
type input"] "8"
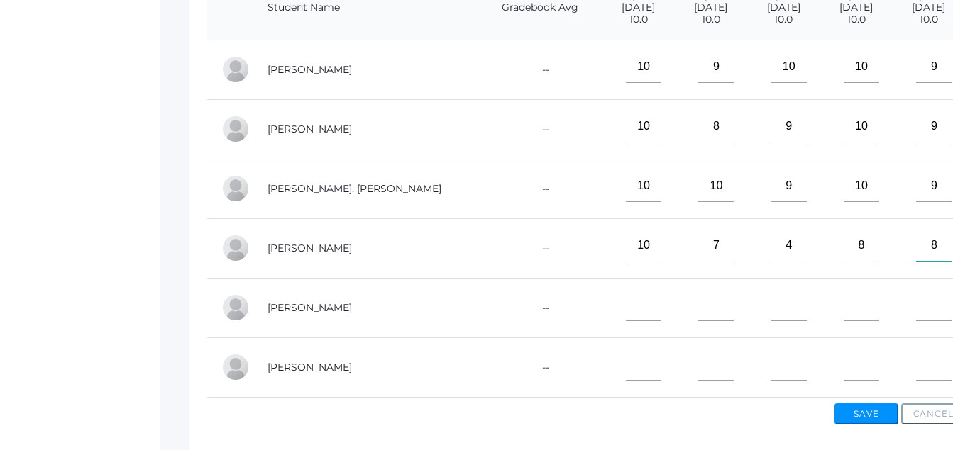
scroll to position [455, 0]
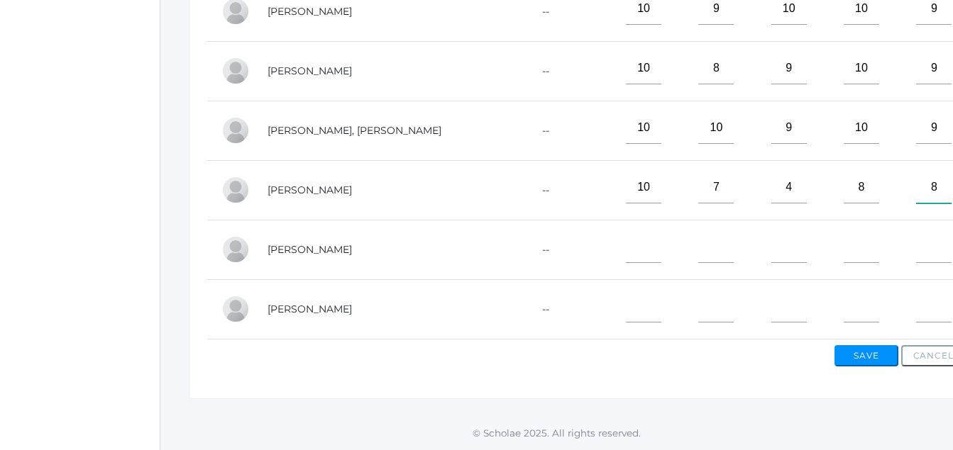
type input"] "8"
click at [602, 290] on td at bounding box center [638, 310] width 72 height 60
click at [626, 294] on input"] "text" at bounding box center [643, 307] width 35 height 32
type input"] "7"
type input"] "10"
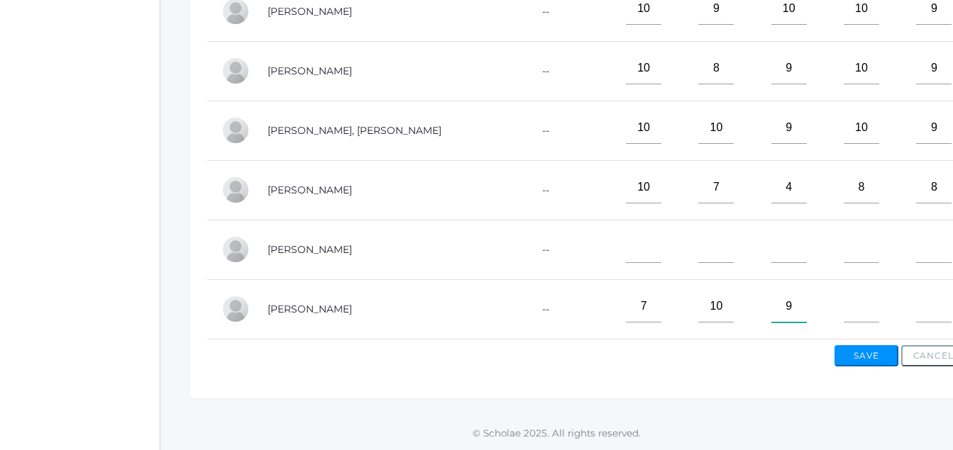
type input"] "9"
type input"] "5"
type input"] "9"
drag, startPoint x: 583, startPoint y: 234, endPoint x: 570, endPoint y: 233, distance: 13.6
click at [570, 233] on tr "Neufeld, Roman --" at bounding box center [586, 250] width 758 height 60
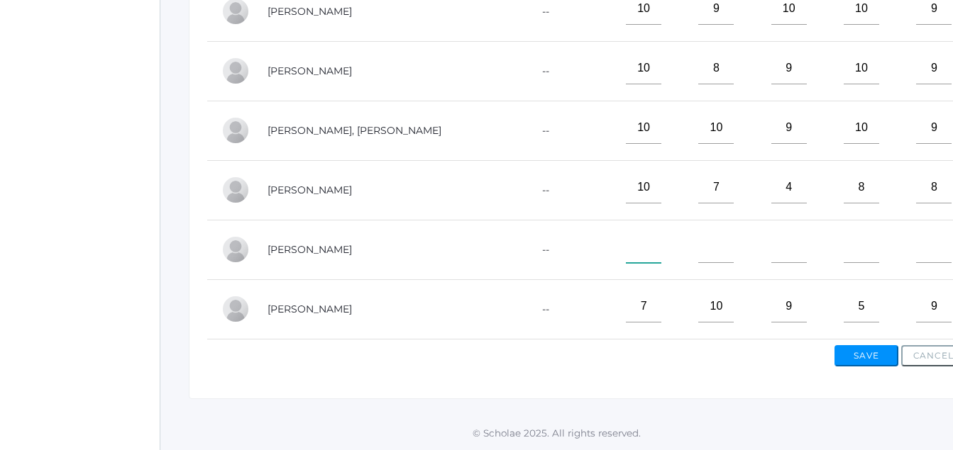
click at [626, 236] on input"] "text" at bounding box center [643, 247] width 35 height 32
type input"] "7"
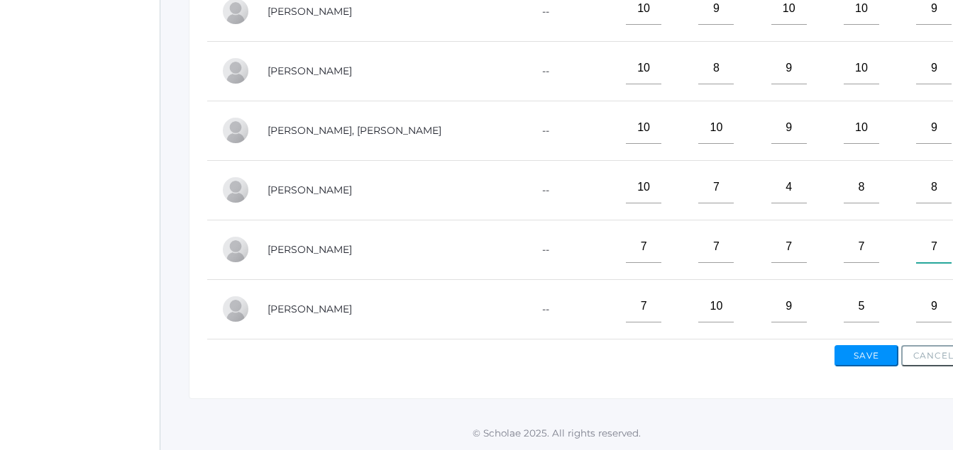
type input"] "7"
click at [873, 340] on div "Save Cancel" at bounding box center [586, 353] width 758 height 27
drag, startPoint x: 877, startPoint y: 346, endPoint x: 857, endPoint y: 345, distance: 19.9
click at [858, 345] on button "Save" at bounding box center [866, 355] width 64 height 21
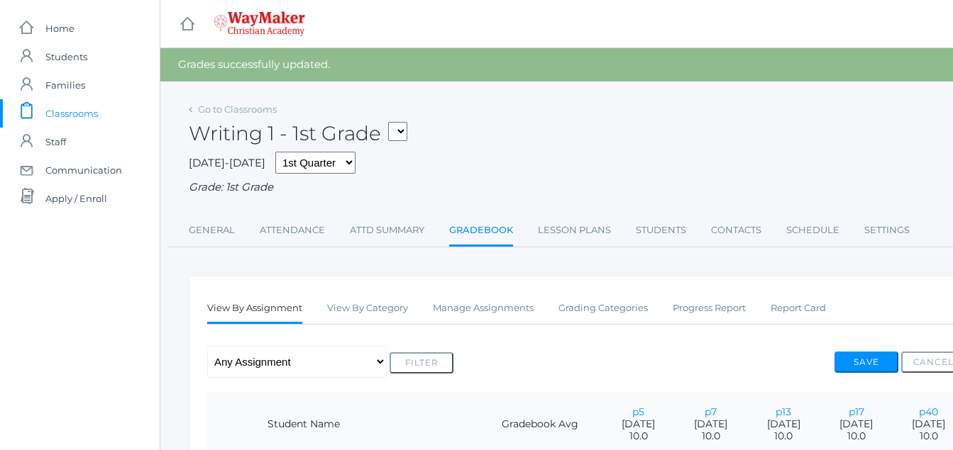
click at [59, 111] on span "Classrooms" at bounding box center [71, 113] width 52 height 28
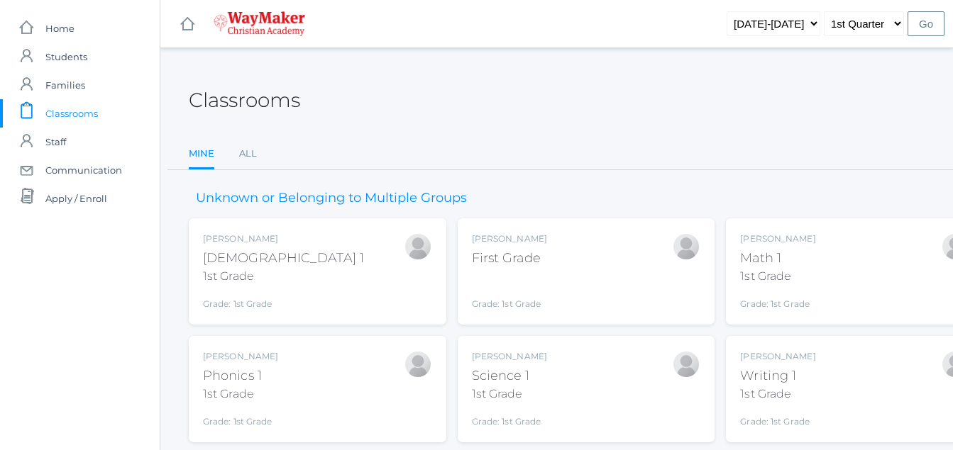
click at [522, 258] on div "First Grade" at bounding box center [509, 258] width 75 height 19
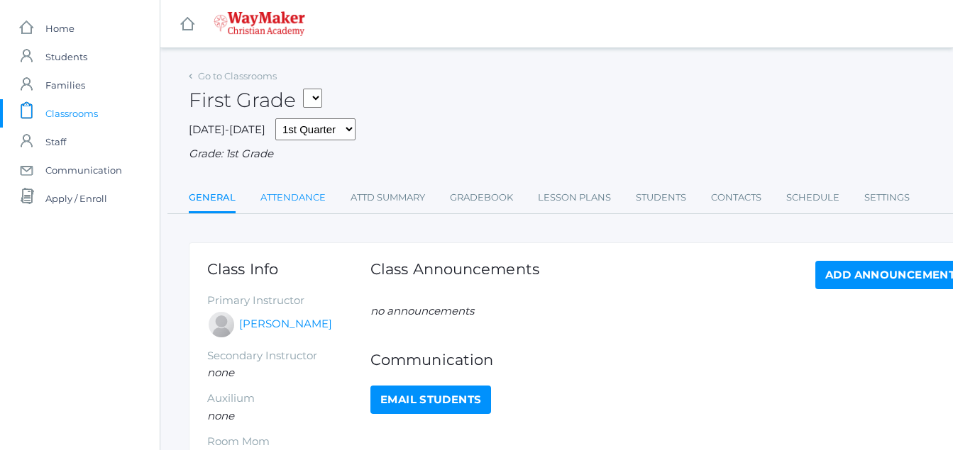
click at [284, 195] on link "Attendance" at bounding box center [292, 198] width 65 height 28
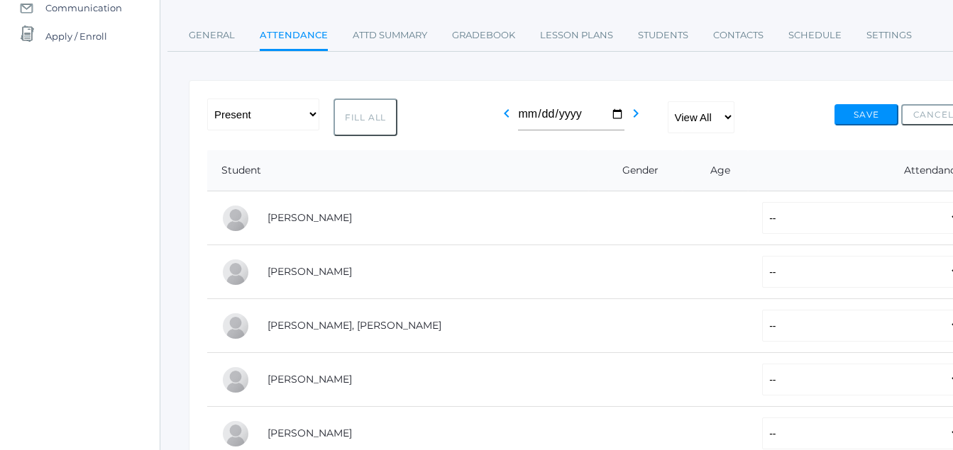
scroll to position [170, 0]
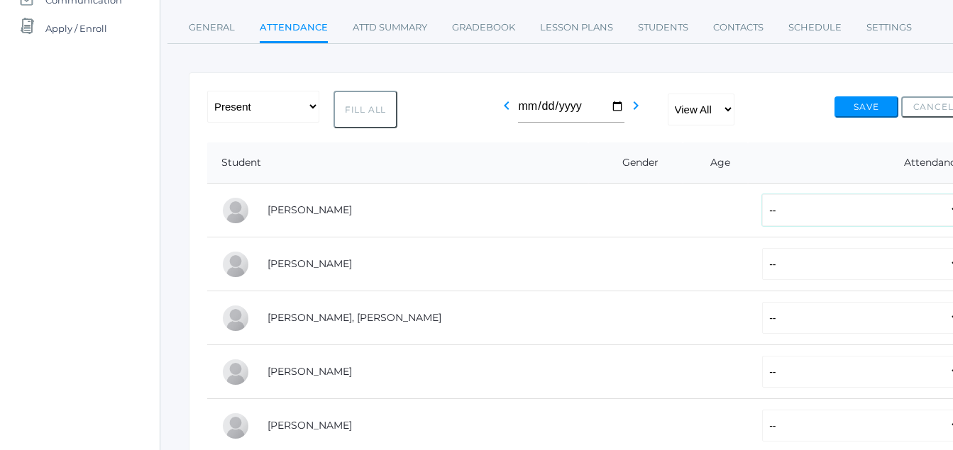
click at [884, 211] on select "-- Present Tardy Excused Tardy Unexcused Absent Excused Absent Unexcused" at bounding box center [861, 210] width 199 height 32
select select "P"
click at [762, 196] on select "-- Present Tardy Excused Tardy Unexcused Absent Excused Absent Unexcused" at bounding box center [861, 210] width 199 height 32
click at [368, 111] on button "Fill All" at bounding box center [365, 110] width 64 height 38
select select "P"
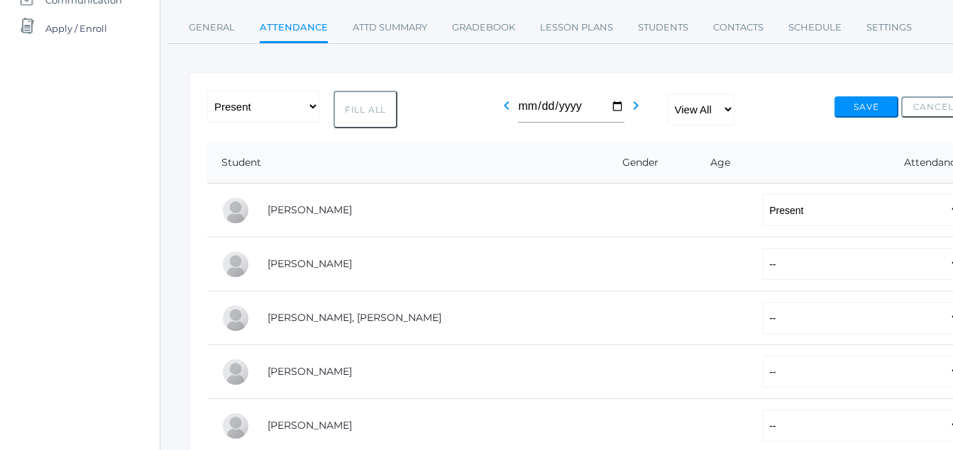
select select "P"
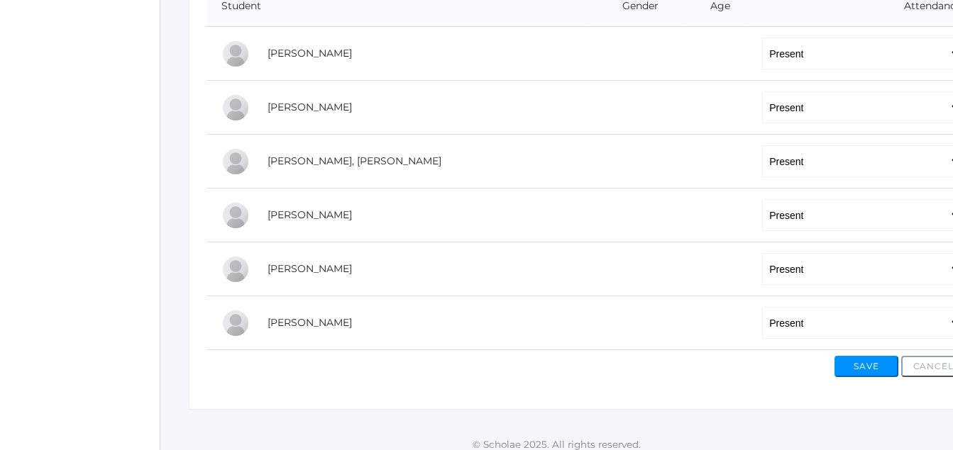
scroll to position [340, 0]
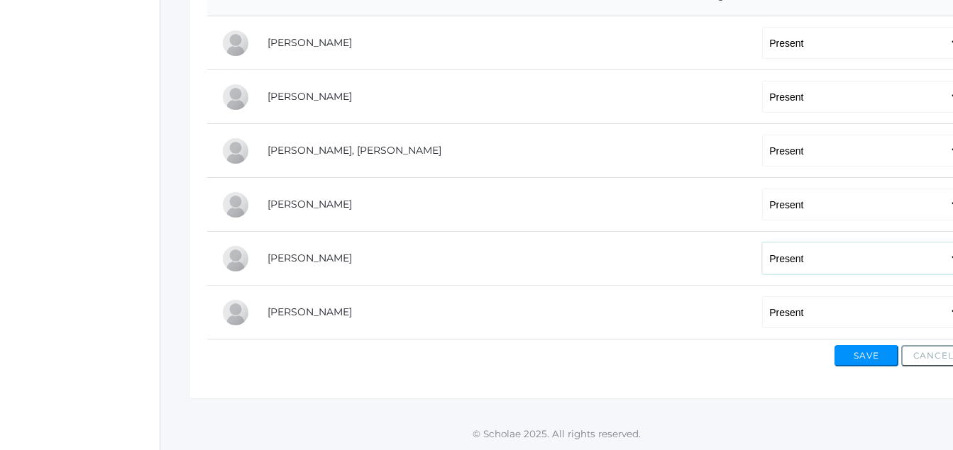
click at [762, 255] on select "-- Present Tardy Excused Tardy Unexcused Absent Excused Absent Unexcused" at bounding box center [861, 259] width 199 height 32
select select "AE"
click at [762, 243] on select "-- Present Tardy Excused Tardy Unexcused Absent Excused Absent Unexcused" at bounding box center [861, 259] width 199 height 32
click at [762, 314] on select "-- Present Tardy Excused Tardy Unexcused Absent Excused Absent Unexcused" at bounding box center [861, 313] width 199 height 32
select select "AE"
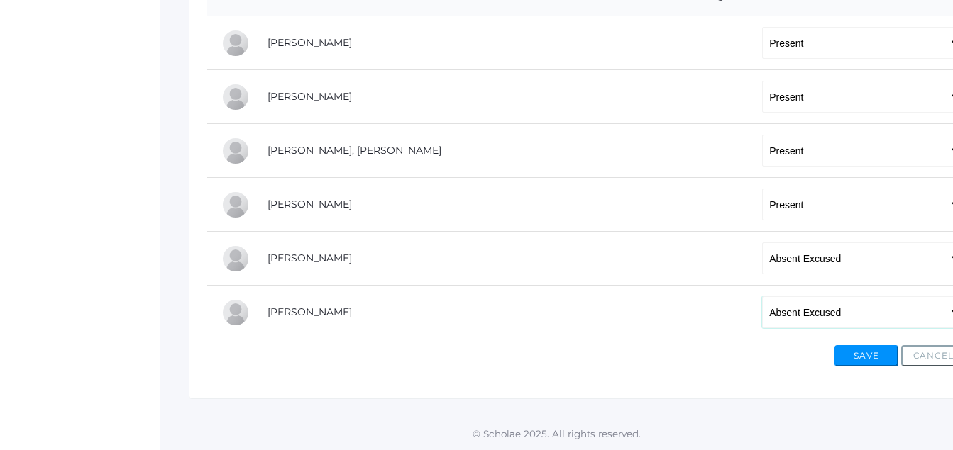
click at [762, 297] on select "-- Present Tardy Excused Tardy Unexcused Absent Excused Absent Unexcused" at bounding box center [861, 313] width 199 height 32
click at [864, 352] on button "Save" at bounding box center [866, 355] width 64 height 21
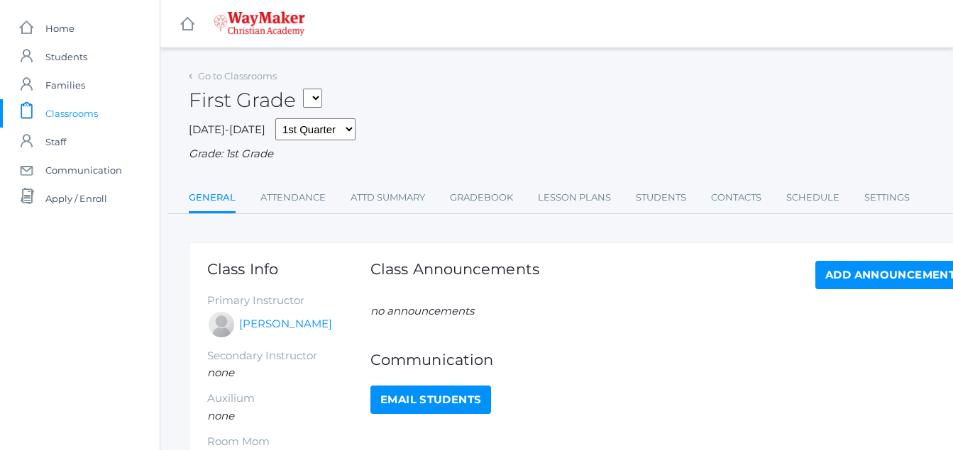
click at [76, 108] on span "Classrooms" at bounding box center [71, 113] width 52 height 28
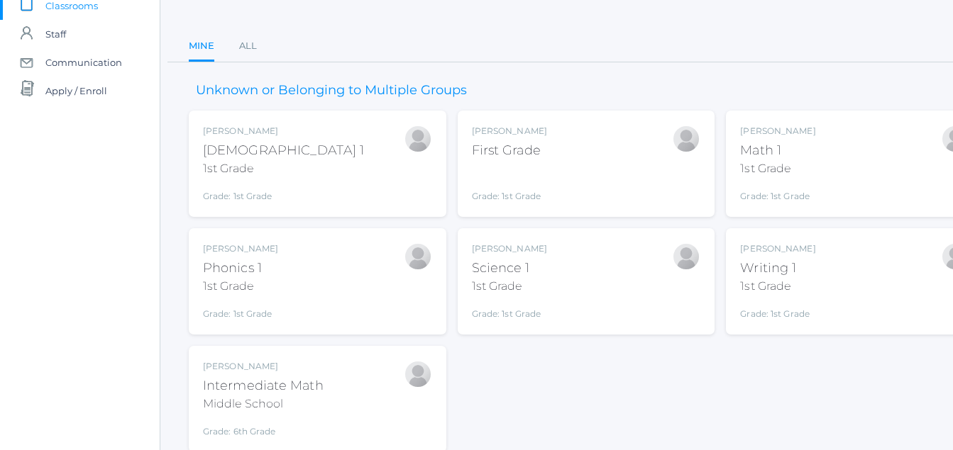
scroll to position [161, 0]
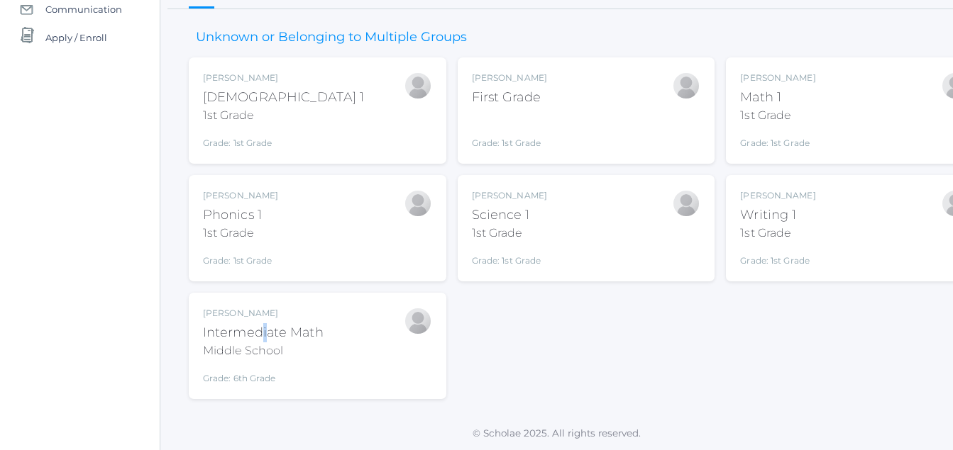
click at [267, 335] on div "Intermediate Math" at bounding box center [263, 333] width 121 height 19
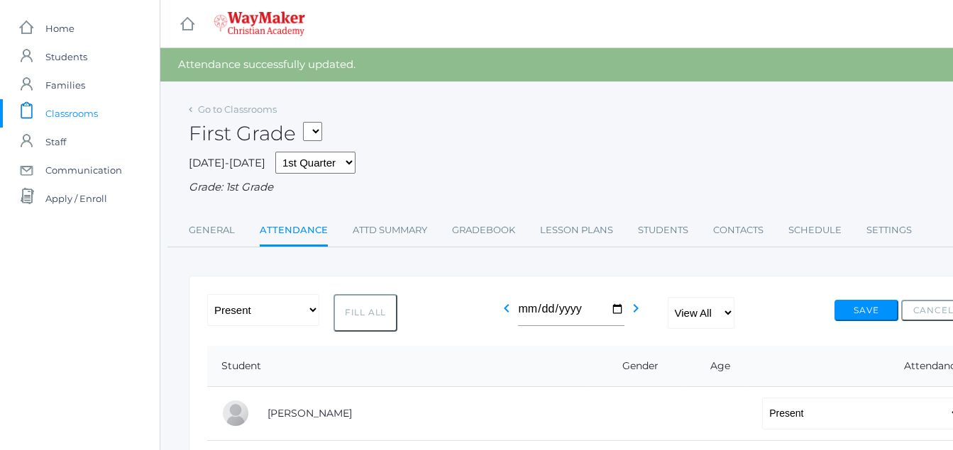
drag, startPoint x: 73, startPoint y: 114, endPoint x: 79, endPoint y: 119, distance: 8.5
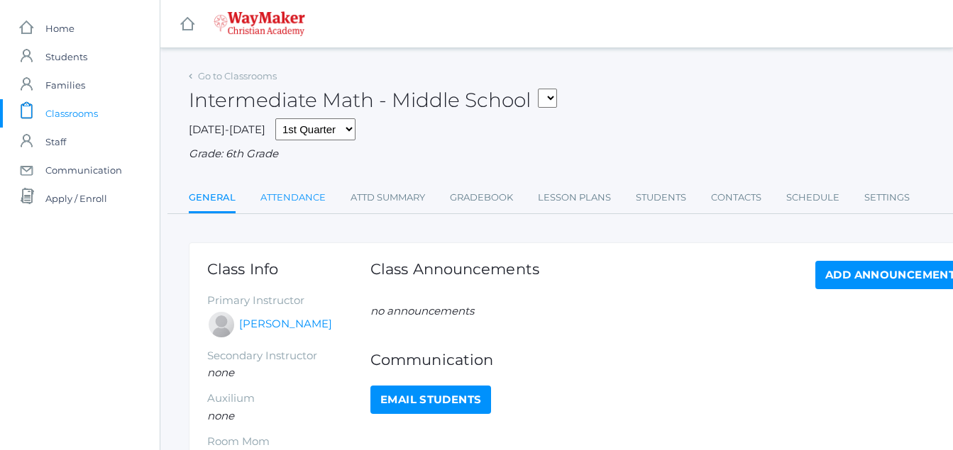
drag, startPoint x: 0, startPoint y: 0, endPoint x: 322, endPoint y: 201, distance: 379.5
click at [327, 201] on ul "General Attendance Attd Summary Gradebook Lesson Plans Students Contacts Schedu…" at bounding box center [586, 199] width 795 height 31
click at [287, 194] on link "Attendance" at bounding box center [292, 198] width 65 height 28
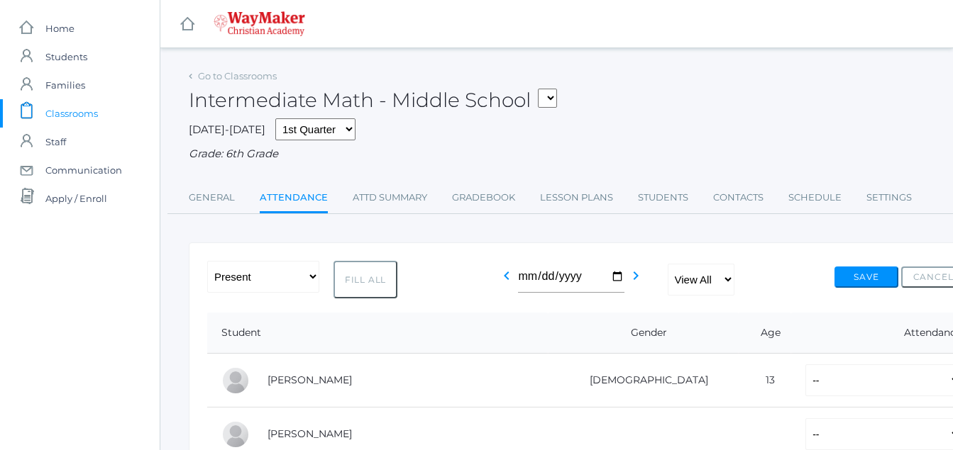
drag, startPoint x: 372, startPoint y: 286, endPoint x: 358, endPoint y: 277, distance: 16.9
click at [377, 285] on button "Fill All" at bounding box center [365, 280] width 64 height 38
select select "P"
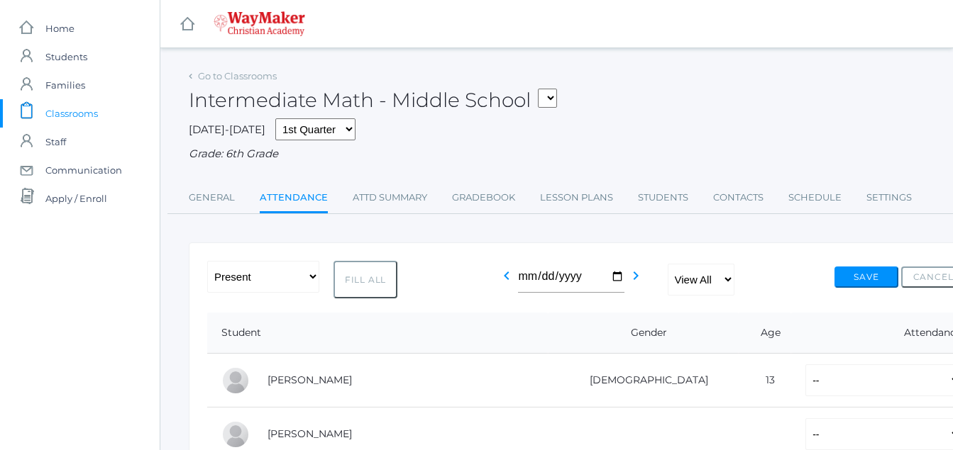
select select "P"
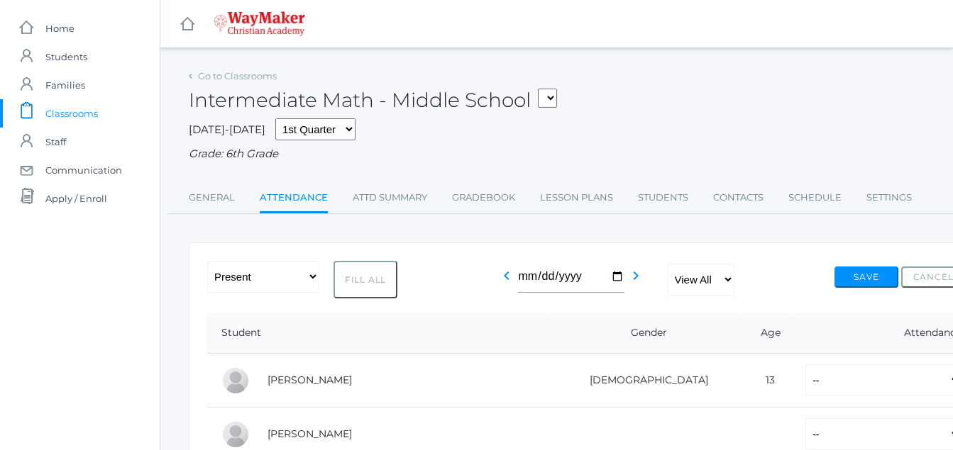
select select "P"
drag, startPoint x: 854, startPoint y: 275, endPoint x: 861, endPoint y: 278, distance: 7.6
click at [861, 278] on button "Save" at bounding box center [866, 277] width 64 height 21
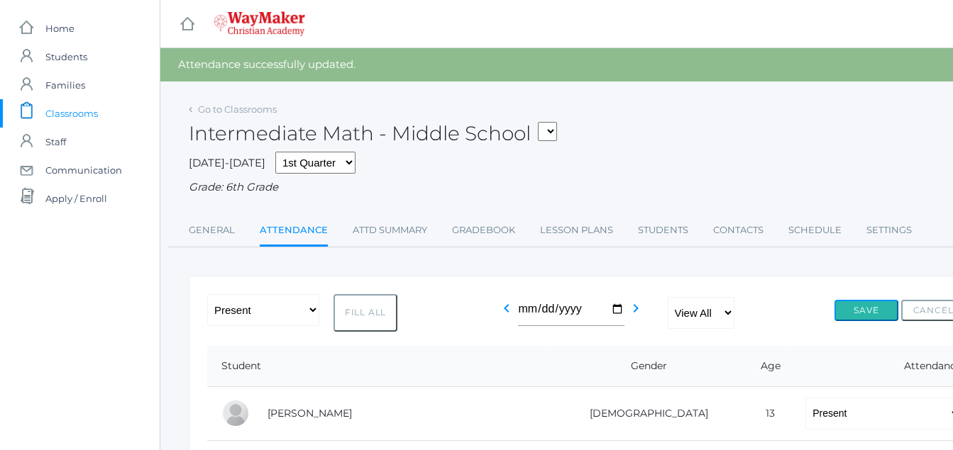
drag, startPoint x: 857, startPoint y: 306, endPoint x: 841, endPoint y: 275, distance: 34.9
